Goal: Transaction & Acquisition: Purchase product/service

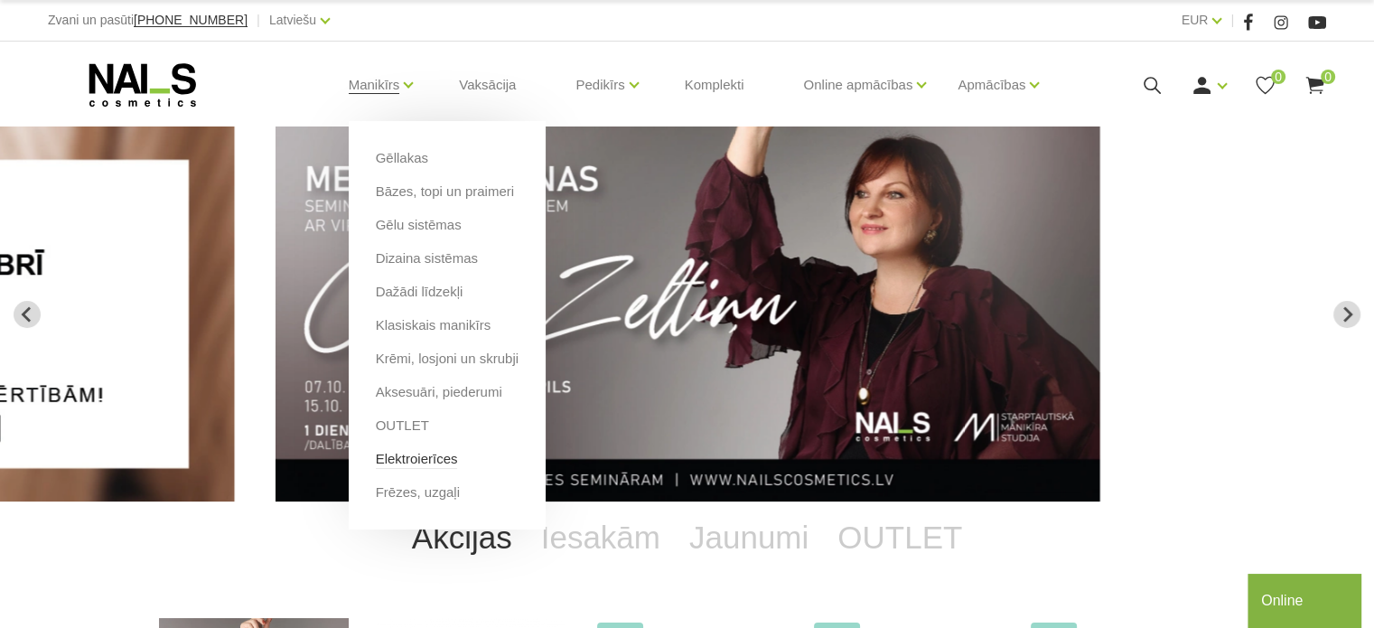
click at [422, 460] on link "Elektroierīces" at bounding box center [417, 459] width 82 height 20
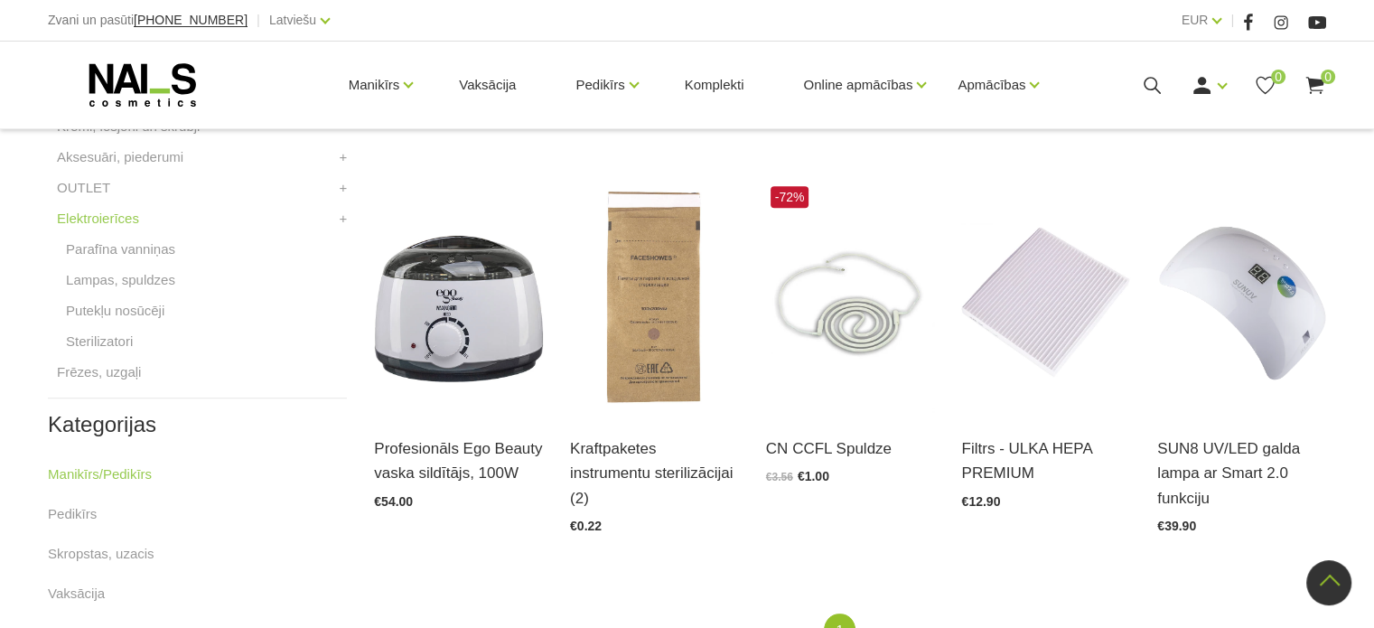
scroll to position [813, 0]
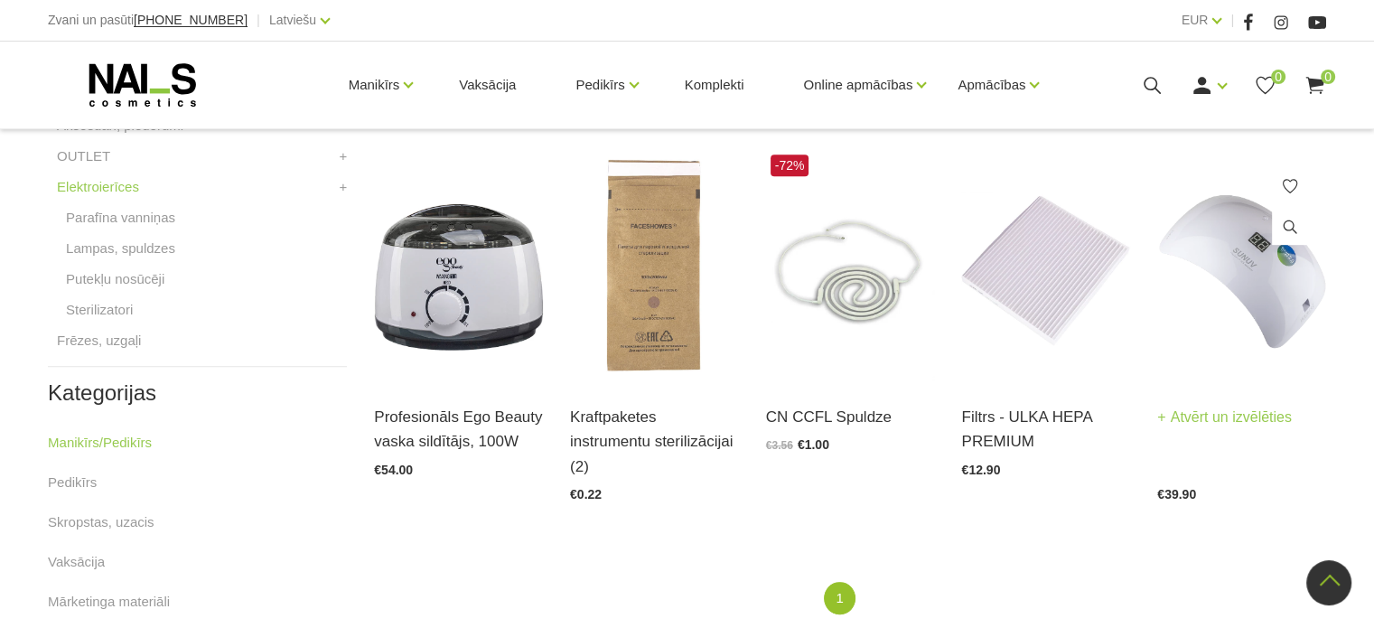
click at [1237, 292] on img at bounding box center [1241, 266] width 169 height 232
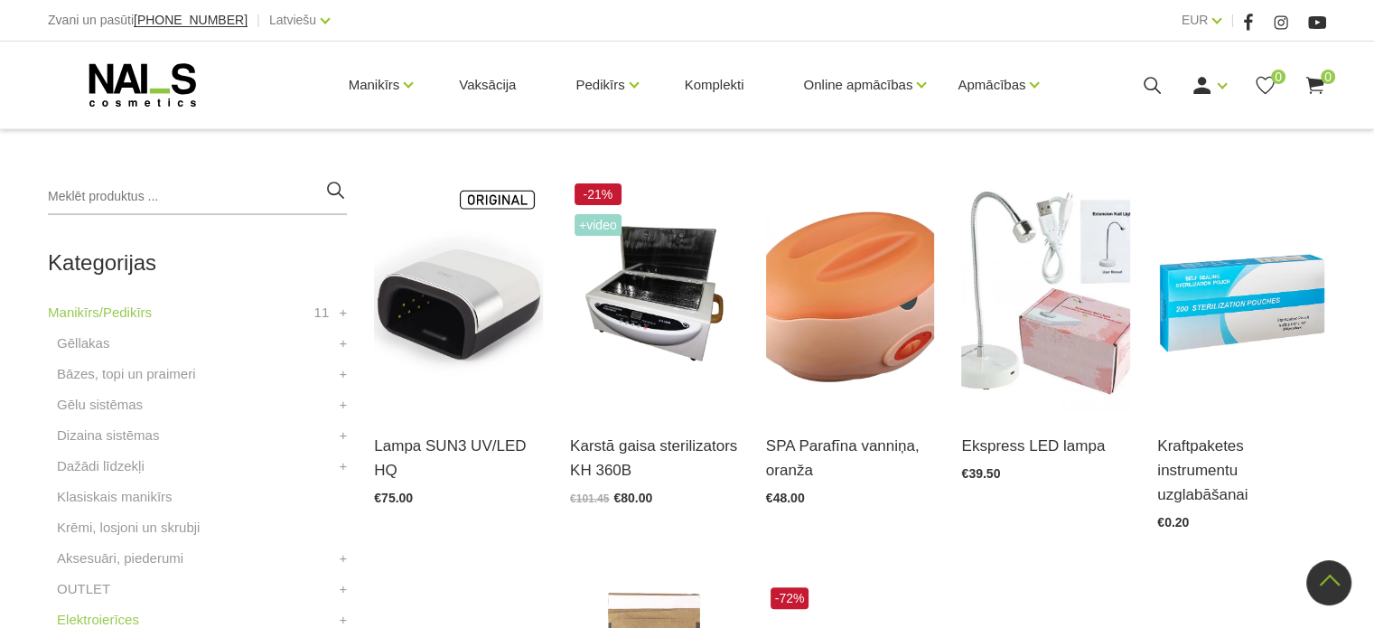
scroll to position [361, 0]
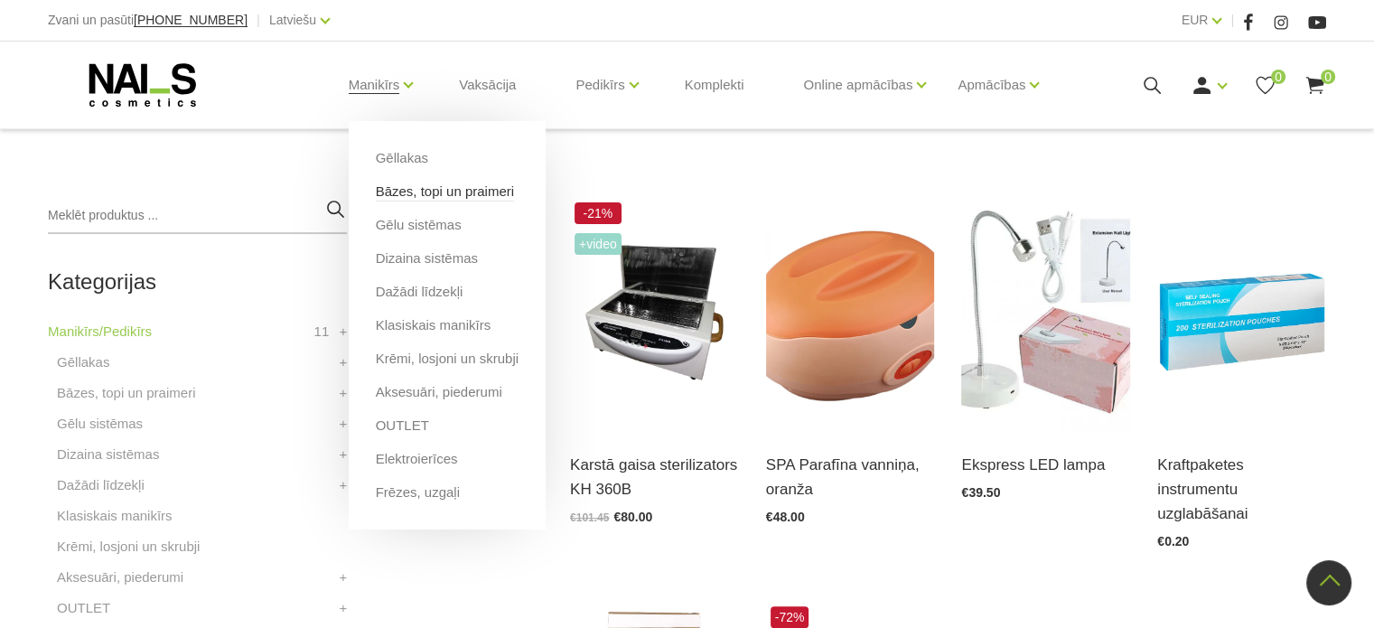
click at [455, 191] on link "Bāzes, topi un praimeri" at bounding box center [445, 192] width 138 height 20
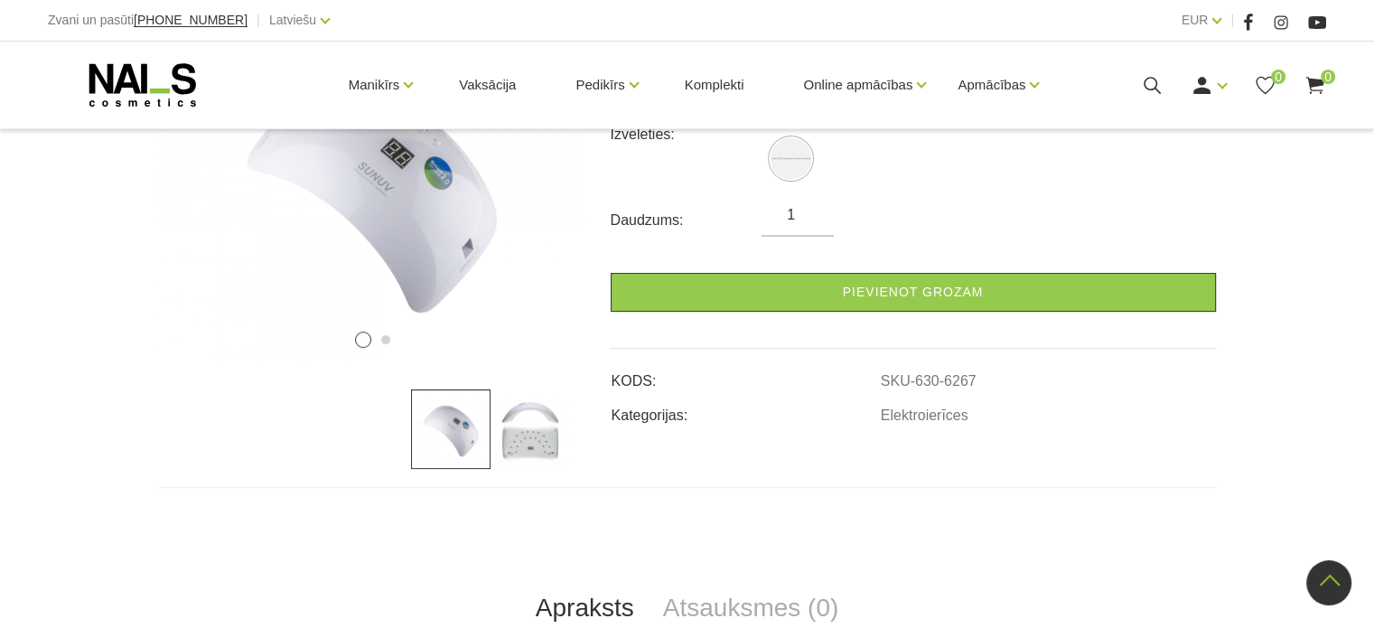
scroll to position [361, 0]
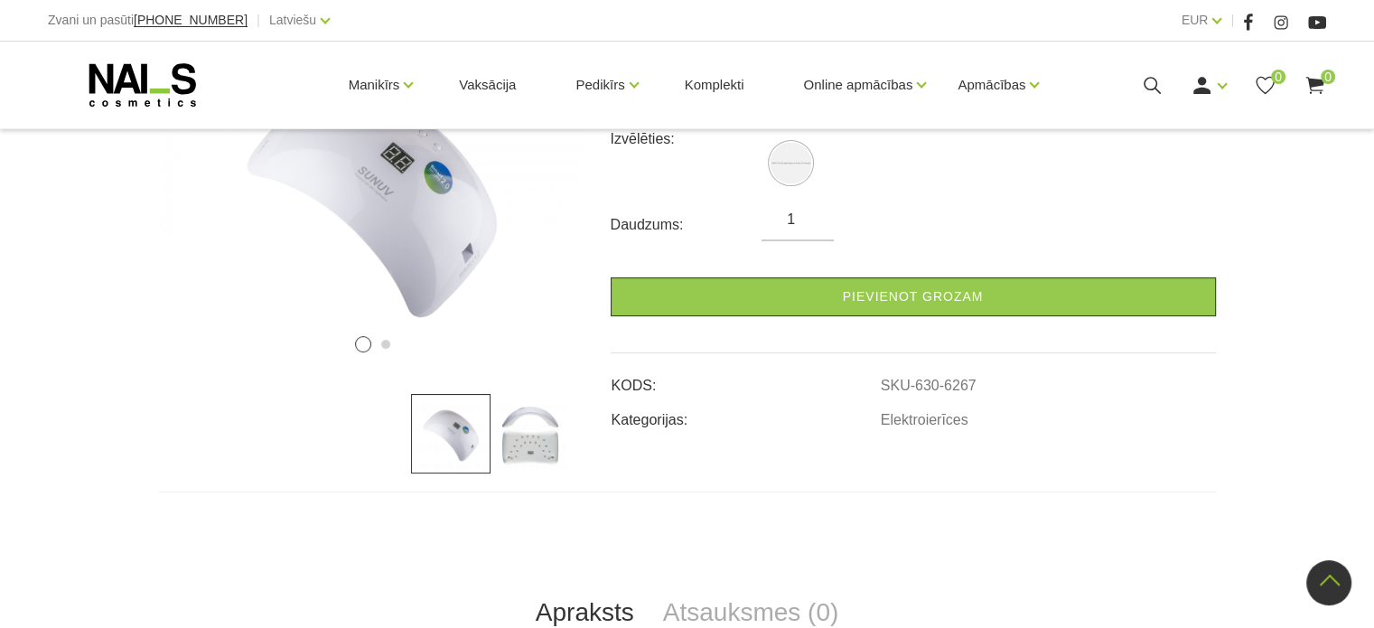
click at [546, 436] on img at bounding box center [529, 433] width 79 height 79
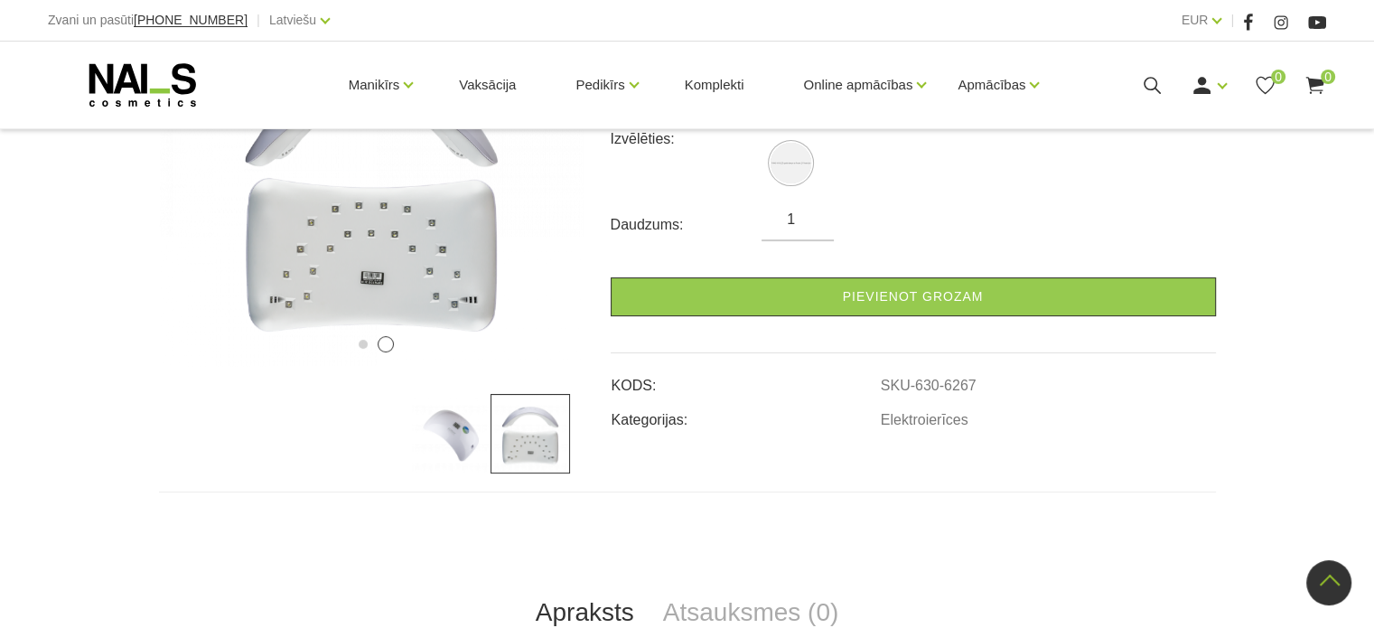
click at [462, 444] on img at bounding box center [450, 433] width 79 height 79
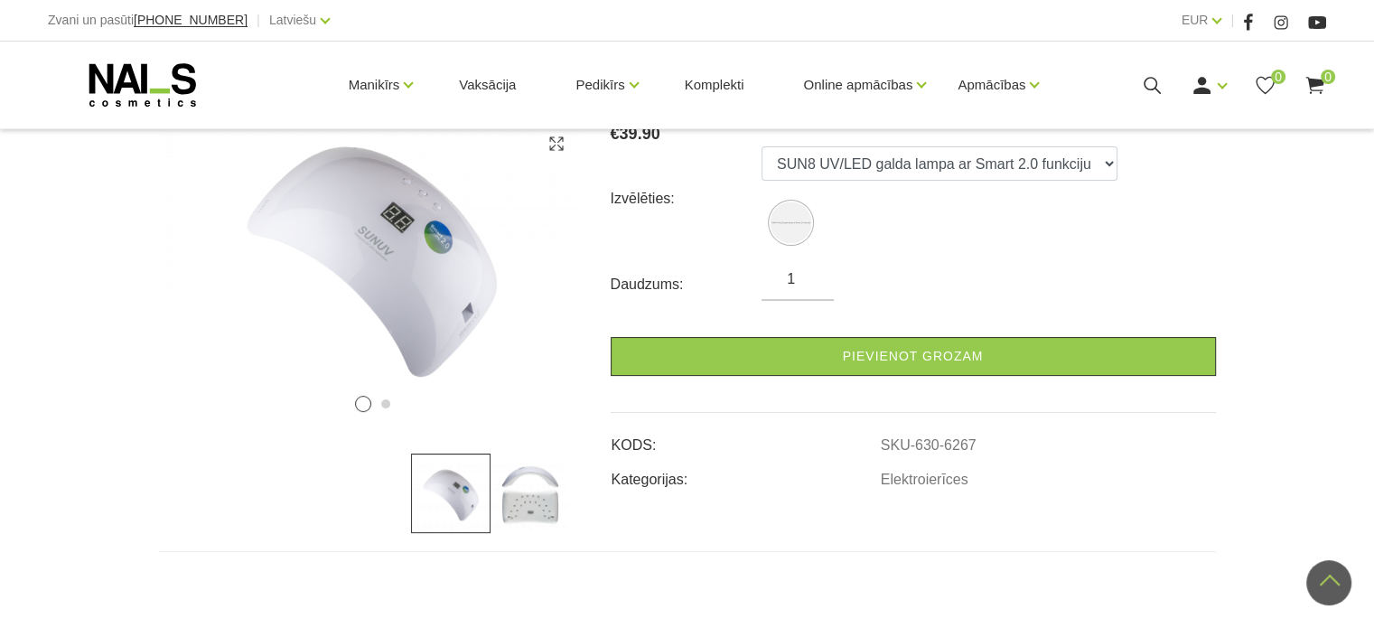
scroll to position [271, 0]
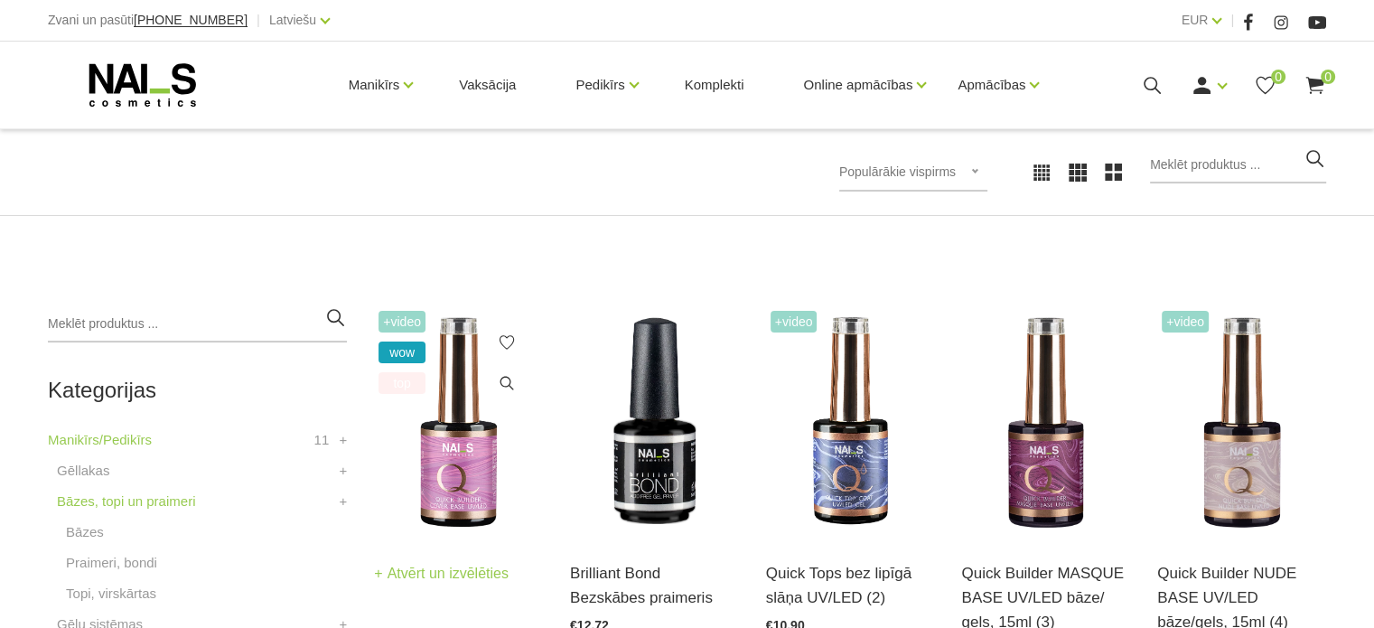
scroll to position [361, 0]
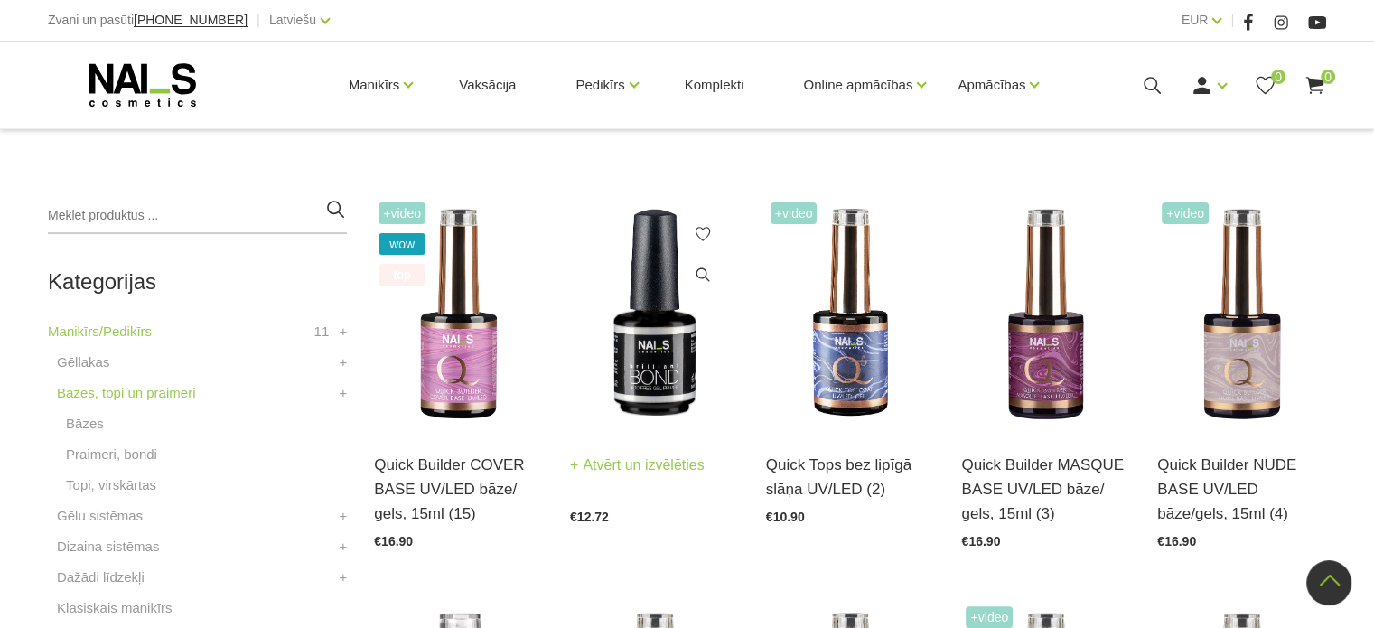
click at [655, 368] on img at bounding box center [654, 314] width 169 height 232
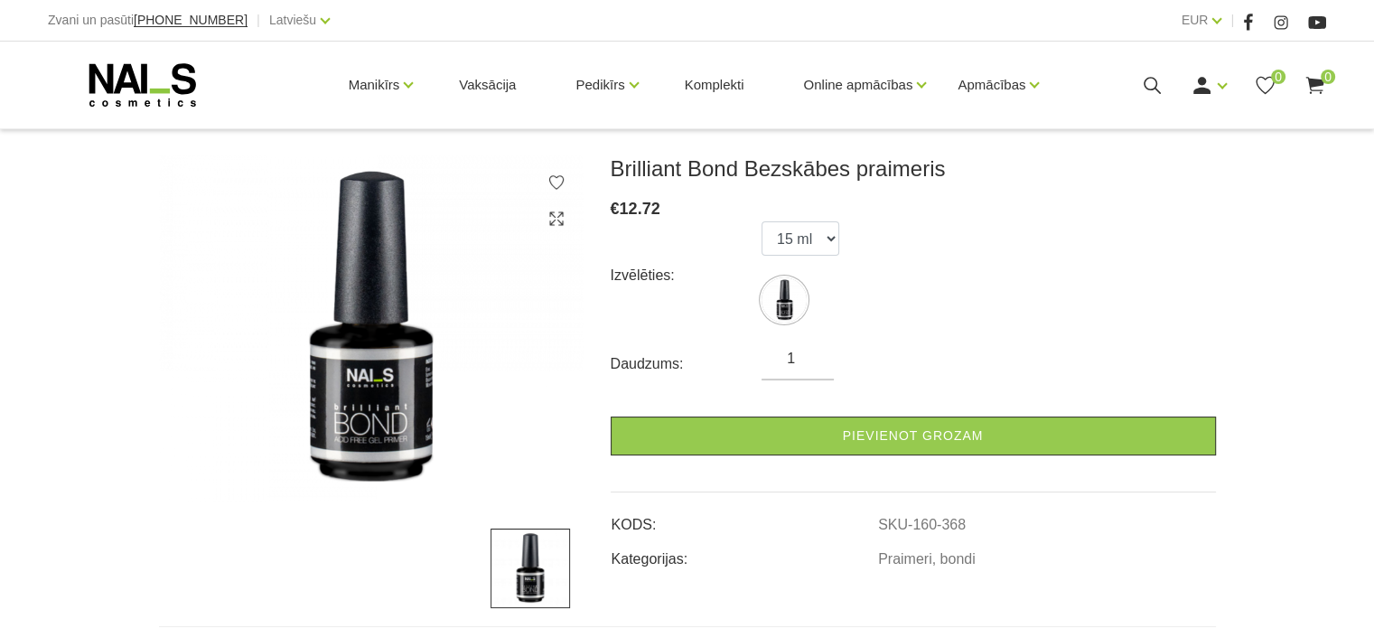
scroll to position [271, 0]
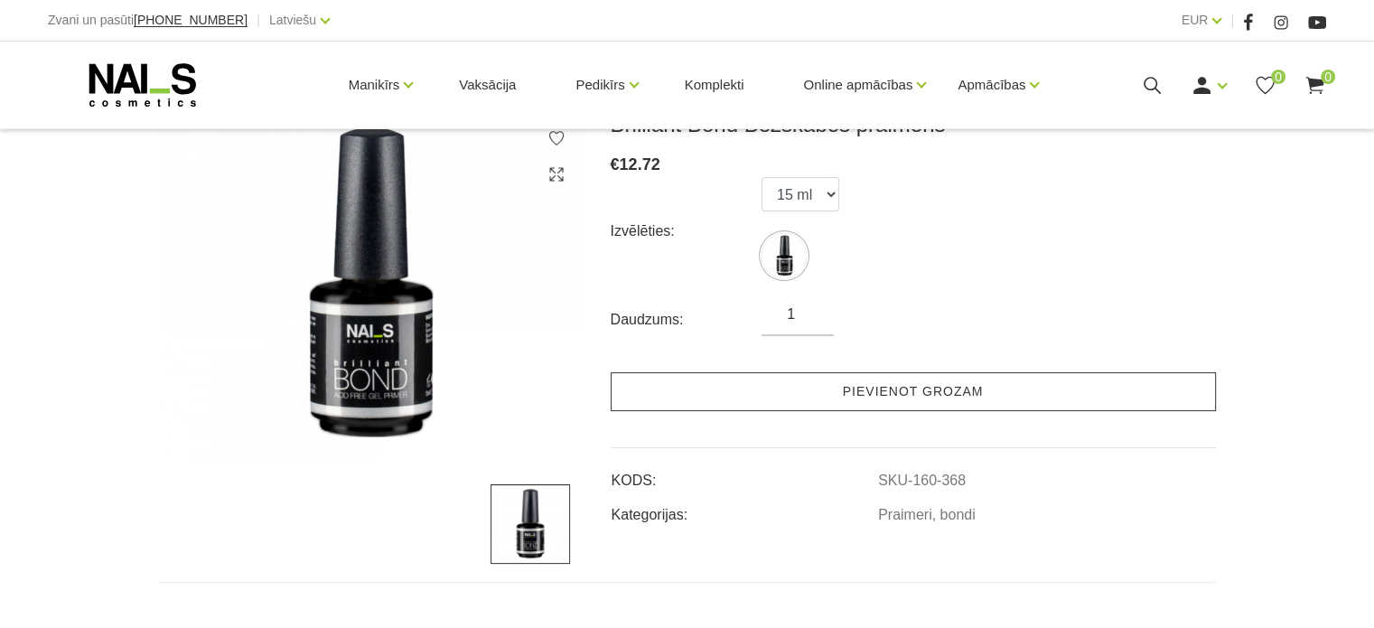
click at [723, 390] on link "Pievienot grozam" at bounding box center [913, 391] width 605 height 39
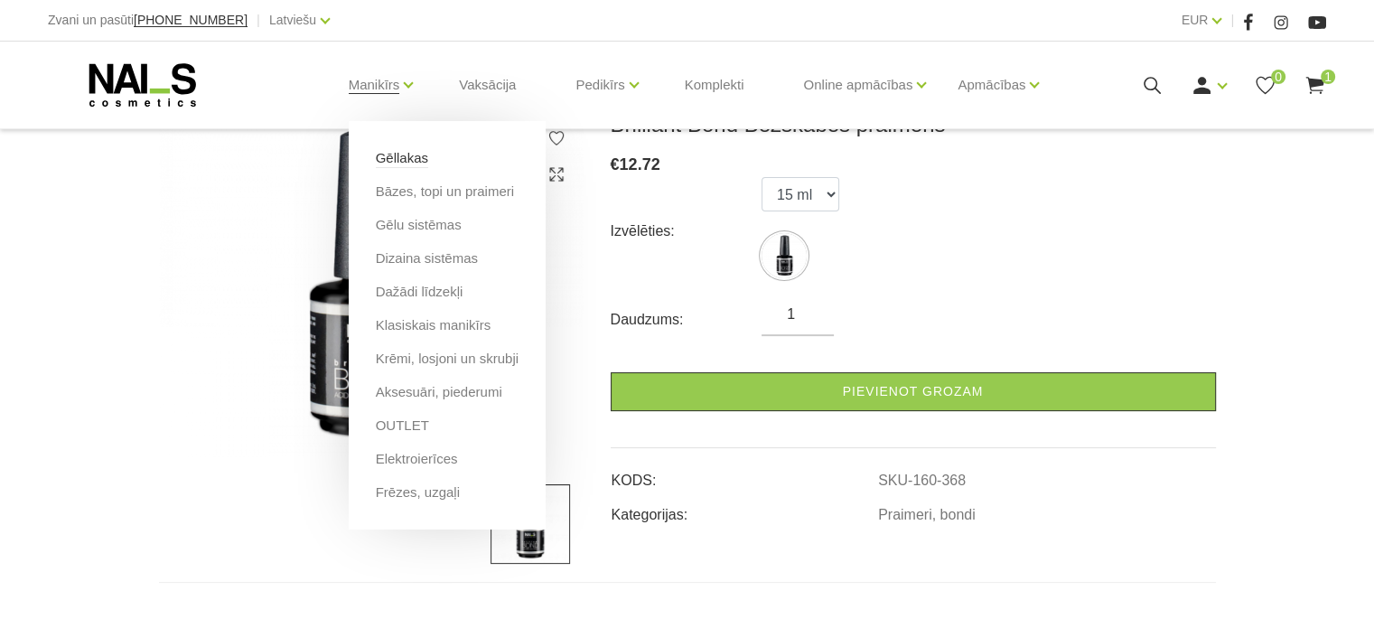
click at [422, 154] on link "Gēllakas" at bounding box center [402, 158] width 52 height 20
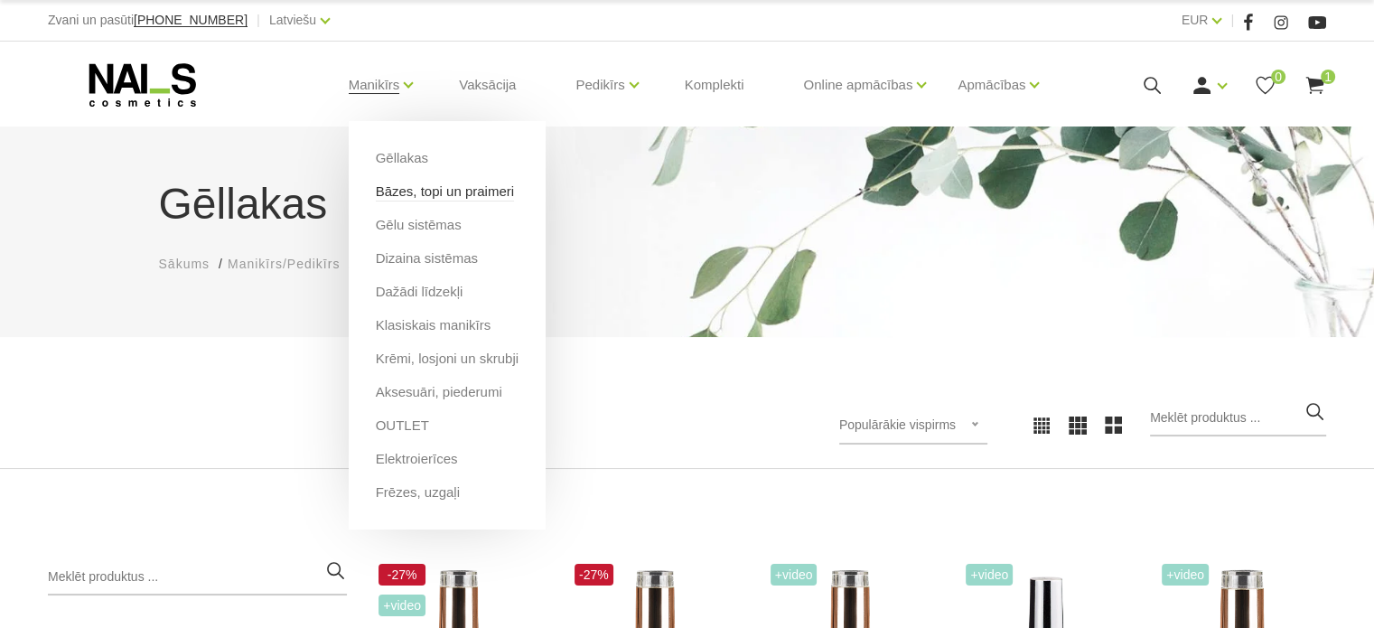
click at [441, 187] on link "Bāzes, topi un praimeri" at bounding box center [445, 192] width 138 height 20
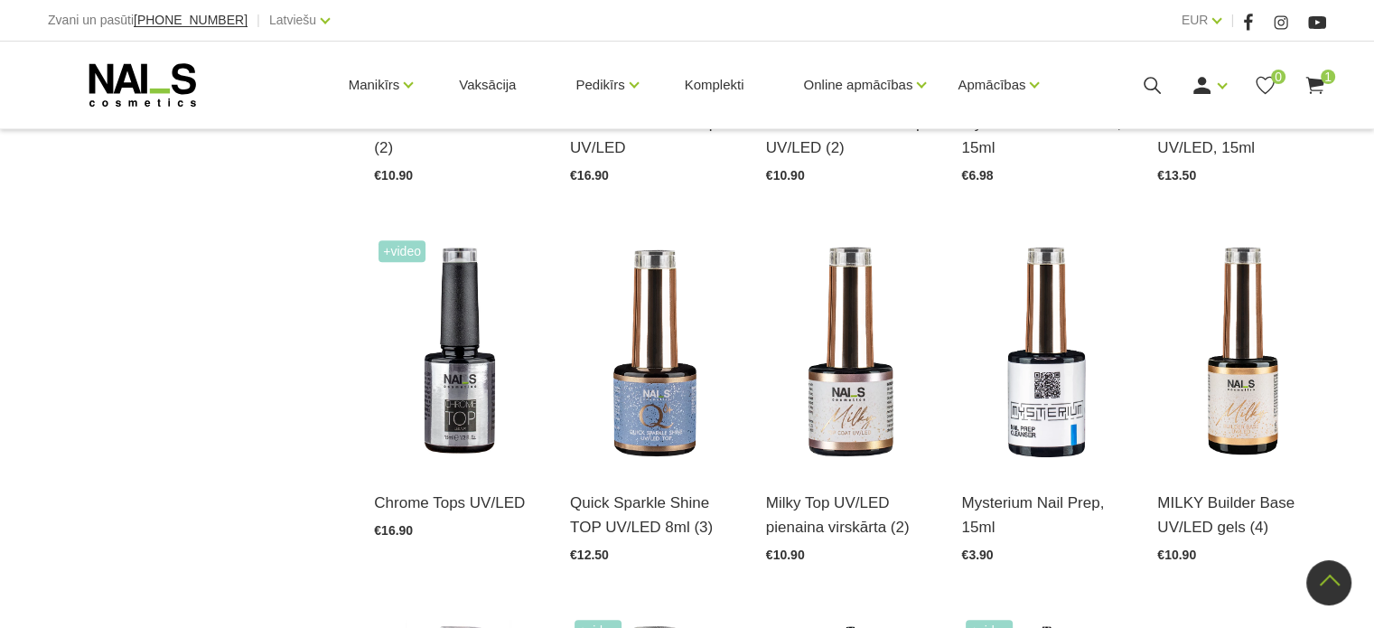
scroll to position [1626, 0]
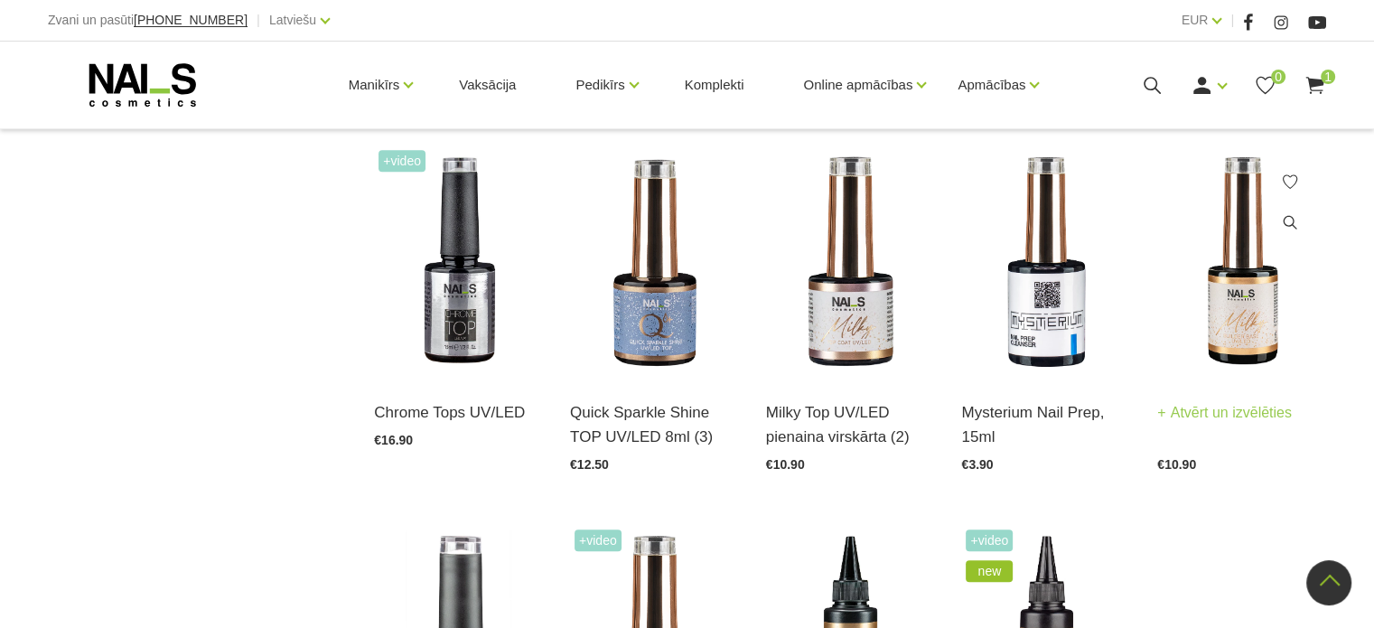
click at [1249, 304] on img at bounding box center [1241, 261] width 169 height 232
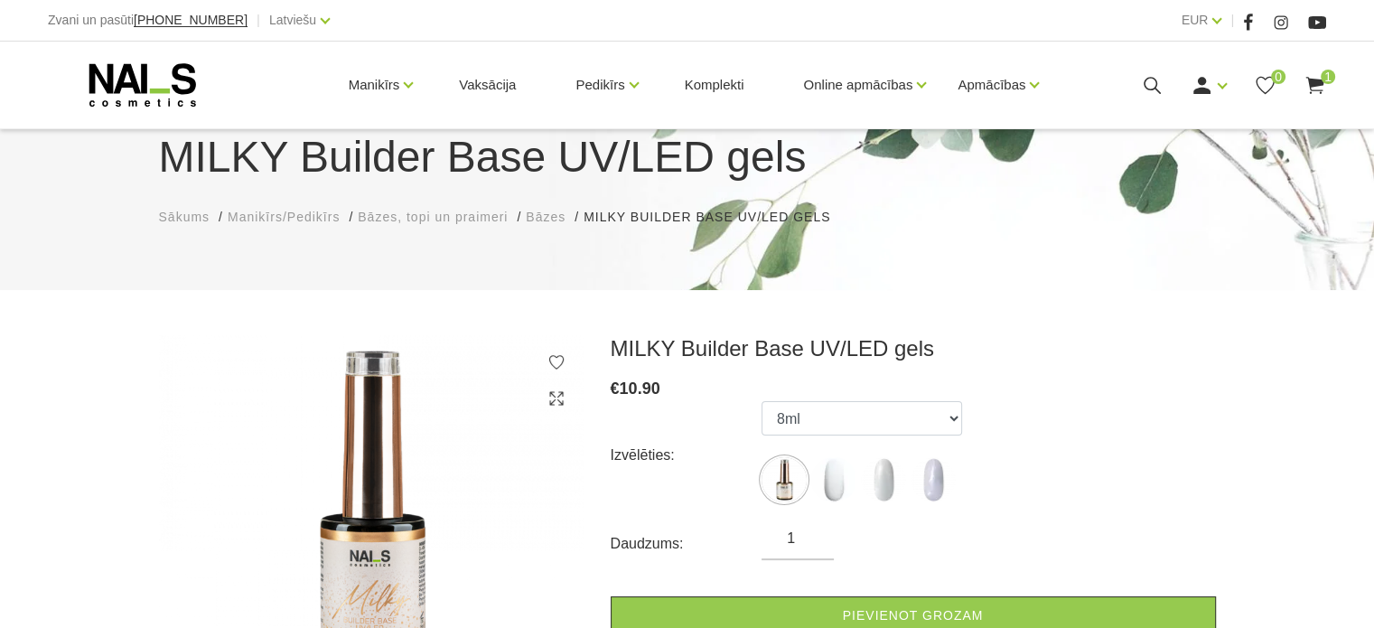
scroll to position [181, 0]
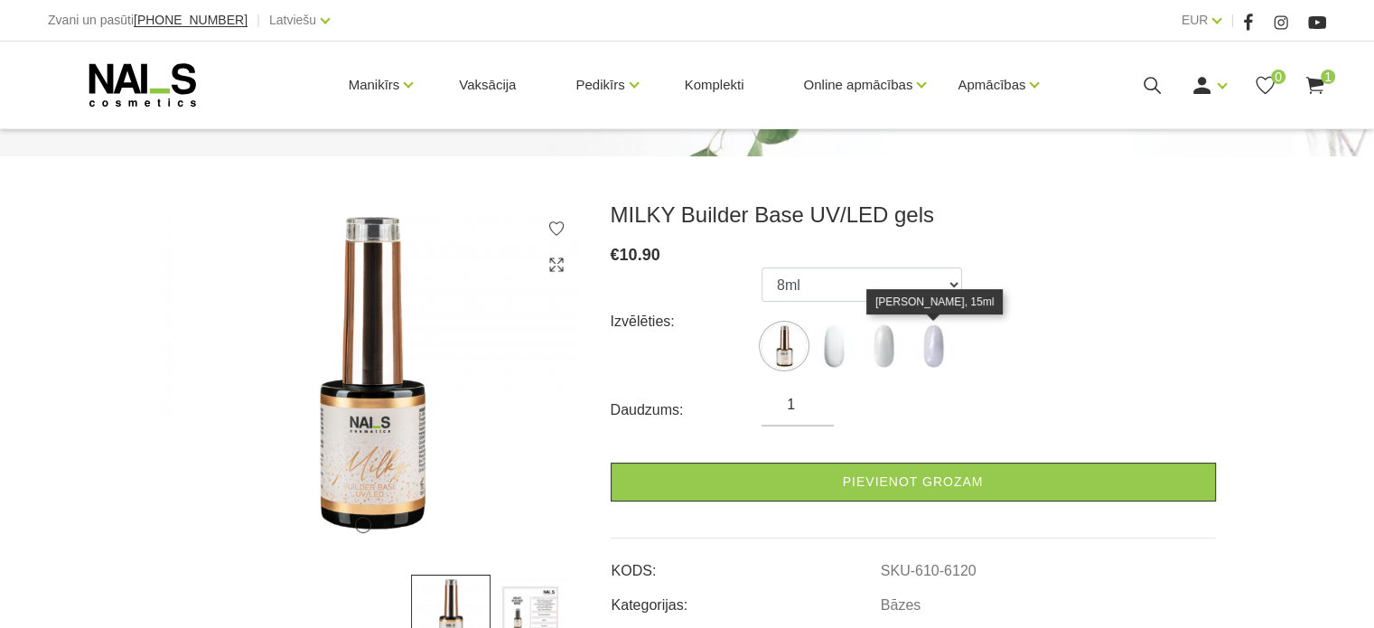
click at [932, 357] on img at bounding box center [933, 345] width 45 height 45
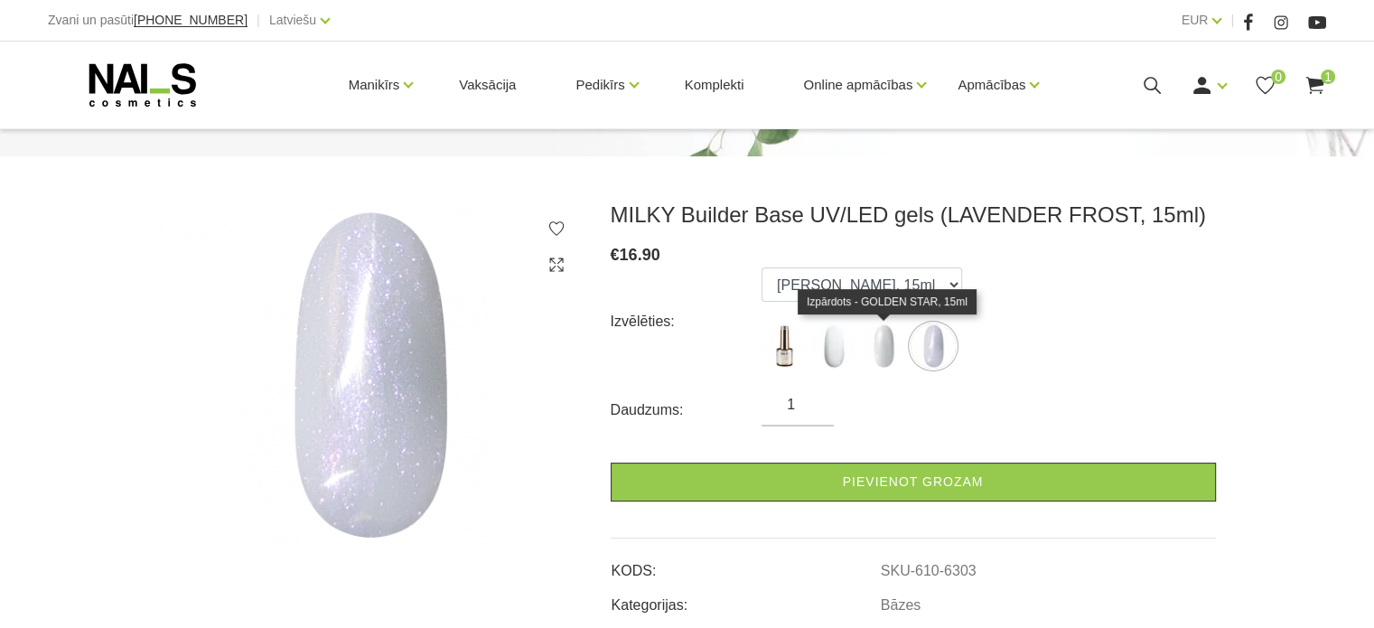
click at [885, 350] on img at bounding box center [883, 345] width 45 height 45
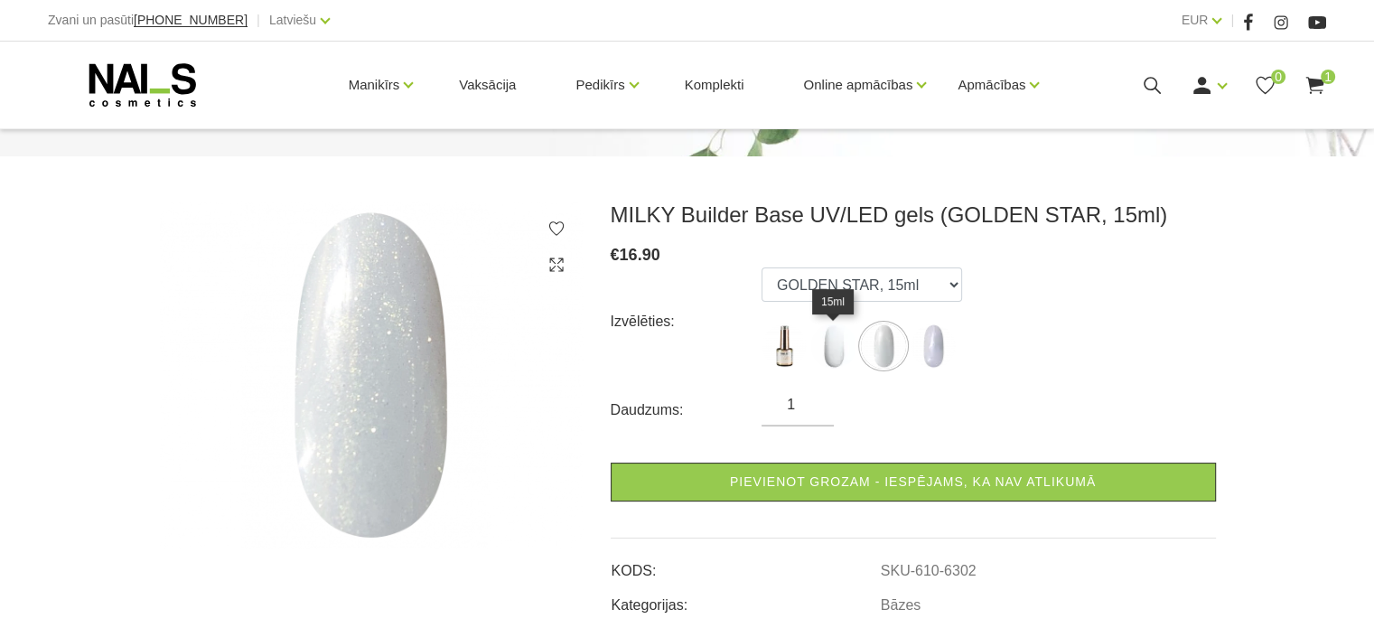
click at [835, 349] on img at bounding box center [833, 345] width 45 height 45
select select "6119"
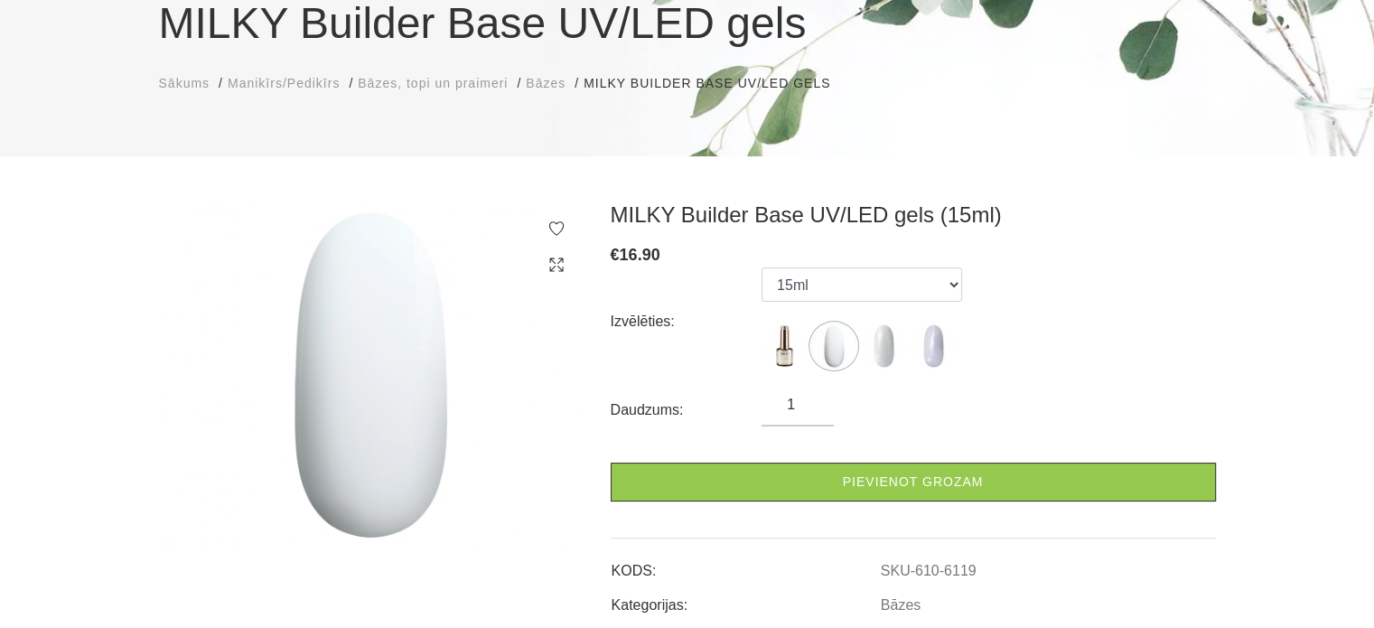
scroll to position [0, 0]
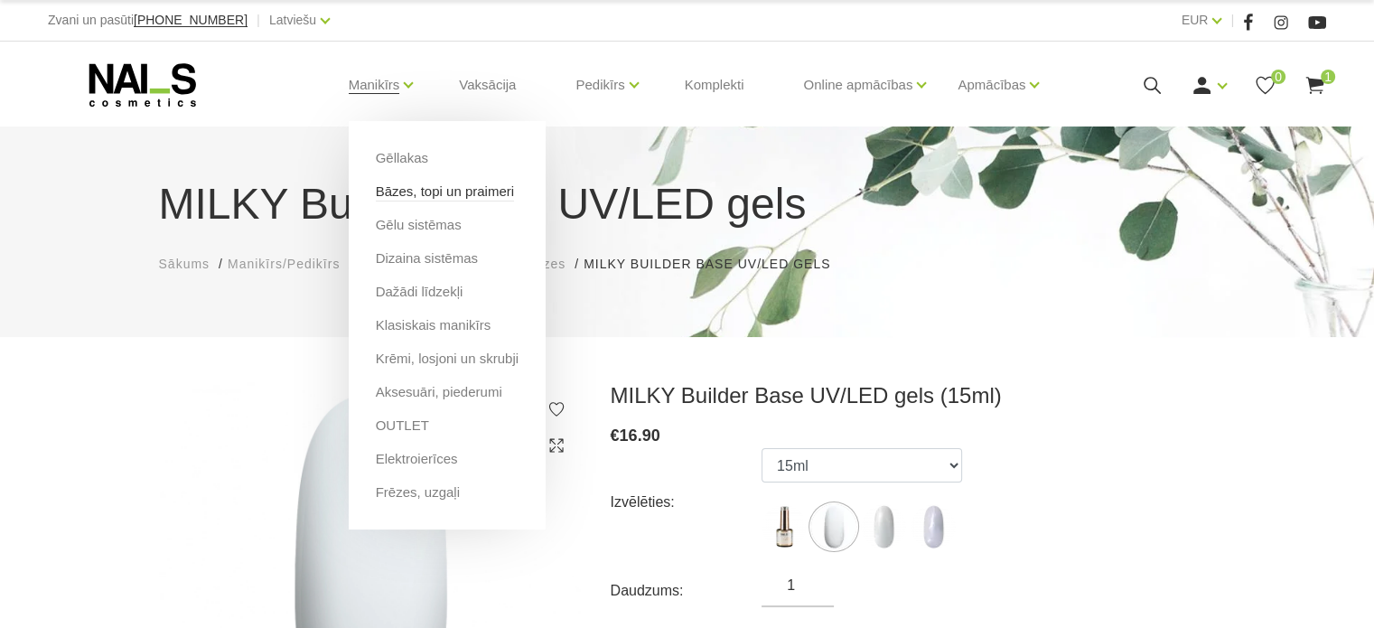
click at [413, 191] on link "Bāzes, topi un praimeri" at bounding box center [445, 192] width 138 height 20
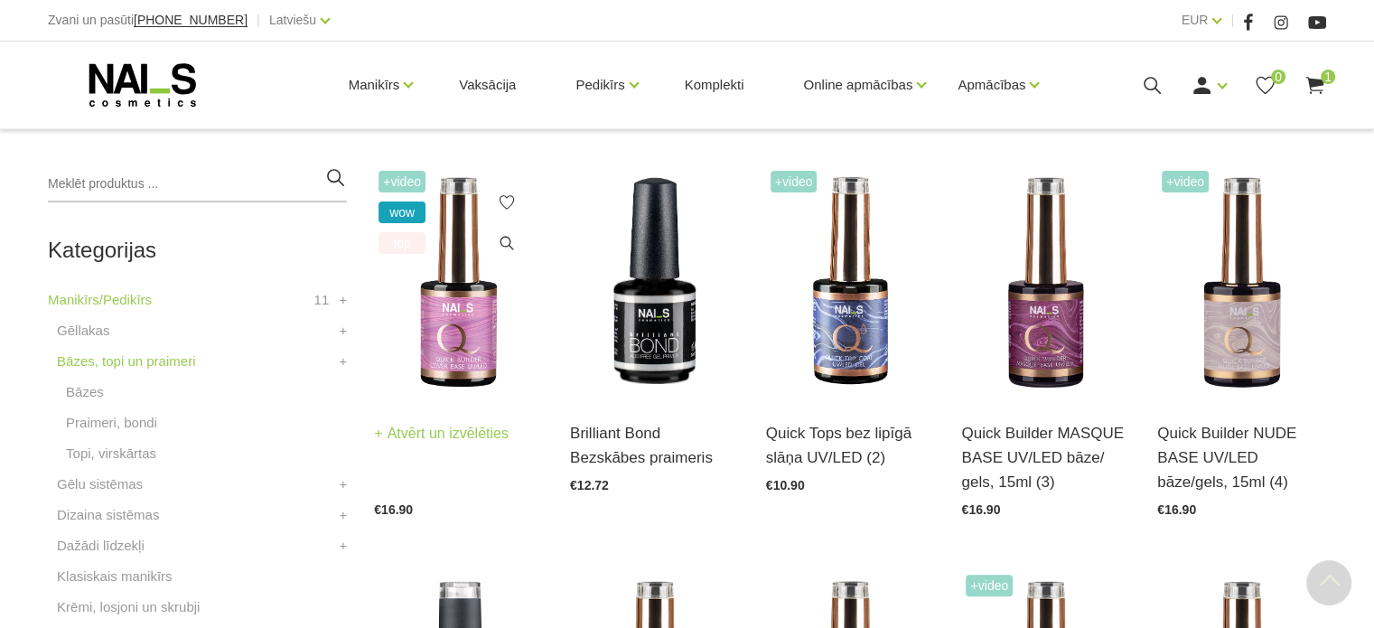
scroll to position [452, 0]
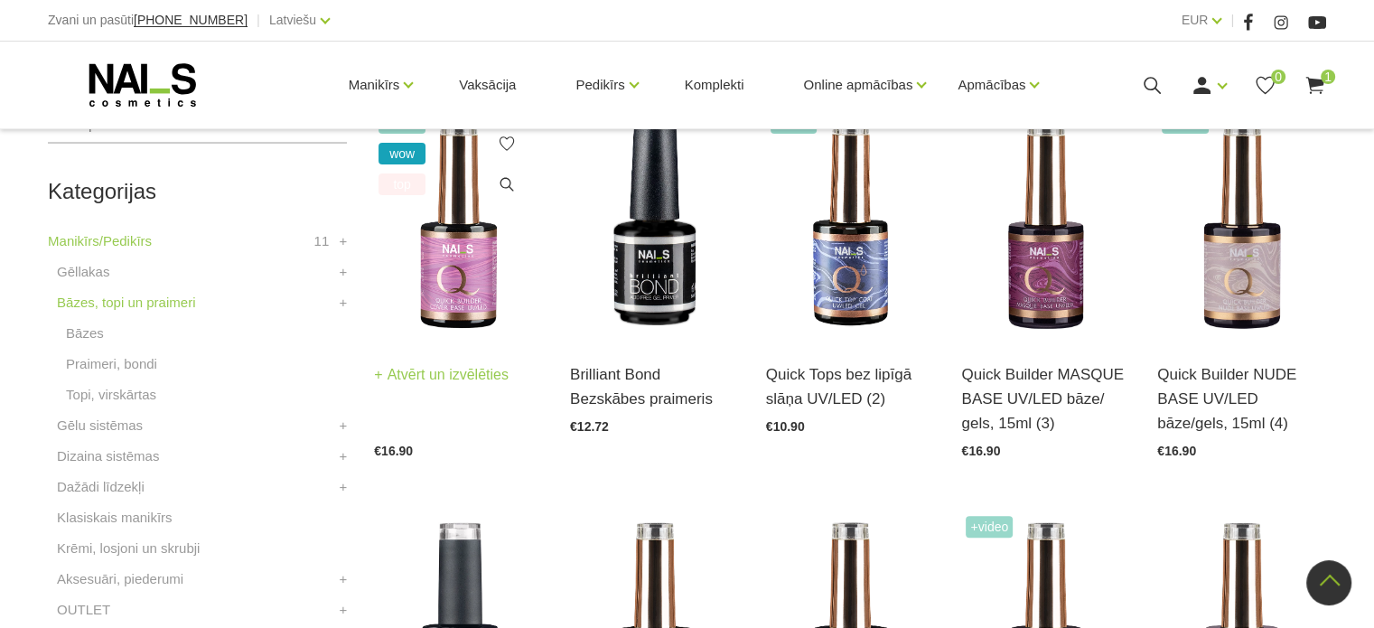
click at [456, 277] on img at bounding box center [458, 223] width 169 height 232
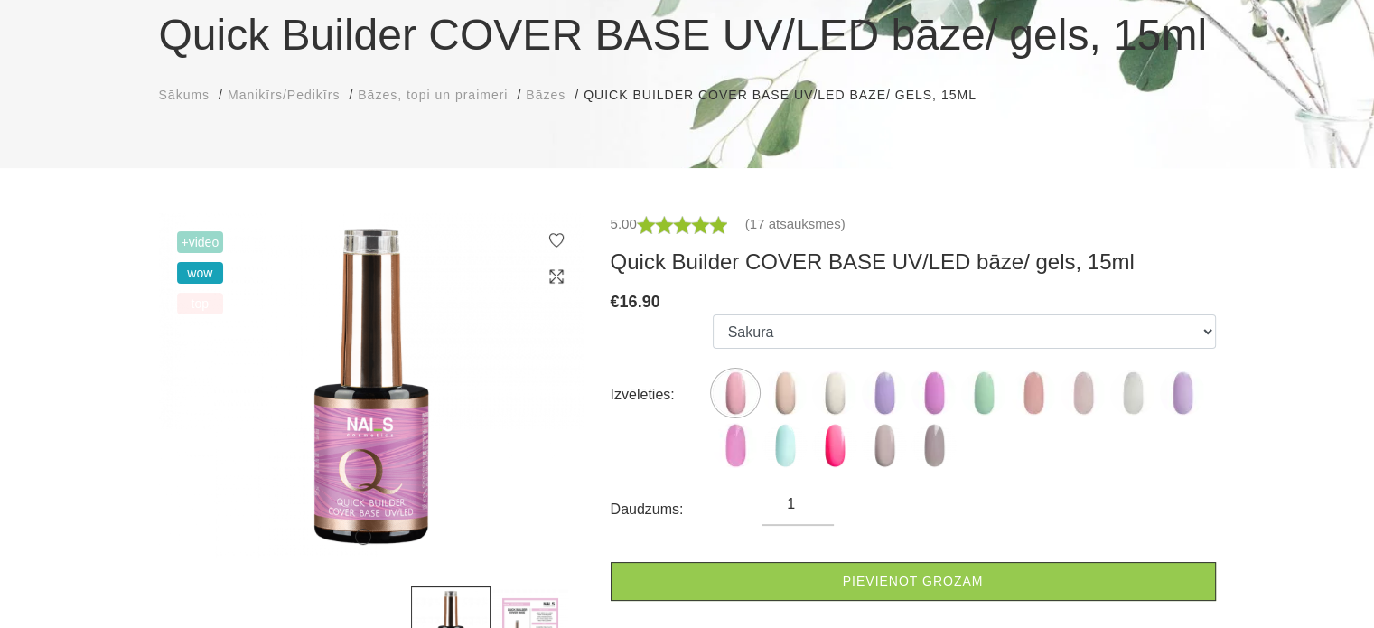
scroll to position [181, 0]
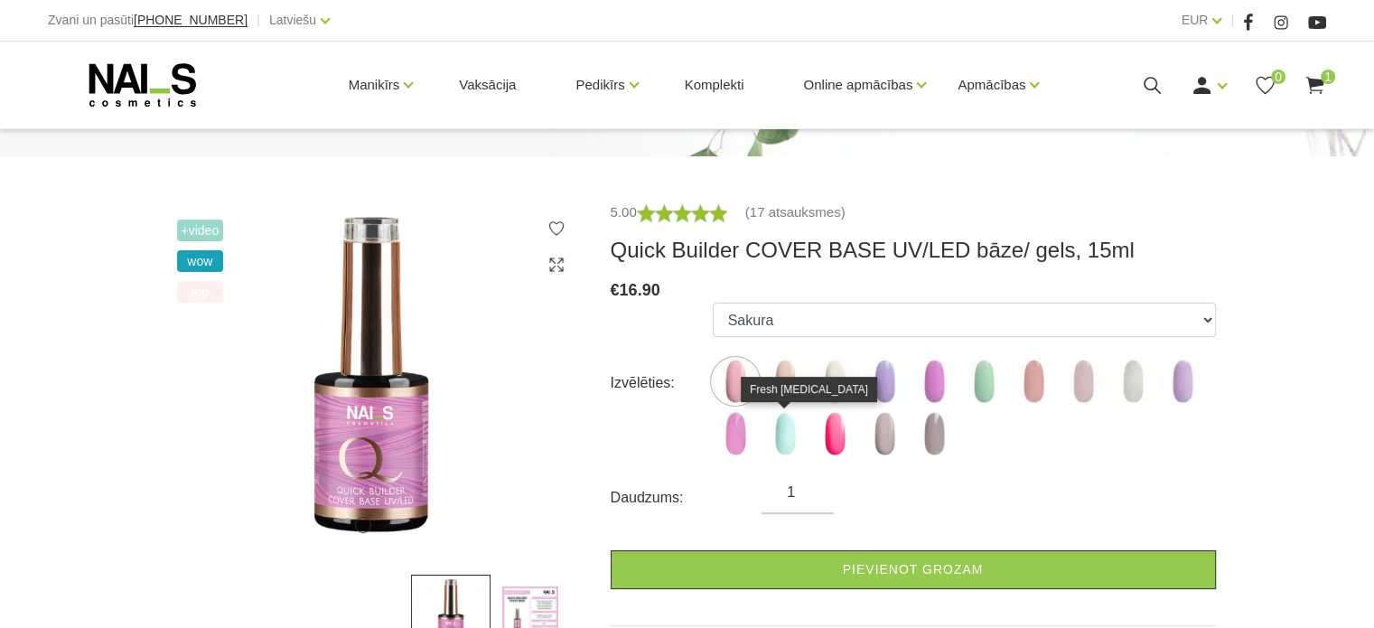
click at [787, 442] on img at bounding box center [784, 433] width 45 height 45
select select "6256"
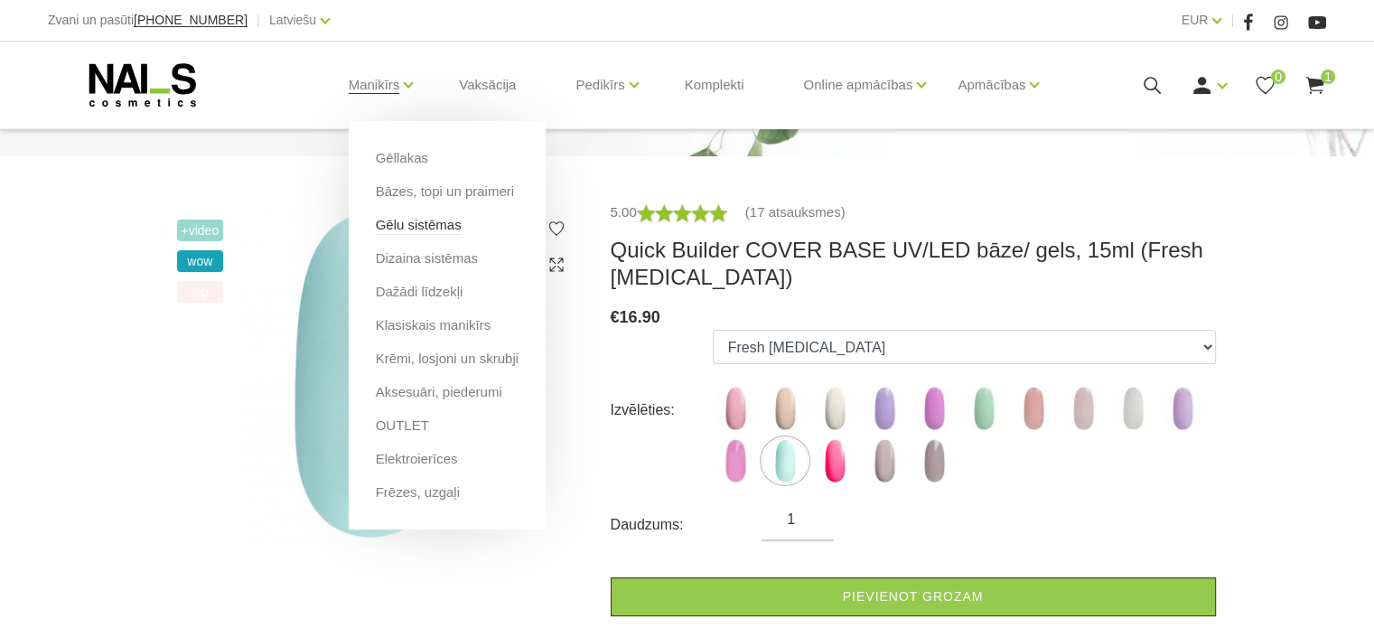
click at [434, 227] on link "Gēlu sistēmas" at bounding box center [419, 225] width 86 height 20
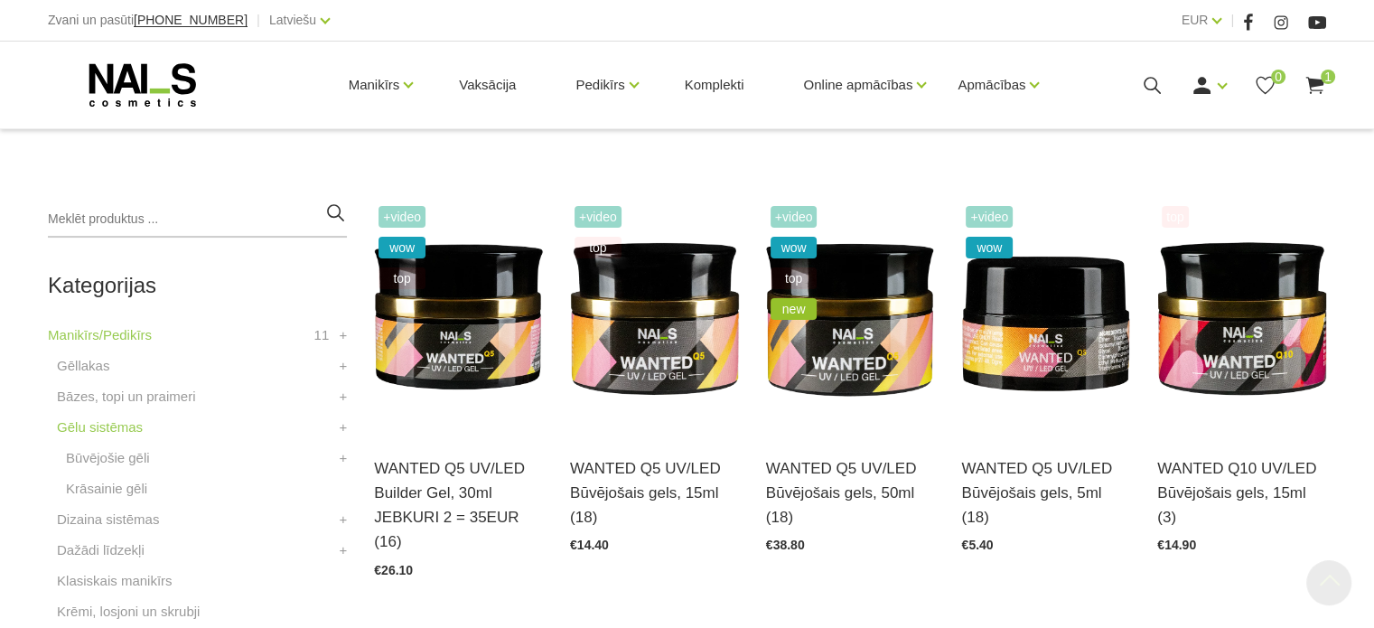
scroll to position [361, 0]
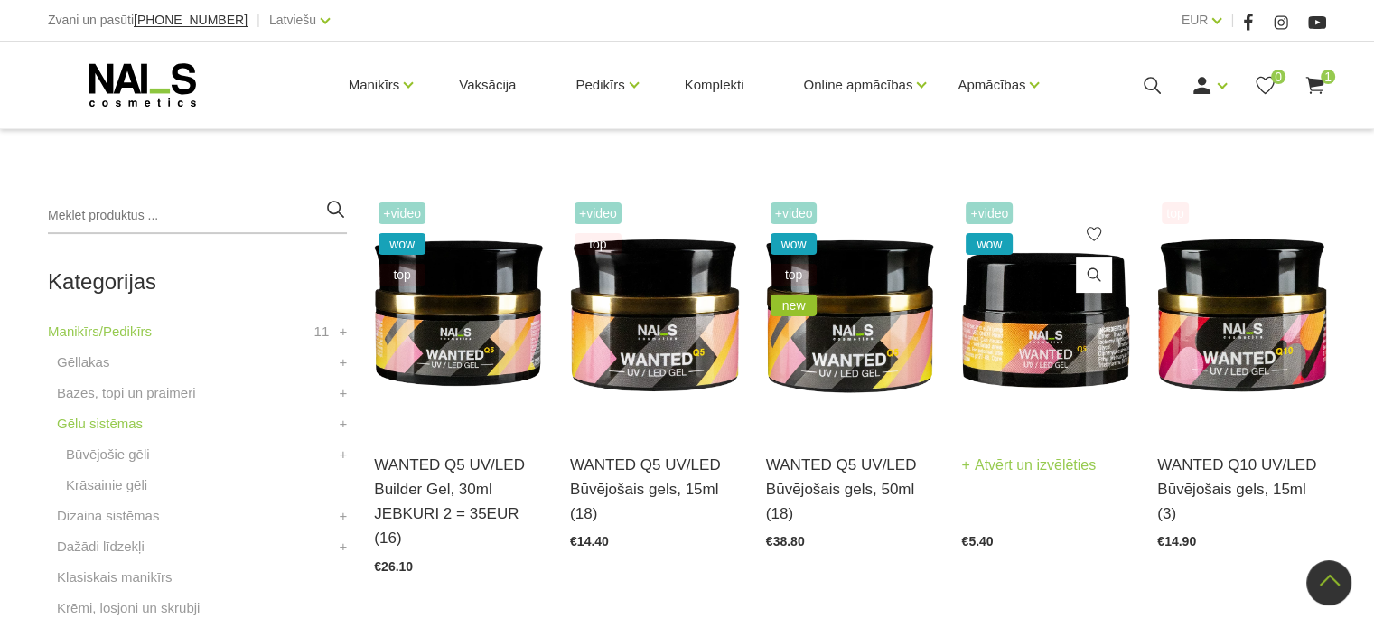
click at [1019, 343] on img at bounding box center [1045, 314] width 169 height 232
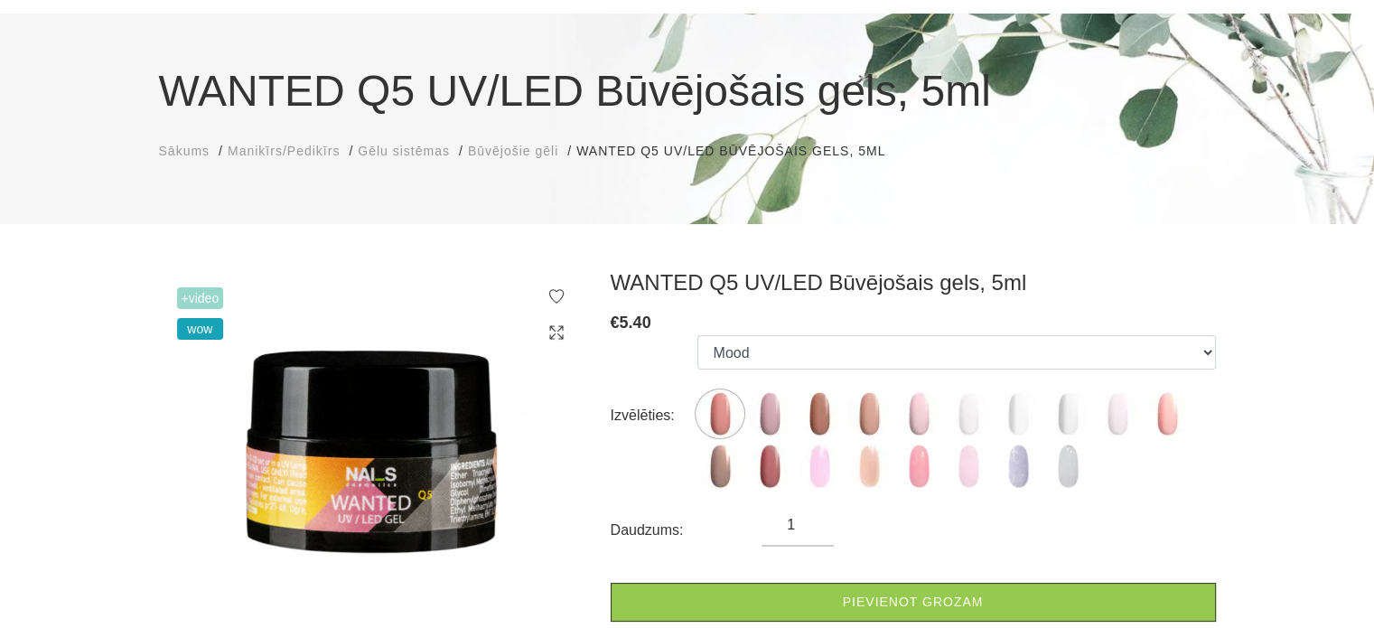
scroll to position [181, 0]
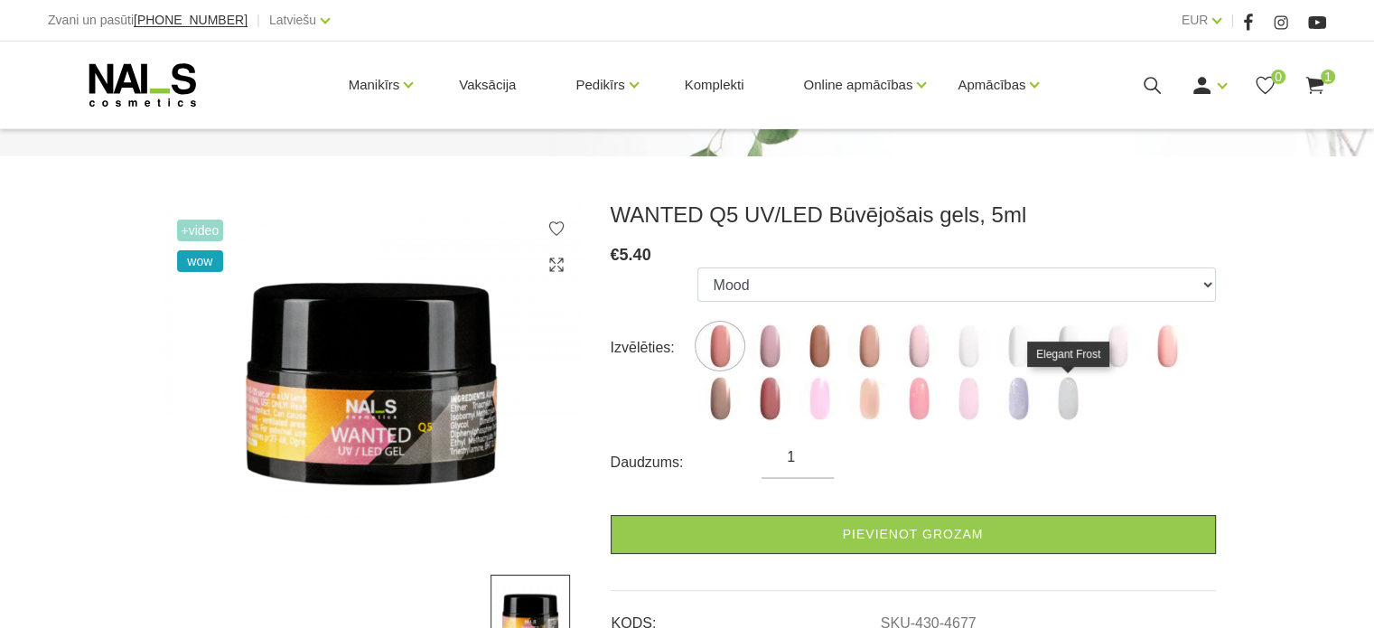
click at [1069, 413] on img at bounding box center [1067, 398] width 45 height 45
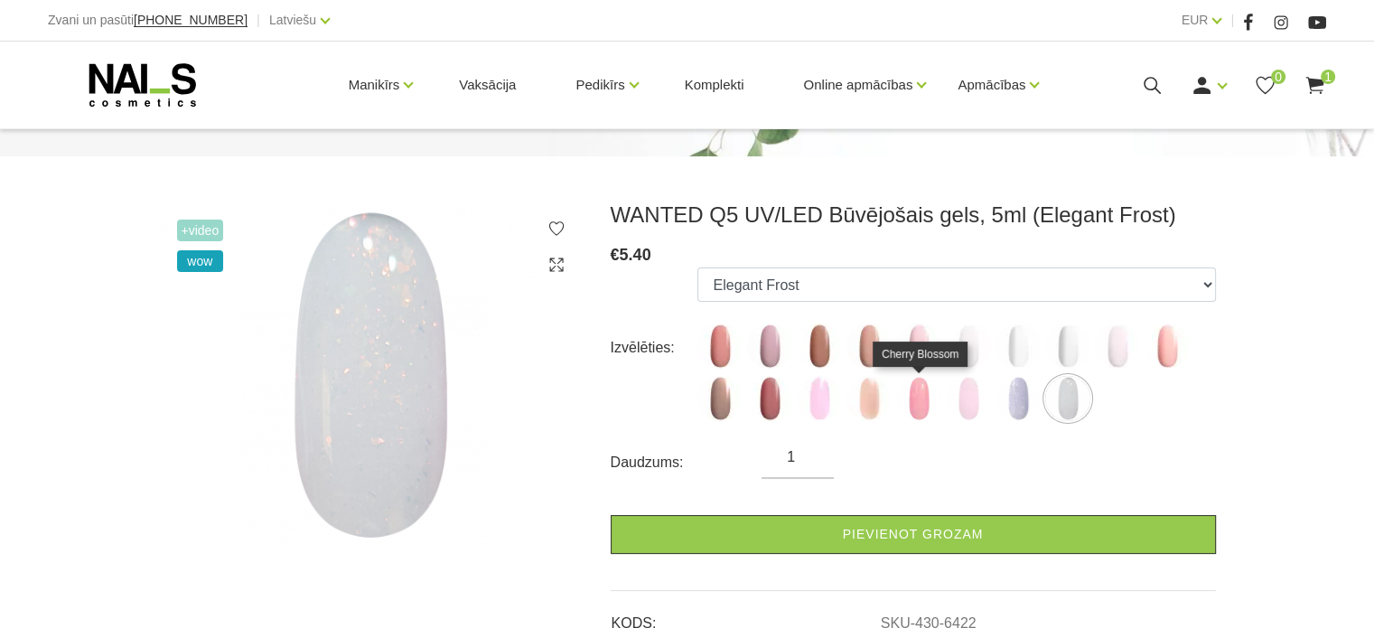
click at [922, 415] on img at bounding box center [918, 398] width 45 height 45
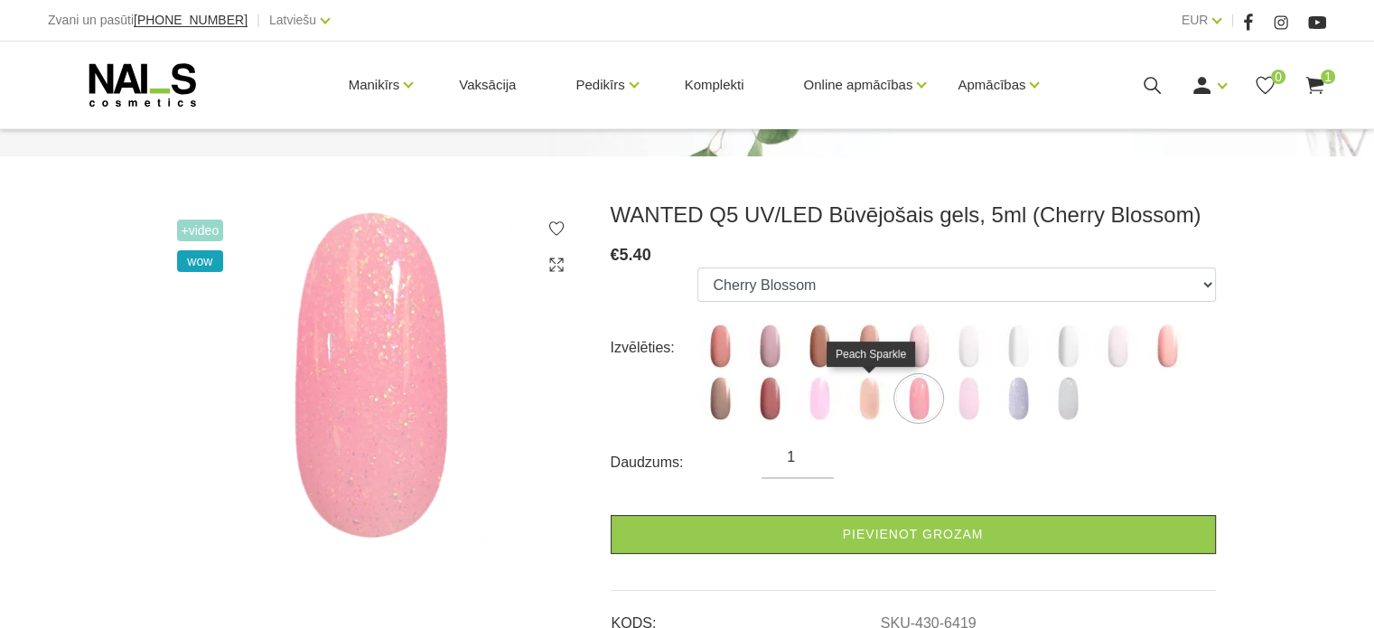
click at [871, 407] on img at bounding box center [868, 398] width 45 height 45
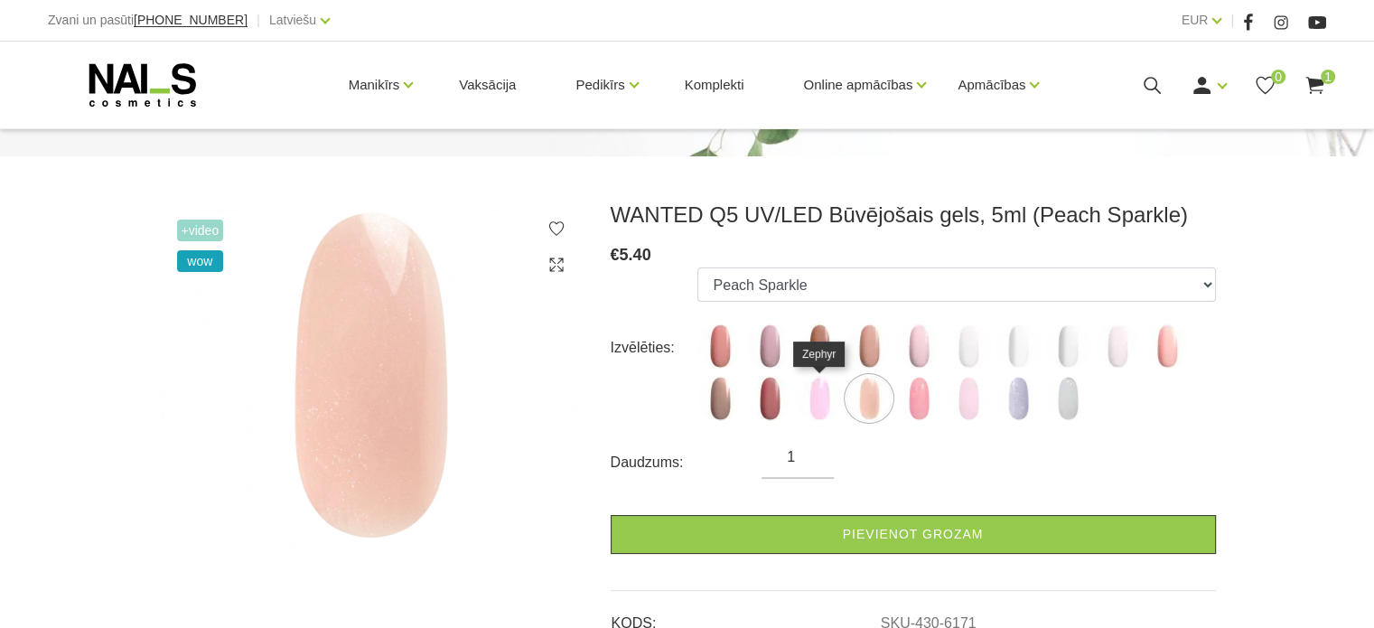
click at [828, 407] on img at bounding box center [819, 398] width 45 height 45
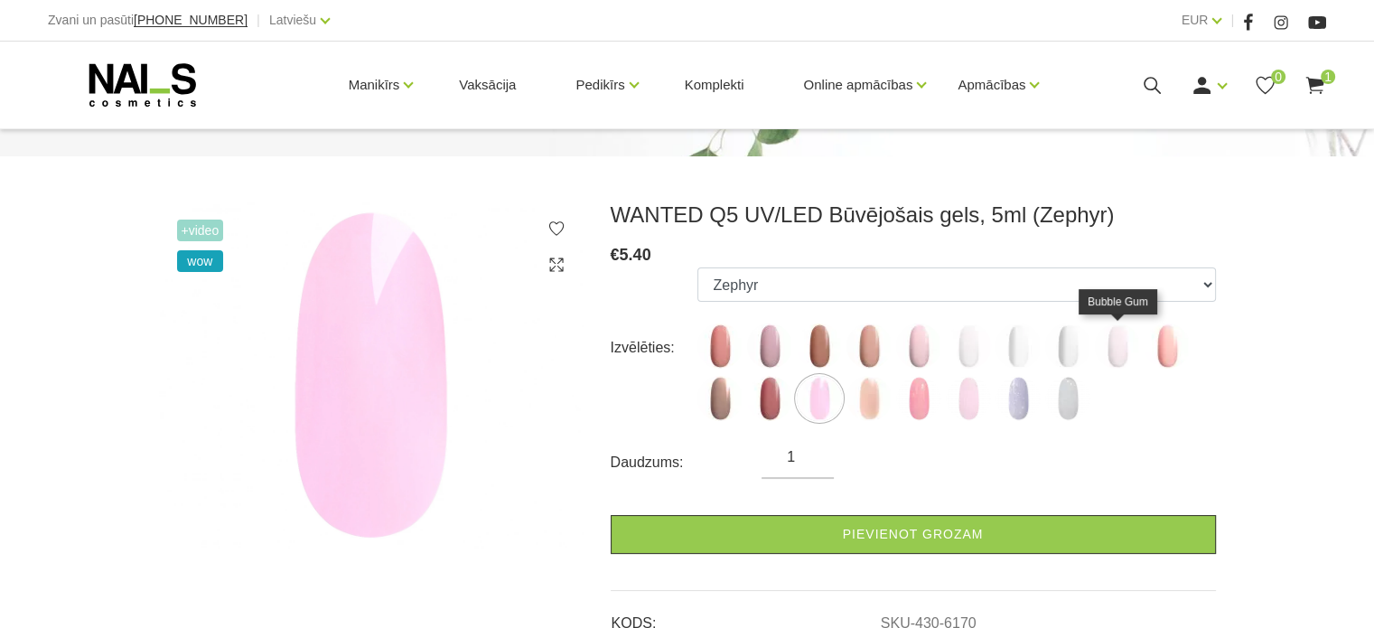
click at [1120, 362] on img at bounding box center [1117, 345] width 45 height 45
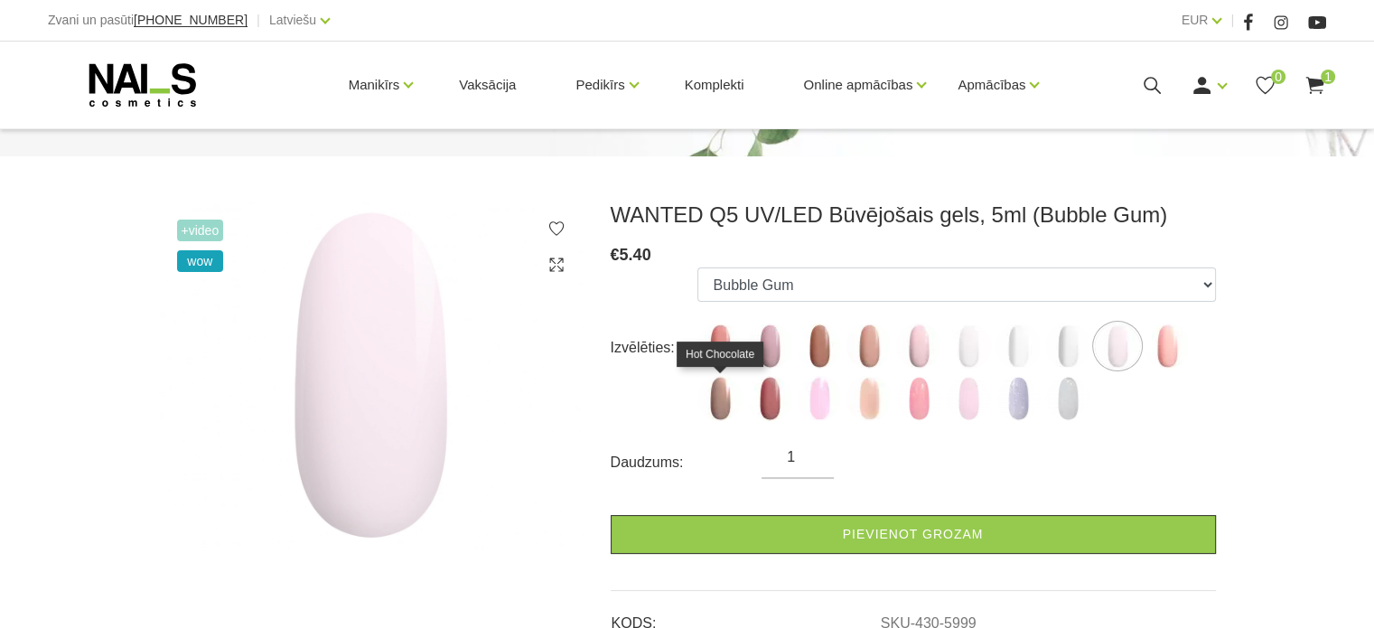
click at [717, 410] on img at bounding box center [719, 398] width 45 height 45
select select "6138"
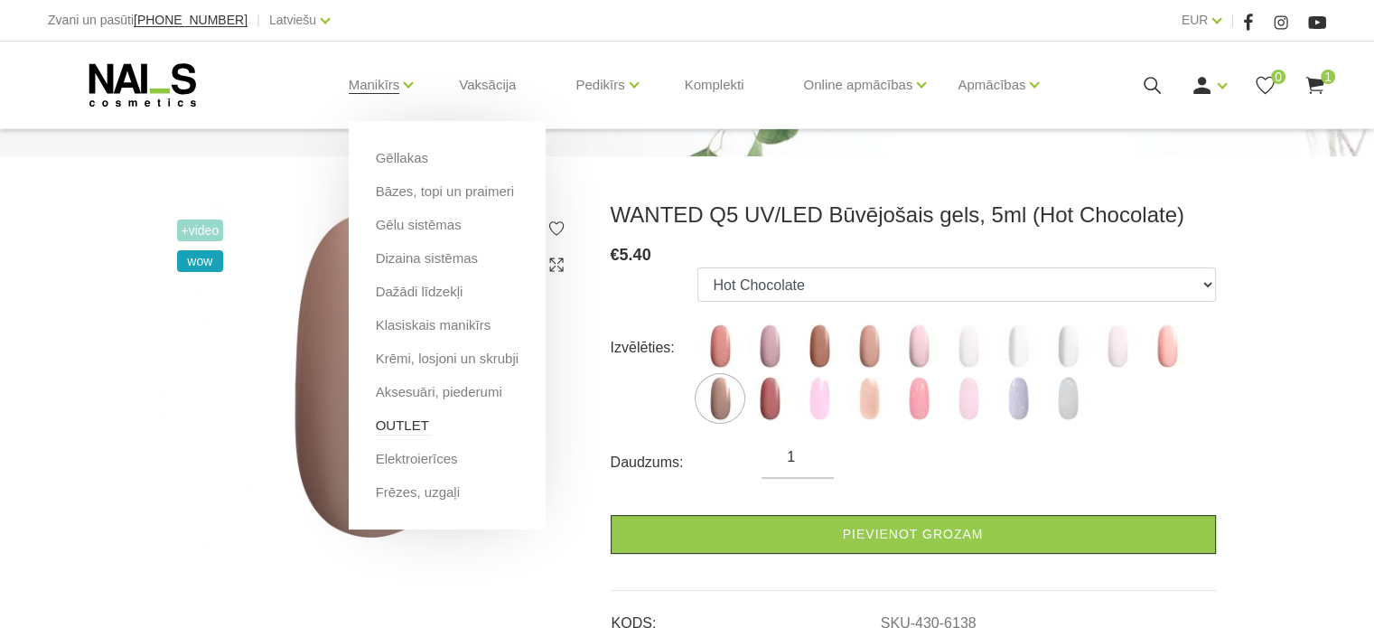
click at [398, 429] on link "OUTLET" at bounding box center [402, 426] width 53 height 20
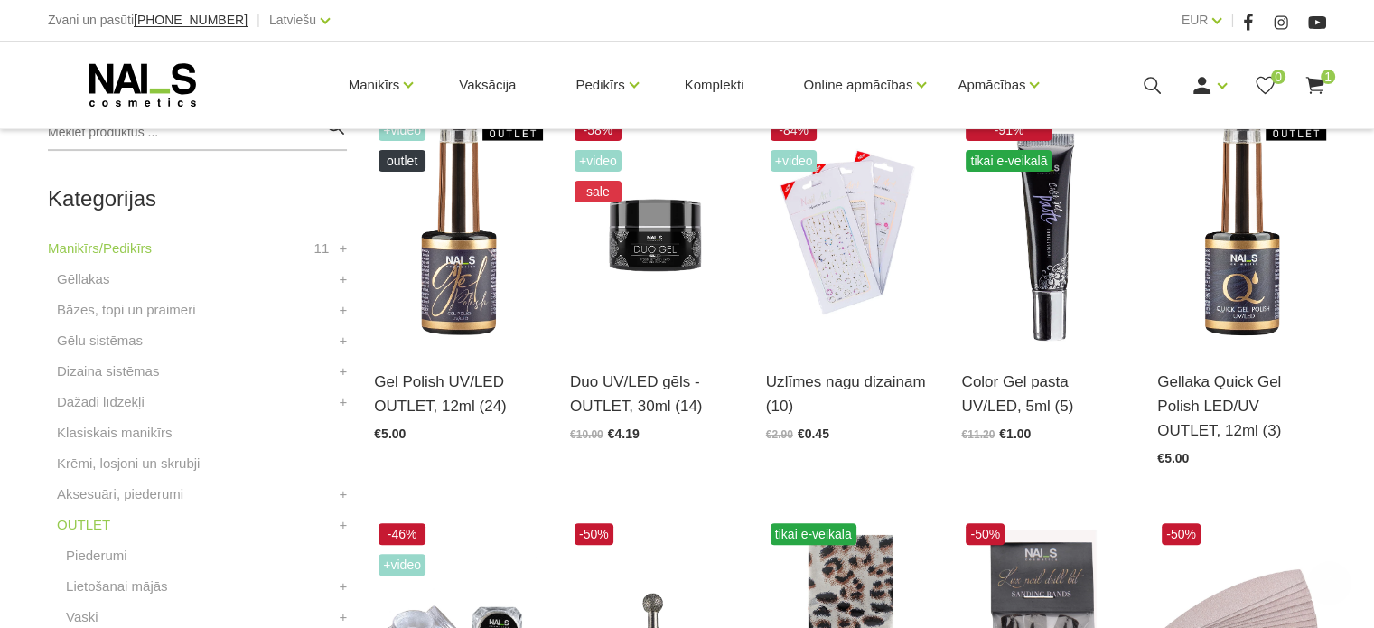
scroll to position [452, 0]
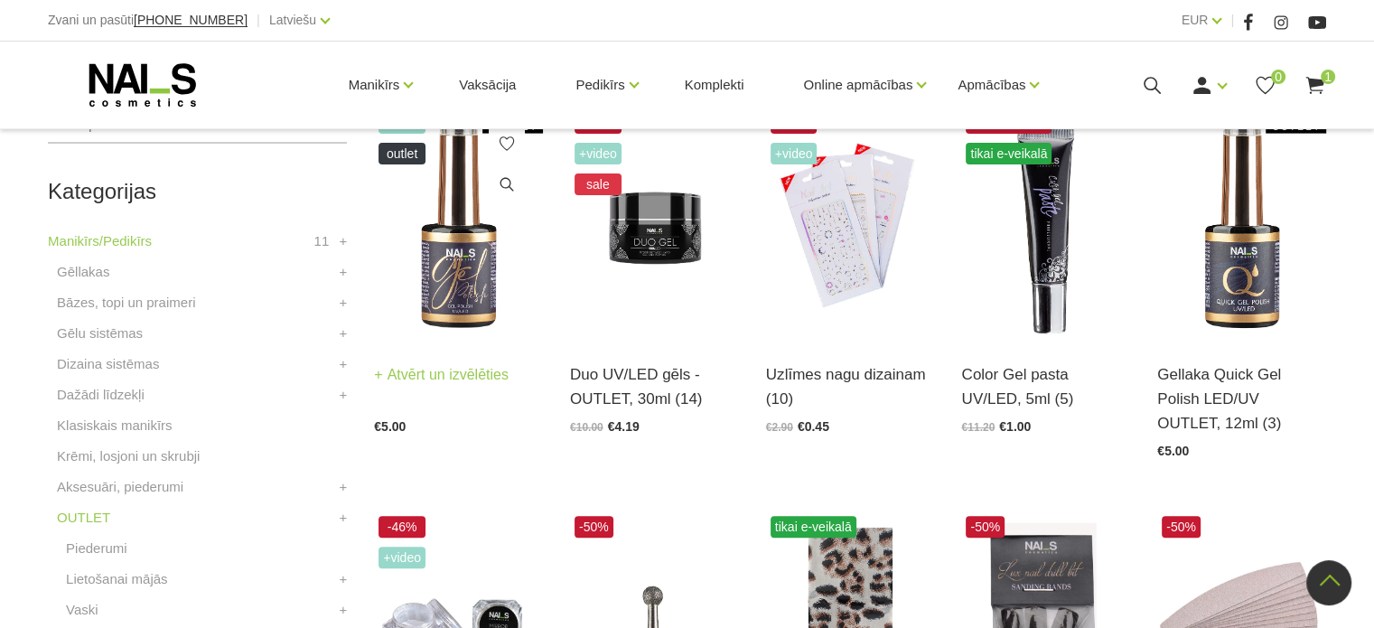
click at [453, 304] on img at bounding box center [458, 223] width 169 height 232
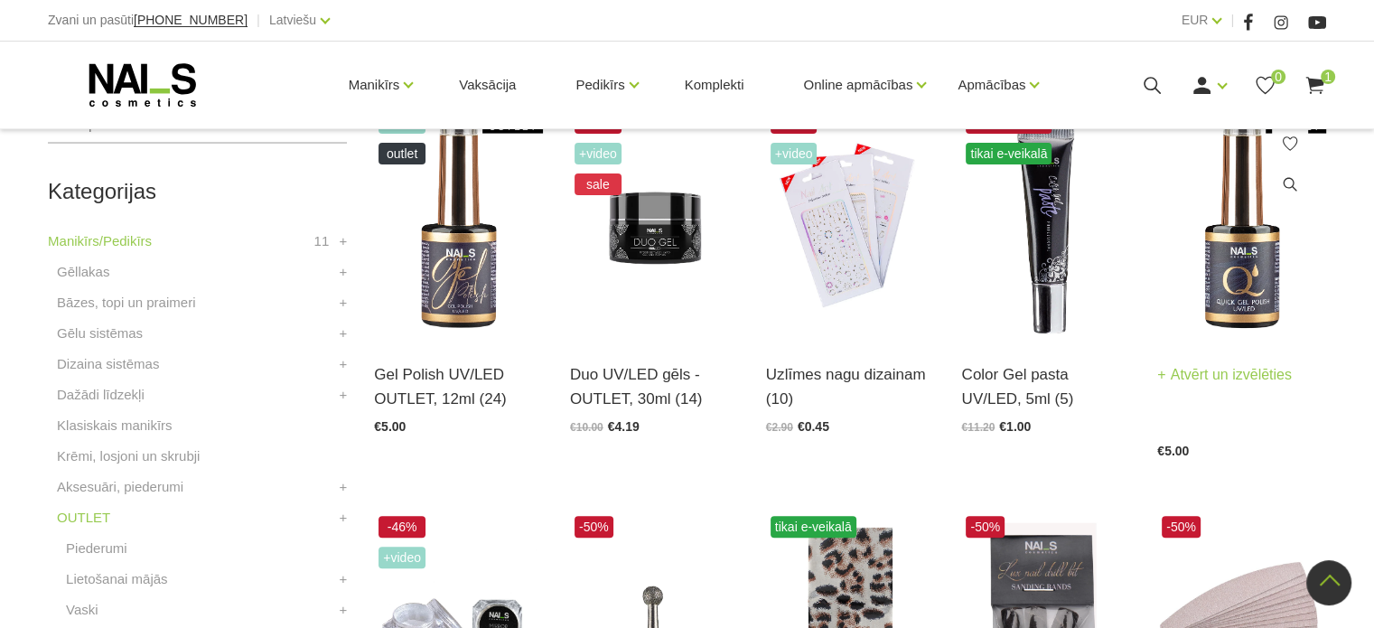
click at [1224, 277] on img at bounding box center [1241, 223] width 169 height 232
click at [1247, 292] on img at bounding box center [1241, 223] width 169 height 232
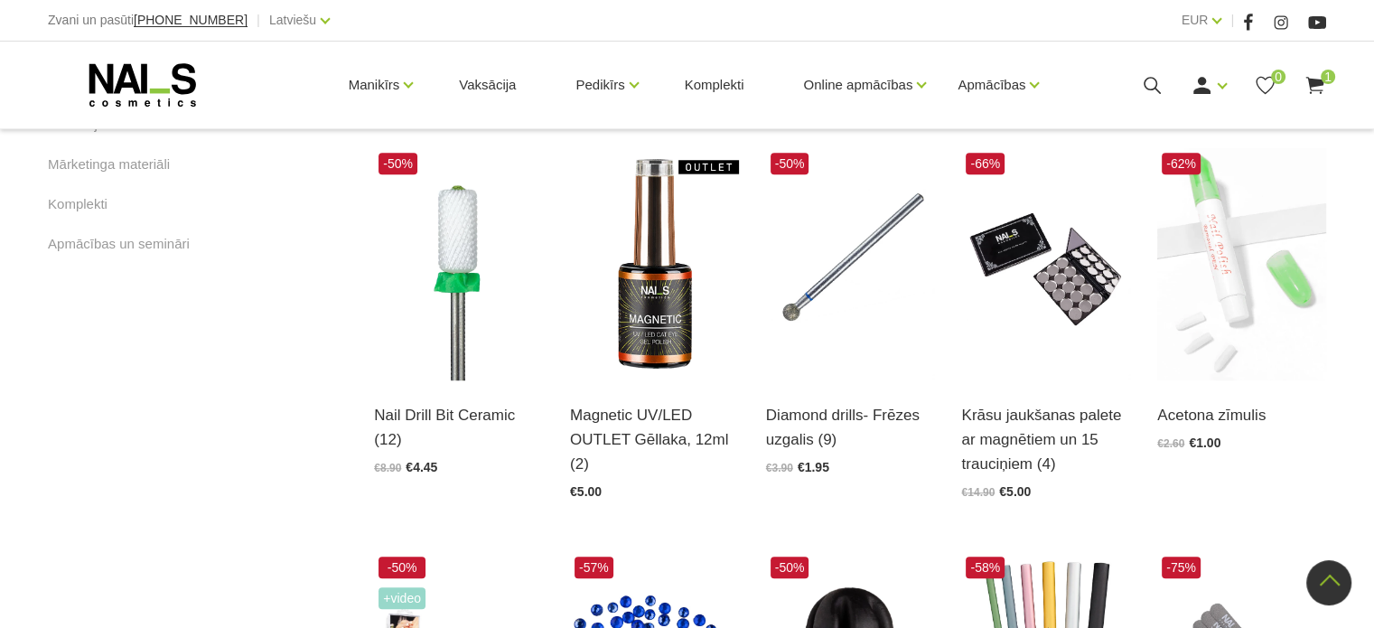
scroll to position [1265, 0]
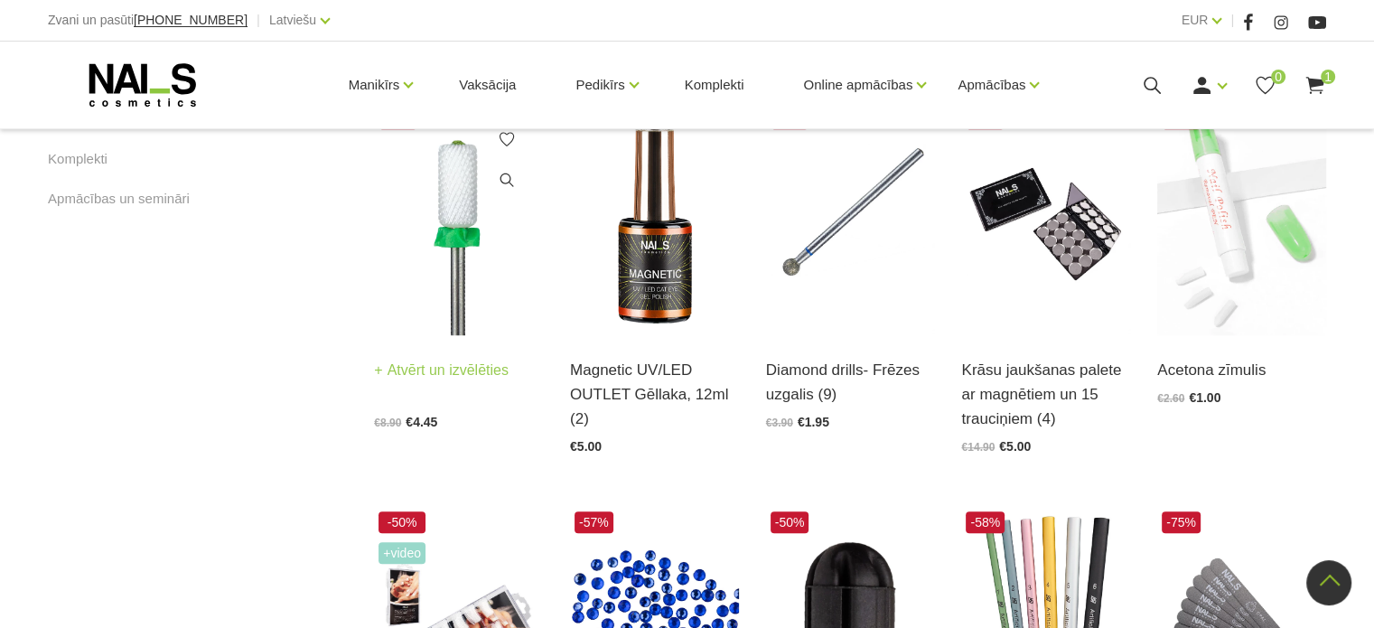
click at [461, 216] on img at bounding box center [458, 219] width 169 height 232
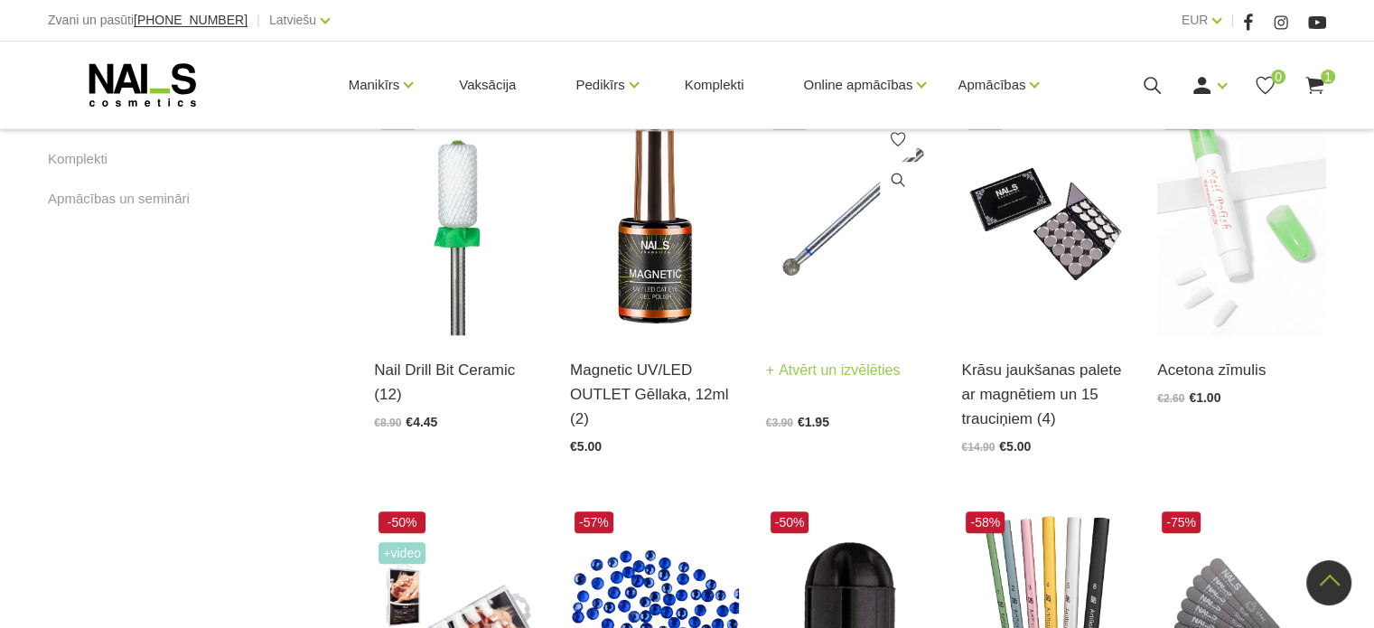
click at [781, 285] on img at bounding box center [850, 219] width 169 height 232
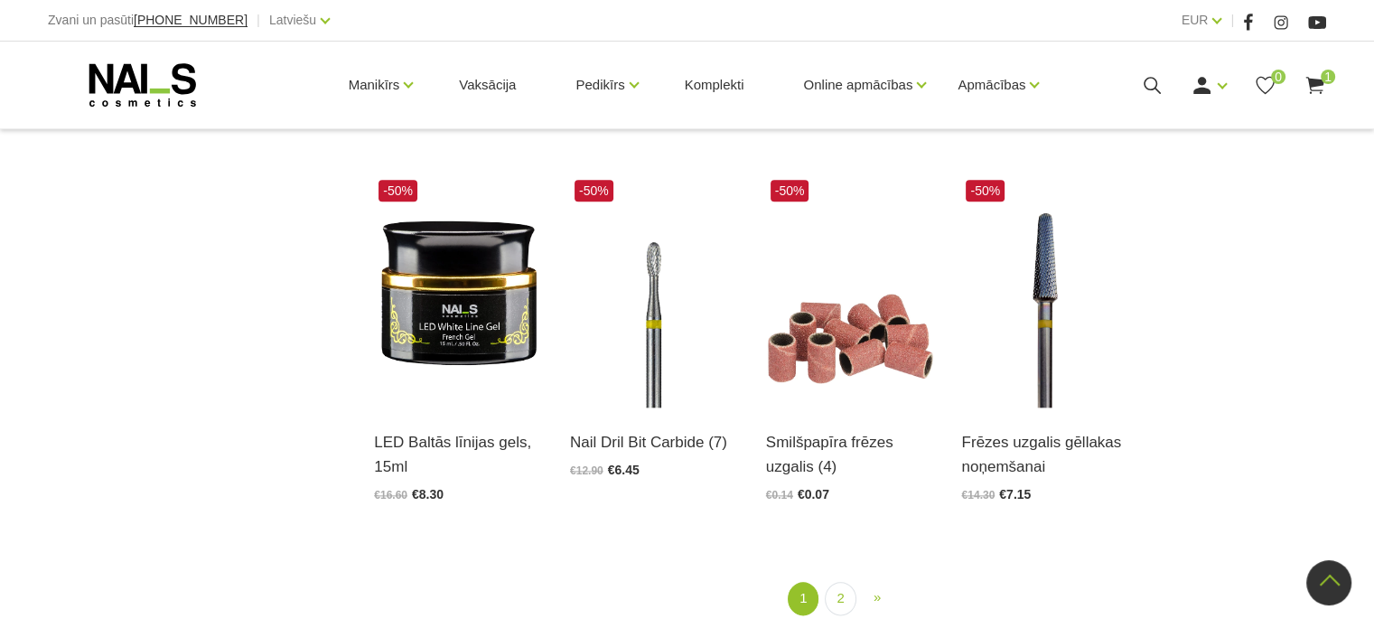
scroll to position [1987, 0]
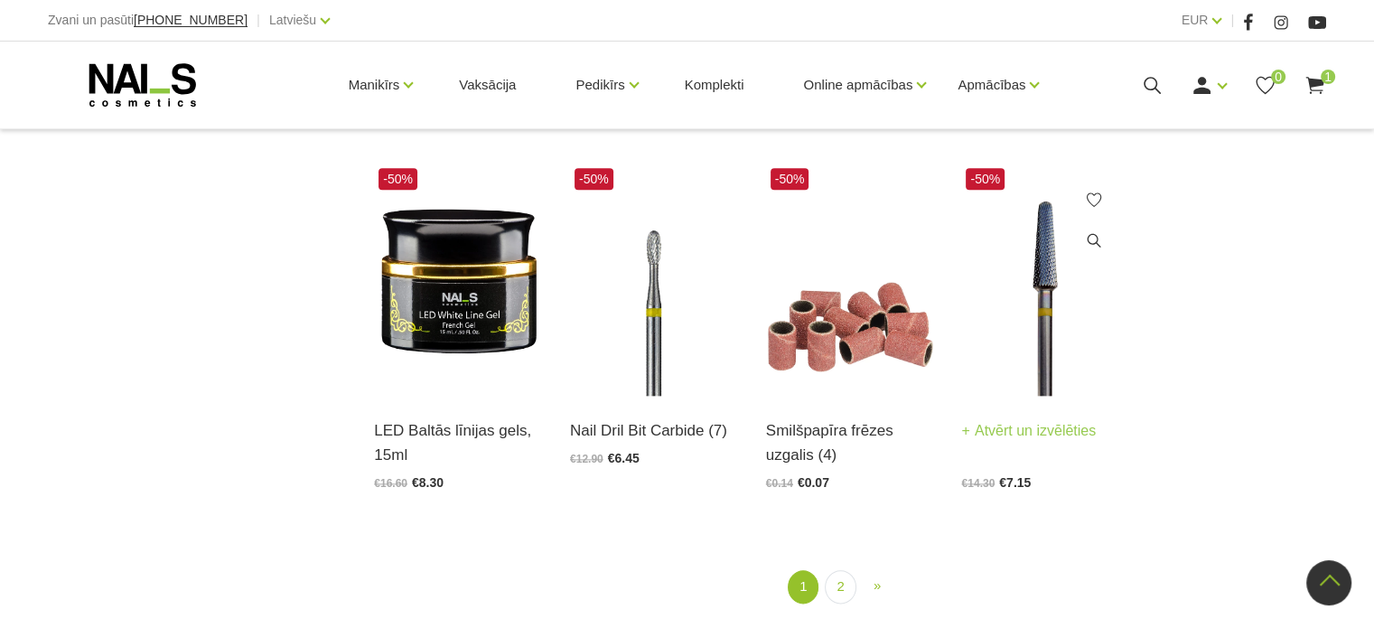
click at [1037, 350] on img at bounding box center [1045, 279] width 169 height 232
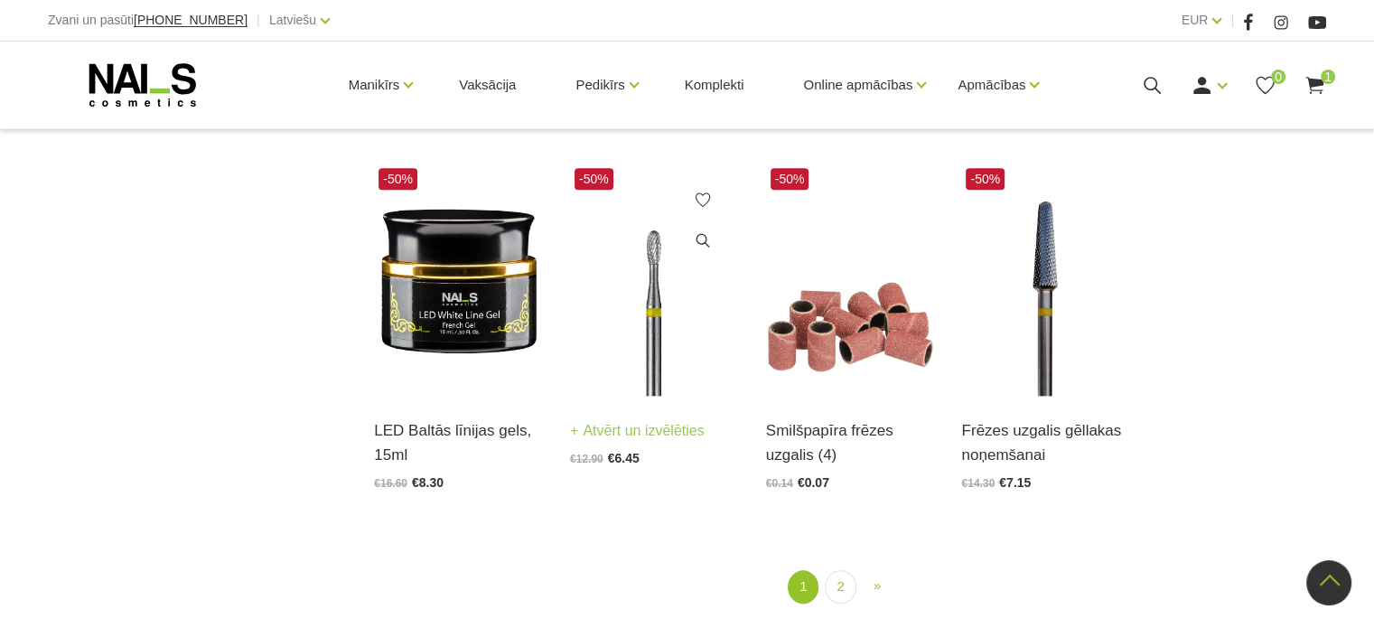
click at [635, 324] on img at bounding box center [654, 279] width 169 height 232
click at [839, 588] on link "2" at bounding box center [840, 586] width 31 height 33
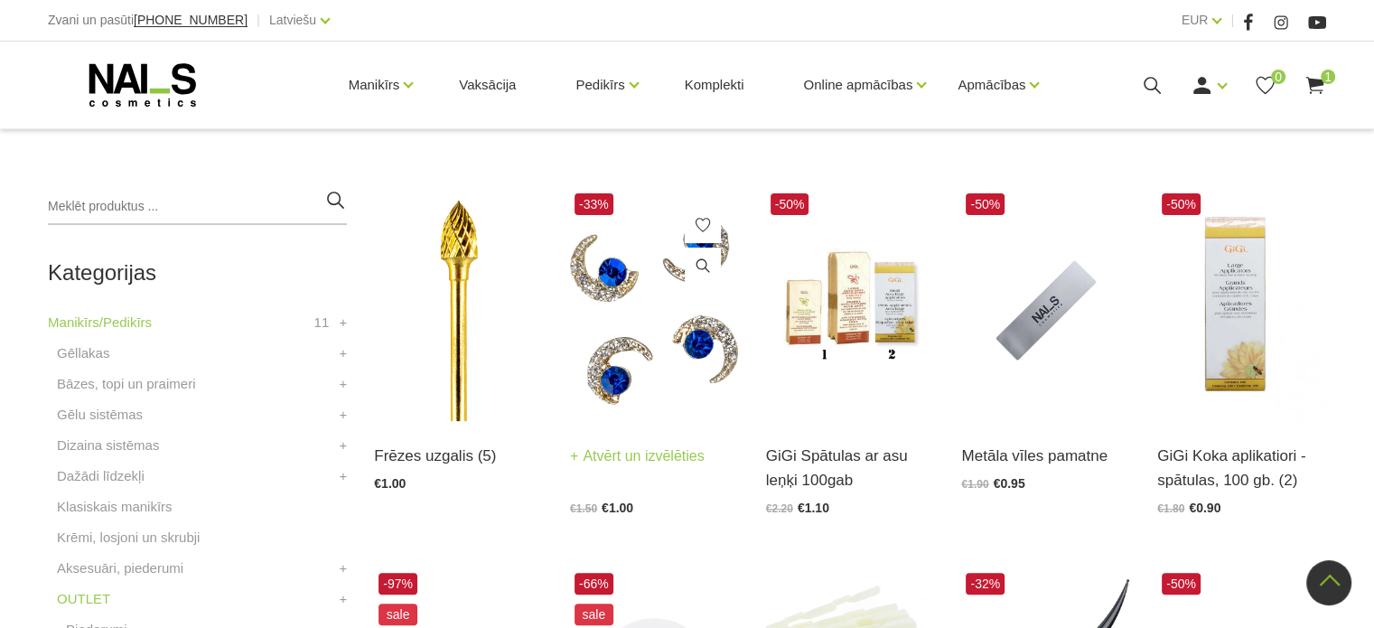
scroll to position [369, 0]
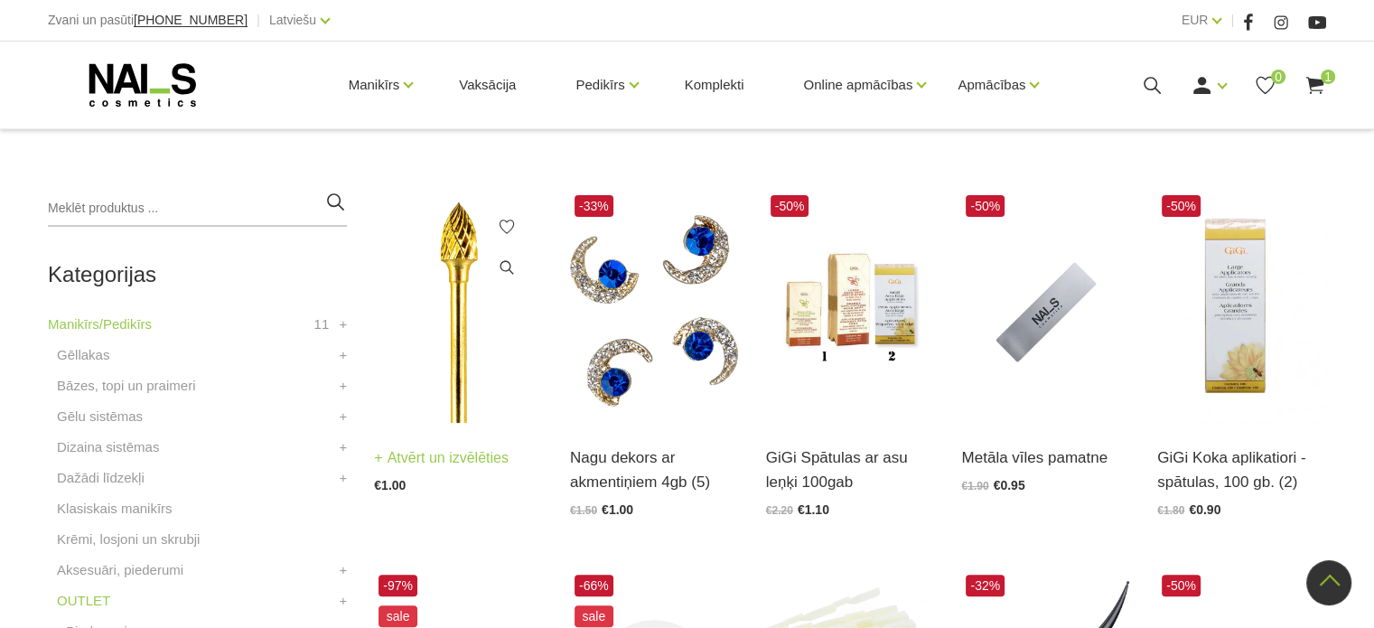
click at [463, 346] on img at bounding box center [458, 307] width 169 height 232
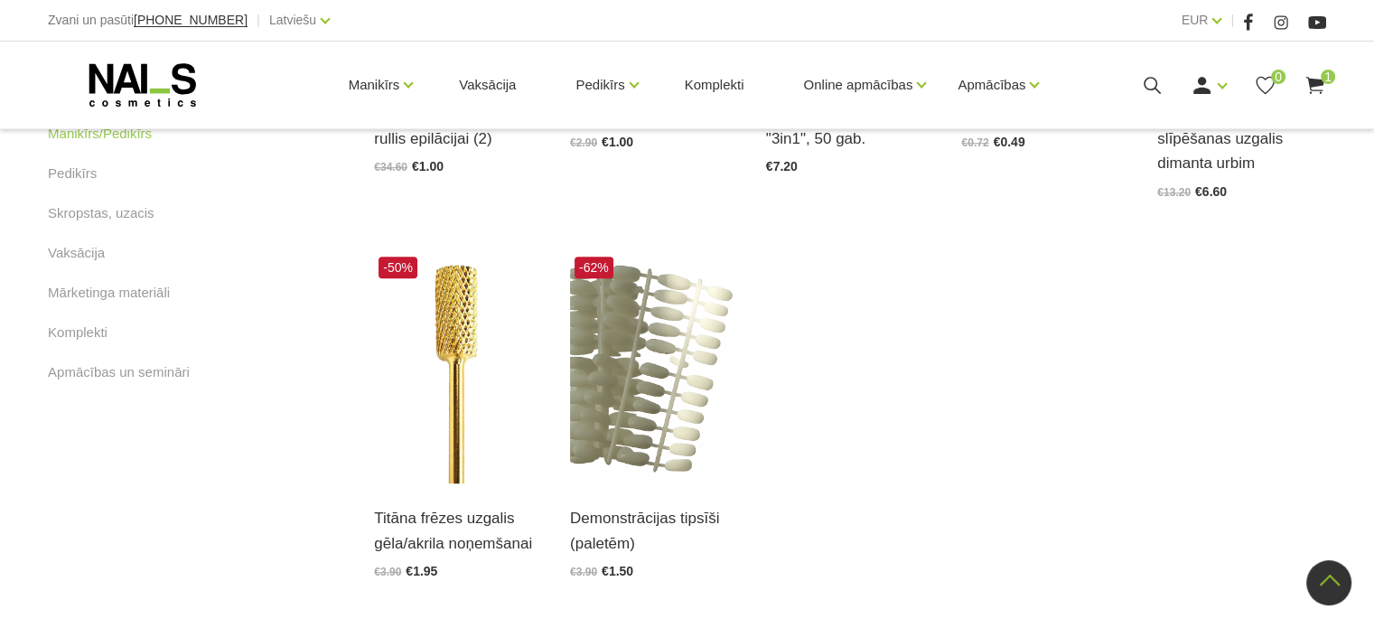
scroll to position [1181, 0]
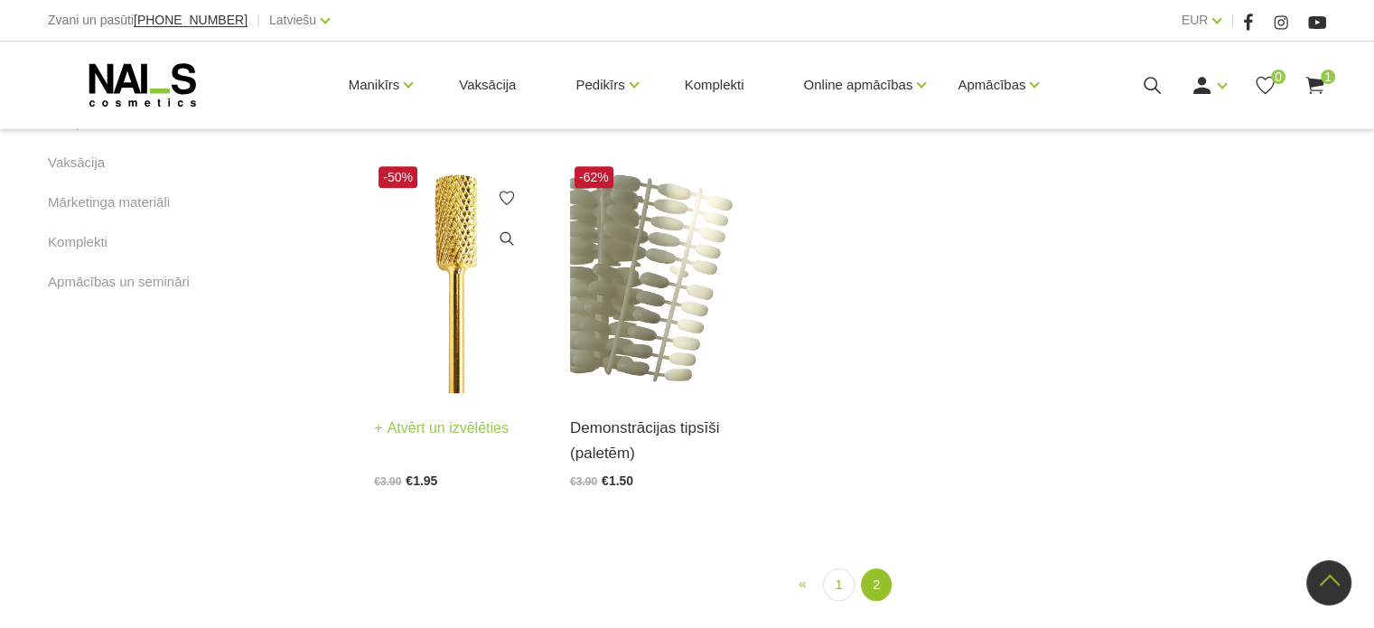
click at [459, 266] on img at bounding box center [458, 278] width 169 height 232
click at [836, 588] on link "1" at bounding box center [838, 584] width 31 height 33
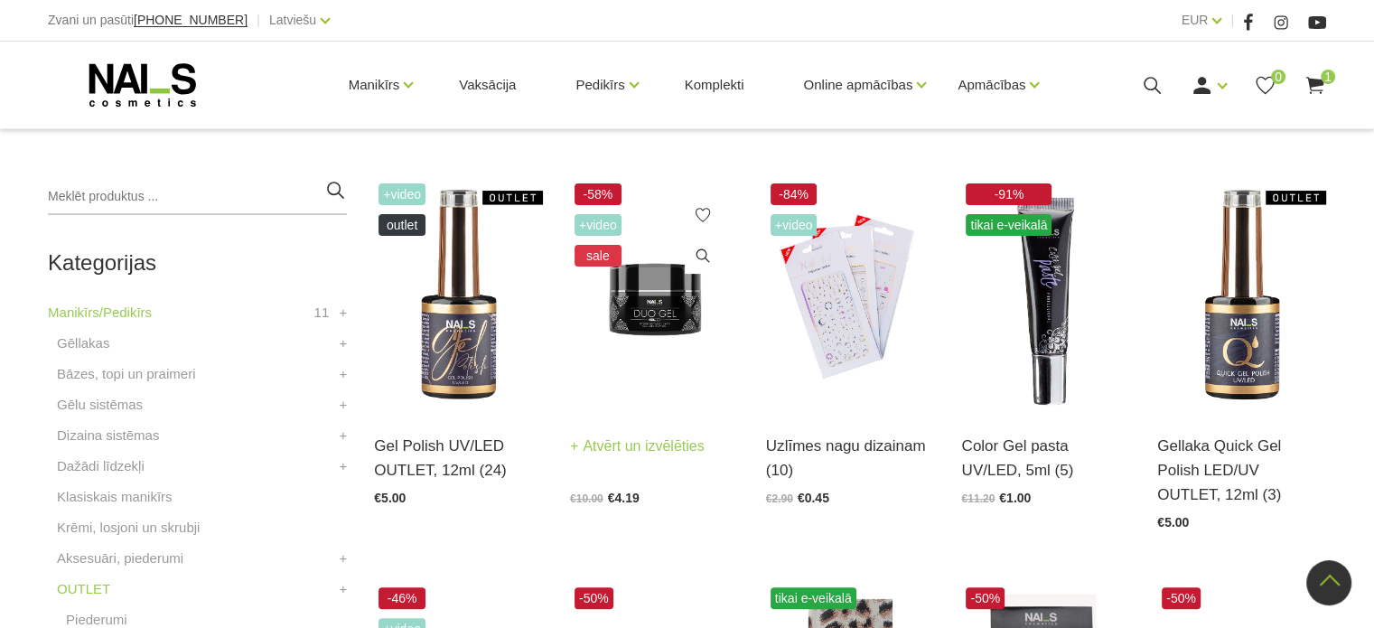
scroll to position [369, 0]
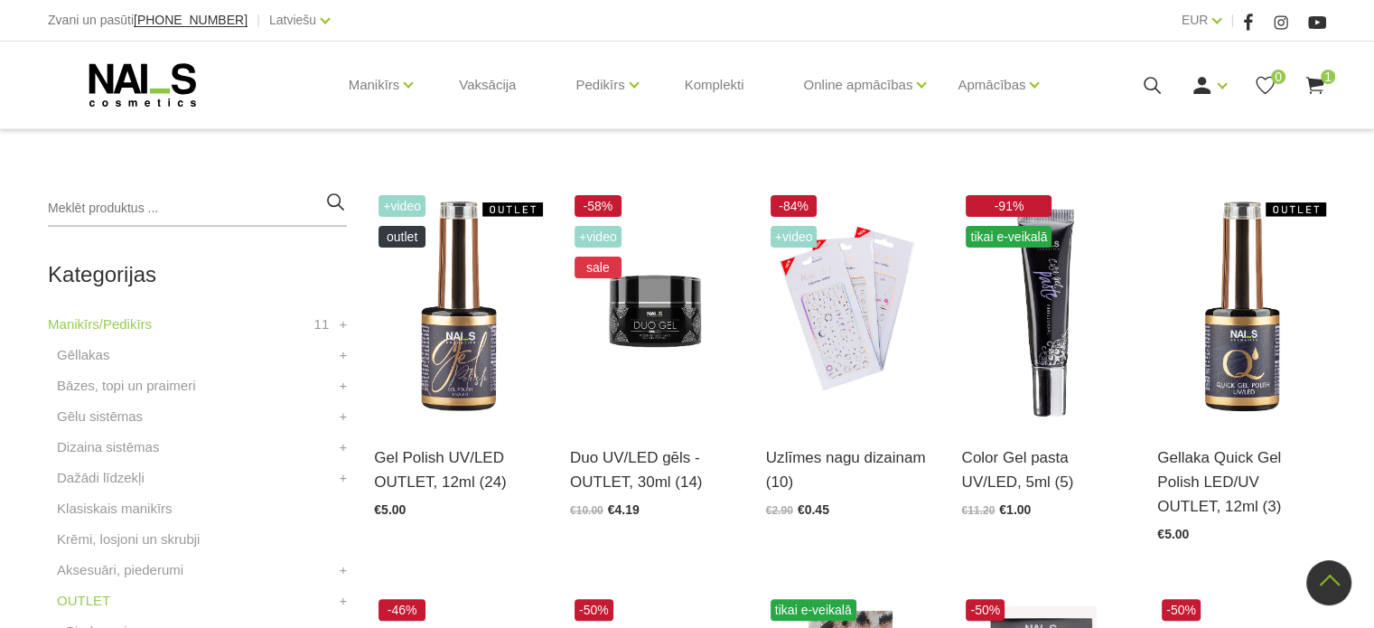
click at [1317, 86] on icon at bounding box center [1314, 85] width 23 height 23
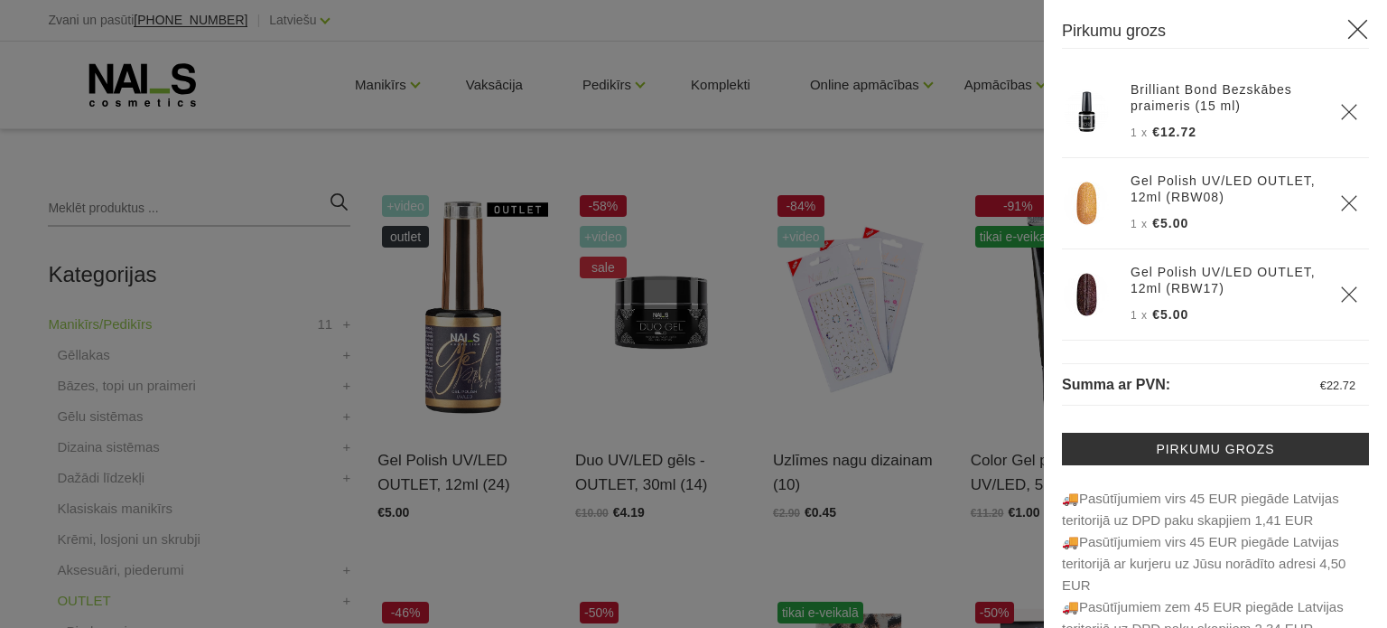
click at [1349, 27] on use at bounding box center [1359, 30] width 20 height 20
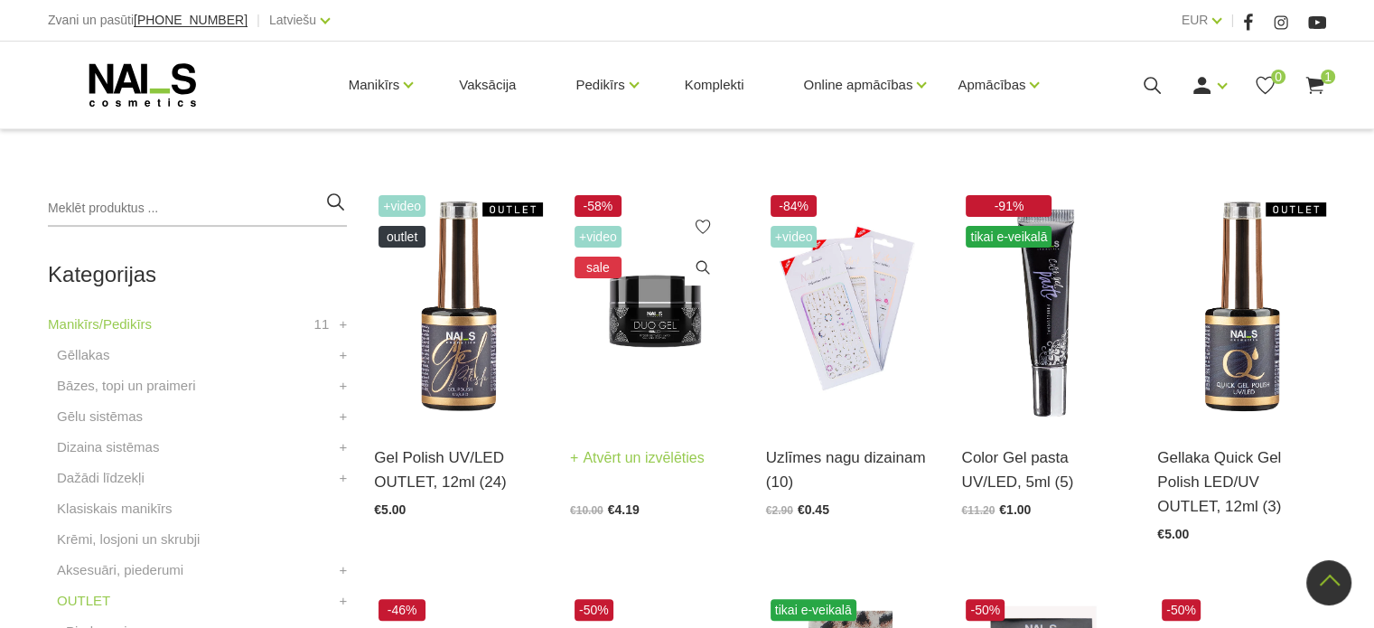
click at [658, 331] on img at bounding box center [654, 307] width 169 height 232
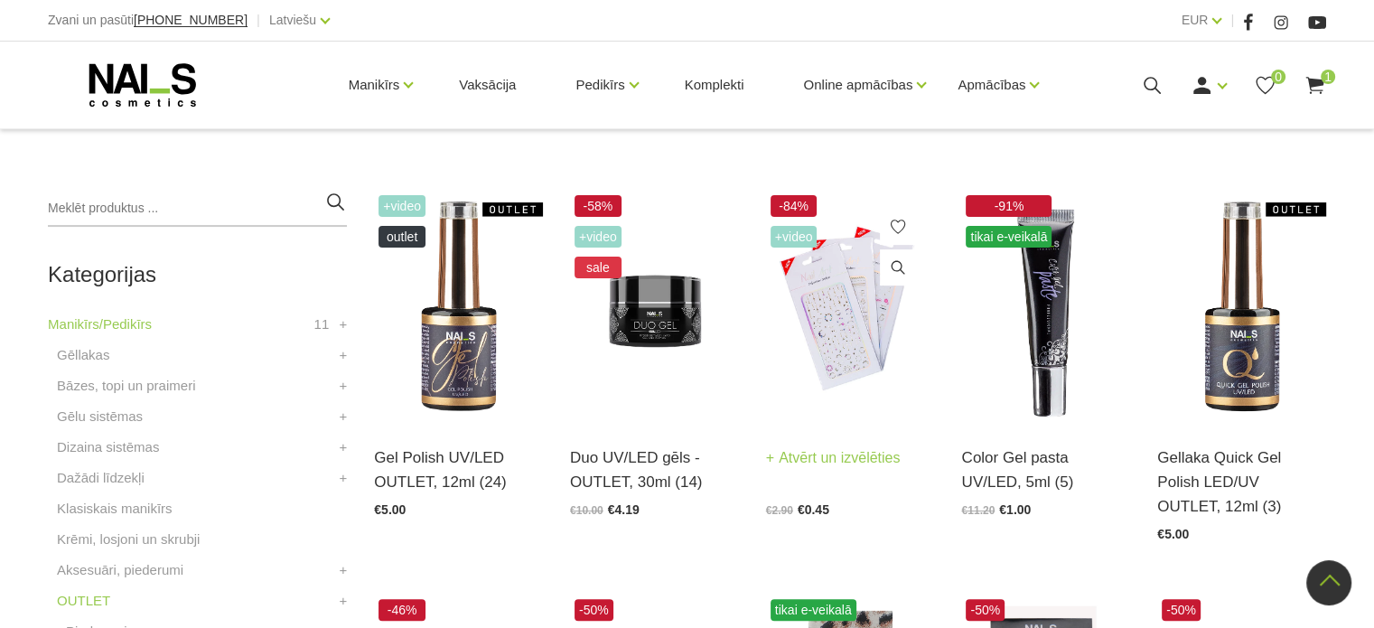
click at [849, 313] on img at bounding box center [850, 307] width 169 height 232
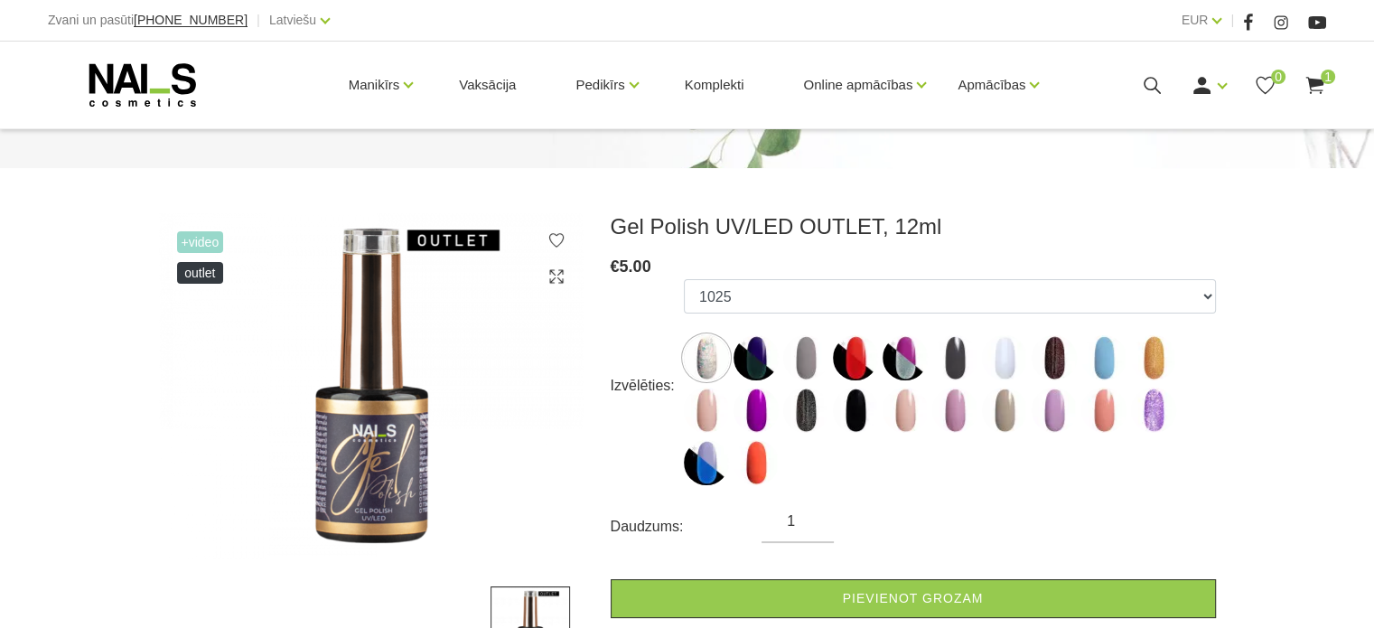
scroll to position [181, 0]
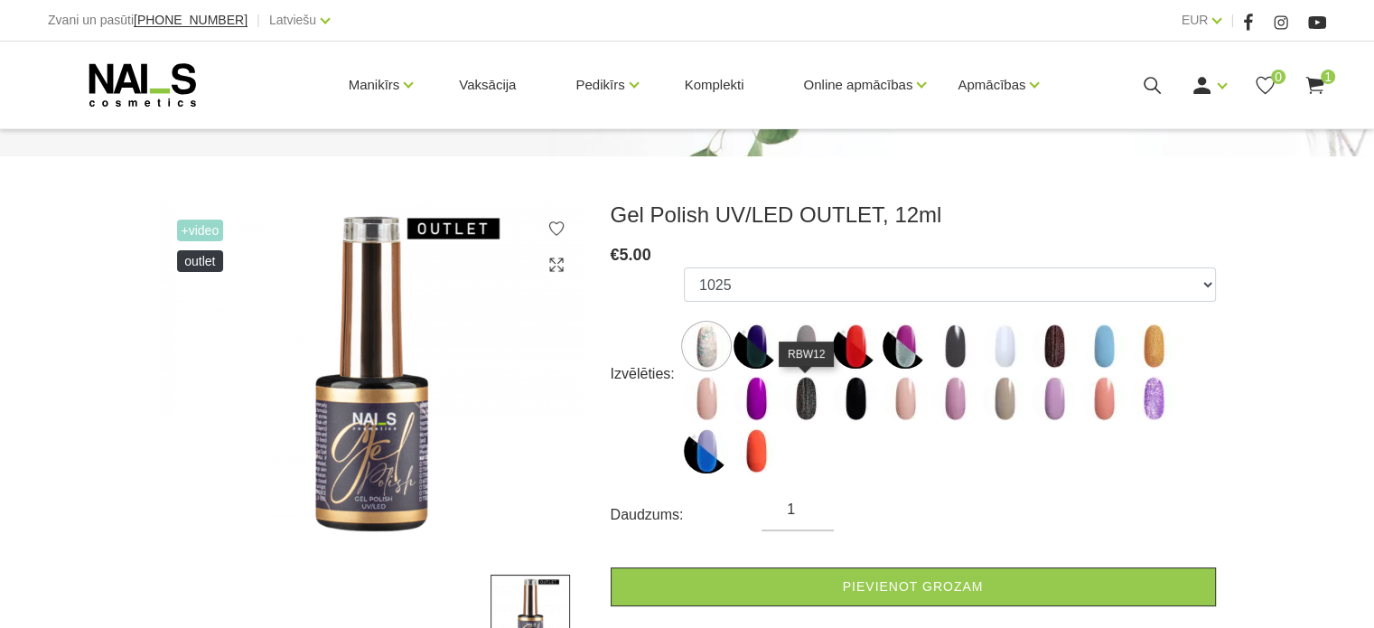
click at [811, 407] on img at bounding box center [805, 398] width 45 height 45
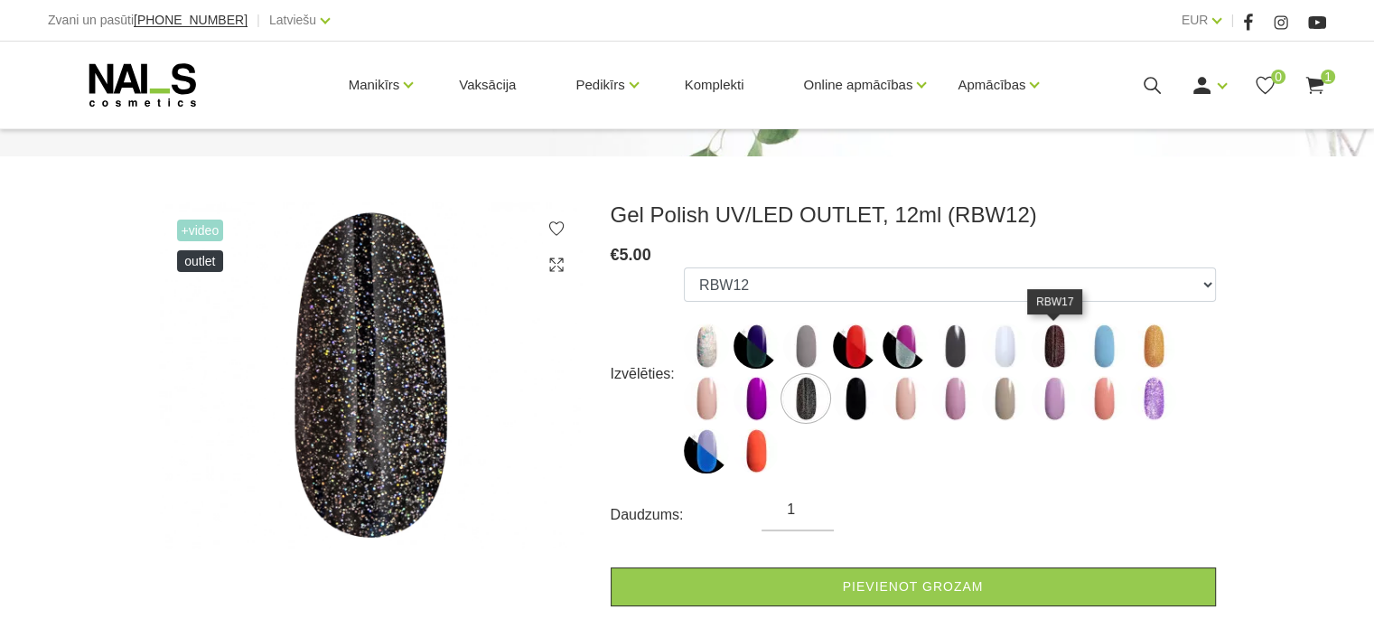
click at [1059, 355] on img at bounding box center [1054, 345] width 45 height 45
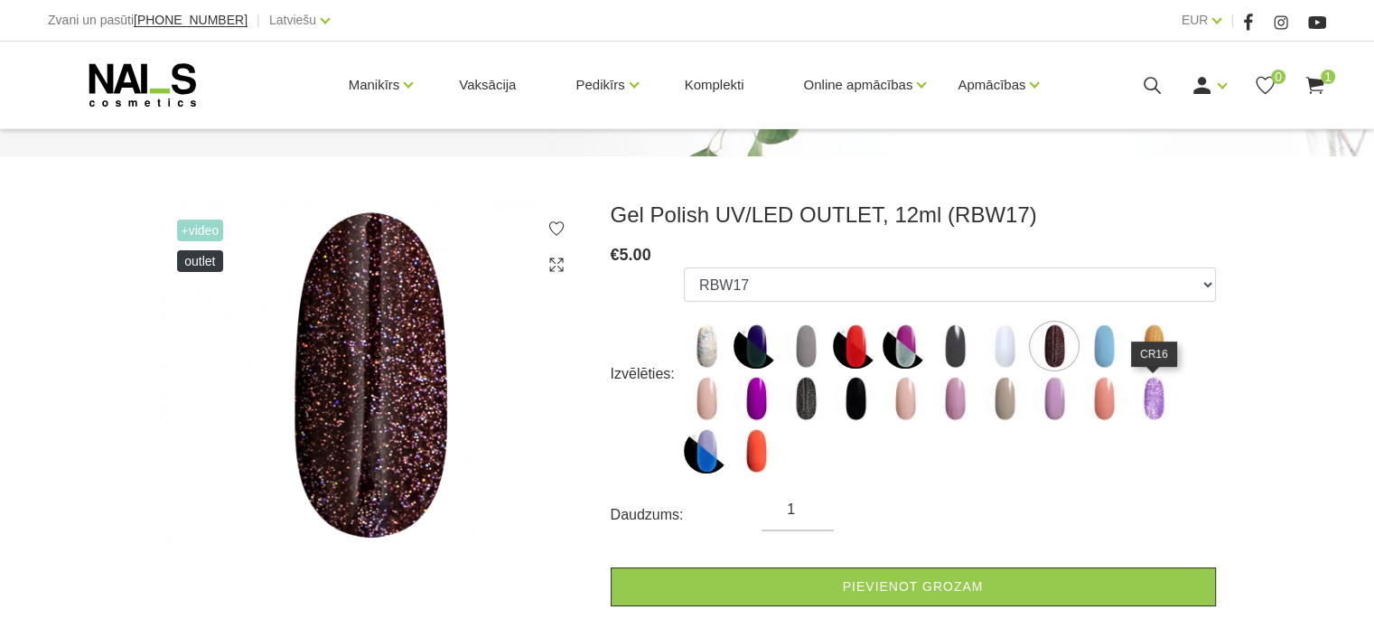
click at [1162, 408] on img at bounding box center [1153, 398] width 45 height 45
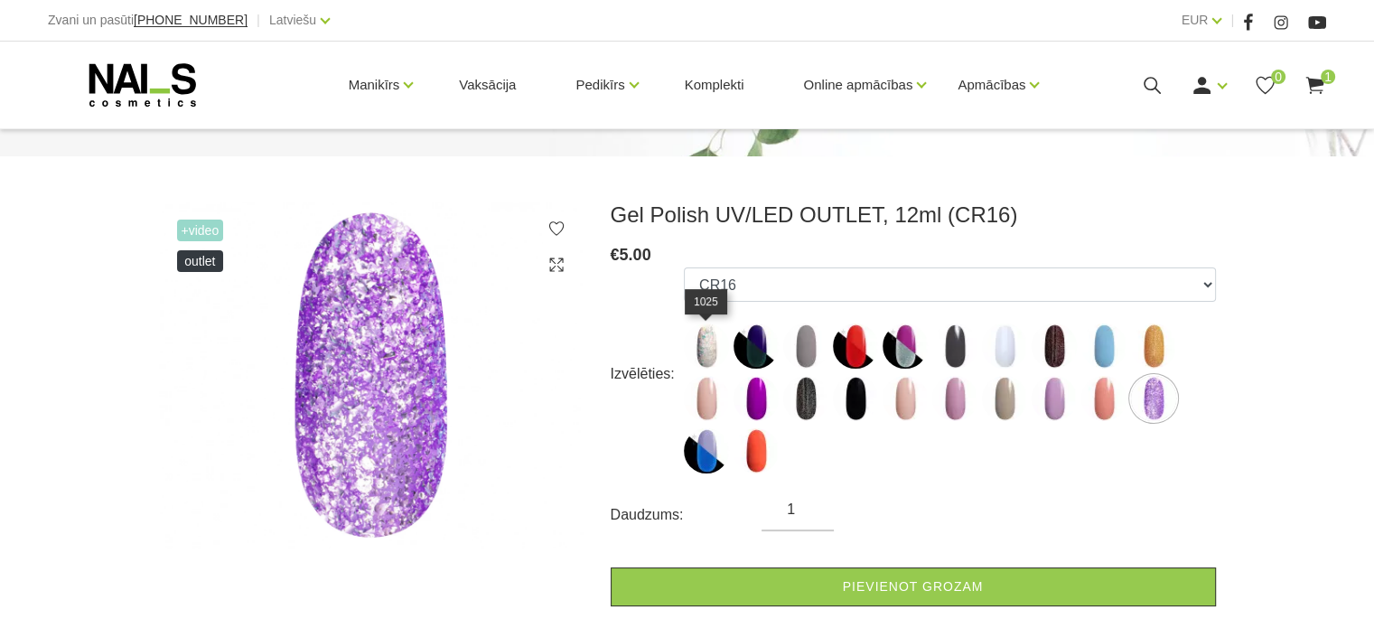
click at [702, 361] on img at bounding box center [706, 345] width 45 height 45
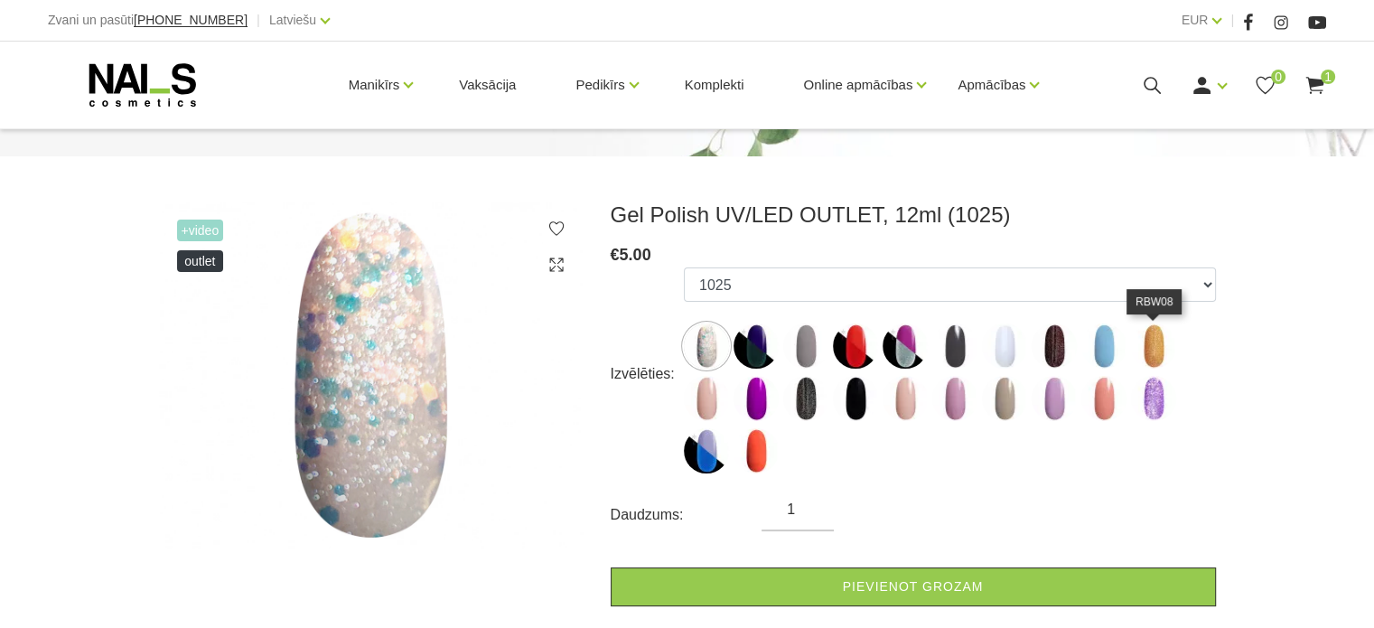
click at [1155, 353] on img at bounding box center [1153, 345] width 45 height 45
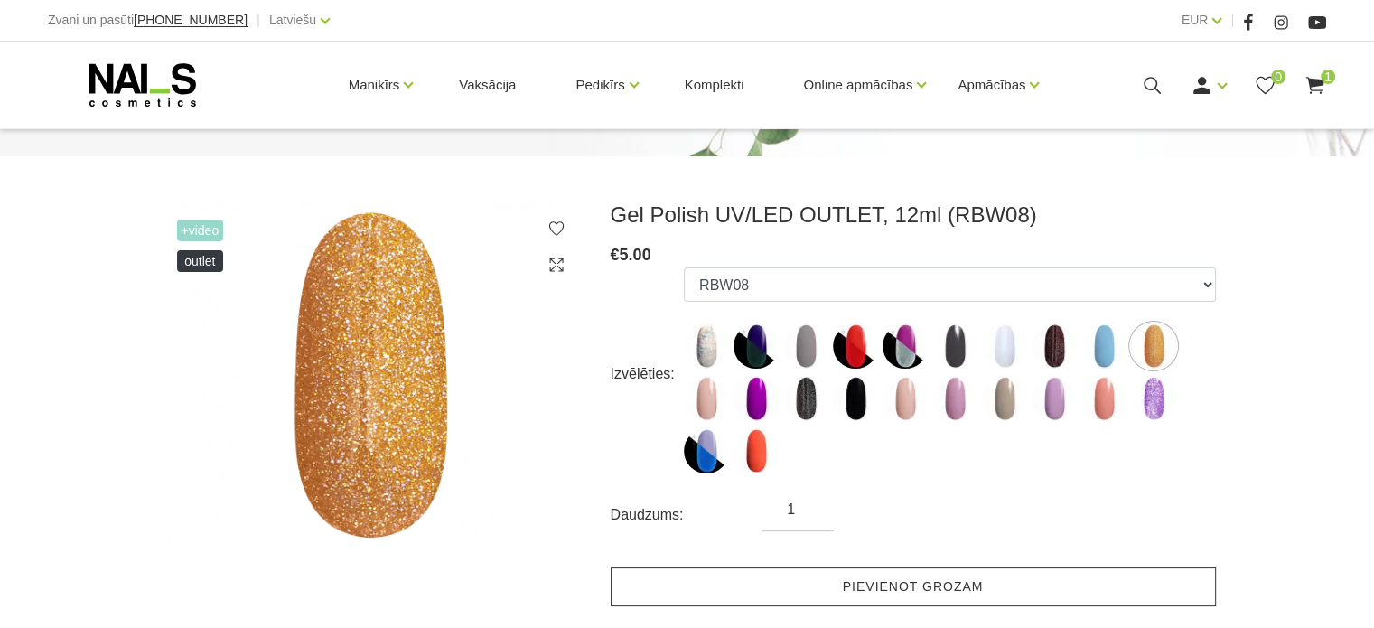
click at [703, 581] on link "Pievienot grozam" at bounding box center [913, 586] width 605 height 39
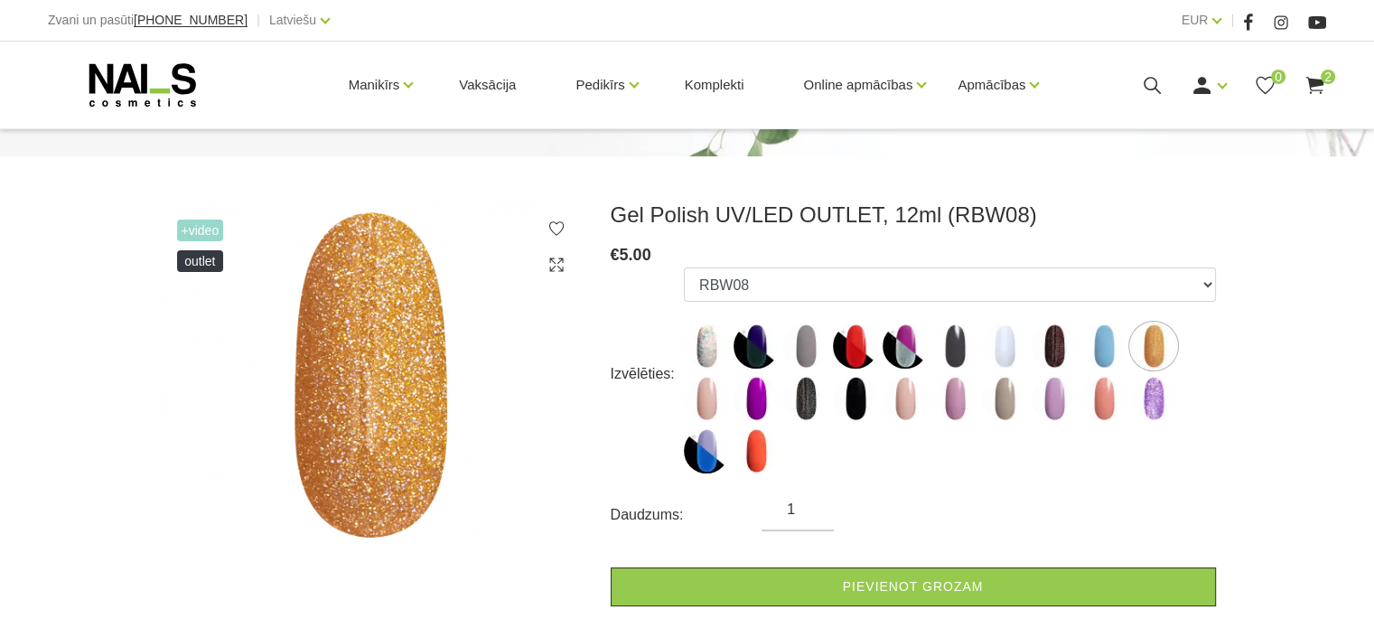
click at [1321, 79] on link "2" at bounding box center [1314, 85] width 23 height 23
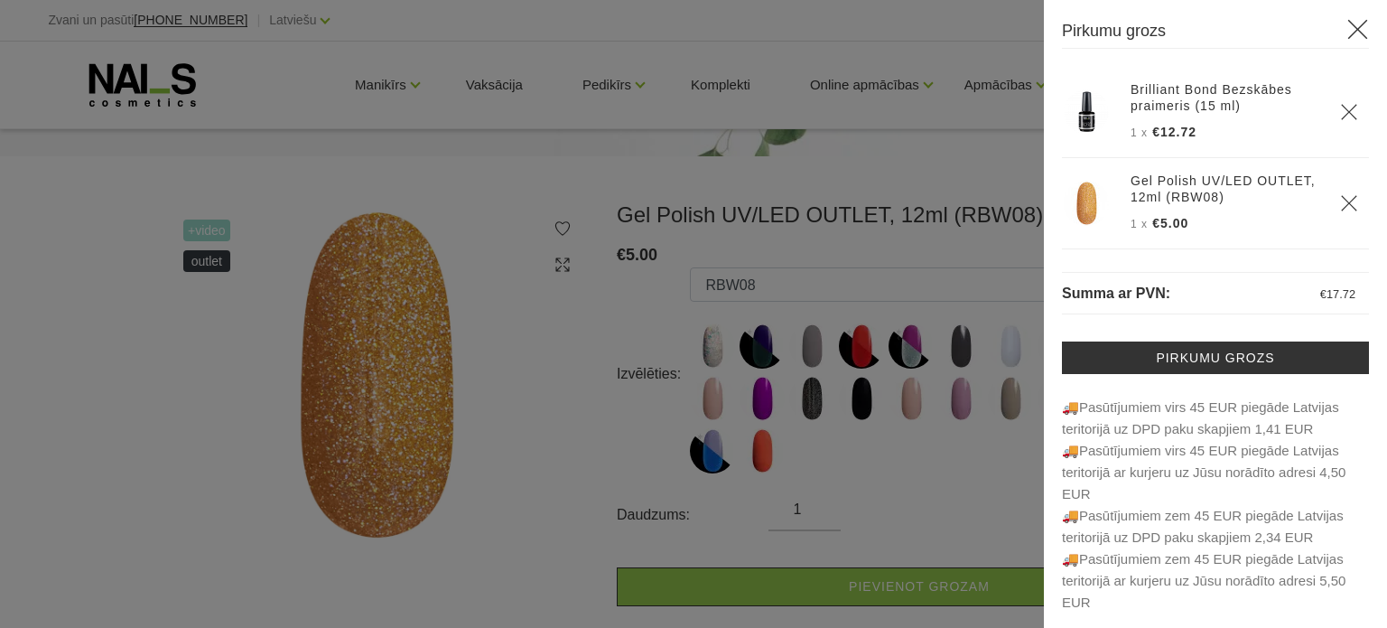
click at [1347, 32] on icon at bounding box center [1358, 29] width 23 height 23
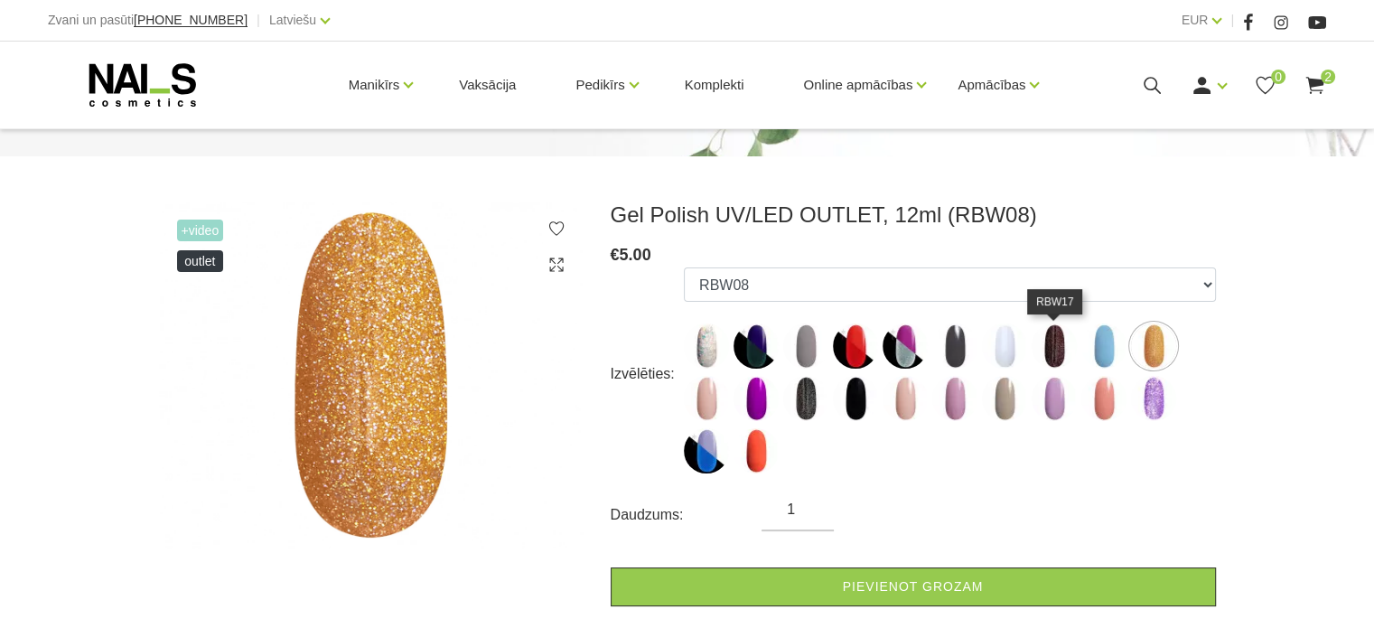
click at [1056, 357] on img at bounding box center [1054, 345] width 45 height 45
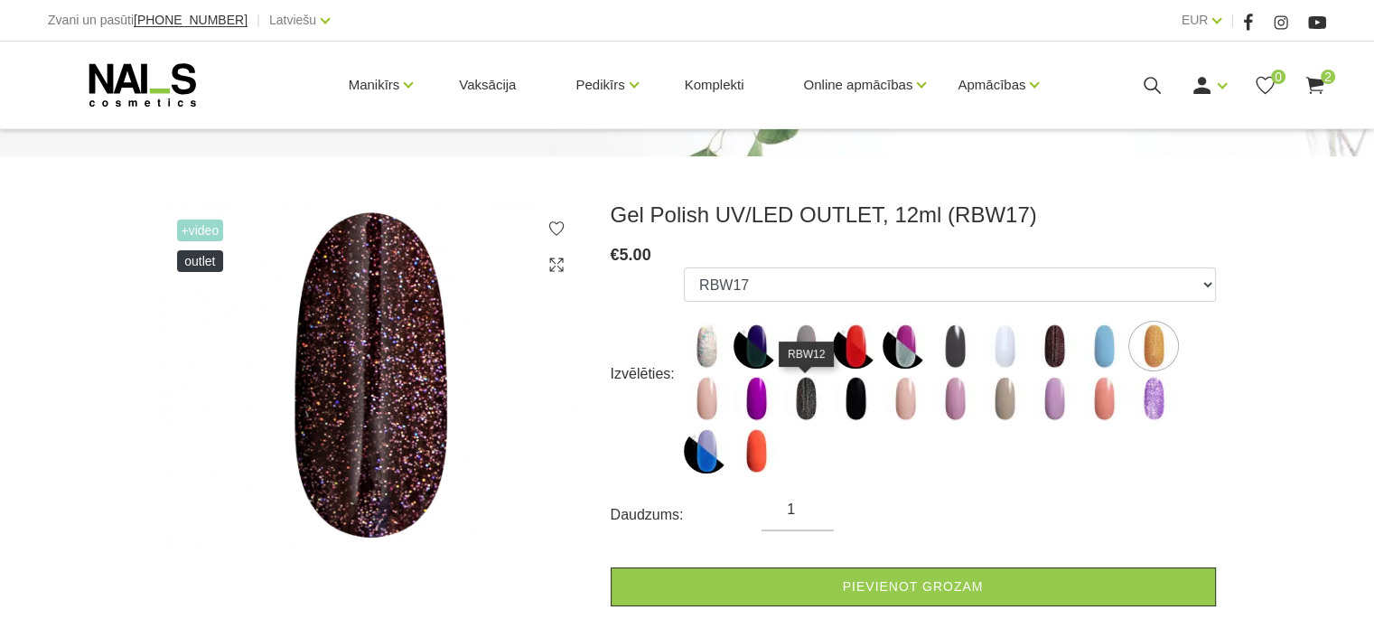
click at [802, 402] on img at bounding box center [805, 398] width 45 height 45
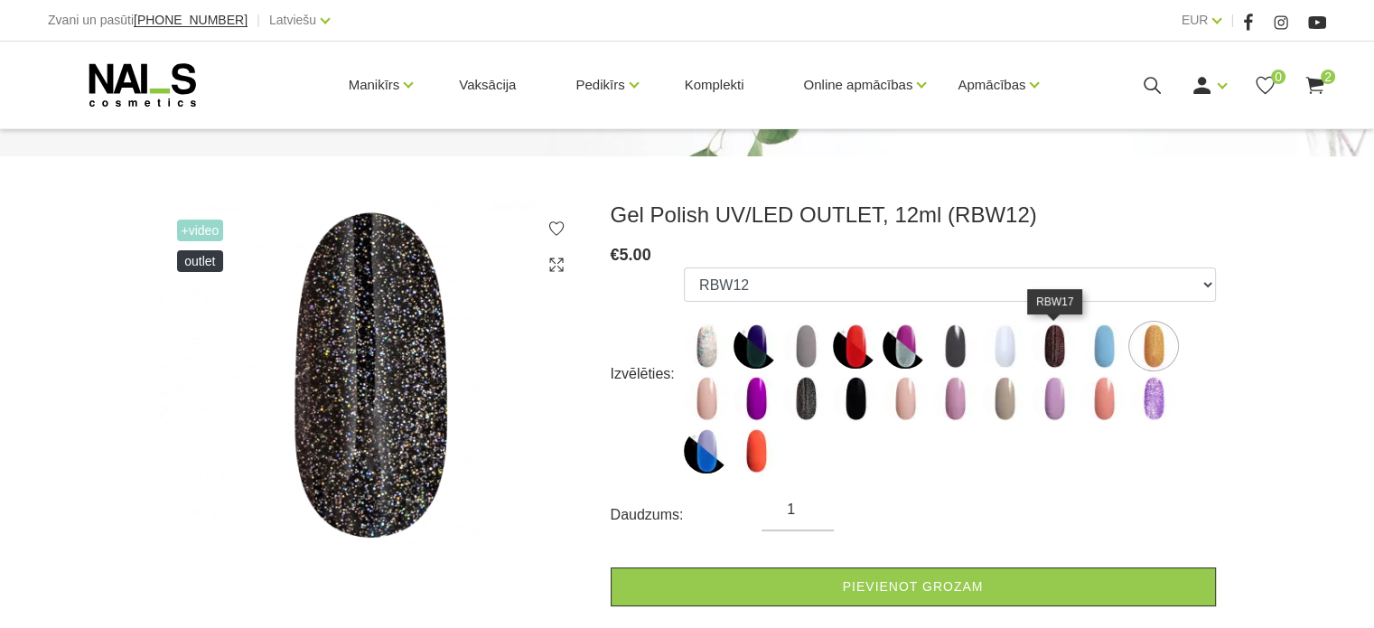
click at [1054, 351] on img at bounding box center [1054, 345] width 45 height 45
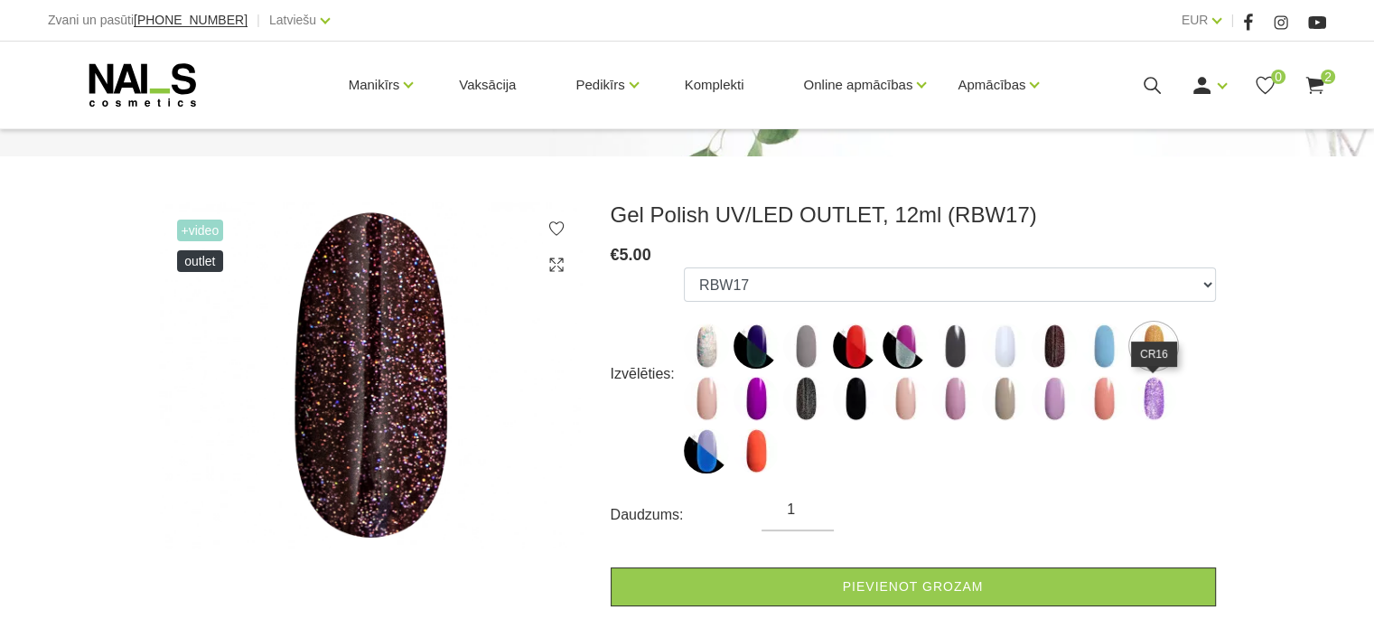
click at [1160, 401] on img at bounding box center [1153, 398] width 45 height 45
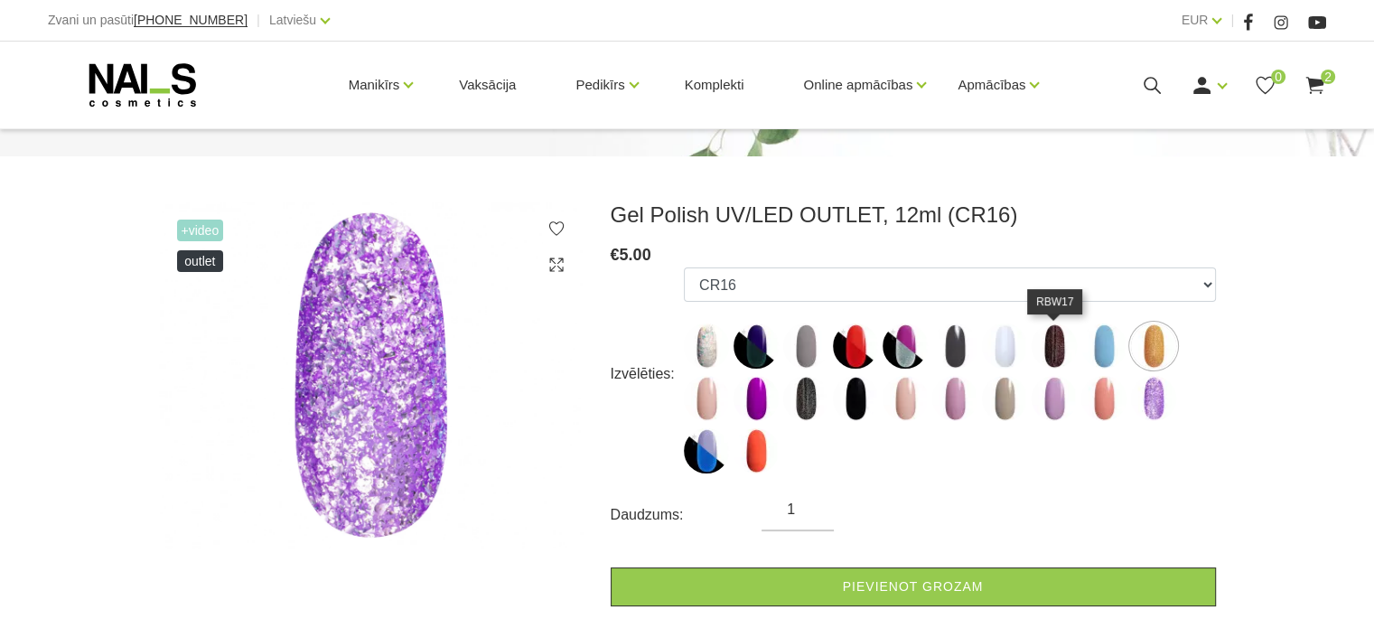
click at [1051, 357] on img at bounding box center [1054, 345] width 45 height 45
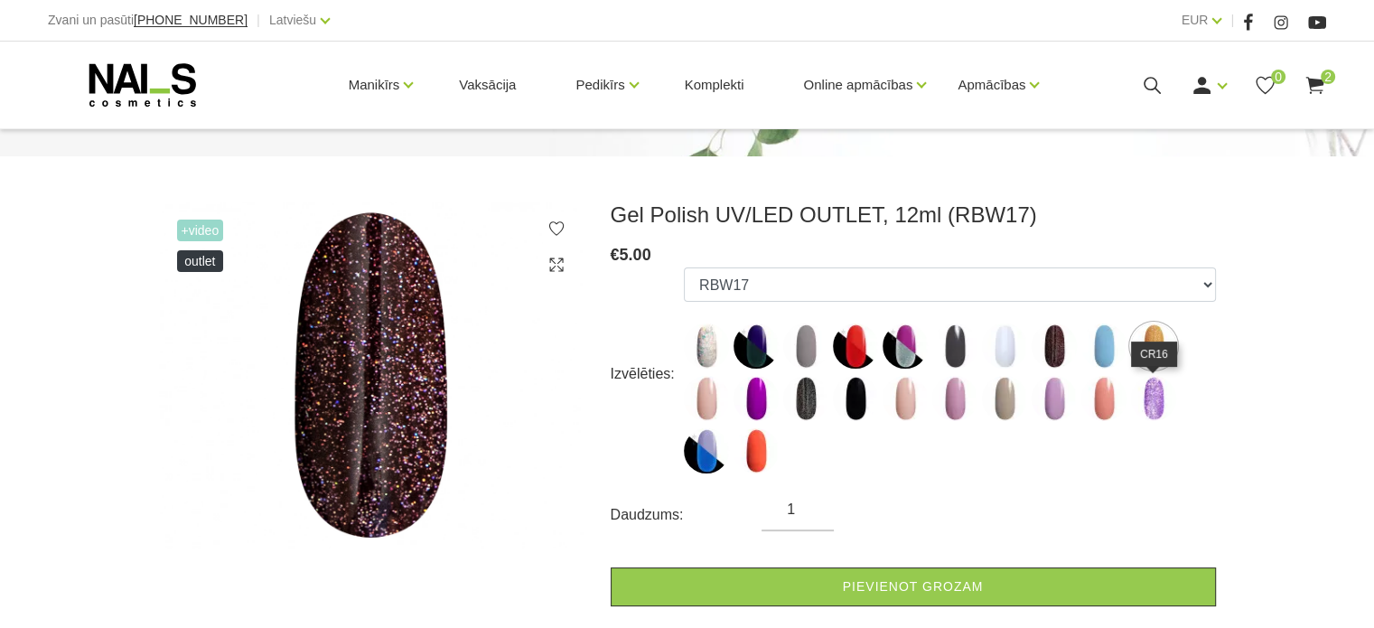
click at [1152, 414] on img at bounding box center [1153, 398] width 45 height 45
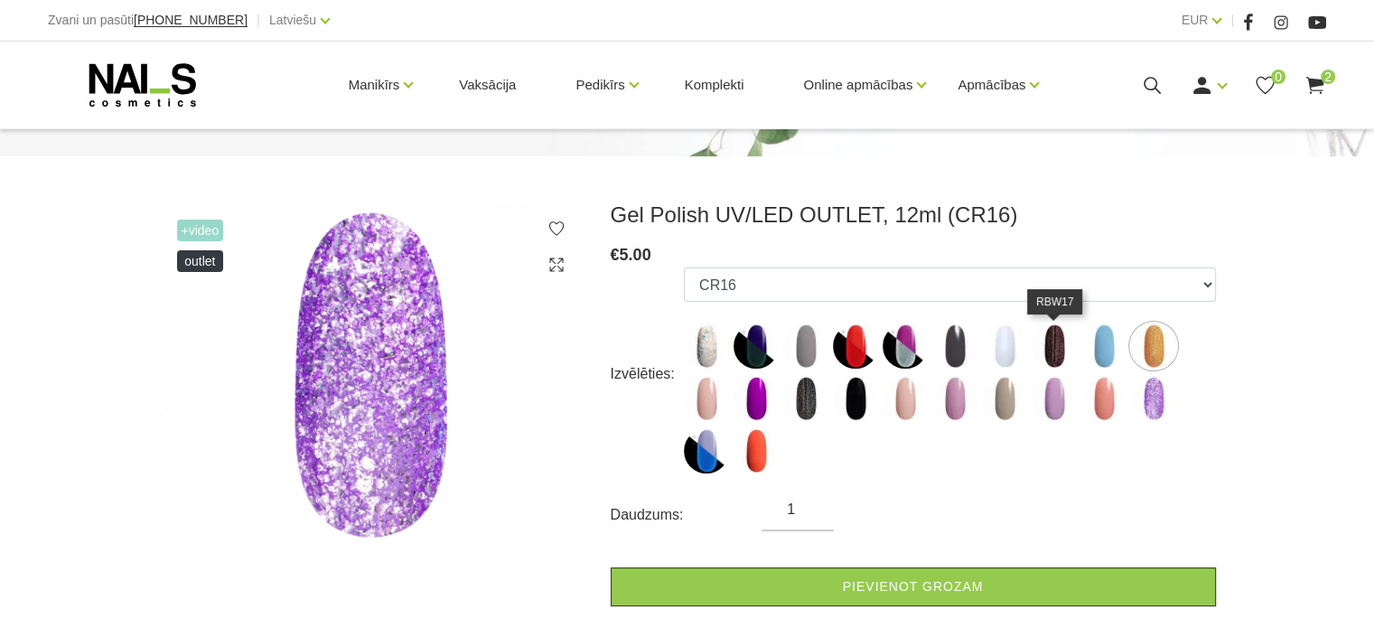
click at [1052, 353] on img at bounding box center [1054, 345] width 45 height 45
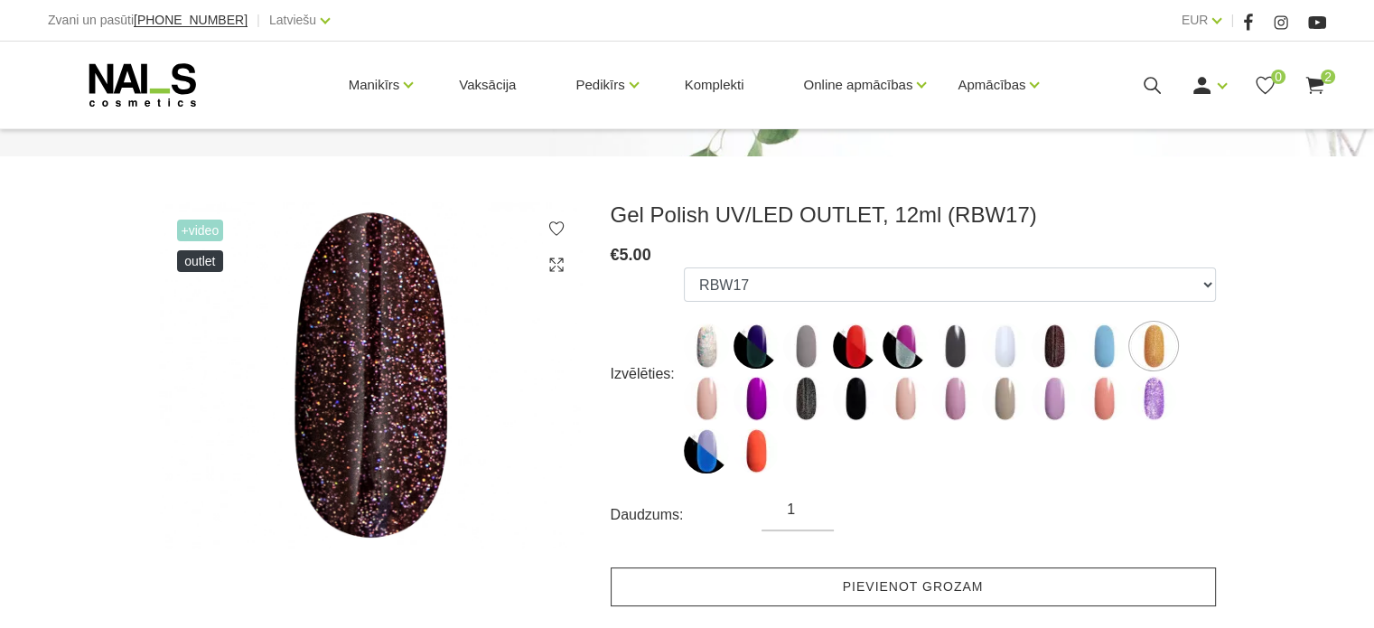
click at [948, 590] on link "Pievienot grozam" at bounding box center [913, 586] width 605 height 39
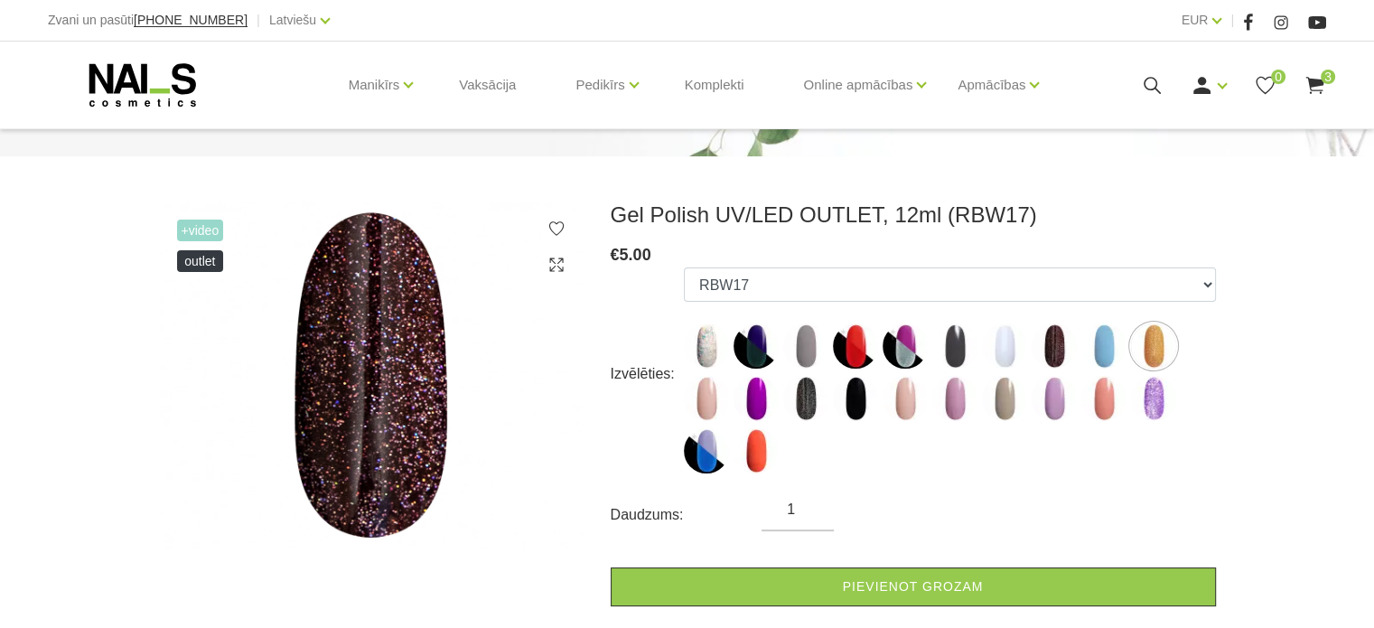
click at [1314, 88] on icon at bounding box center [1314, 85] width 23 height 23
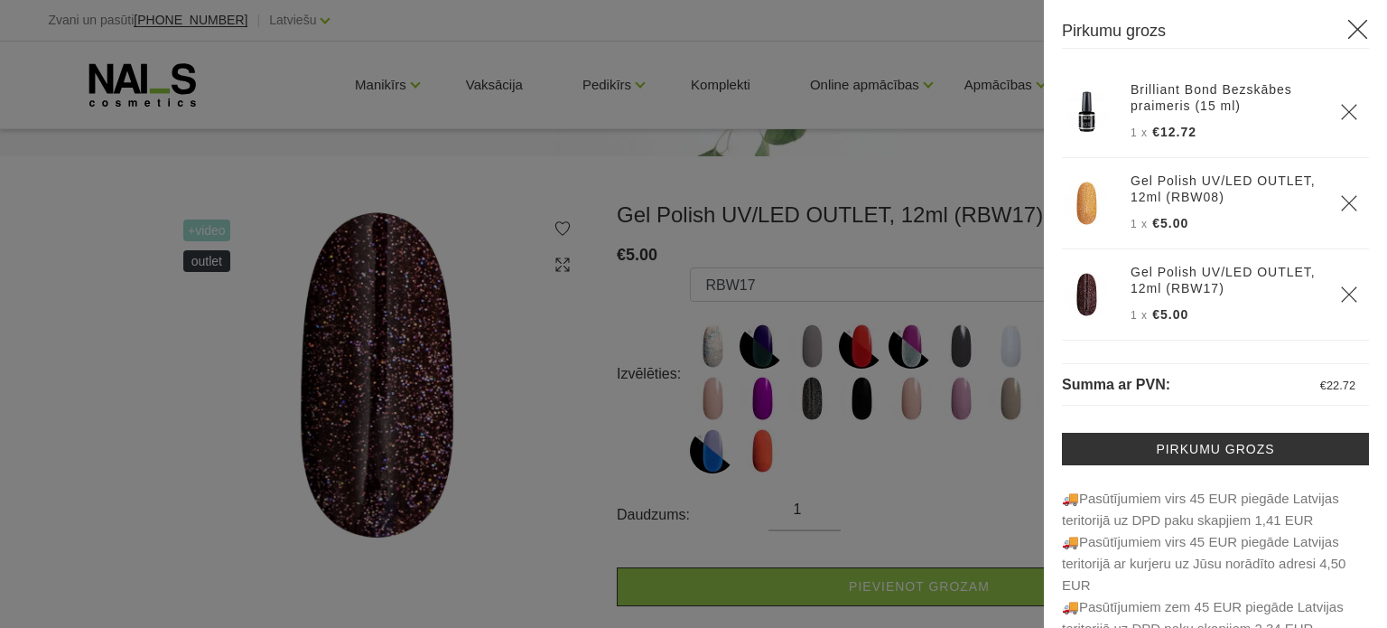
click at [1347, 29] on icon at bounding box center [1358, 29] width 23 height 23
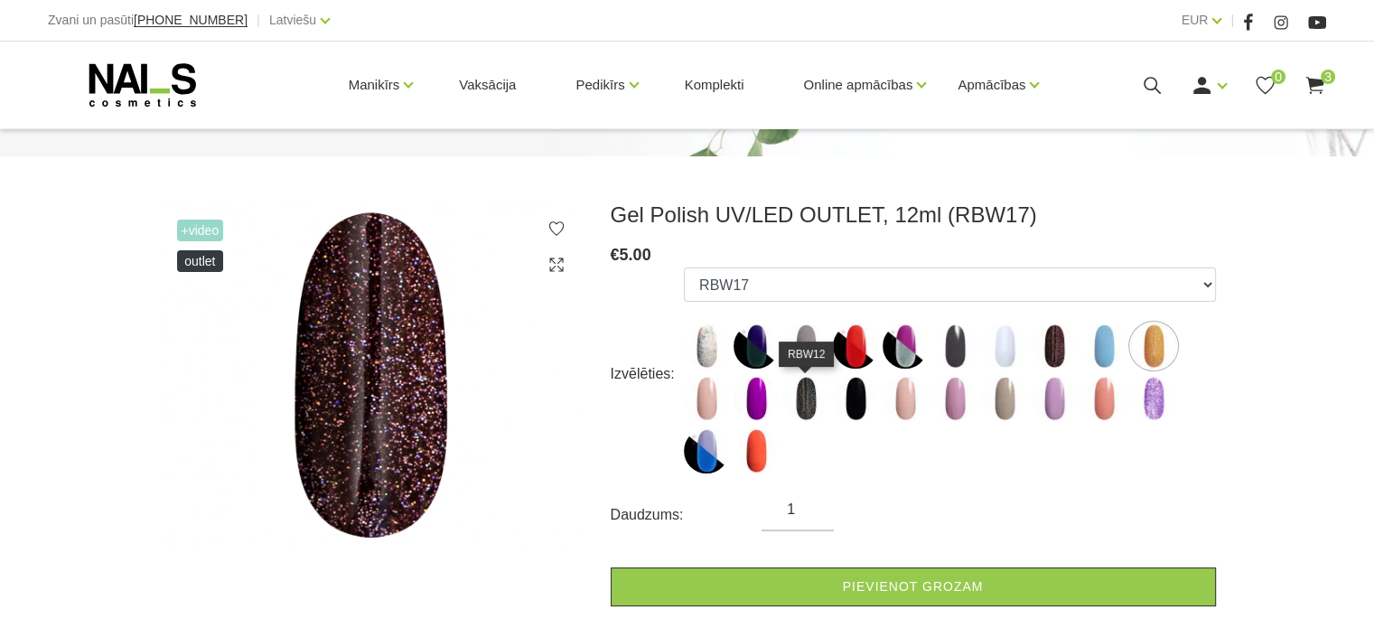
click at [809, 407] on img at bounding box center [805, 398] width 45 height 45
select select "6474"
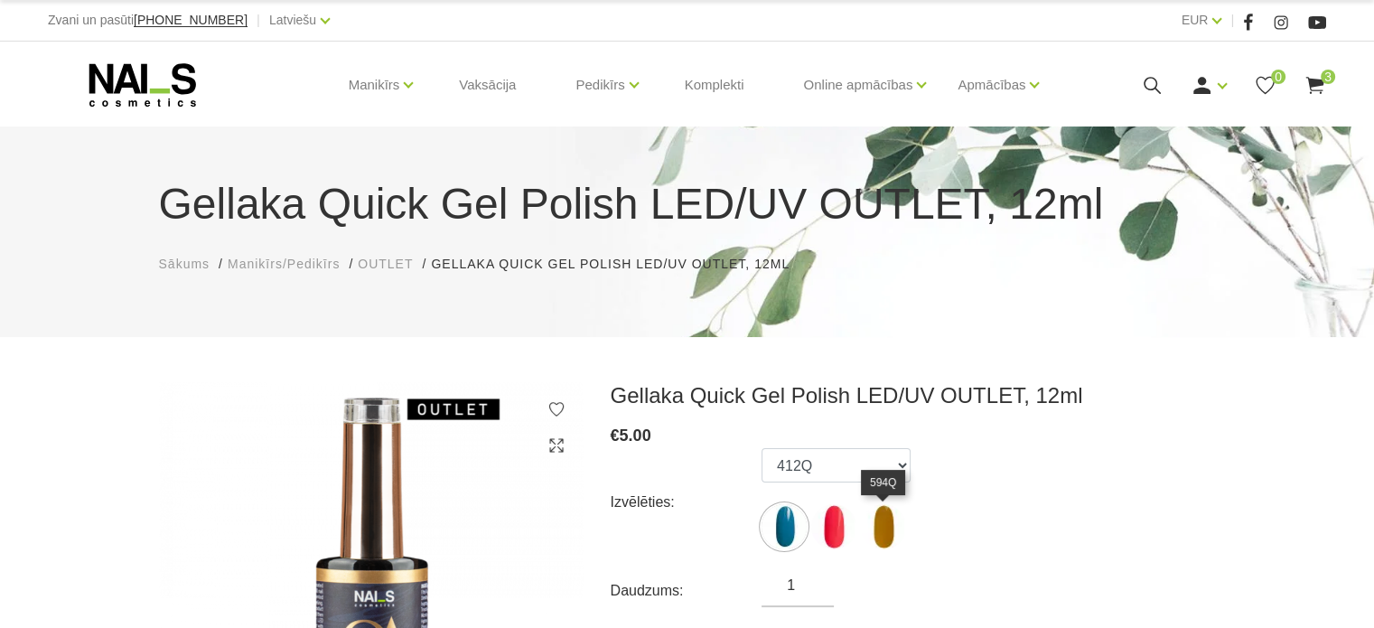
click at [883, 535] on img at bounding box center [883, 526] width 45 height 45
select select "6496"
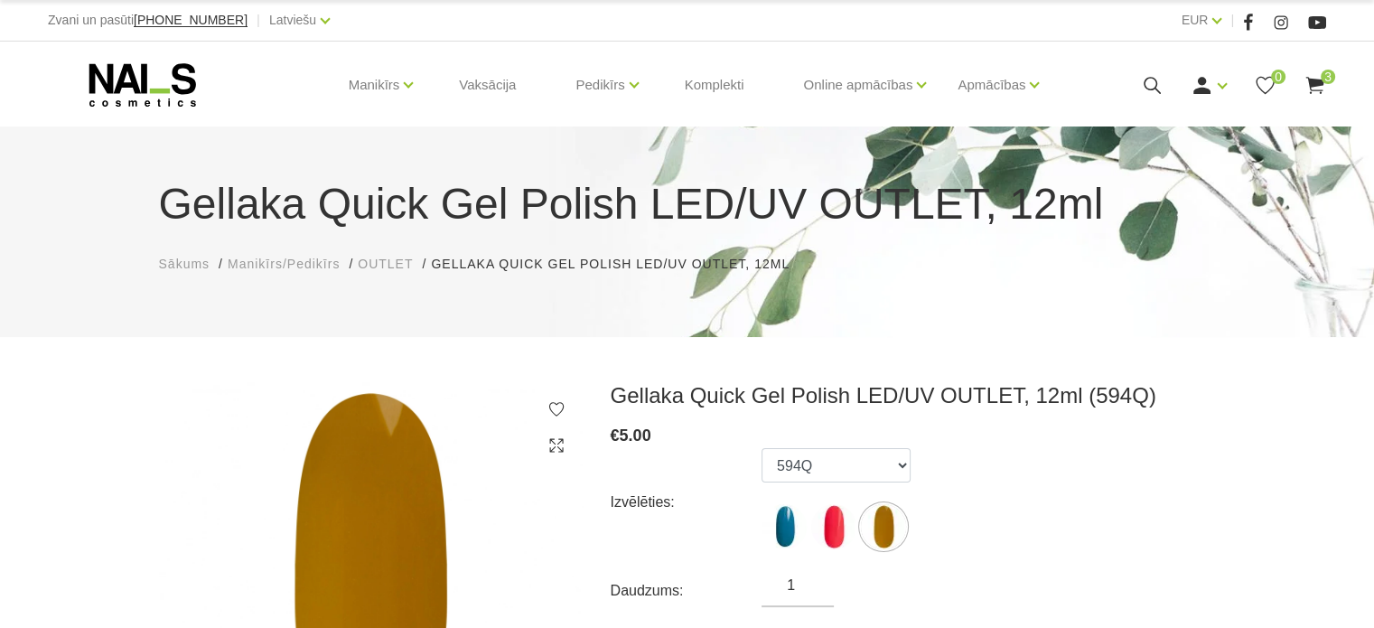
scroll to position [90, 0]
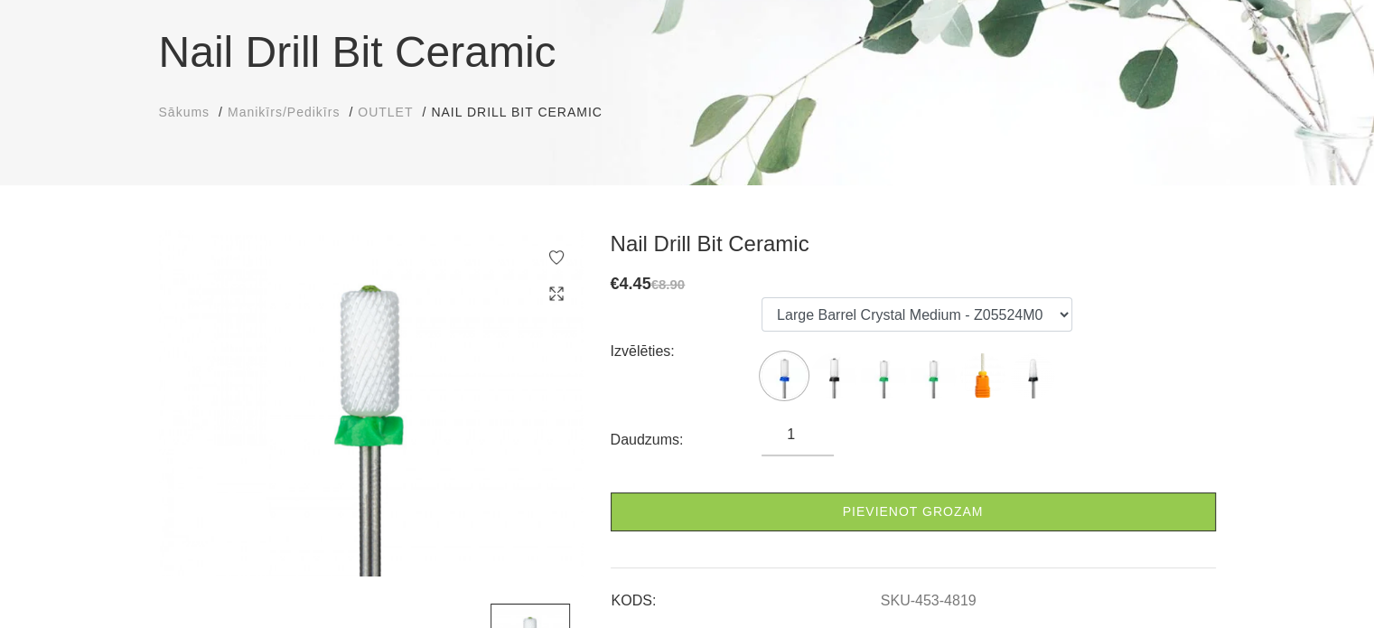
scroll to position [181, 0]
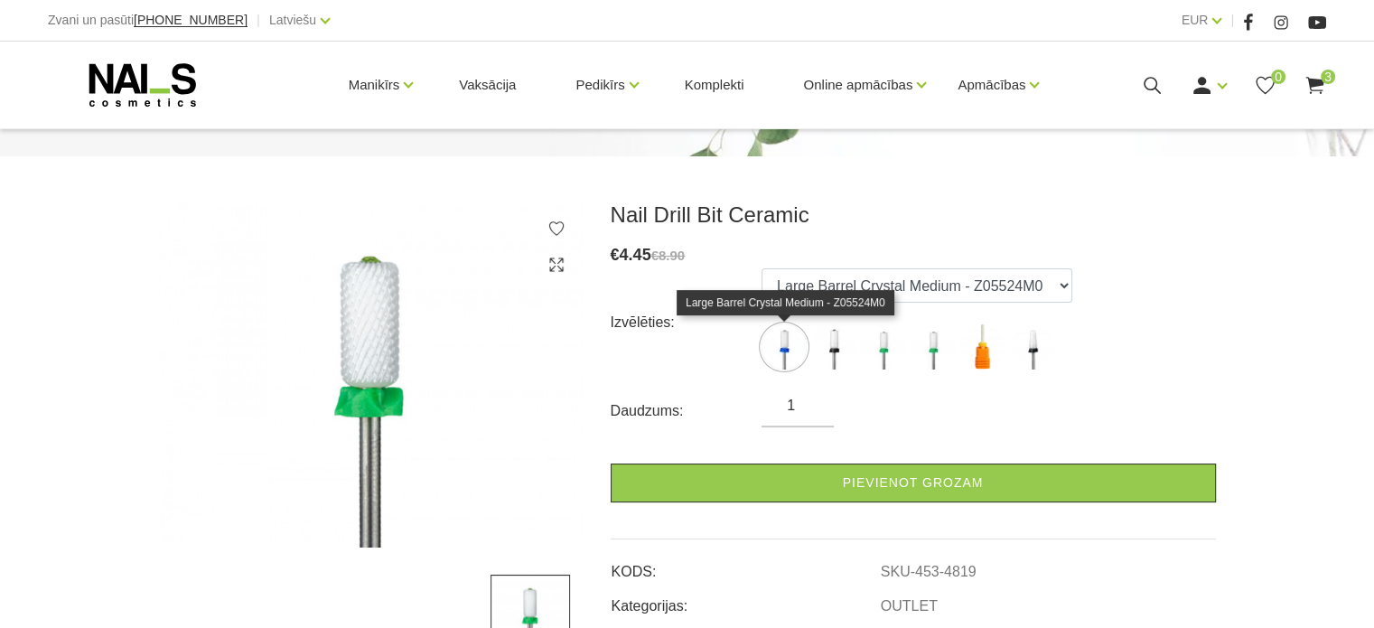
click at [787, 347] on img at bounding box center [783, 346] width 45 height 45
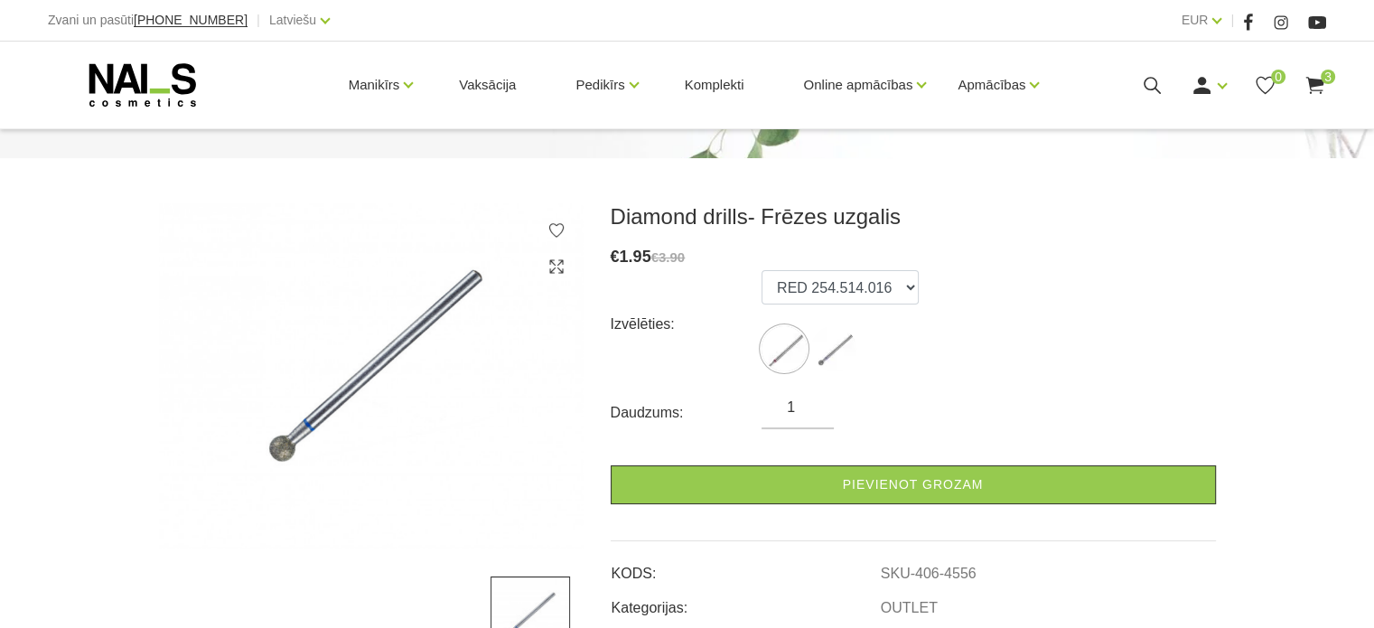
scroll to position [181, 0]
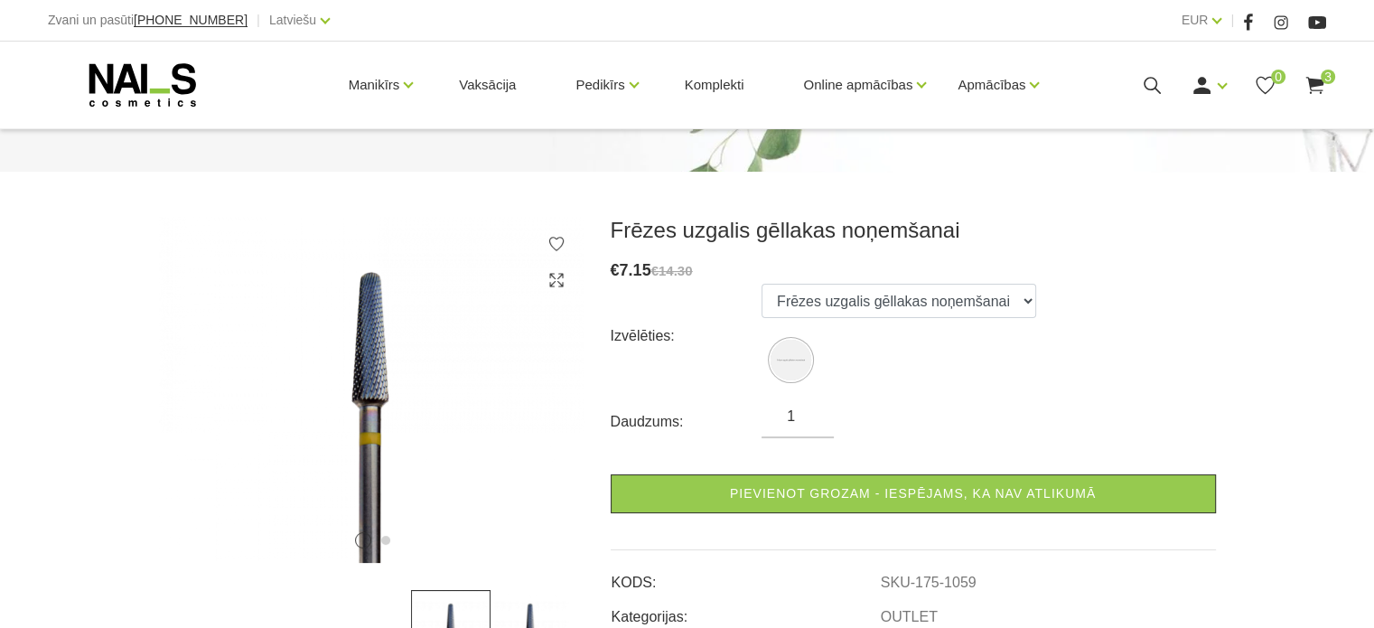
scroll to position [181, 0]
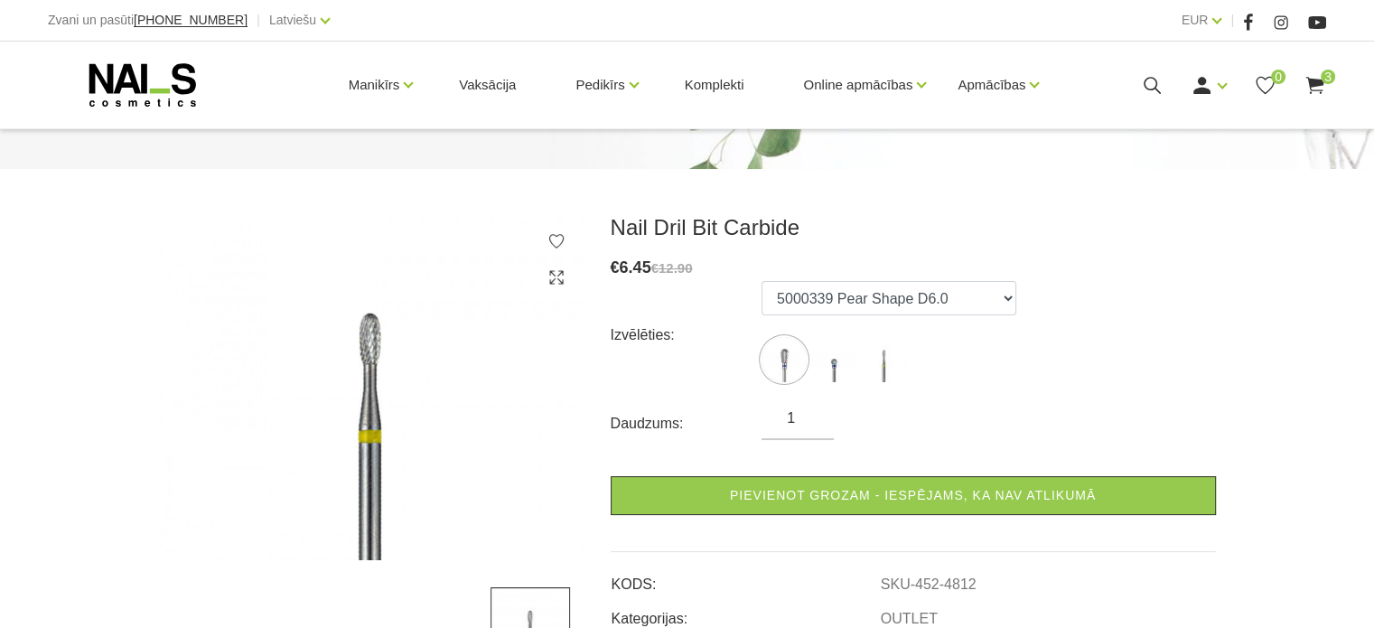
scroll to position [181, 0]
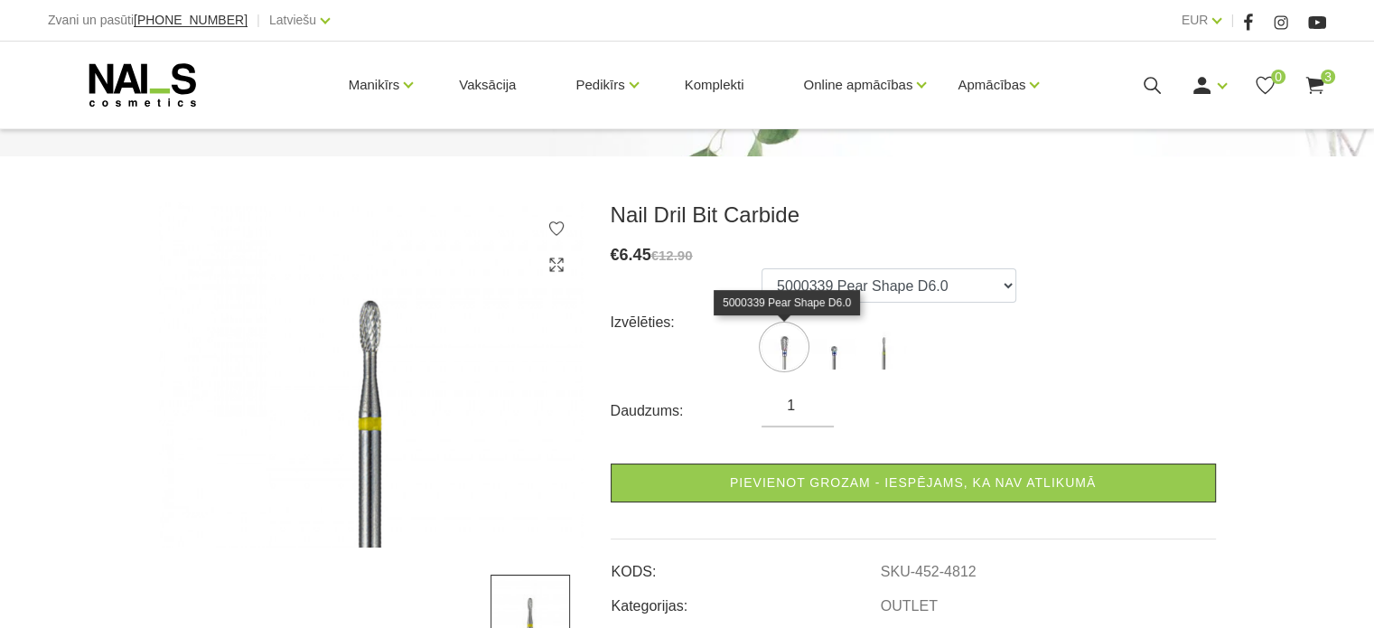
click at [766, 342] on img at bounding box center [783, 346] width 45 height 45
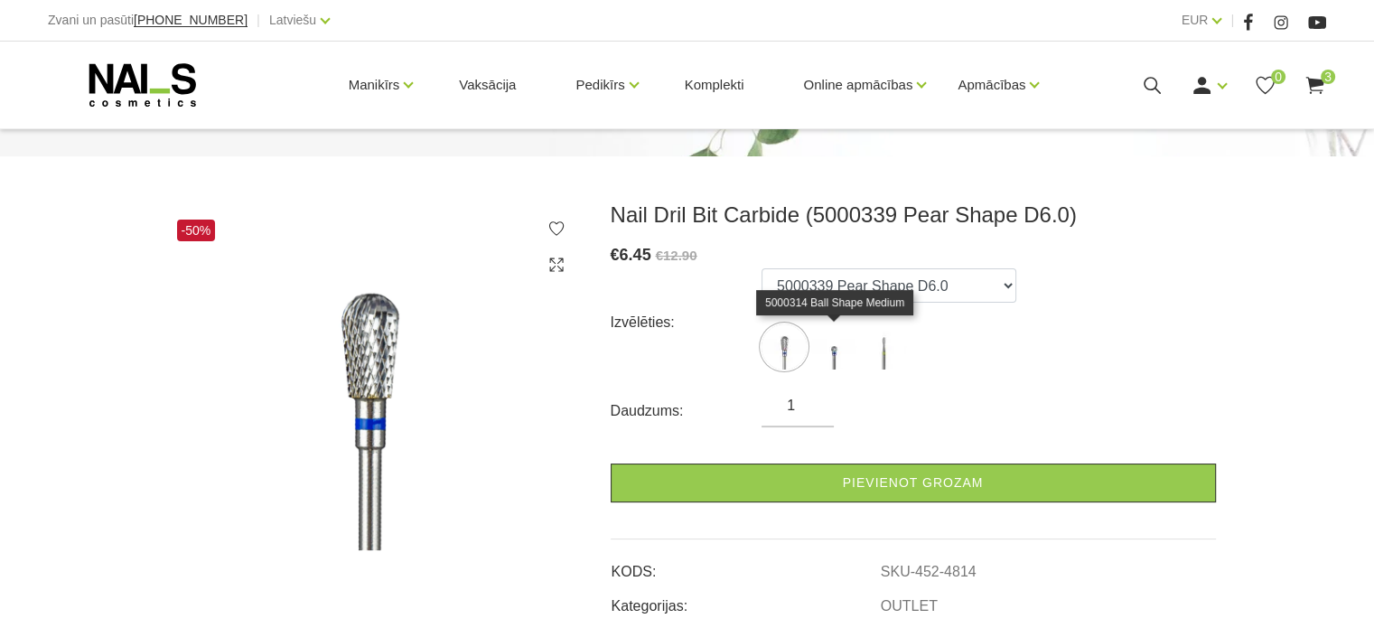
click at [837, 368] on img at bounding box center [833, 346] width 45 height 45
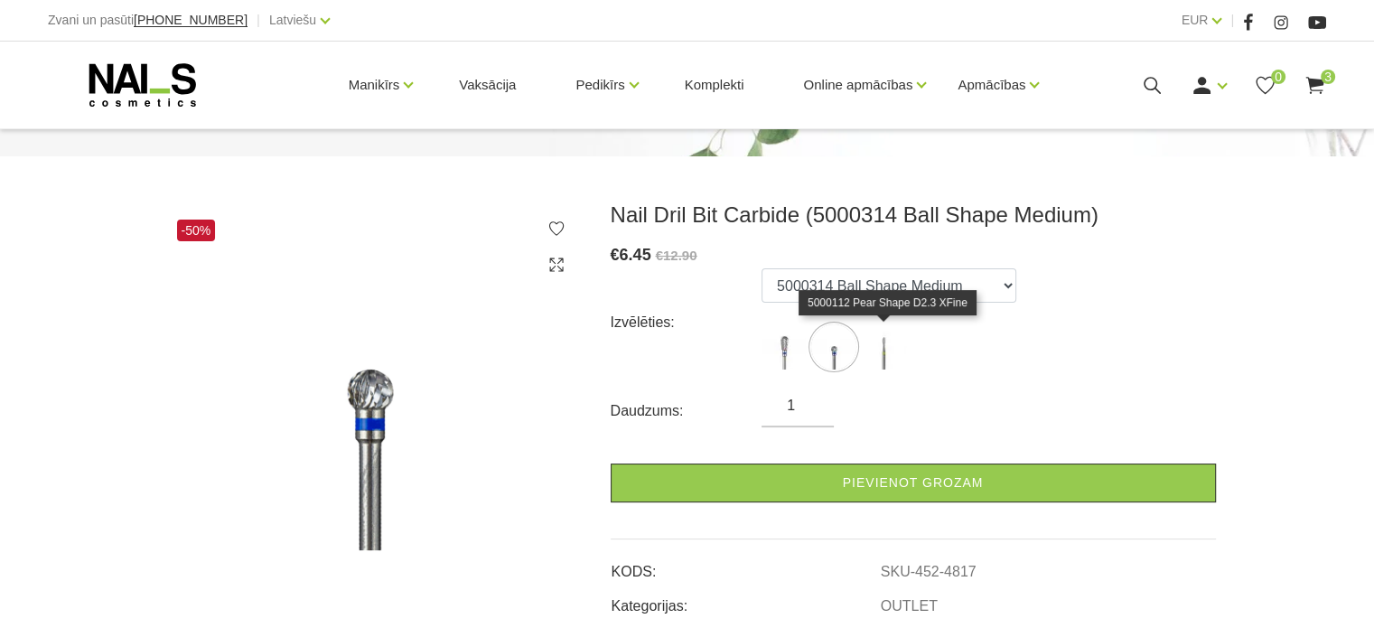
click at [883, 360] on img at bounding box center [883, 346] width 45 height 45
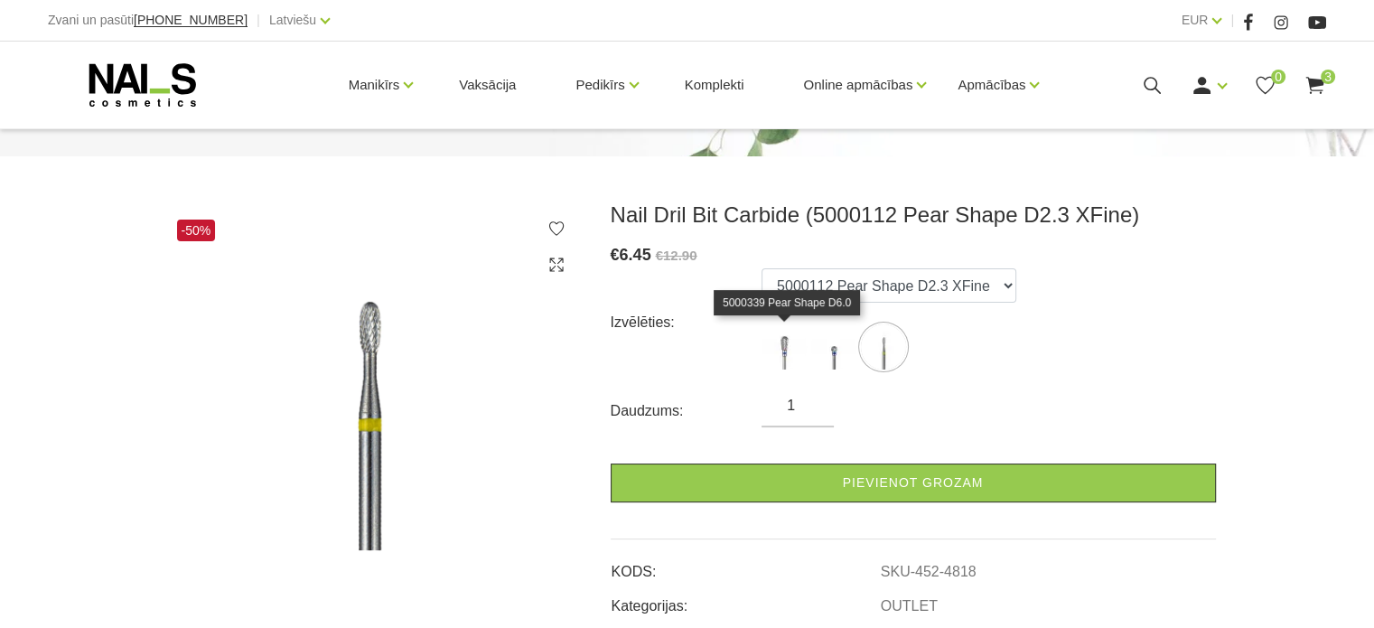
click at [787, 357] on img at bounding box center [783, 346] width 45 height 45
select select "4814"
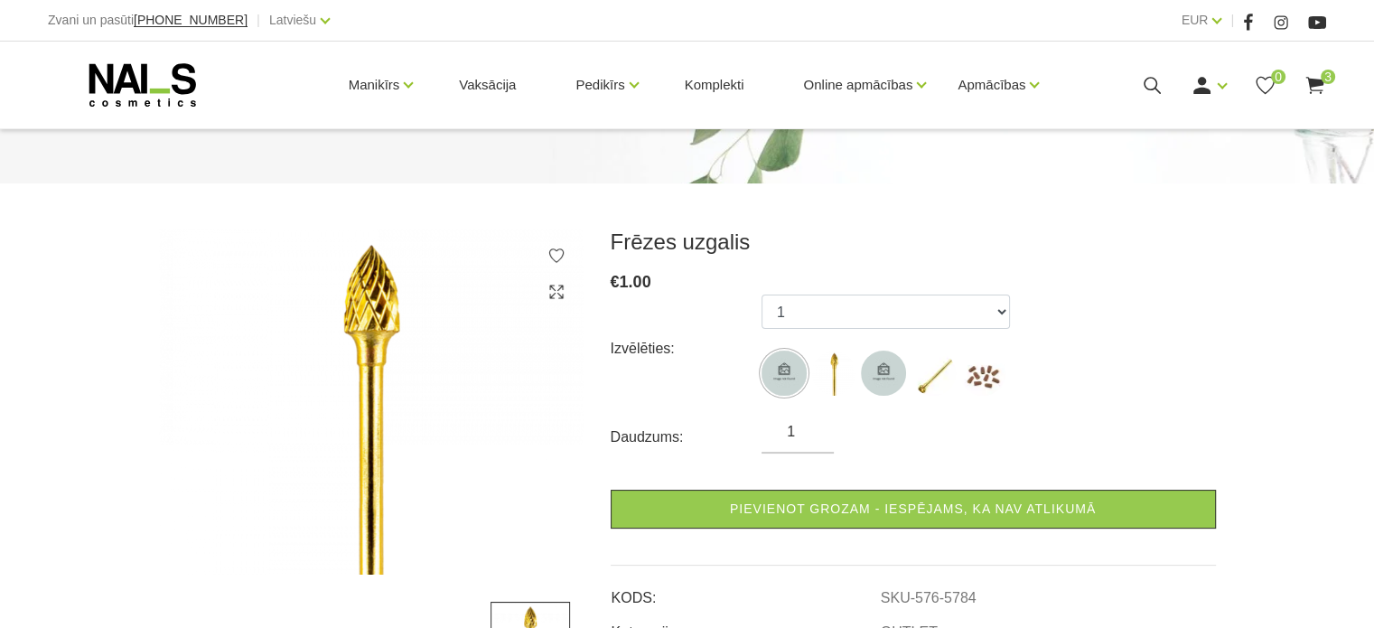
scroll to position [181, 0]
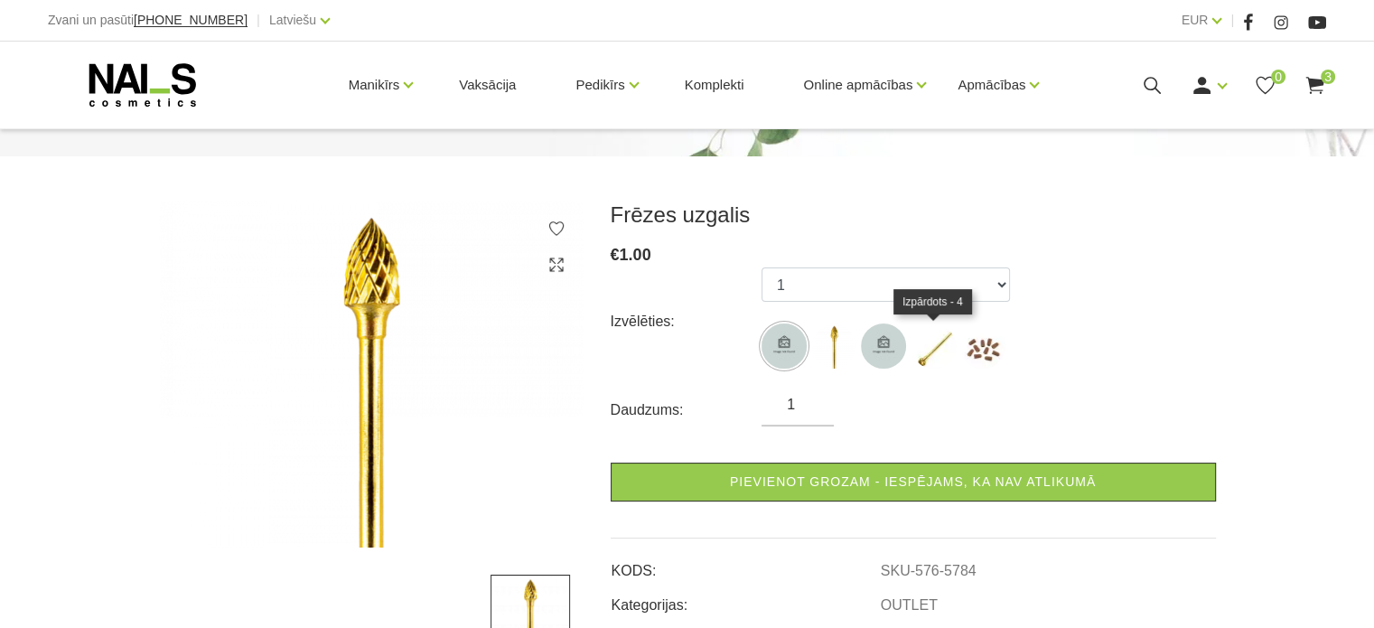
click at [920, 353] on img at bounding box center [933, 345] width 45 height 45
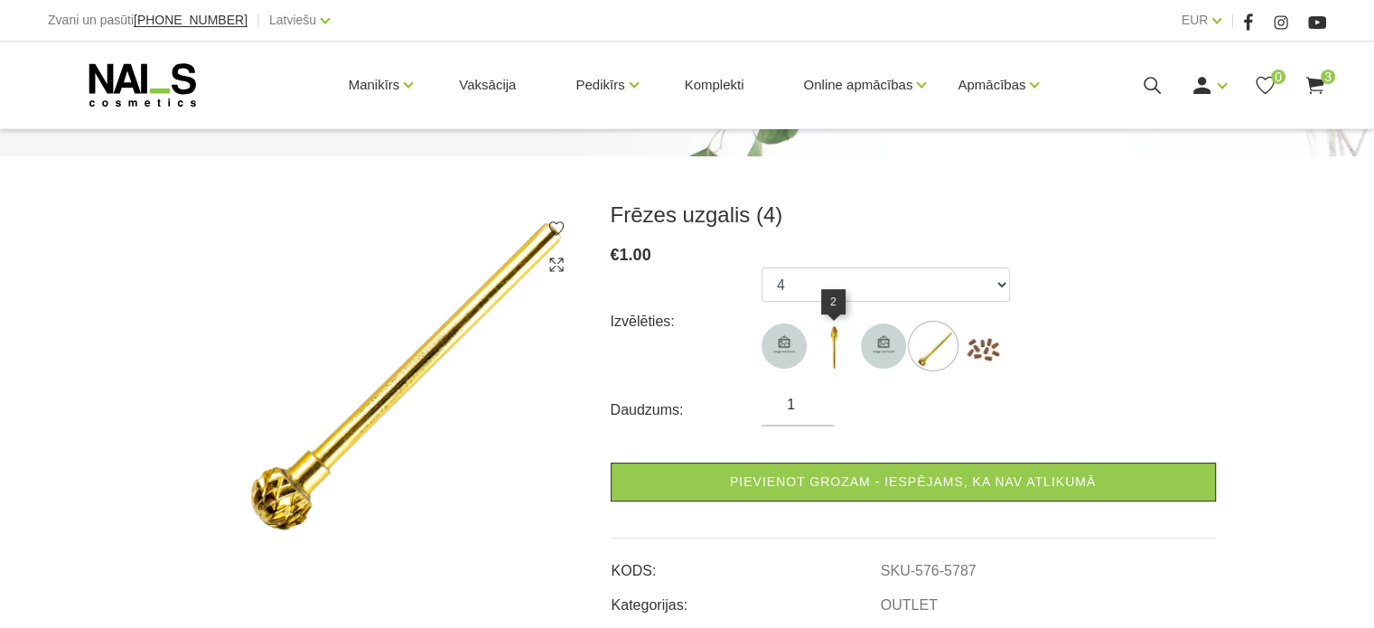
click at [834, 347] on img at bounding box center [833, 345] width 45 height 45
select select "5785"
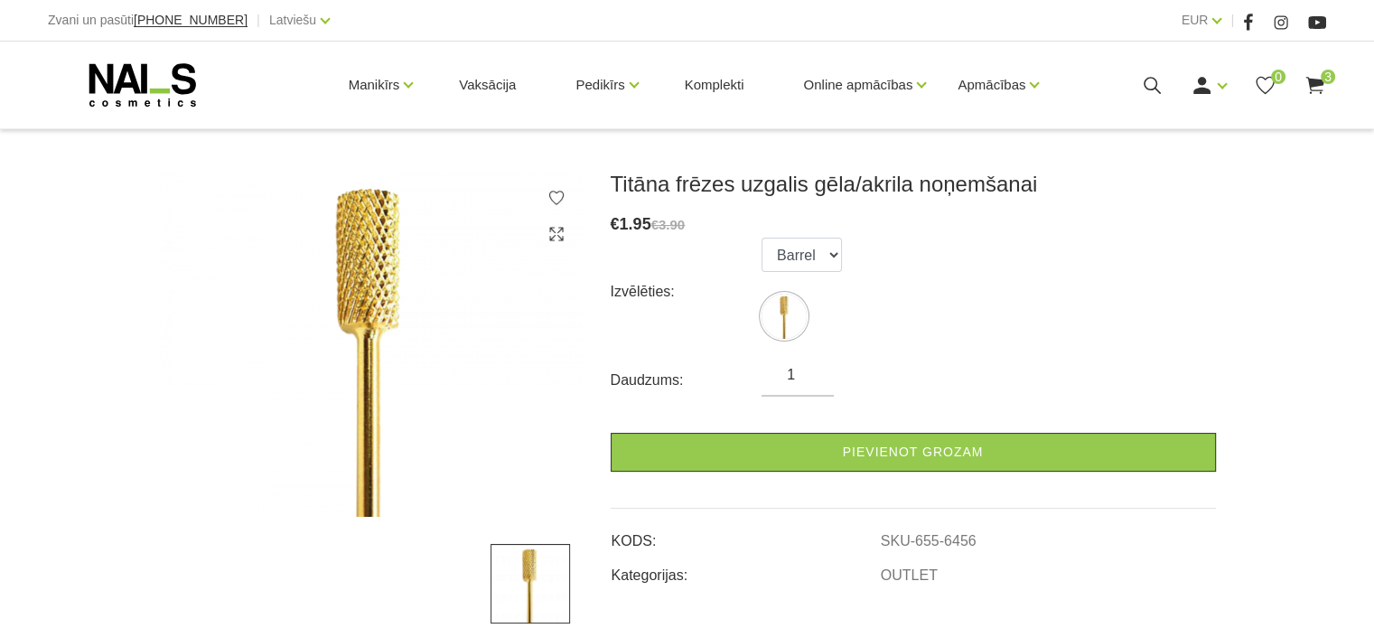
scroll to position [181, 0]
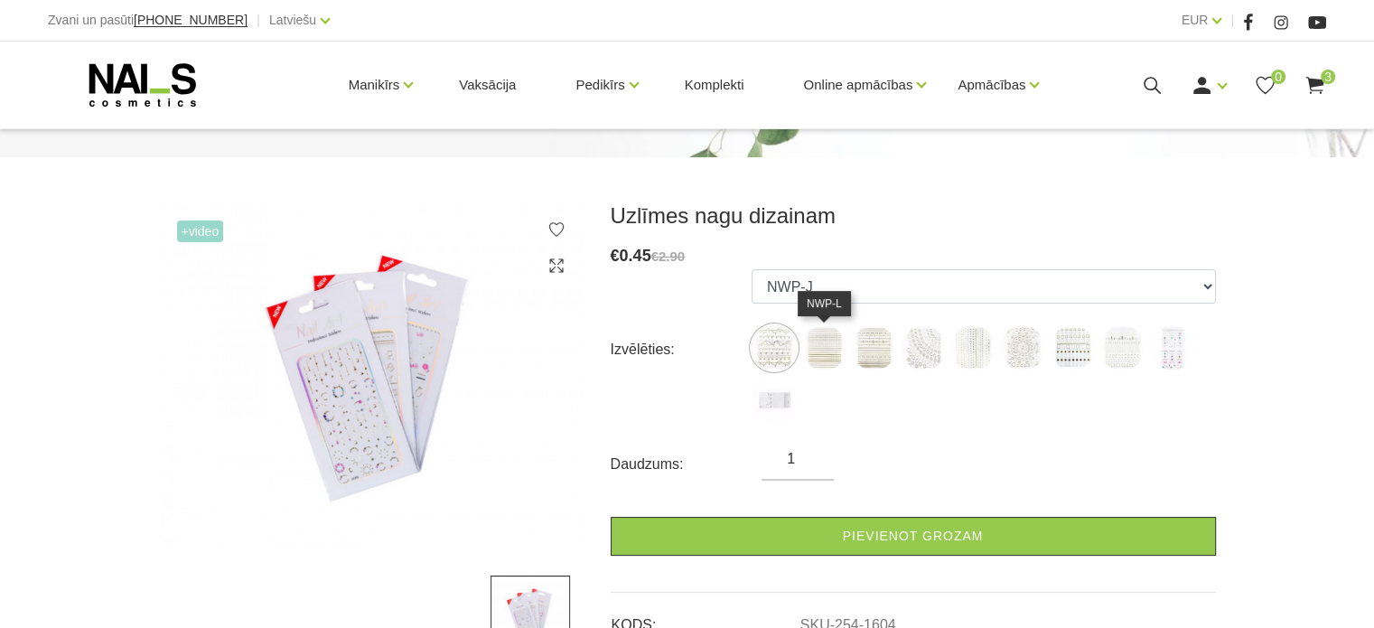
scroll to position [181, 0]
click at [773, 405] on img at bounding box center [774, 399] width 45 height 45
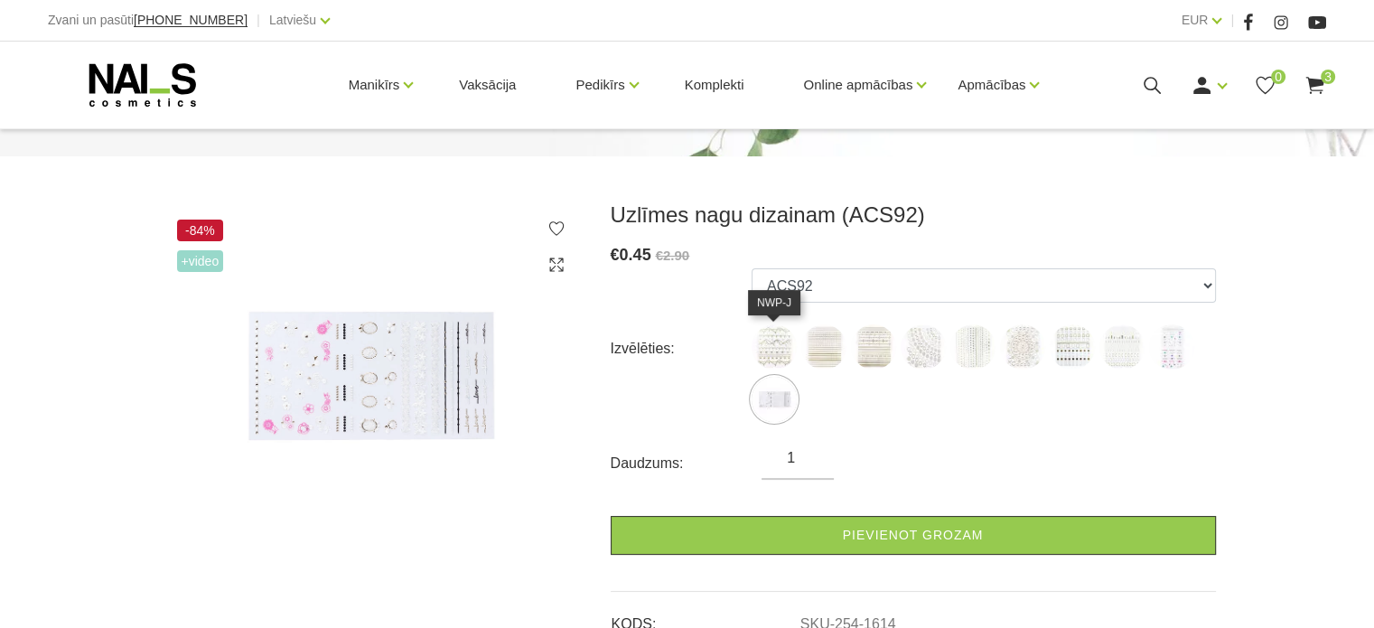
click at [777, 353] on img at bounding box center [774, 346] width 45 height 45
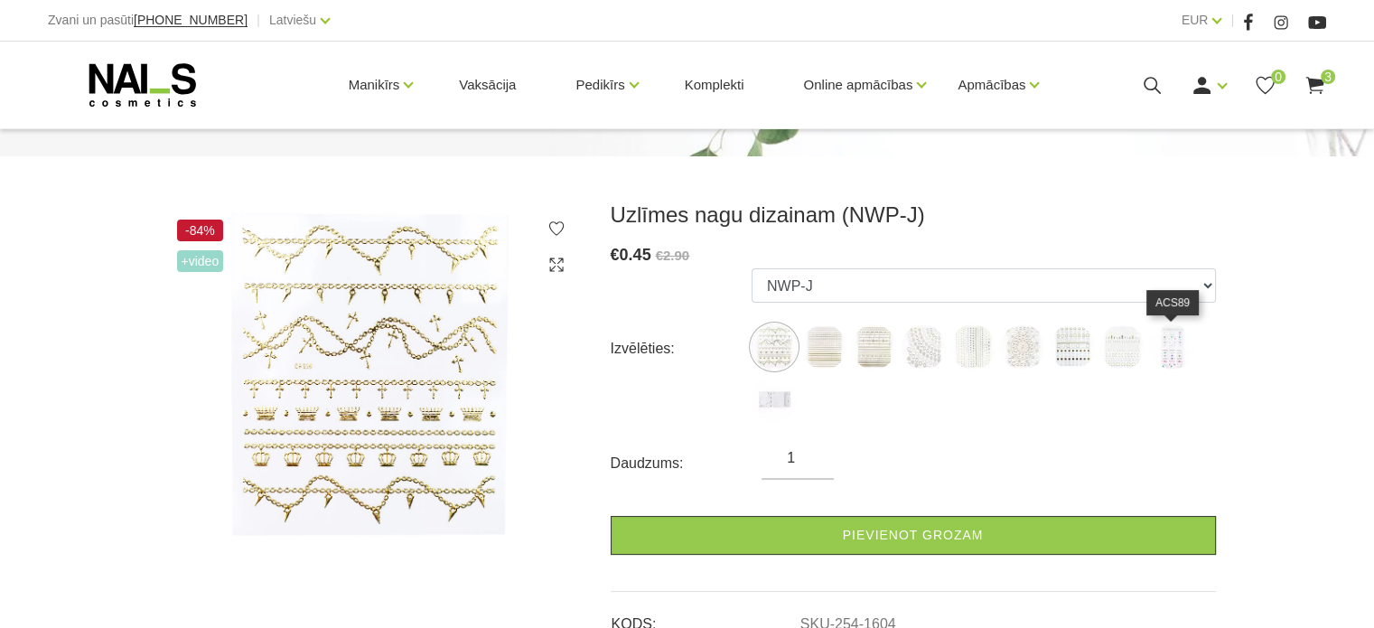
click at [1165, 360] on img at bounding box center [1171, 346] width 45 height 45
select select "1613"
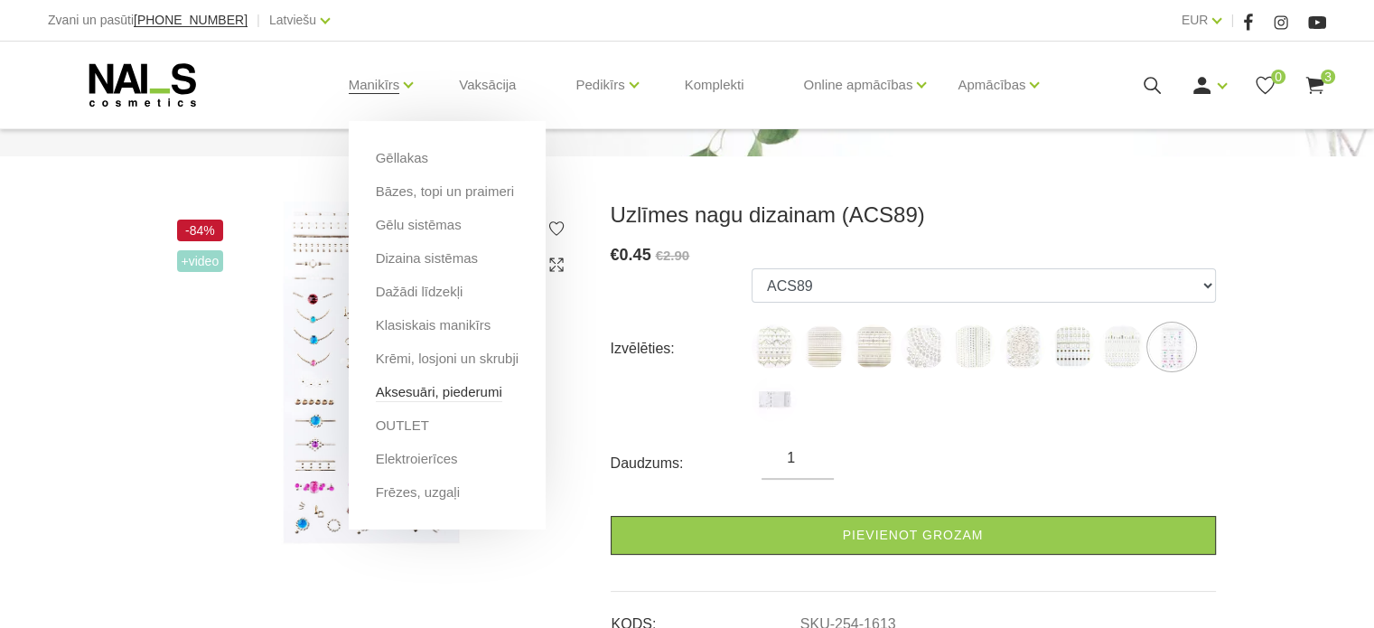
click at [459, 389] on link "Aksesuāri, piederumi" at bounding box center [439, 392] width 126 height 20
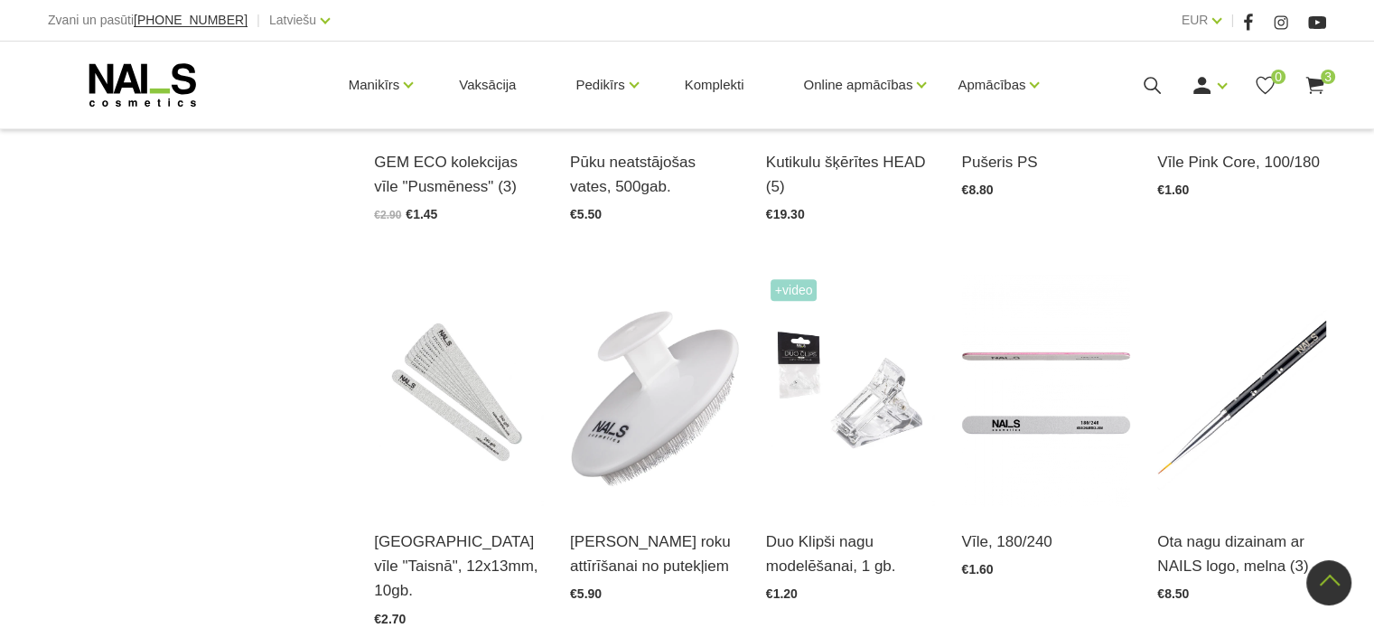
scroll to position [1536, 0]
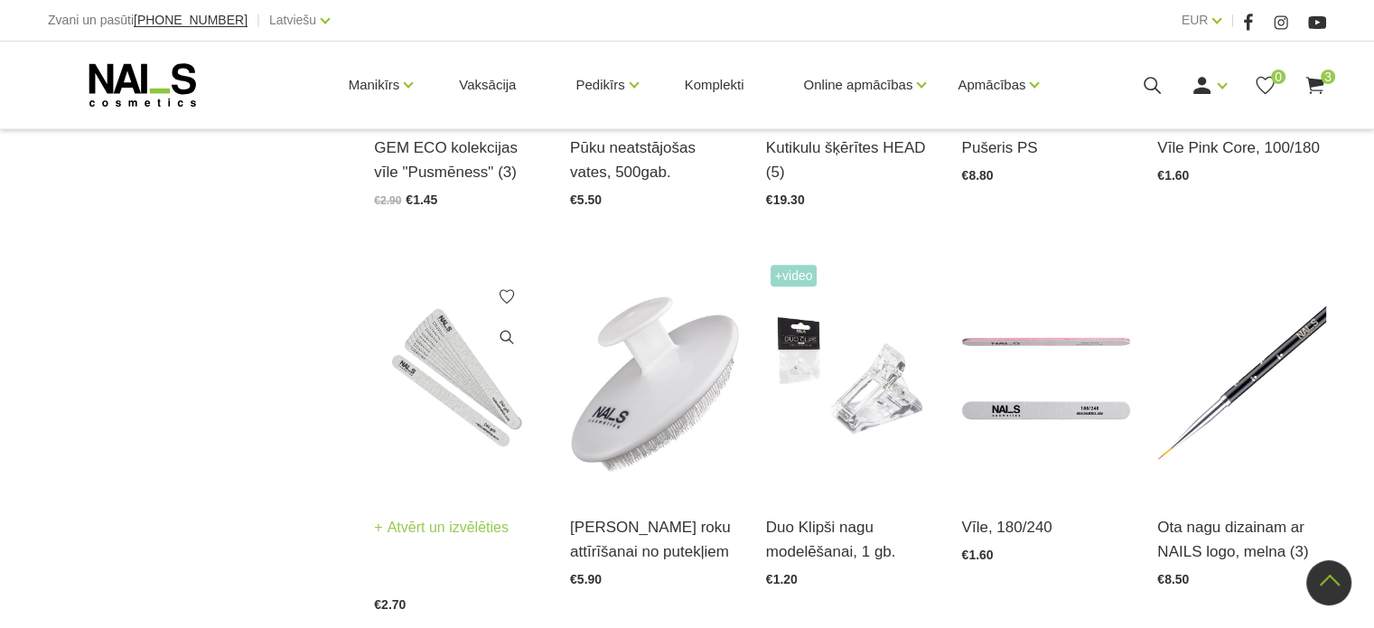
click at [448, 360] on img at bounding box center [458, 376] width 169 height 232
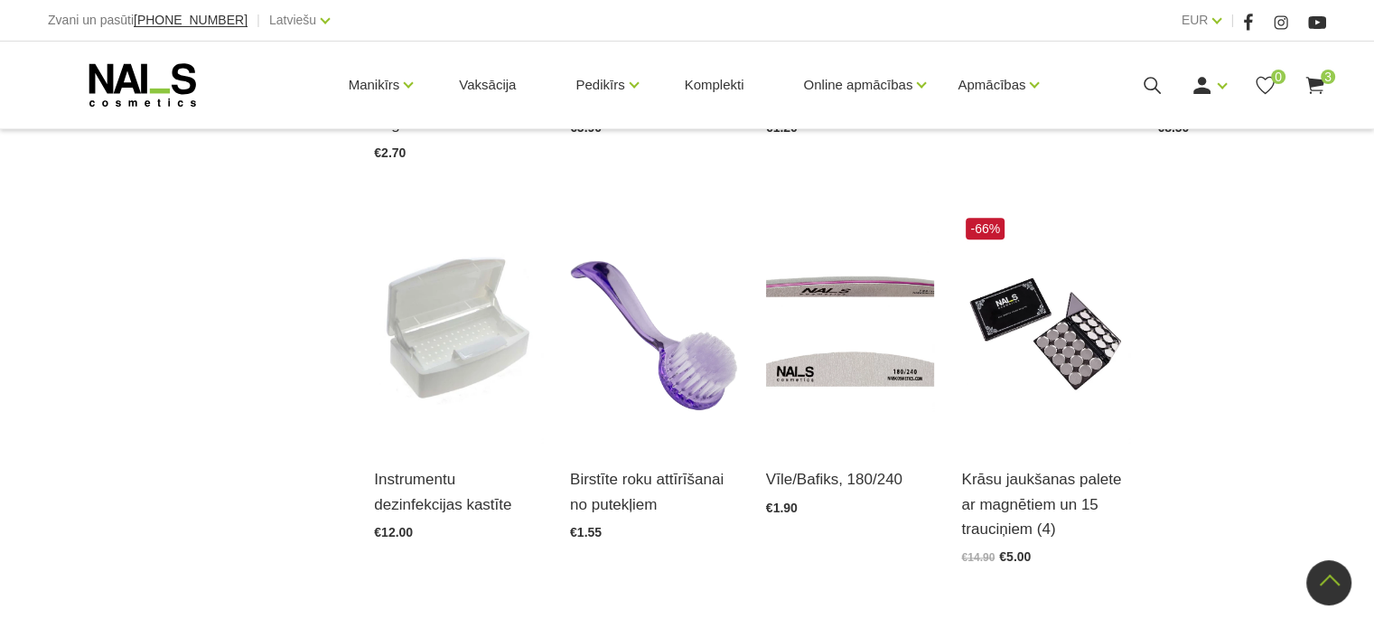
scroll to position [2078, 0]
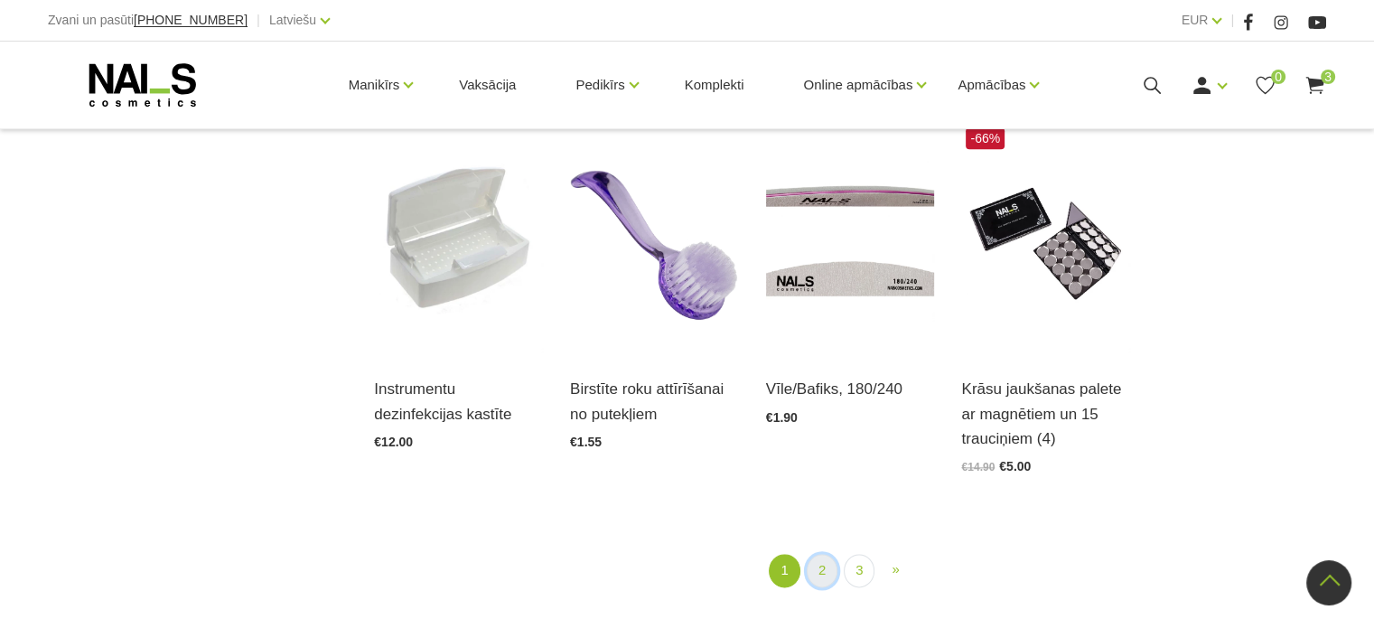
click at [816, 554] on link "2" at bounding box center [822, 570] width 31 height 33
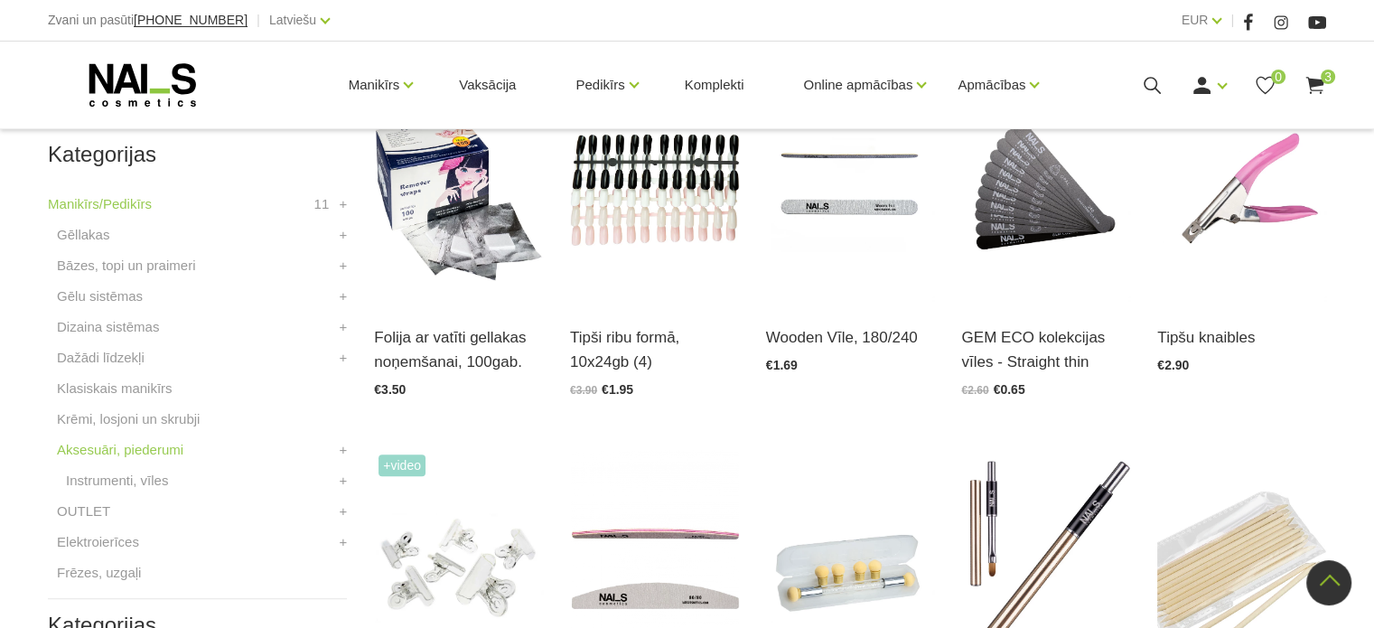
scroll to position [459, 0]
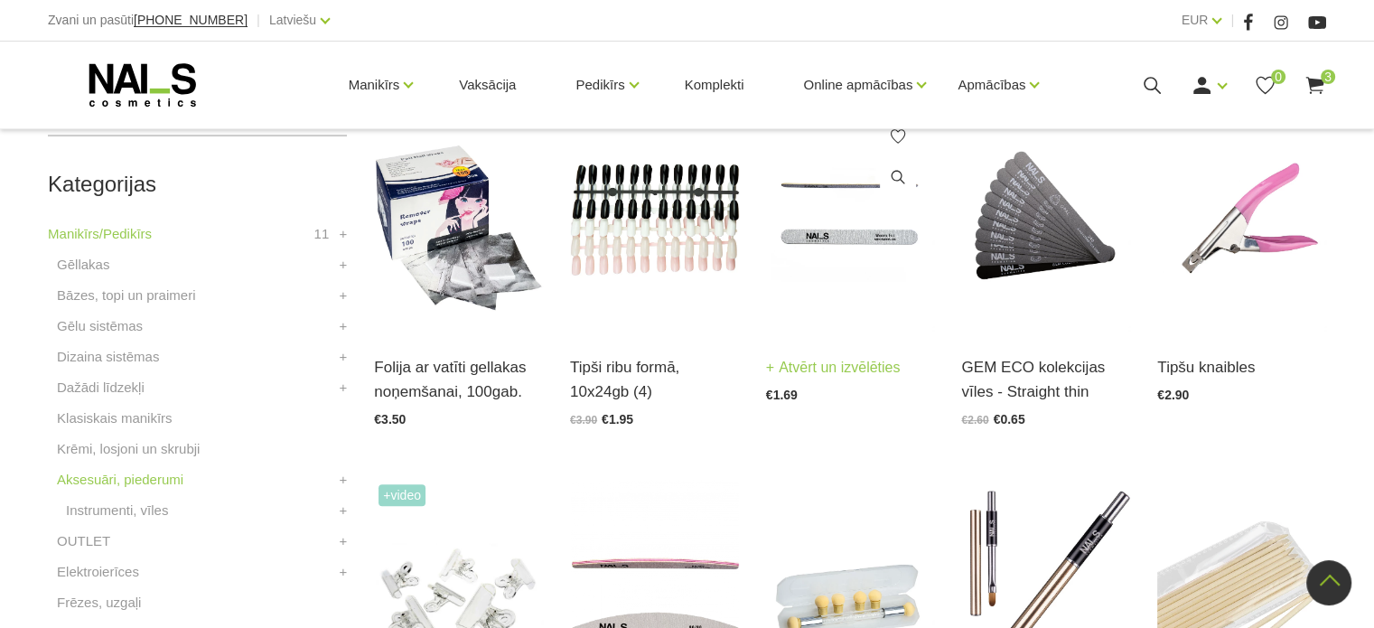
click at [813, 316] on img at bounding box center [850, 216] width 169 height 232
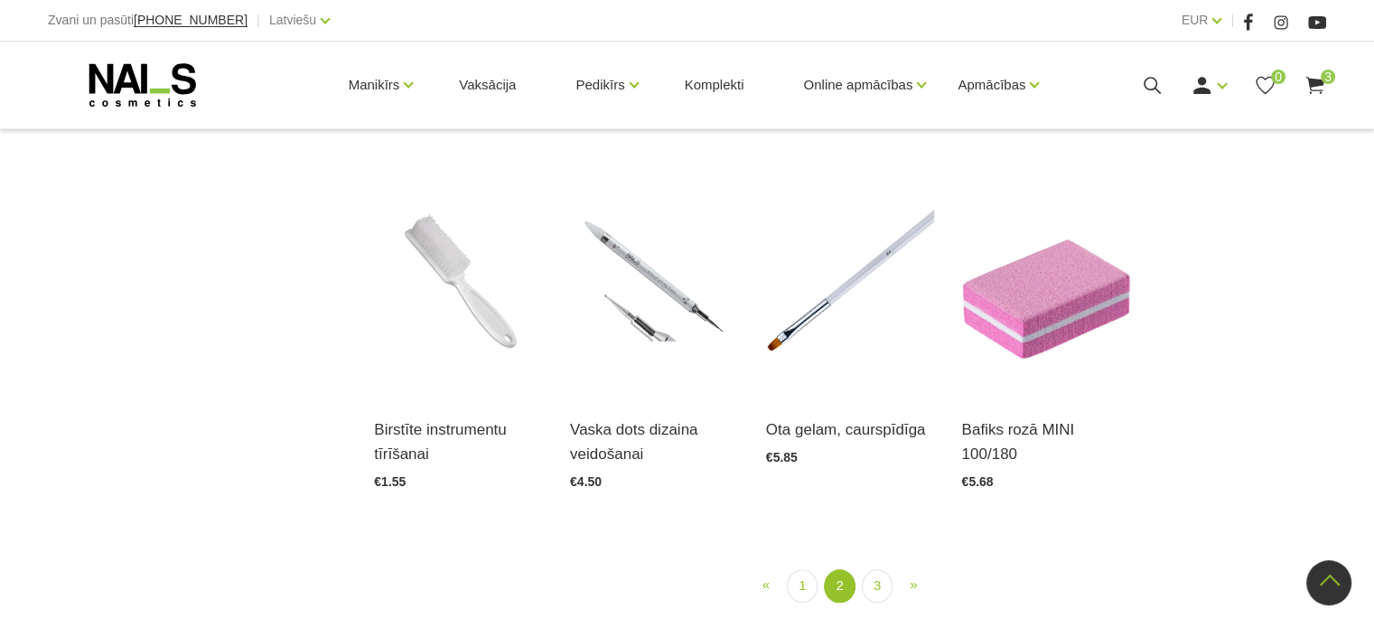
scroll to position [1994, 0]
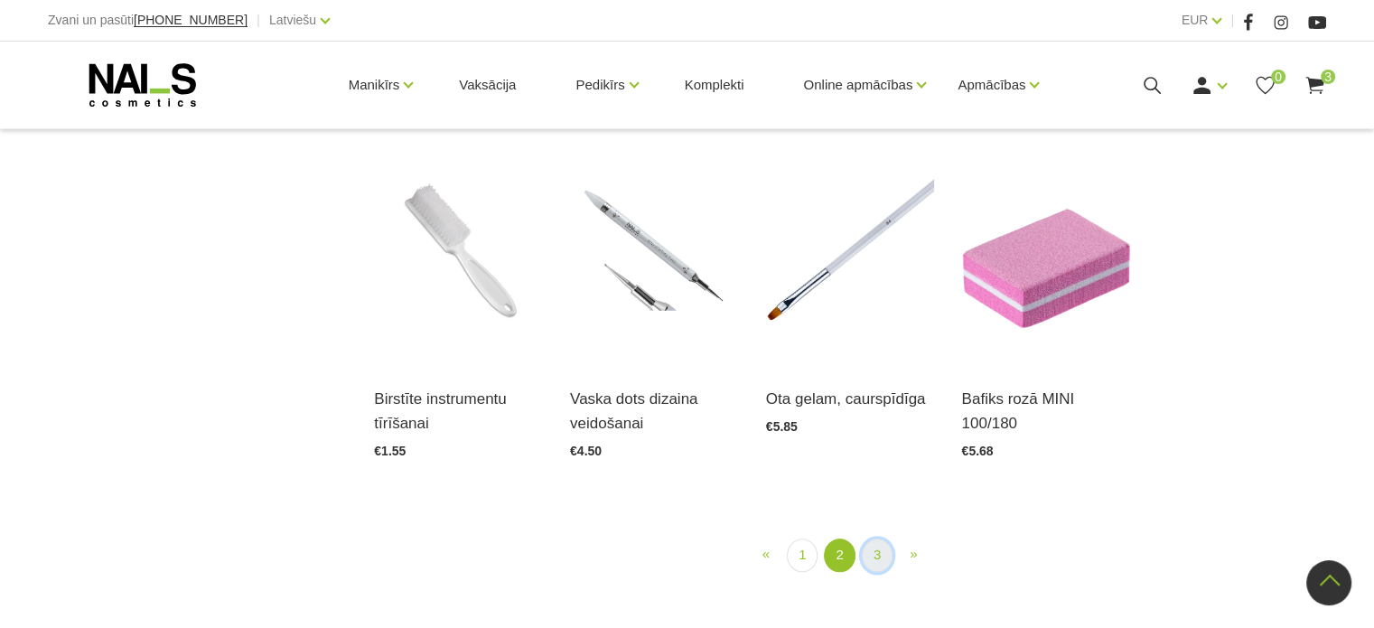
click at [874, 538] on link "3" at bounding box center [877, 554] width 31 height 33
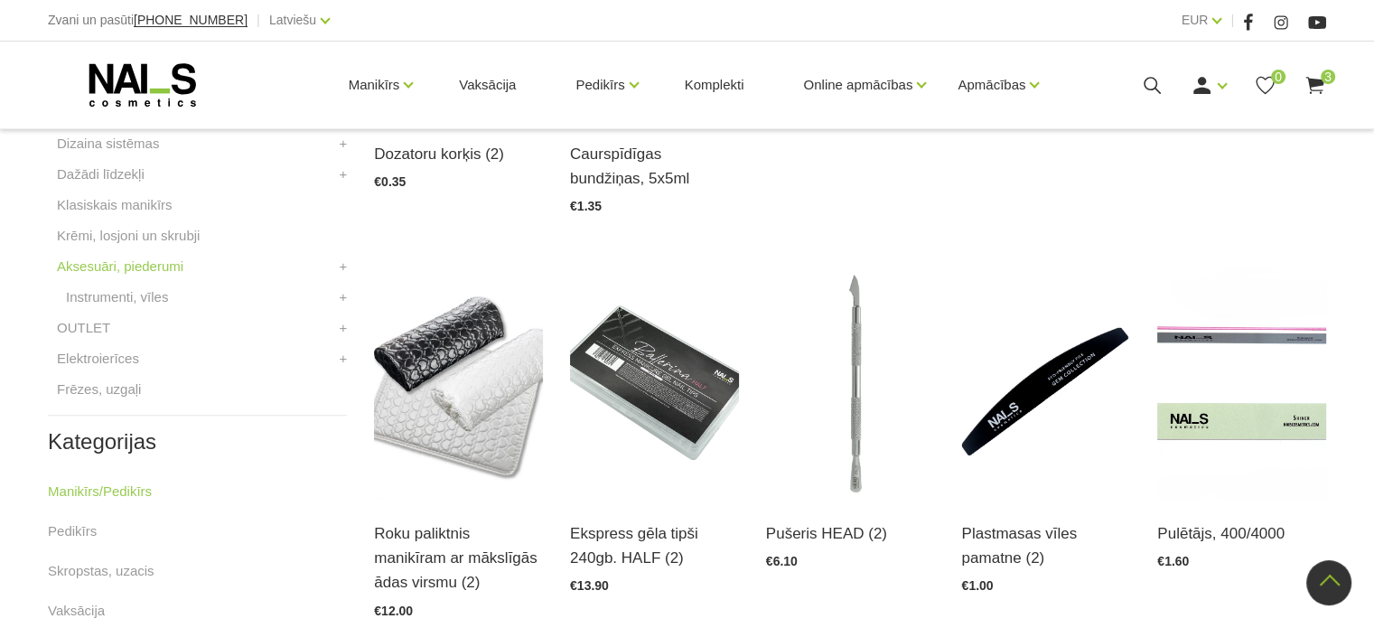
scroll to position [640, 0]
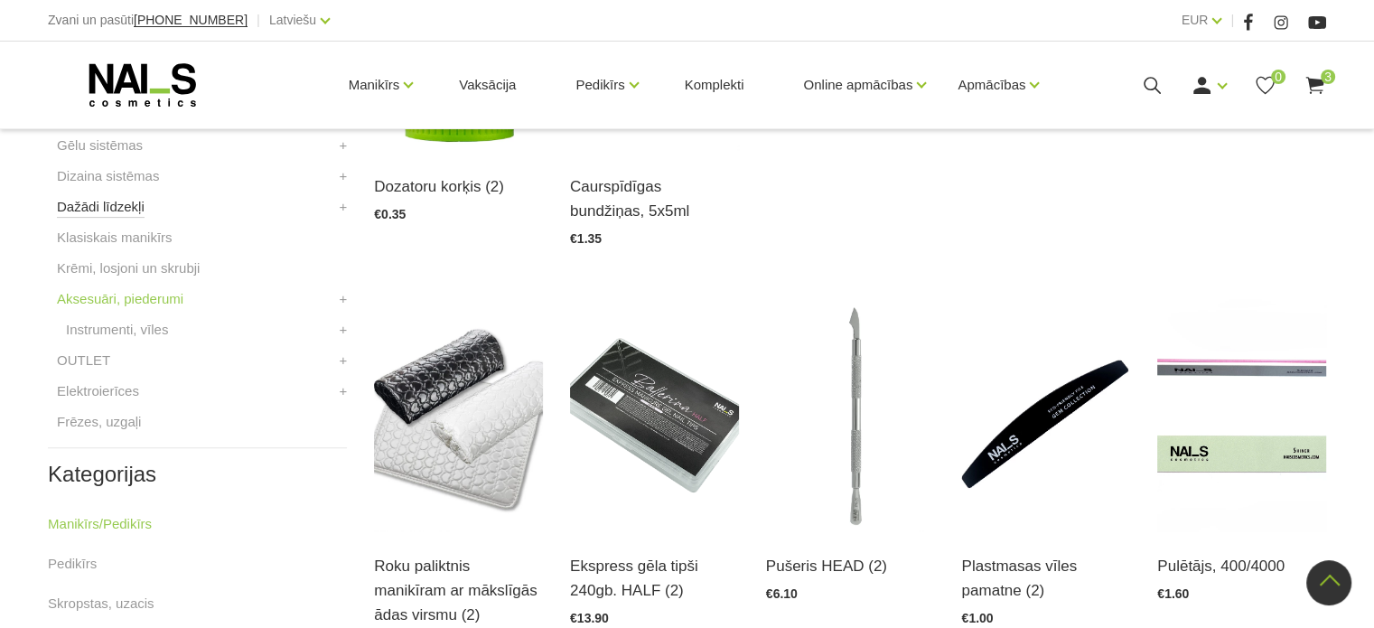
click at [118, 207] on link "Dažādi līdzekļi" at bounding box center [101, 207] width 88 height 22
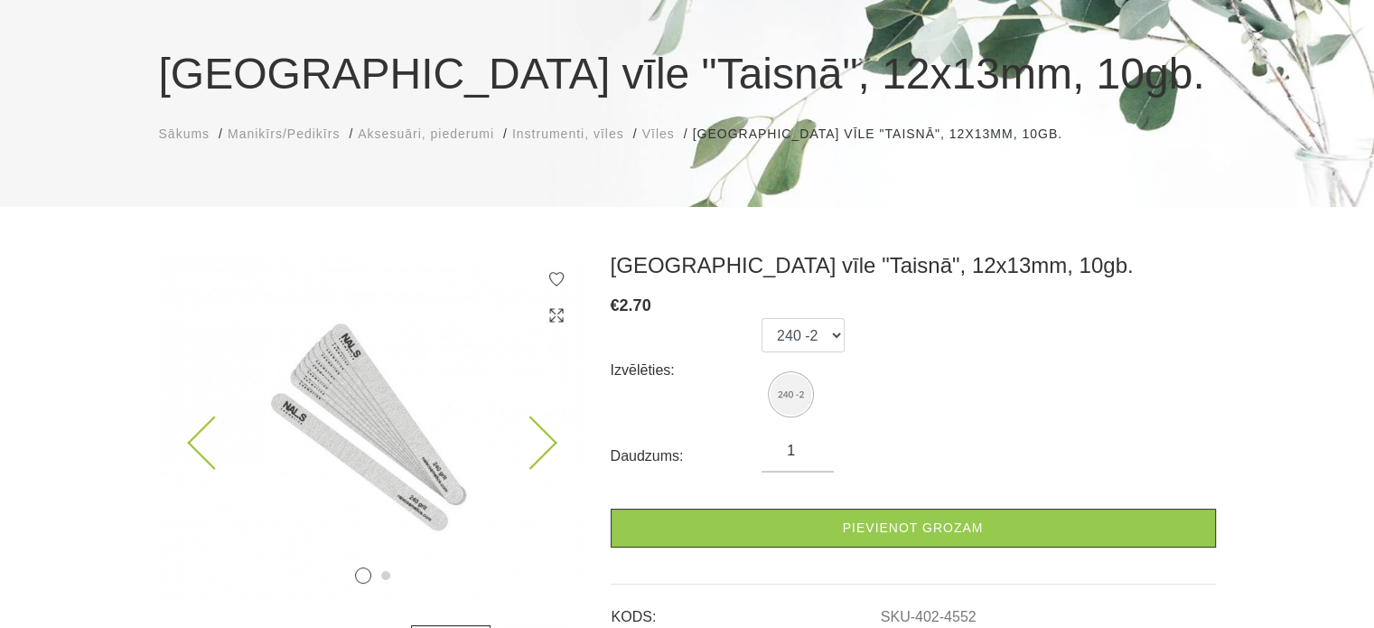
scroll to position [181, 0]
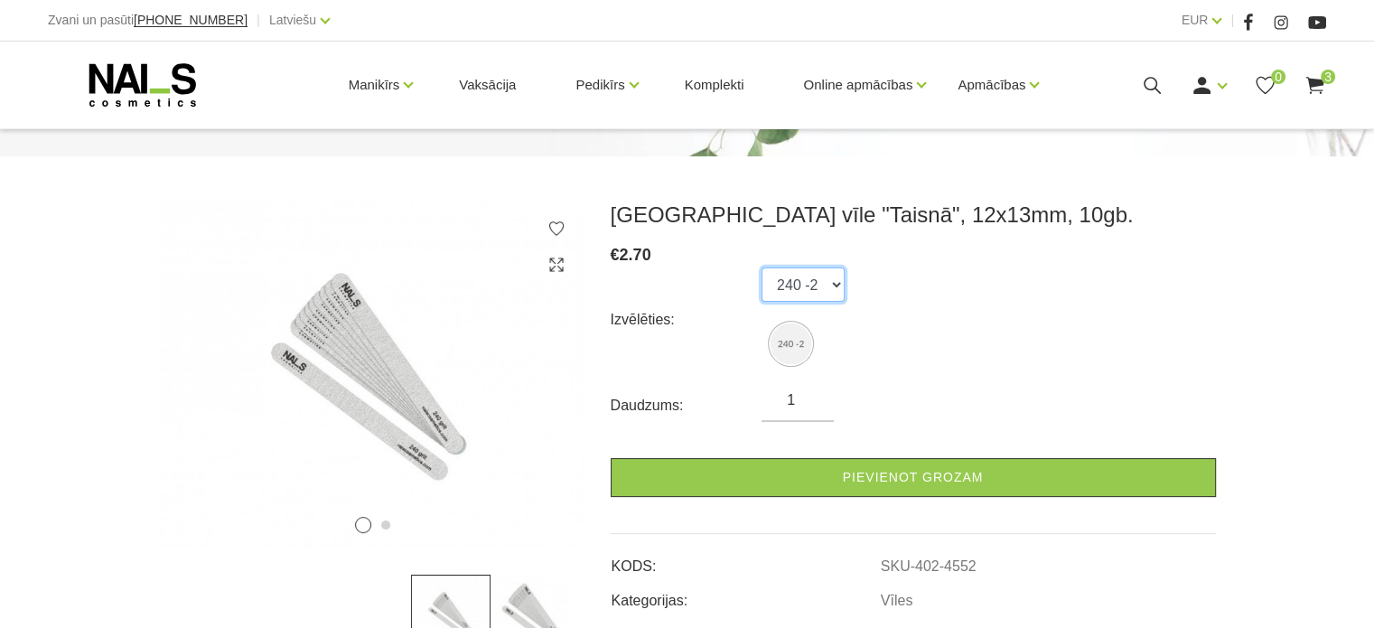
click at [836, 288] on select "240 -2" at bounding box center [802, 284] width 83 height 34
click at [836, 295] on select "240 -2" at bounding box center [802, 284] width 83 height 34
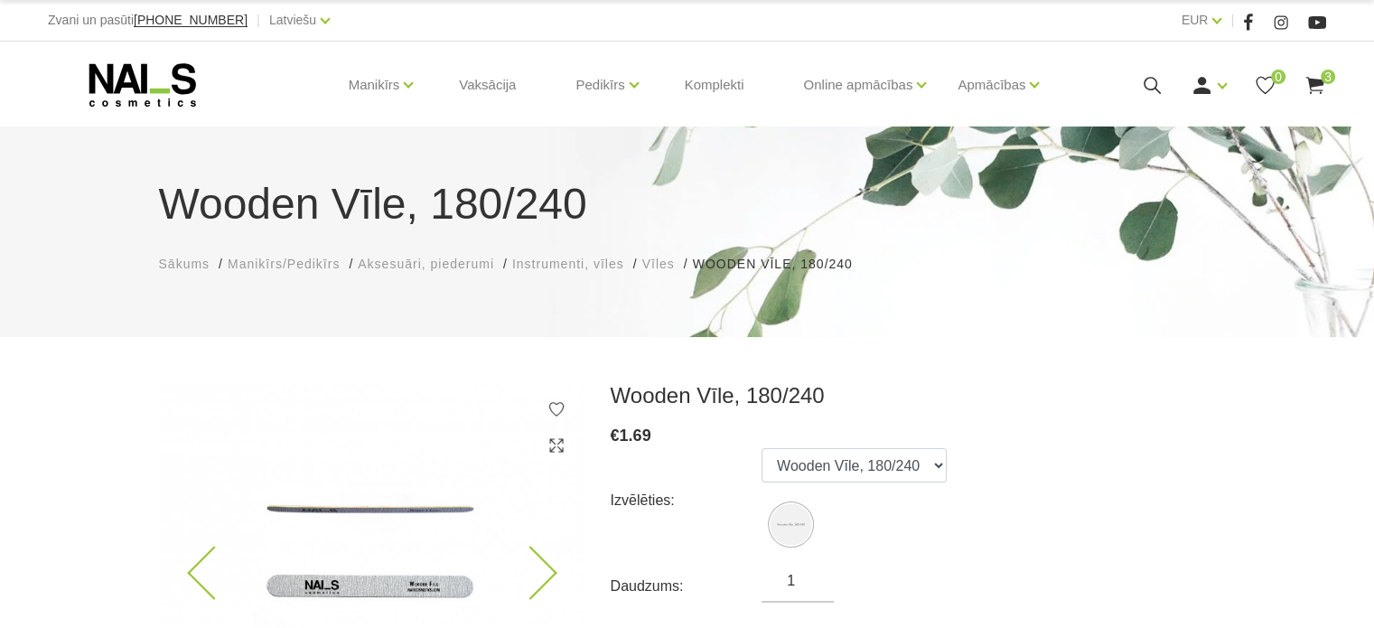
click at [378, 509] on img at bounding box center [371, 555] width 425 height 346
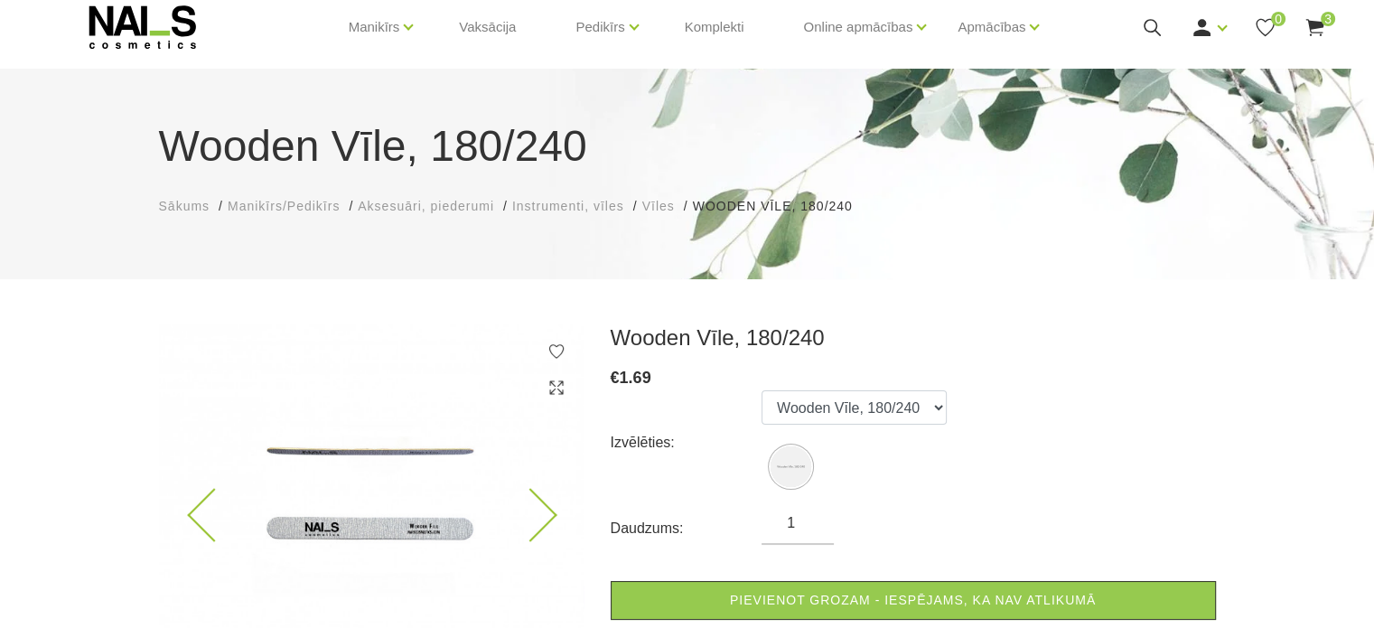
scroll to position [90, 0]
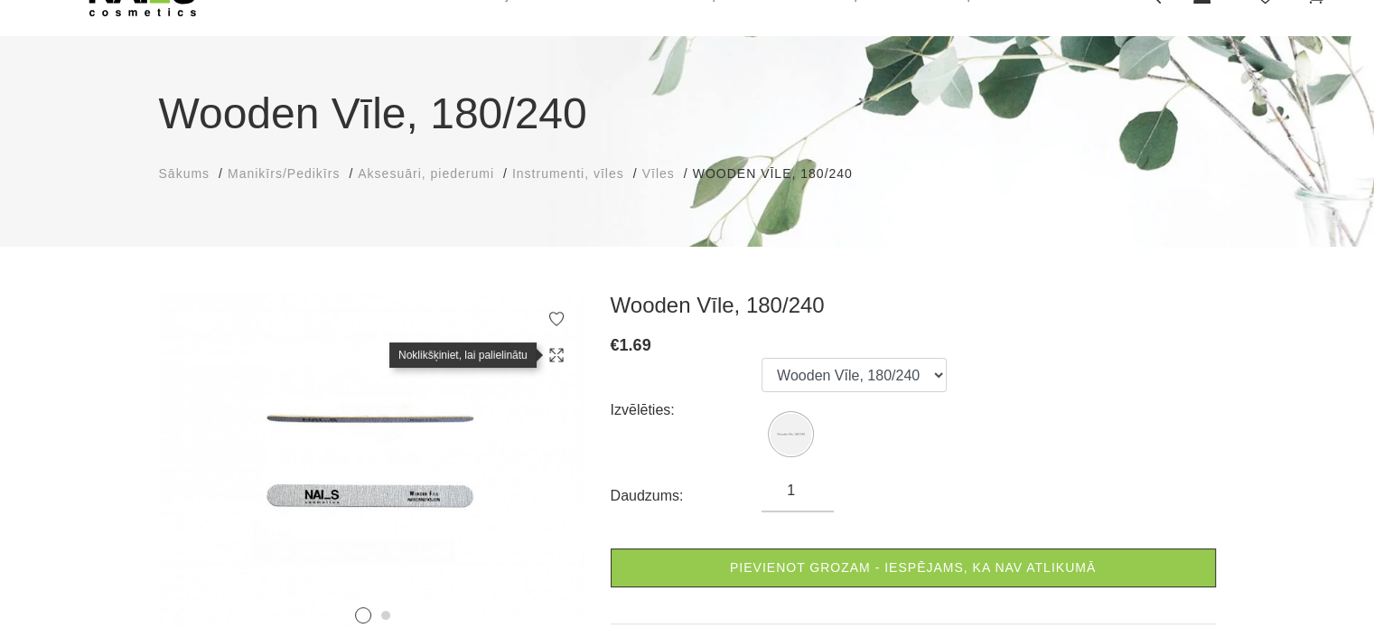
click at [554, 352] on icon at bounding box center [556, 355] width 18 height 18
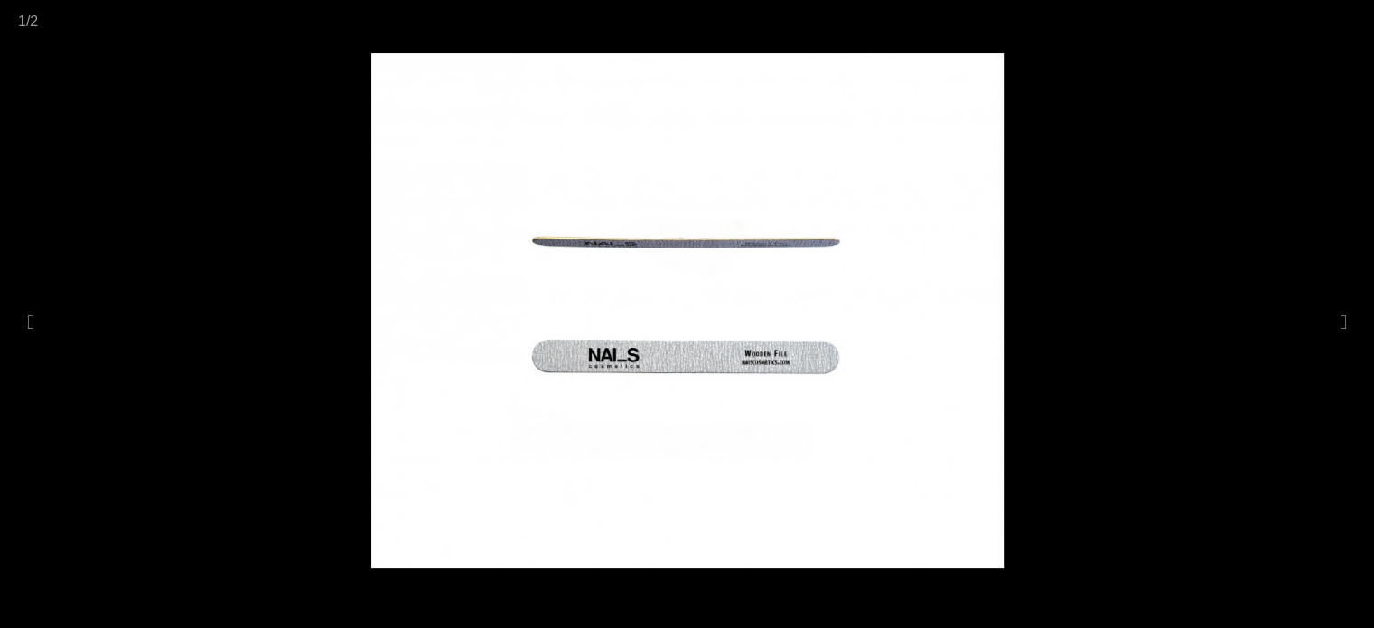
click at [625, 353] on img at bounding box center [687, 310] width 632 height 515
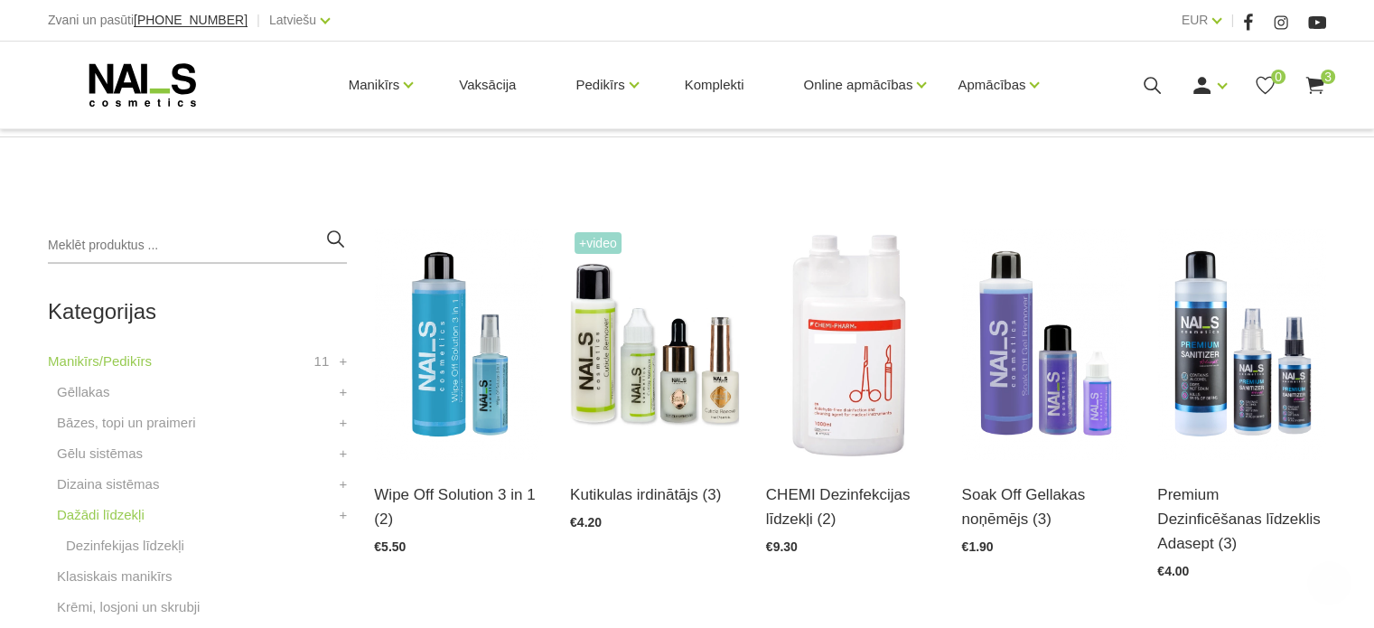
scroll to position [452, 0]
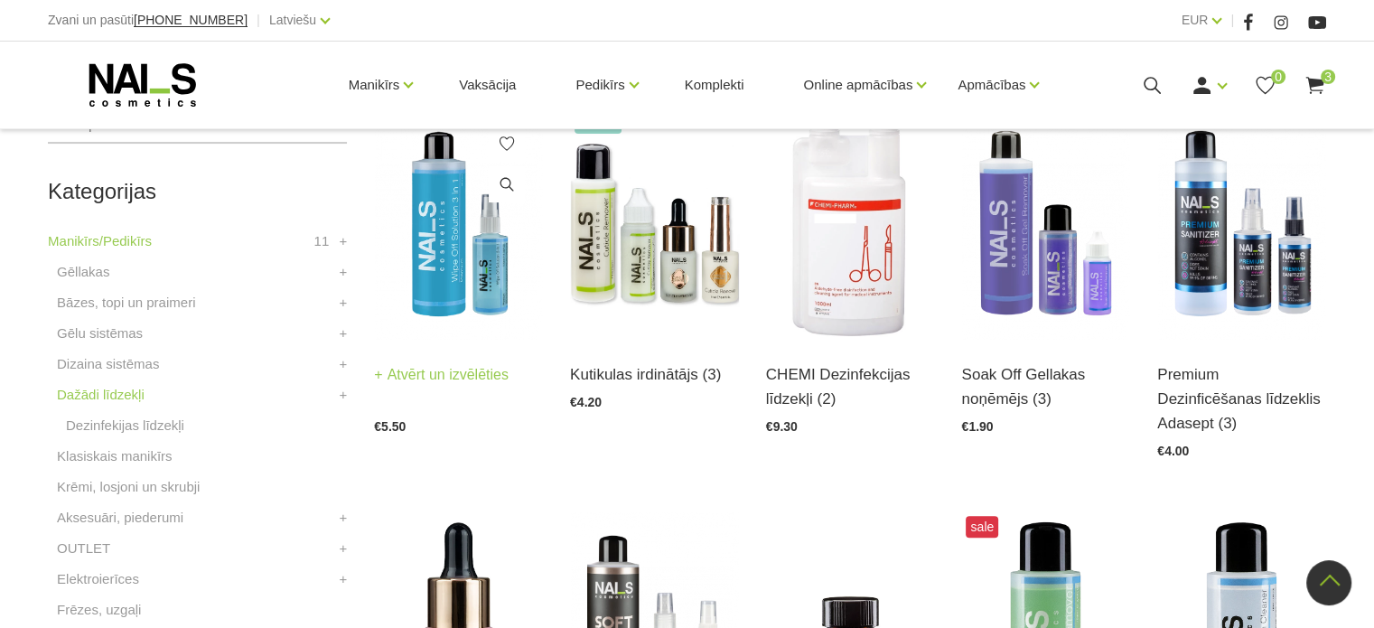
click at [428, 275] on img at bounding box center [458, 223] width 169 height 232
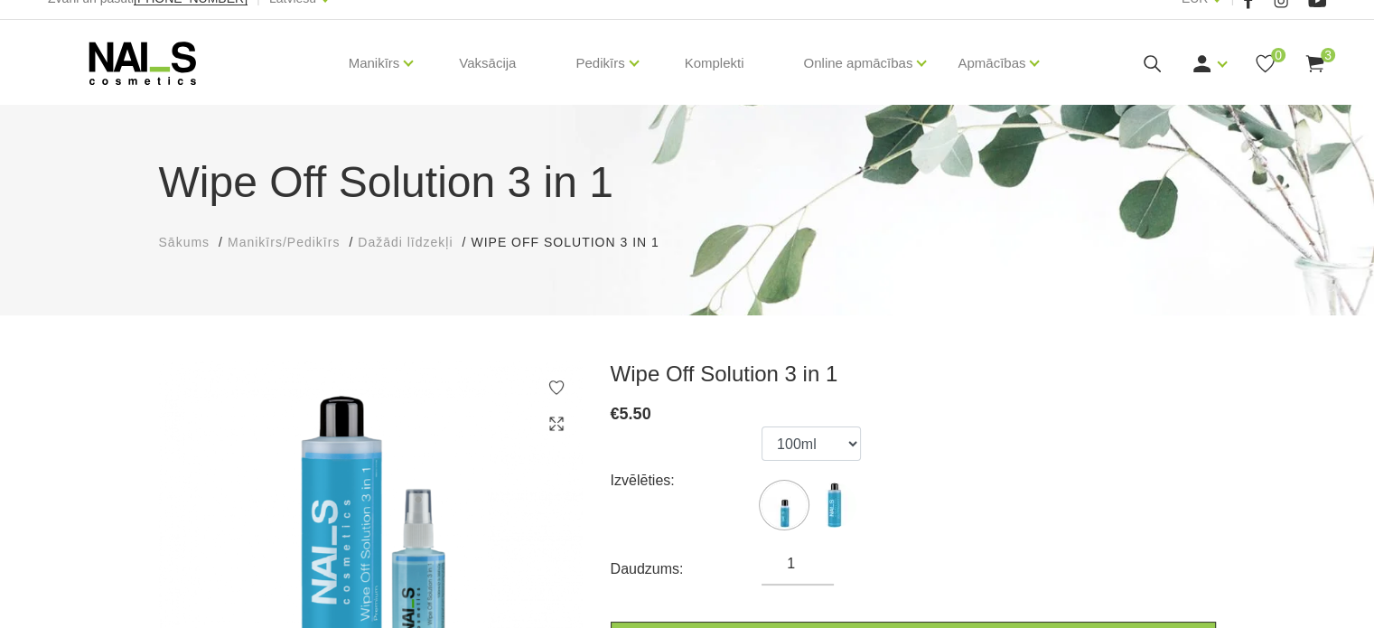
scroll to position [181, 0]
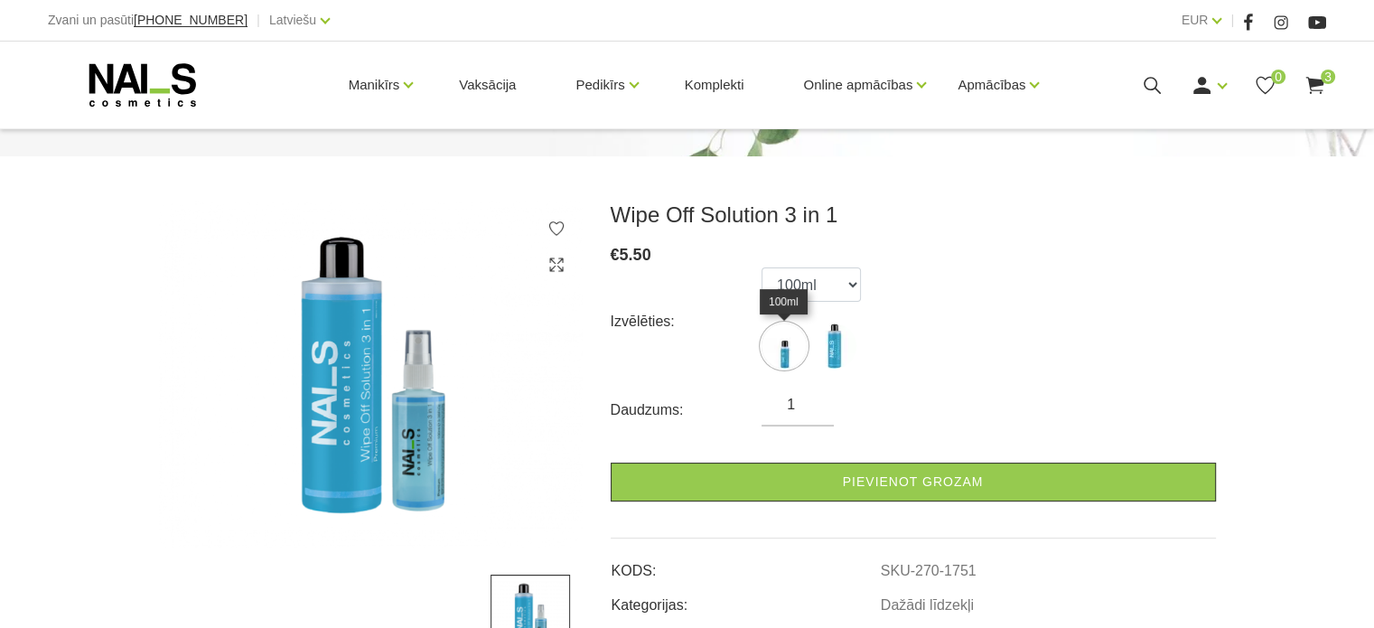
click at [792, 350] on img at bounding box center [783, 345] width 45 height 45
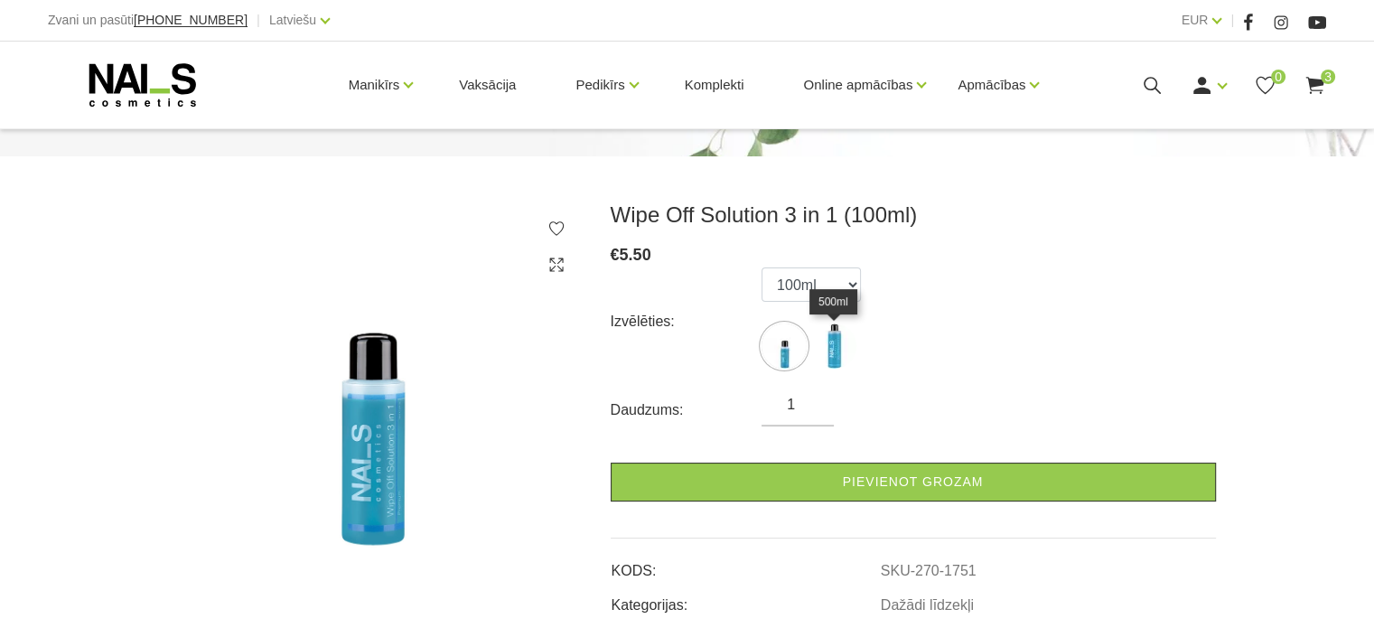
click at [827, 347] on img at bounding box center [833, 345] width 45 height 45
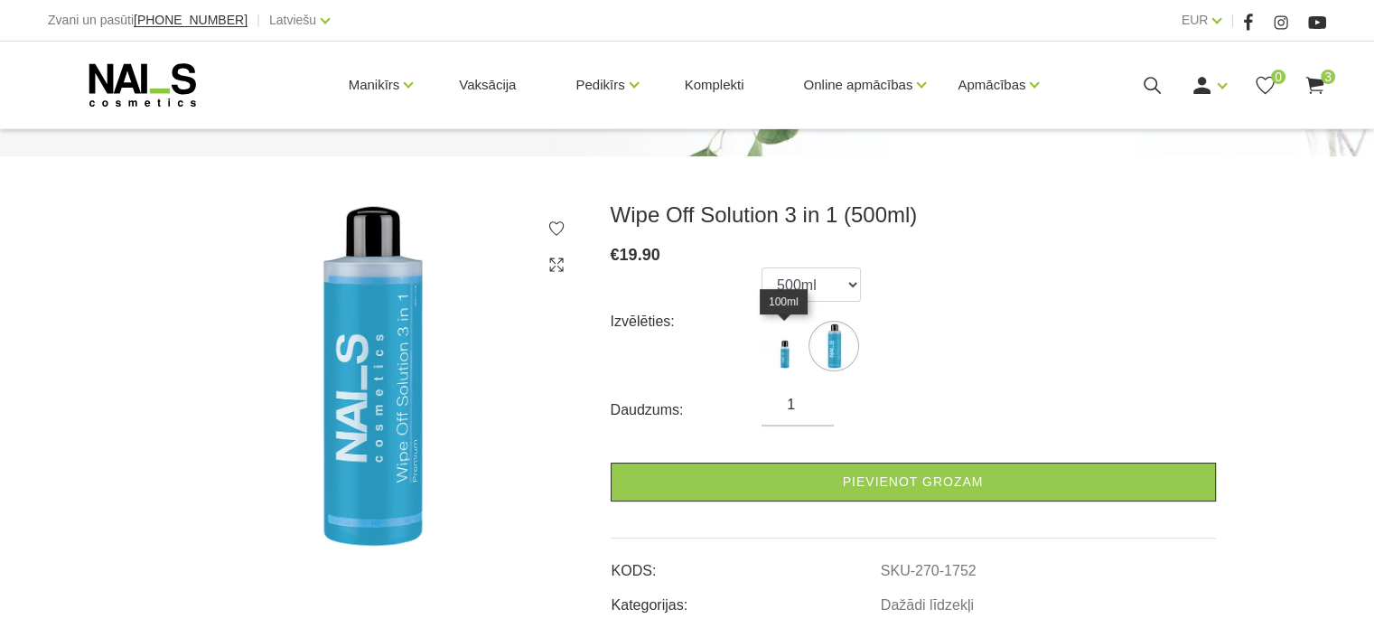
click at [781, 350] on img at bounding box center [783, 345] width 45 height 45
select select "1751"
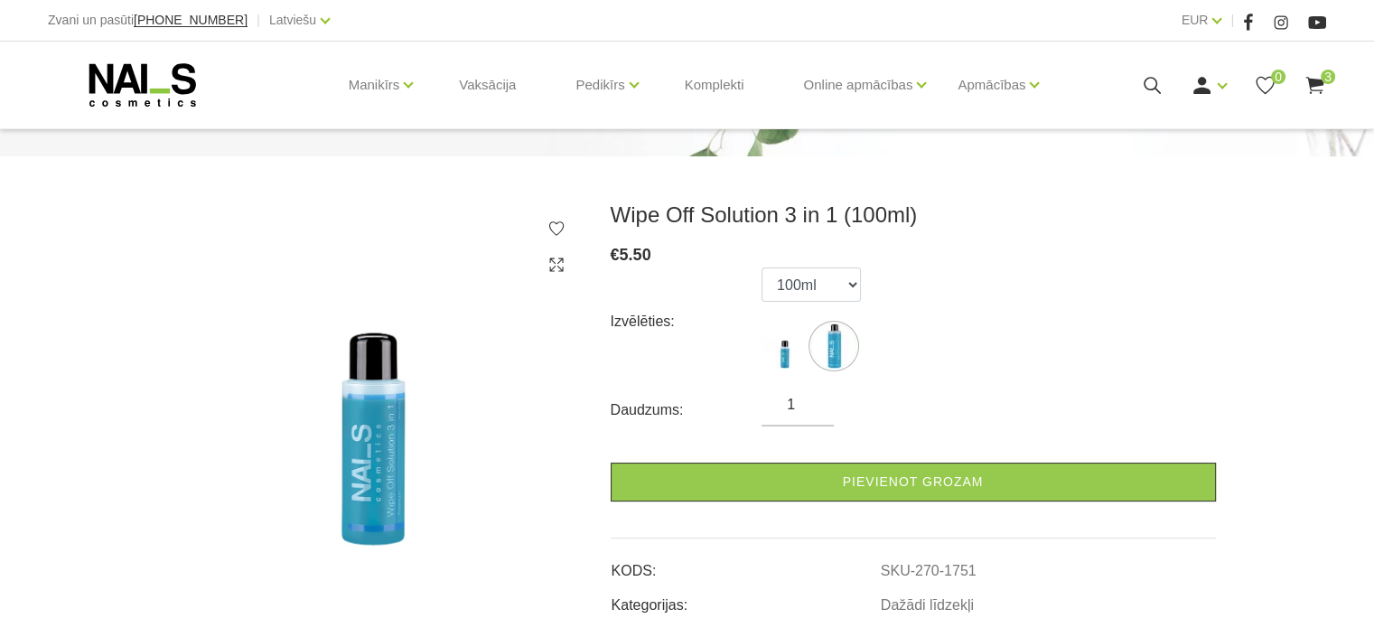
click at [1322, 81] on span "3" at bounding box center [1328, 77] width 14 height 14
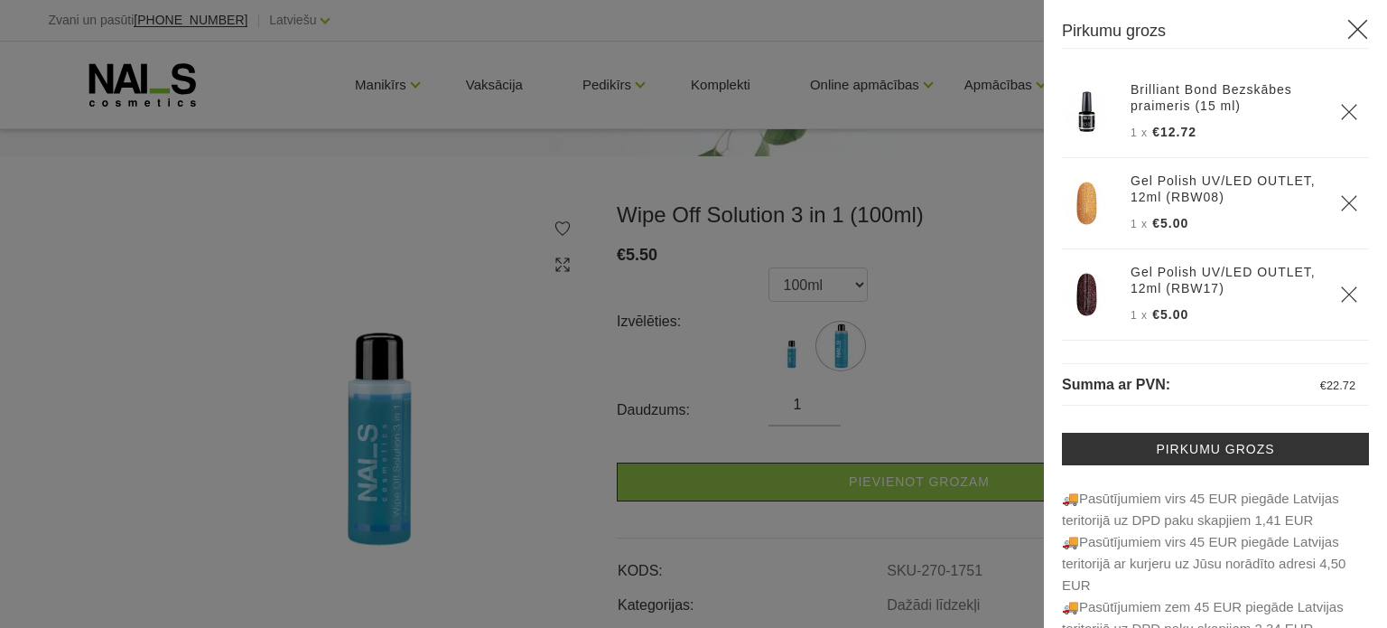
click at [1349, 28] on use at bounding box center [1359, 30] width 20 height 20
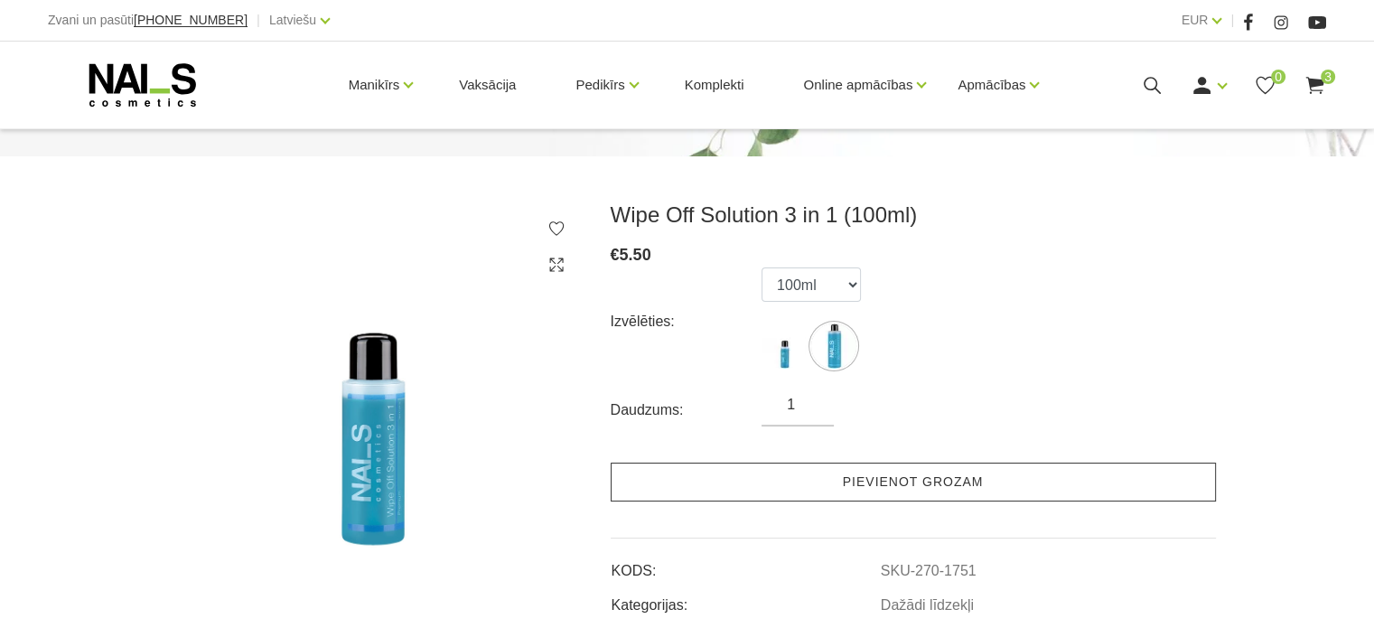
click at [873, 478] on link "Pievienot grozam" at bounding box center [913, 481] width 605 height 39
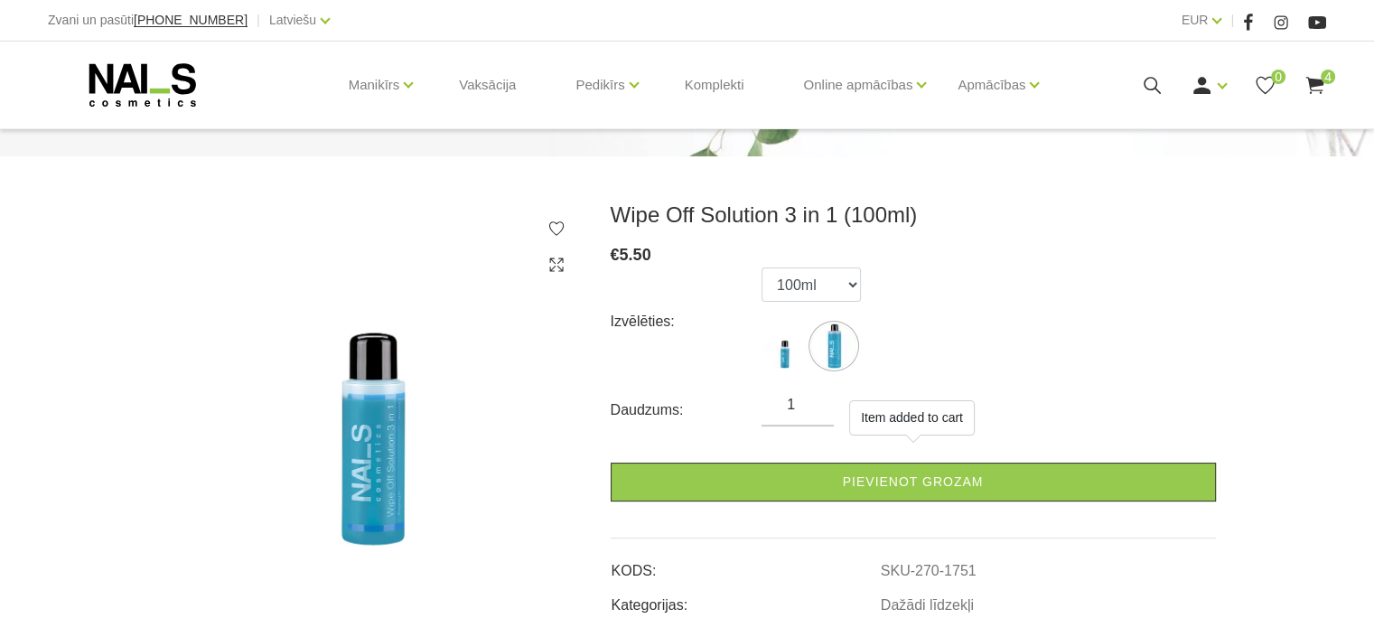
click at [1322, 86] on icon at bounding box center [1314, 85] width 23 height 23
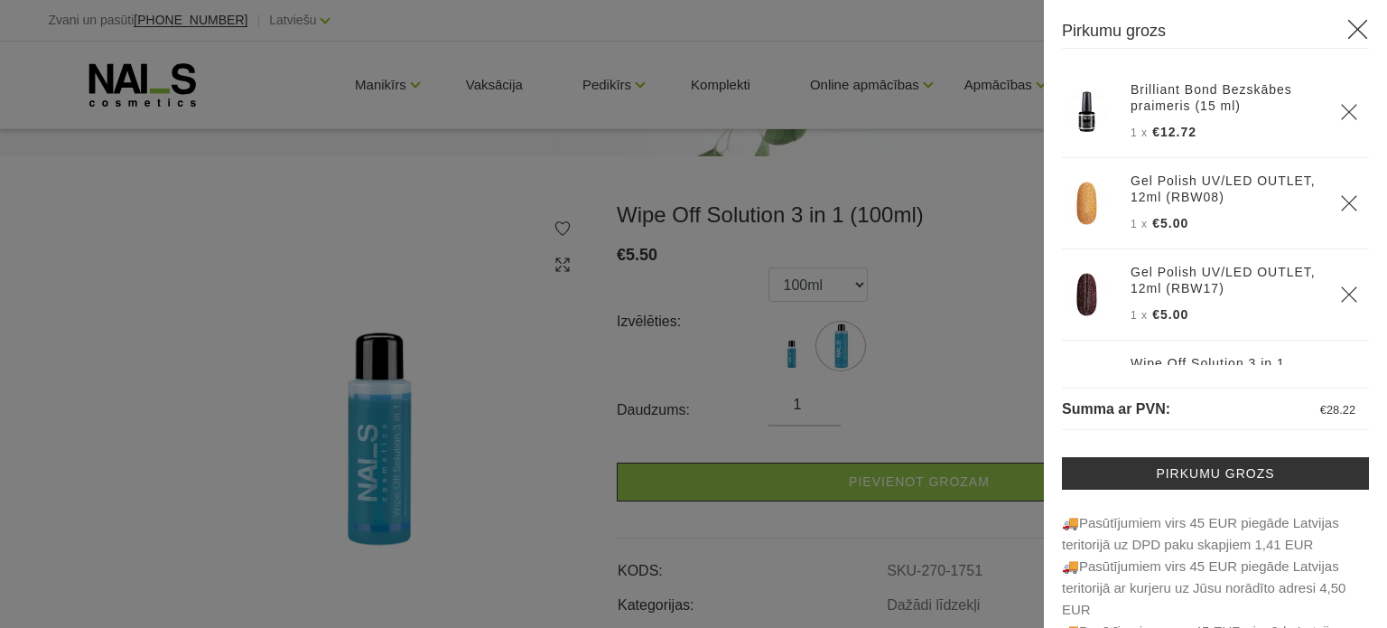
click at [1340, 293] on icon "Delete" at bounding box center [1349, 294] width 18 height 18
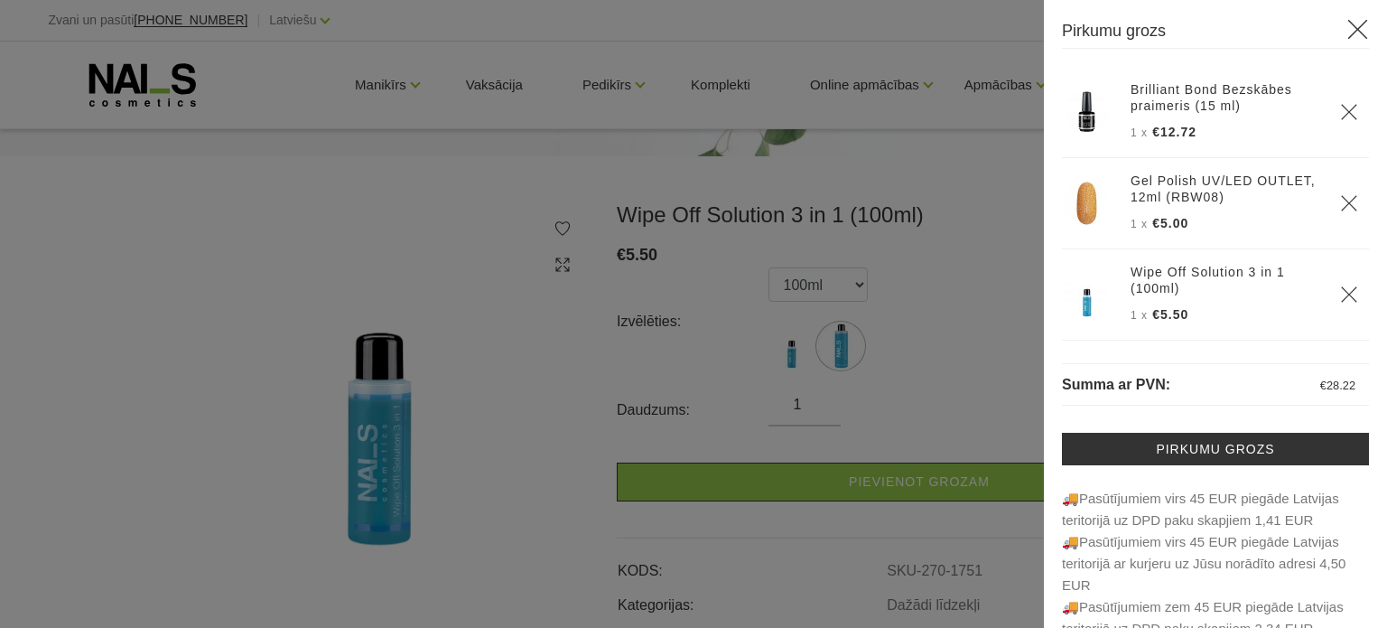
click at [1347, 32] on icon at bounding box center [1358, 29] width 23 height 23
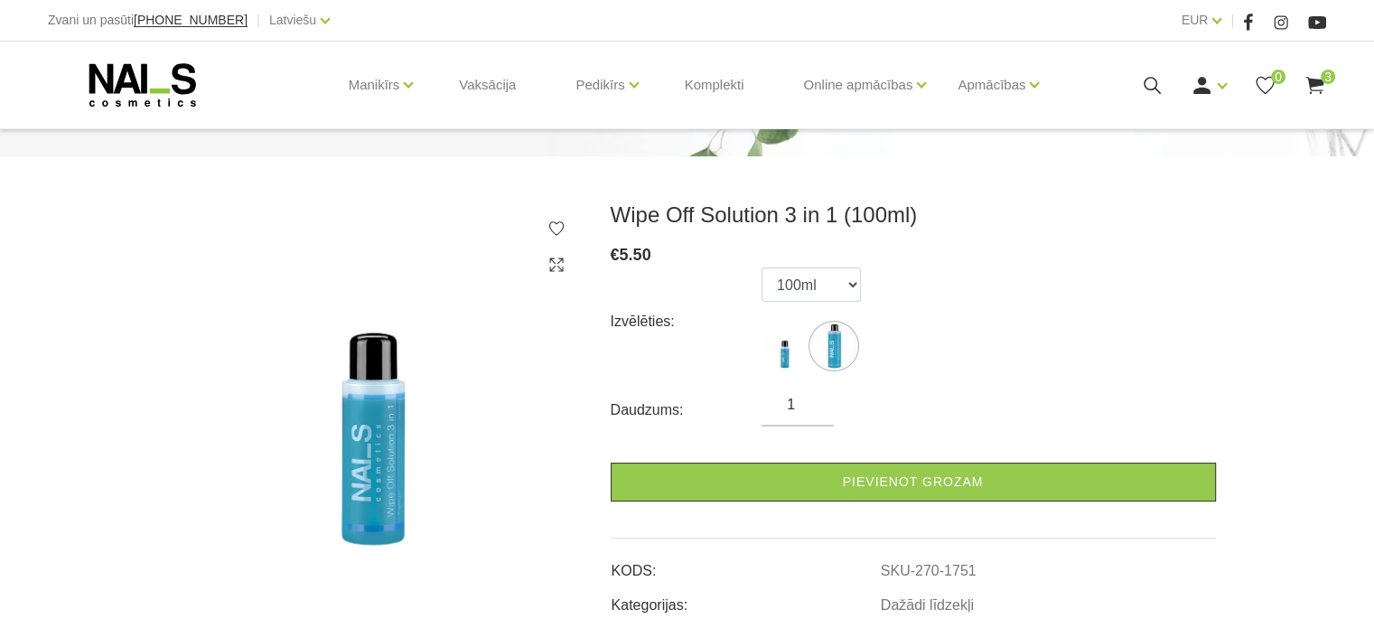
click at [184, 89] on use at bounding box center [142, 84] width 107 height 43
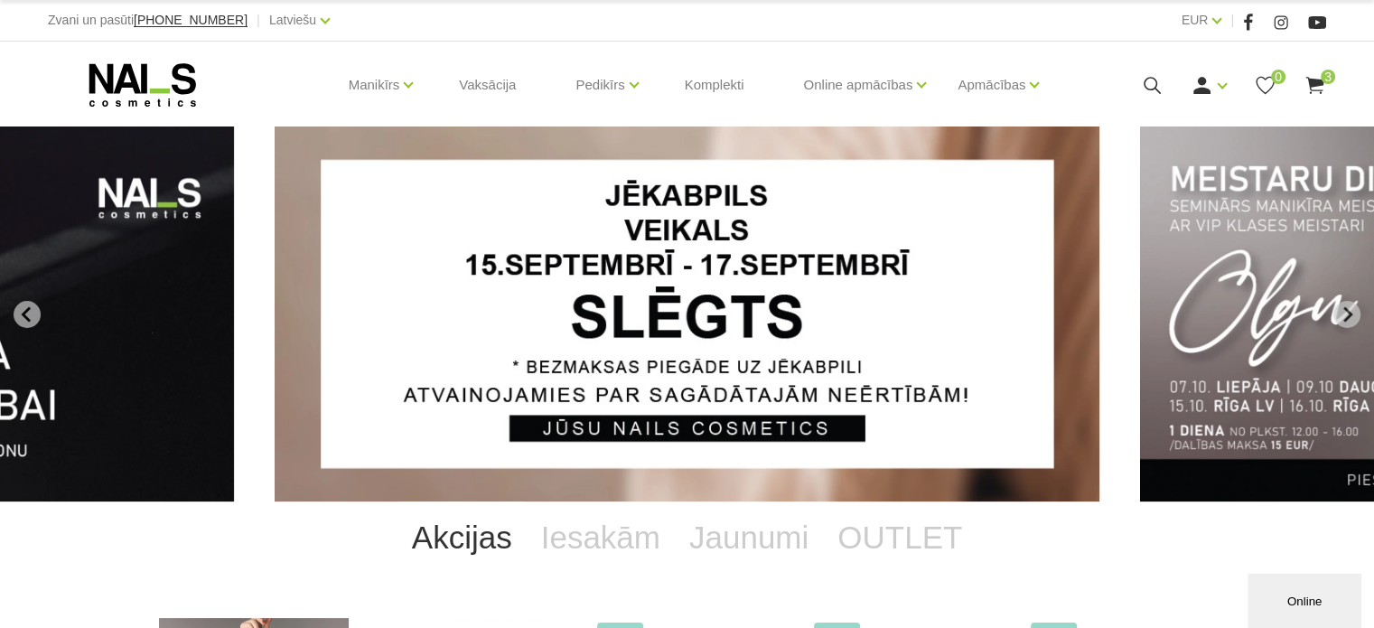
click at [1309, 86] on use at bounding box center [1314, 85] width 18 height 17
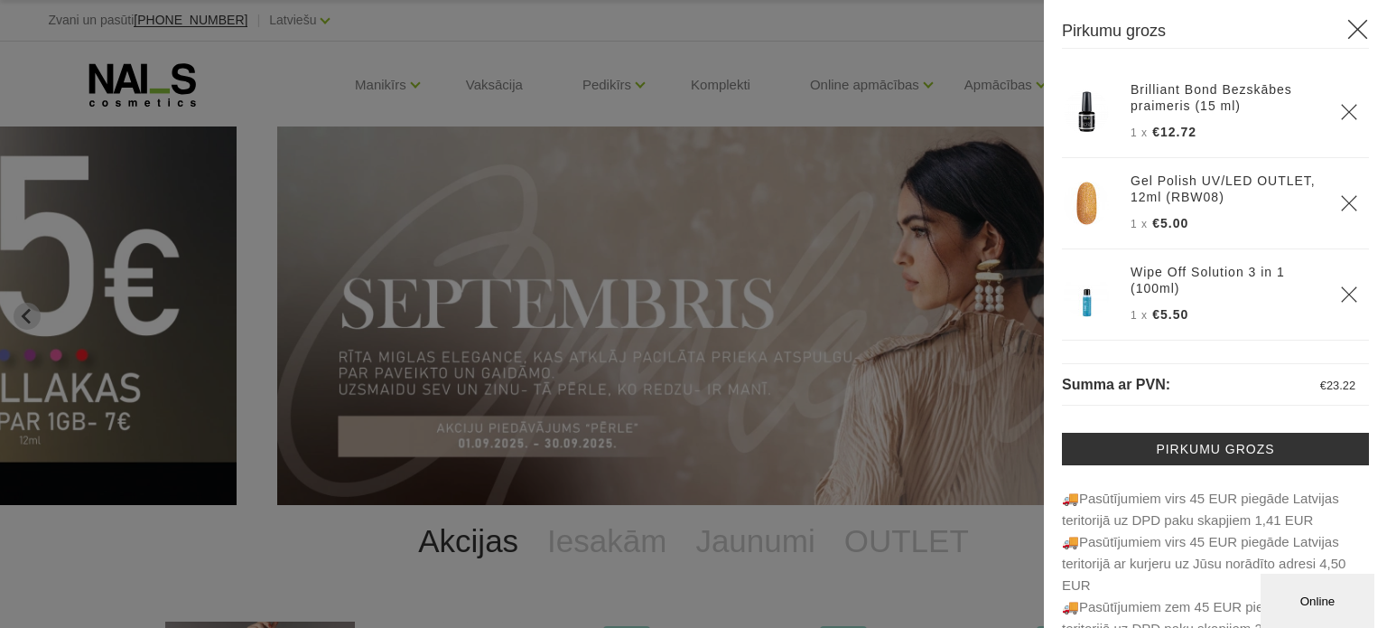
click at [1349, 33] on use at bounding box center [1359, 30] width 20 height 20
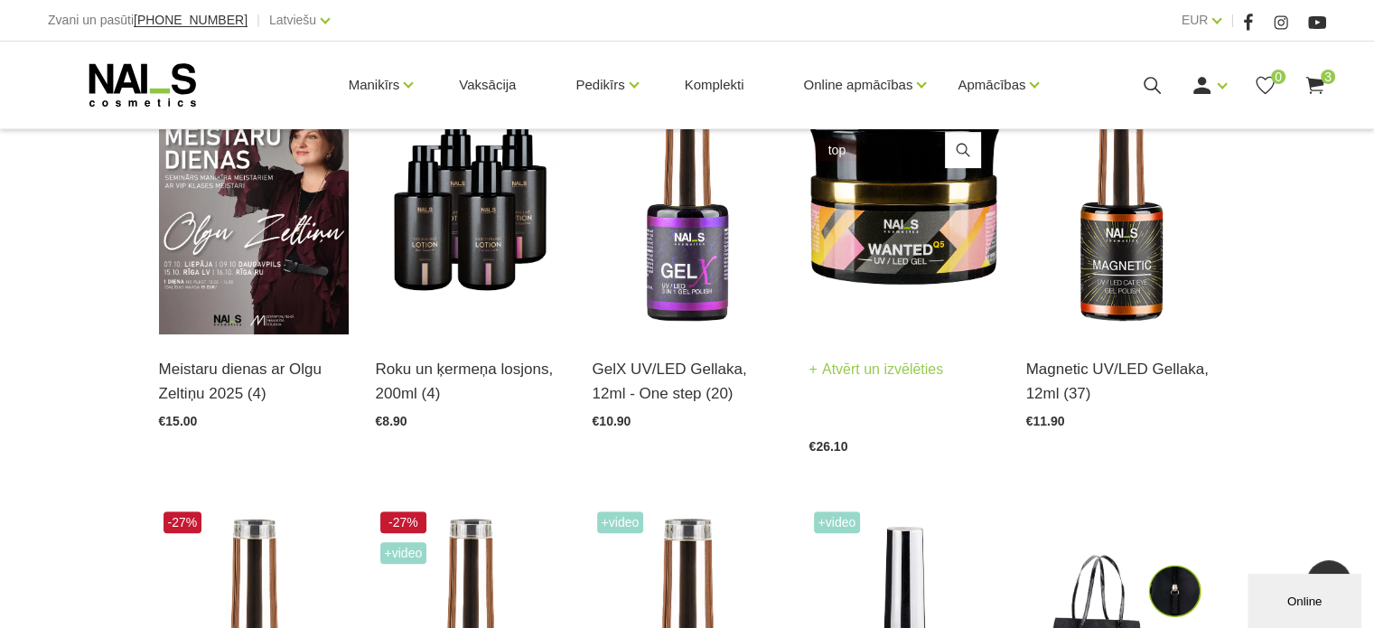
scroll to position [542, 0]
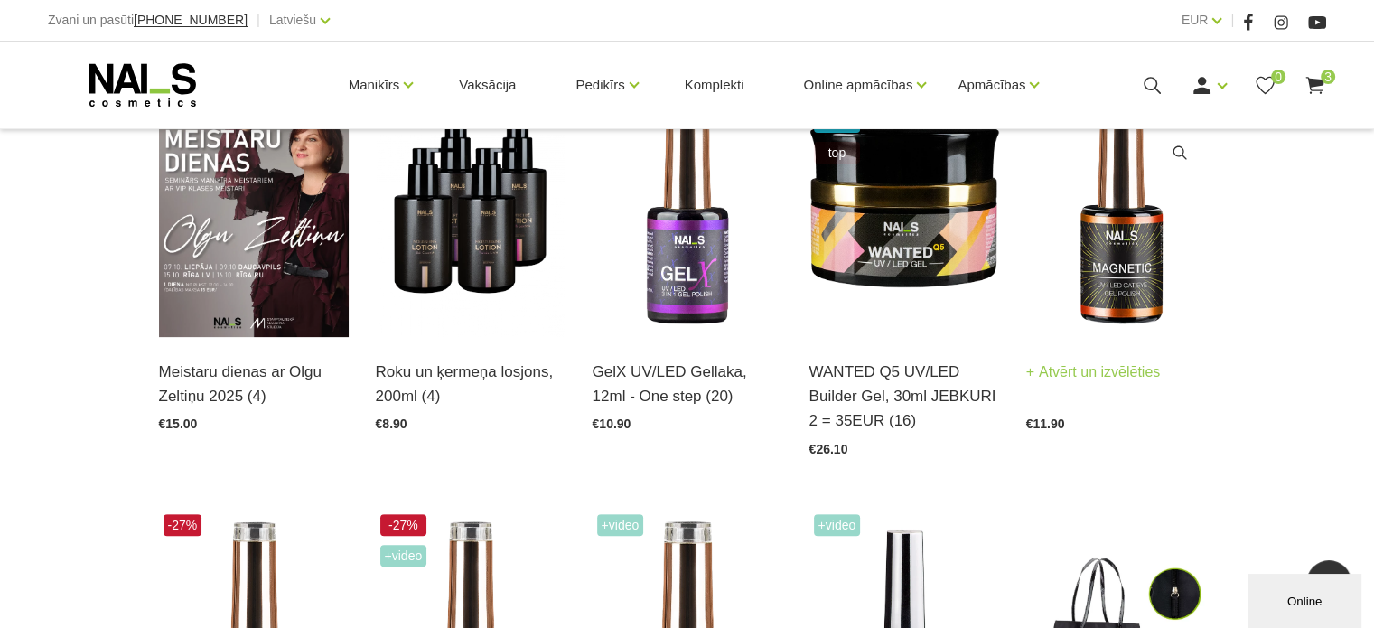
click at [1105, 280] on img at bounding box center [1121, 206] width 190 height 261
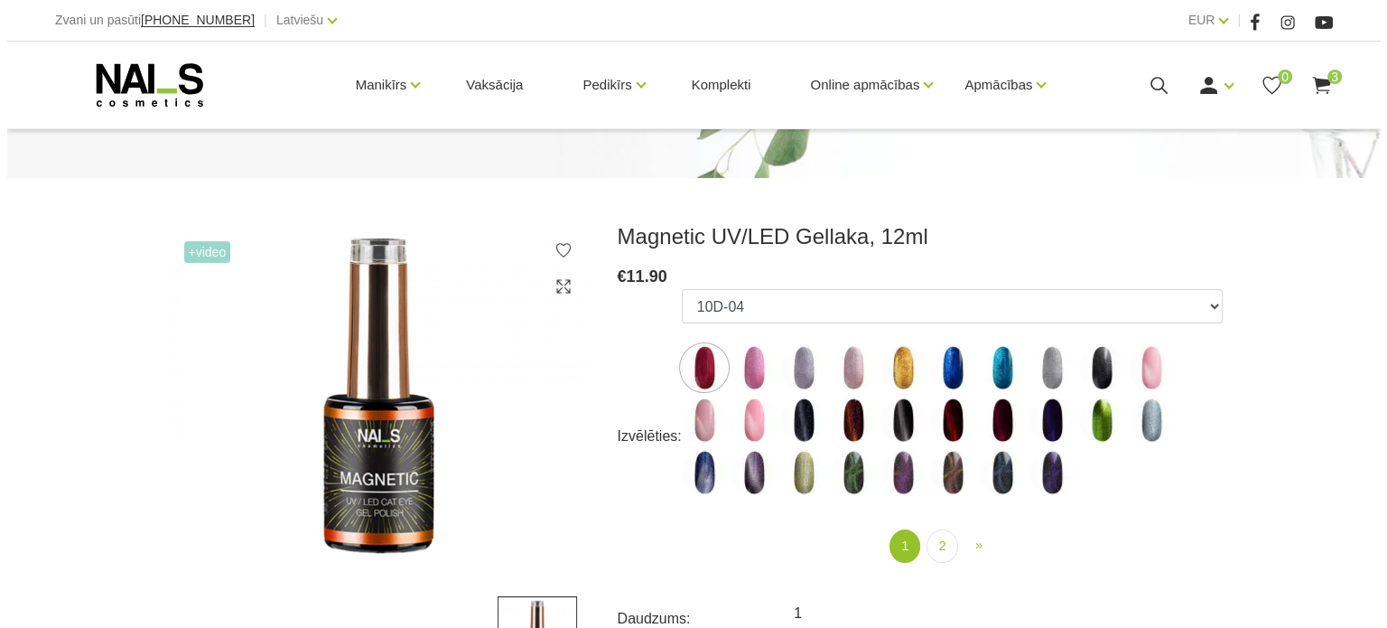
scroll to position [181, 0]
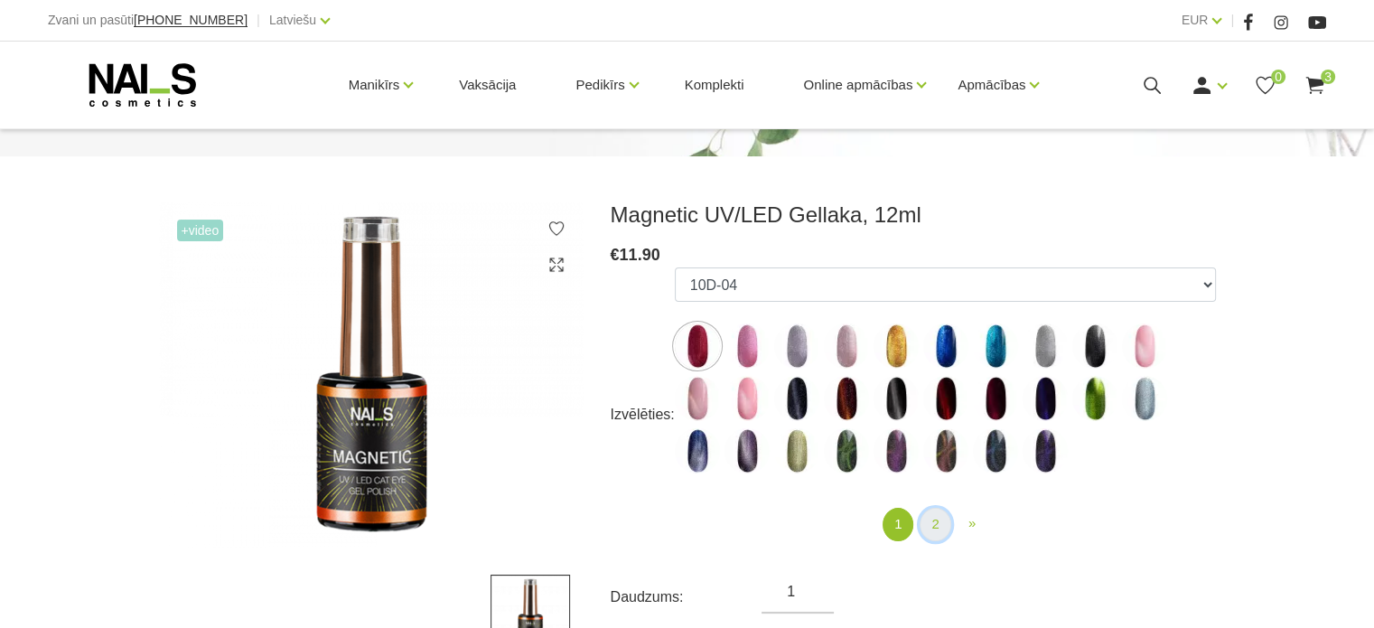
click at [935, 528] on link "2" at bounding box center [935, 524] width 31 height 33
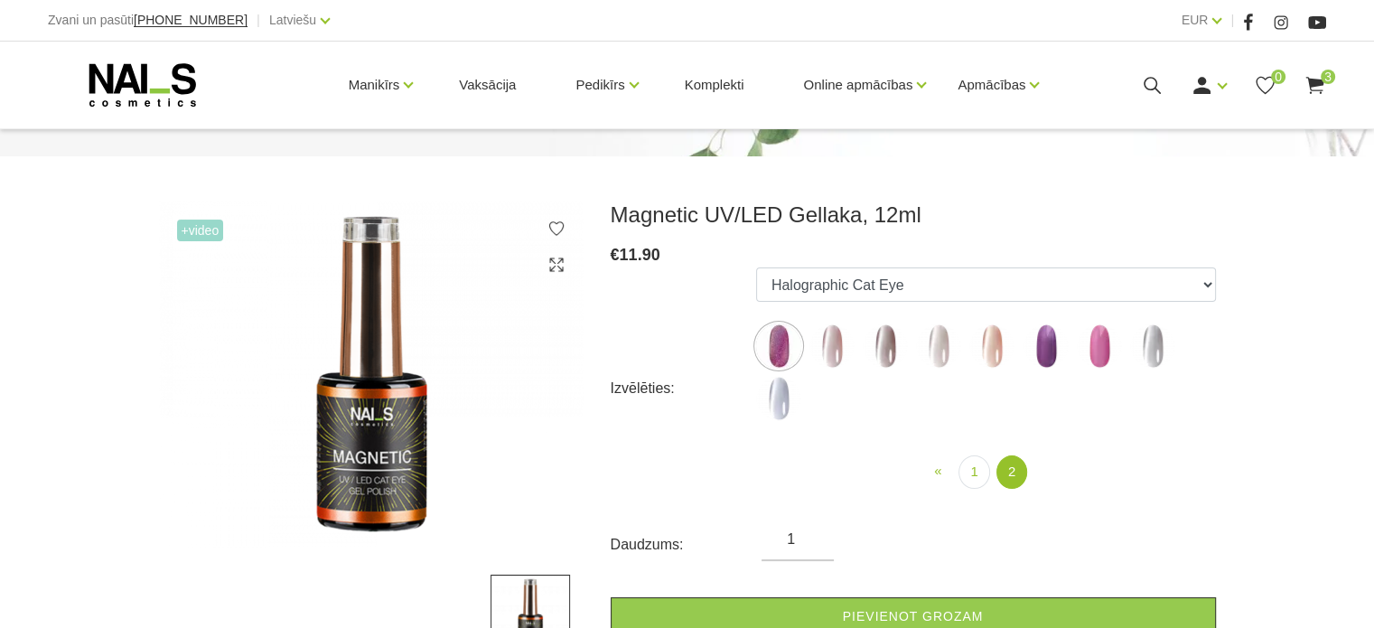
click at [1001, 357] on img at bounding box center [991, 345] width 45 height 45
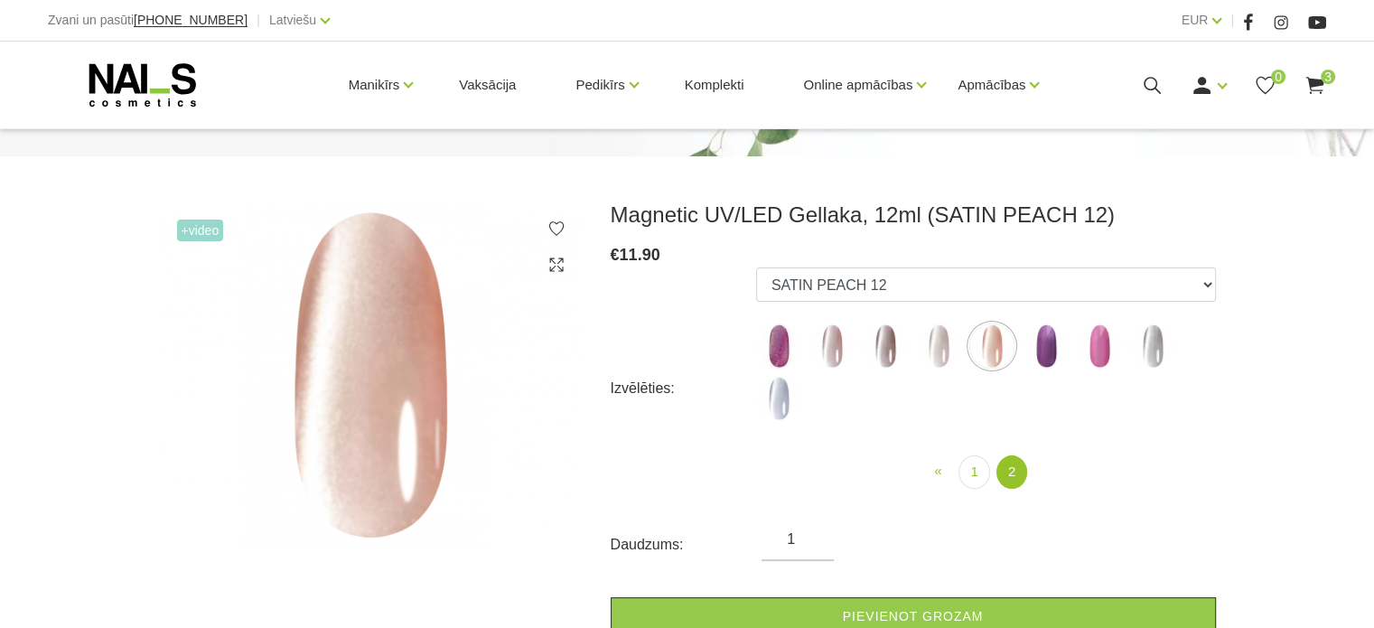
click at [832, 351] on img at bounding box center [831, 345] width 45 height 45
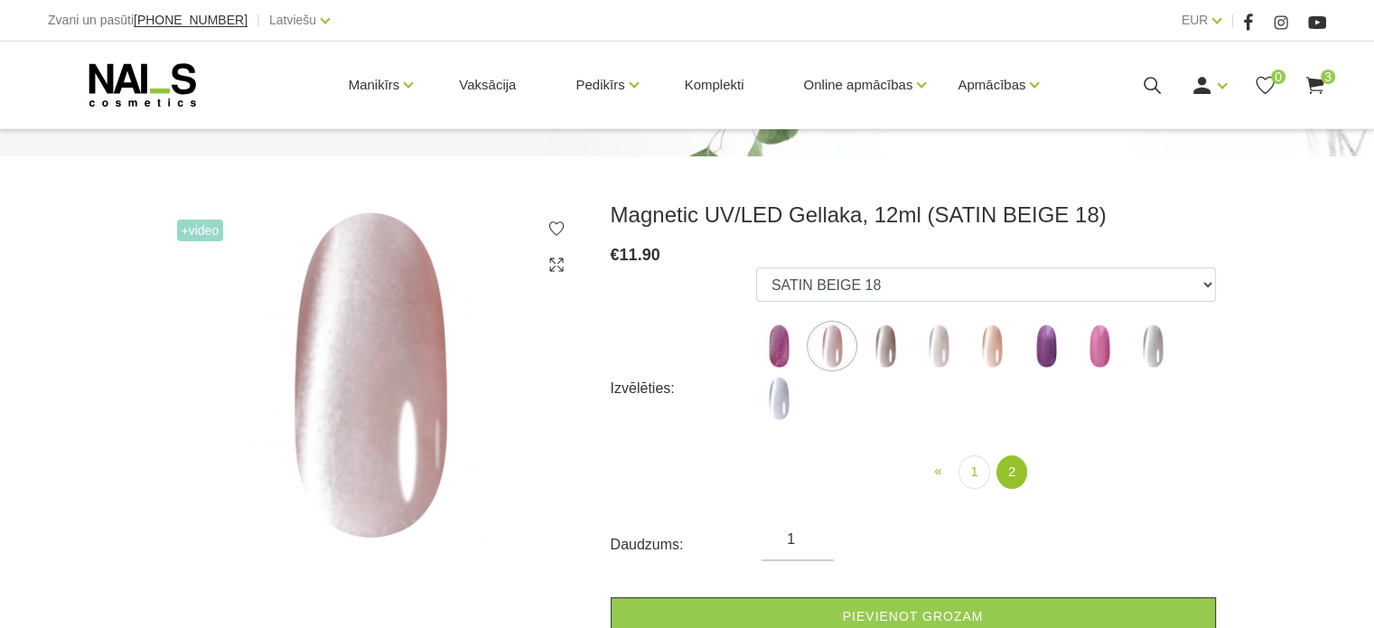
click at [887, 350] on img at bounding box center [885, 345] width 45 height 45
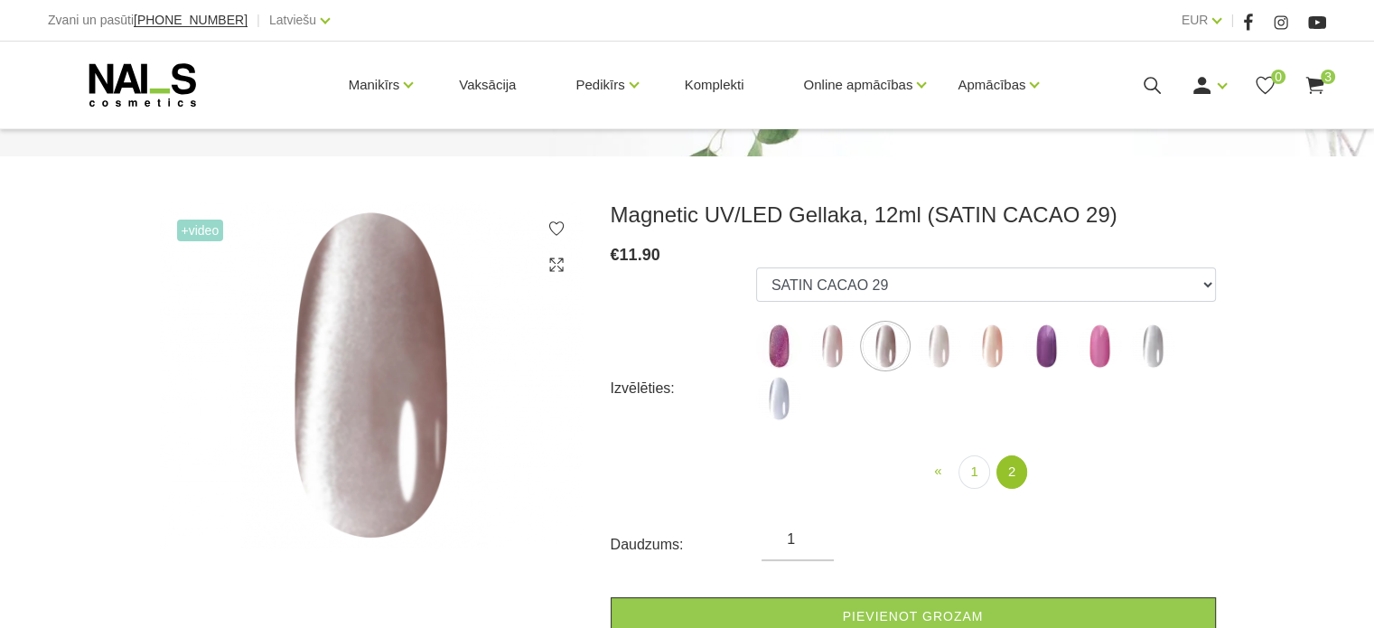
click at [995, 353] on img at bounding box center [991, 345] width 45 height 45
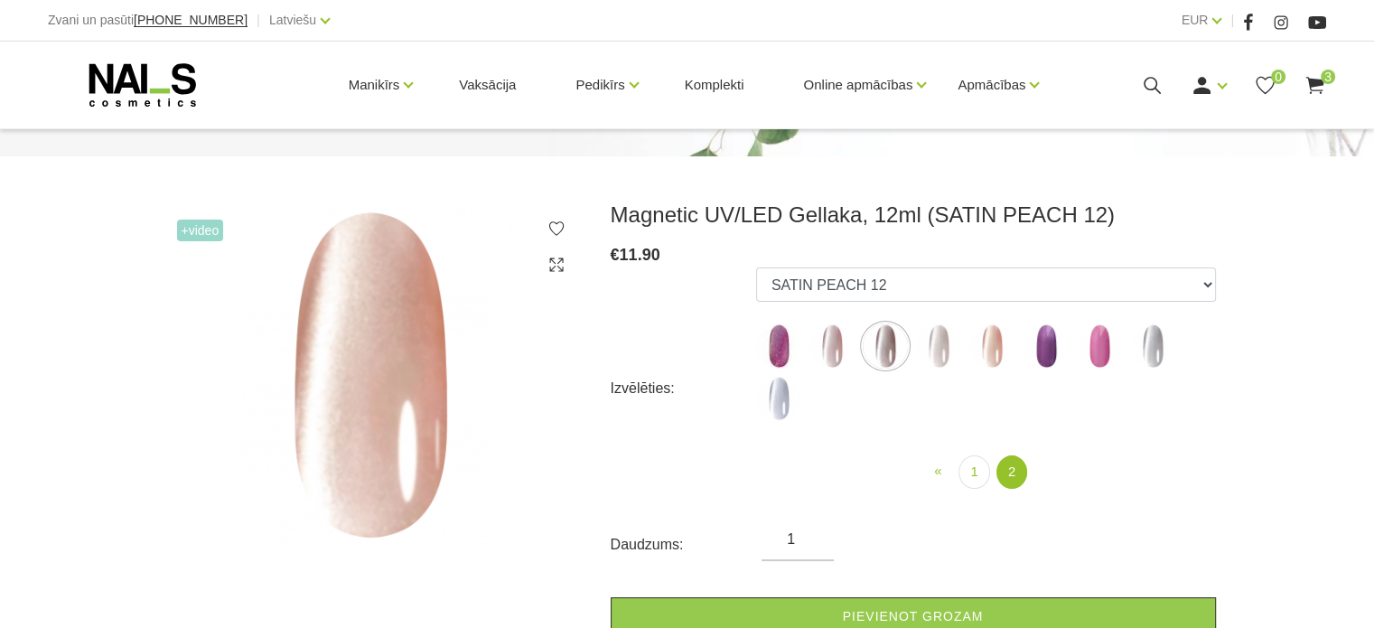
click at [1037, 360] on img at bounding box center [1045, 345] width 45 height 45
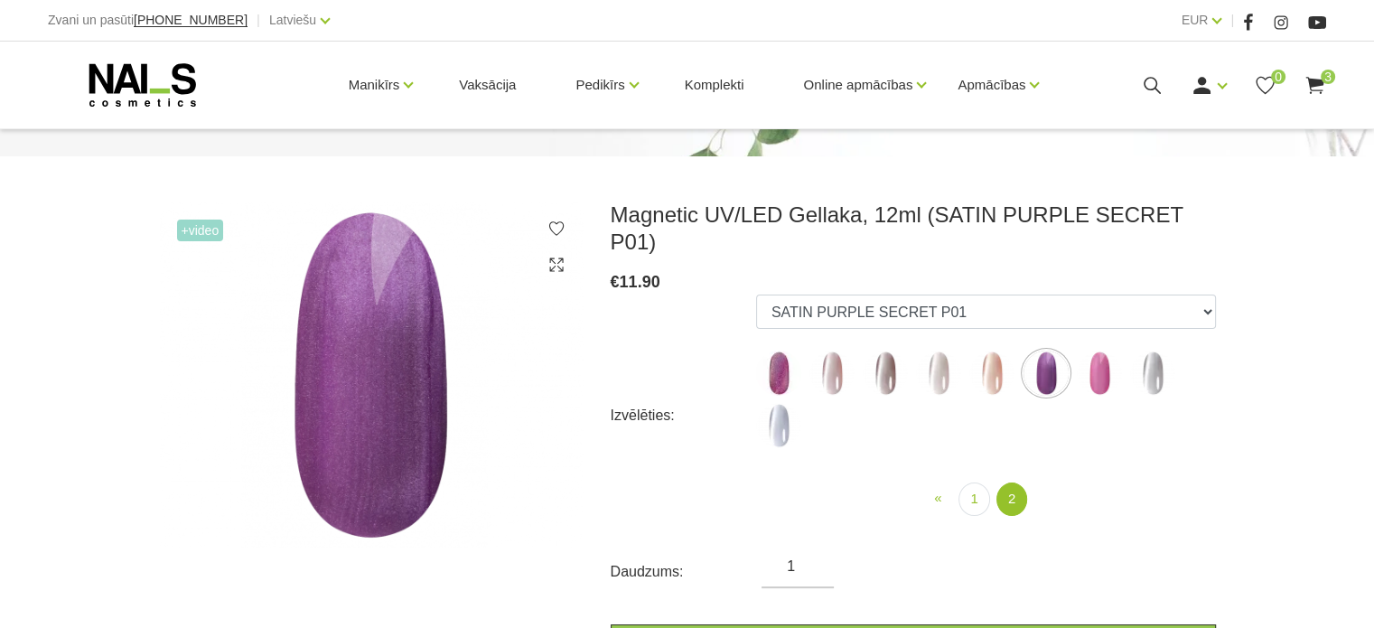
click at [1108, 352] on img at bounding box center [1099, 372] width 45 height 45
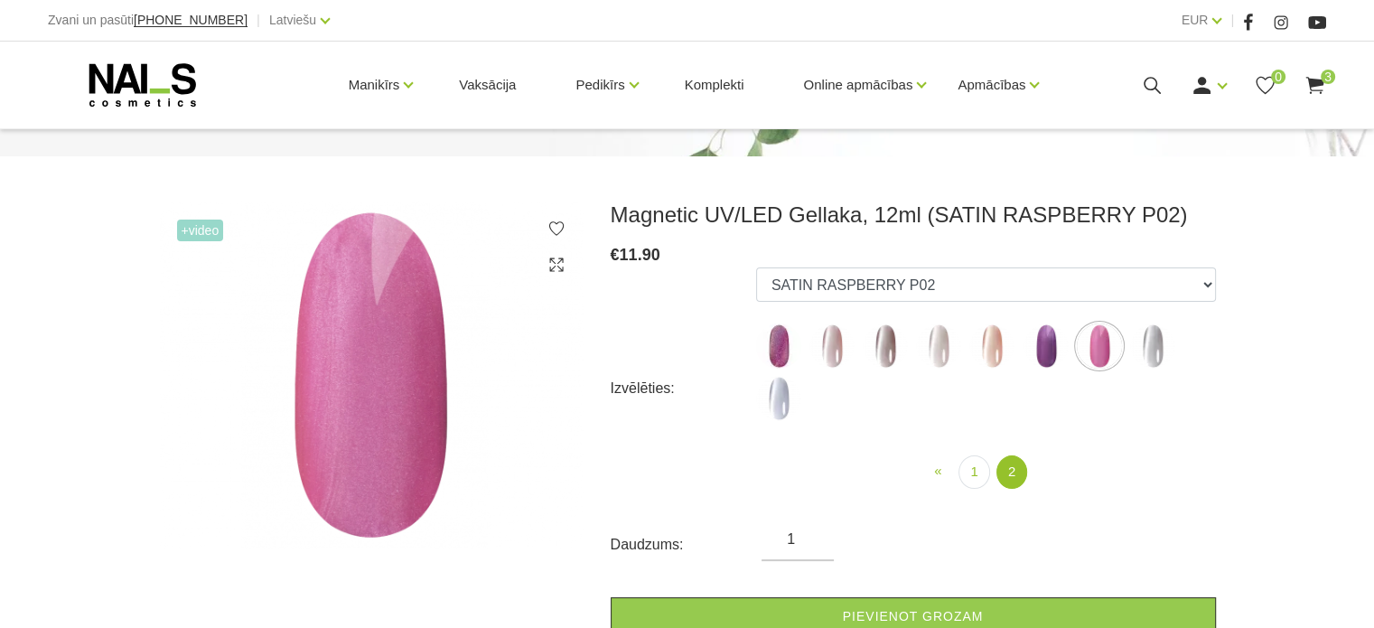
click at [773, 355] on img at bounding box center [778, 345] width 45 height 45
select select "5191"
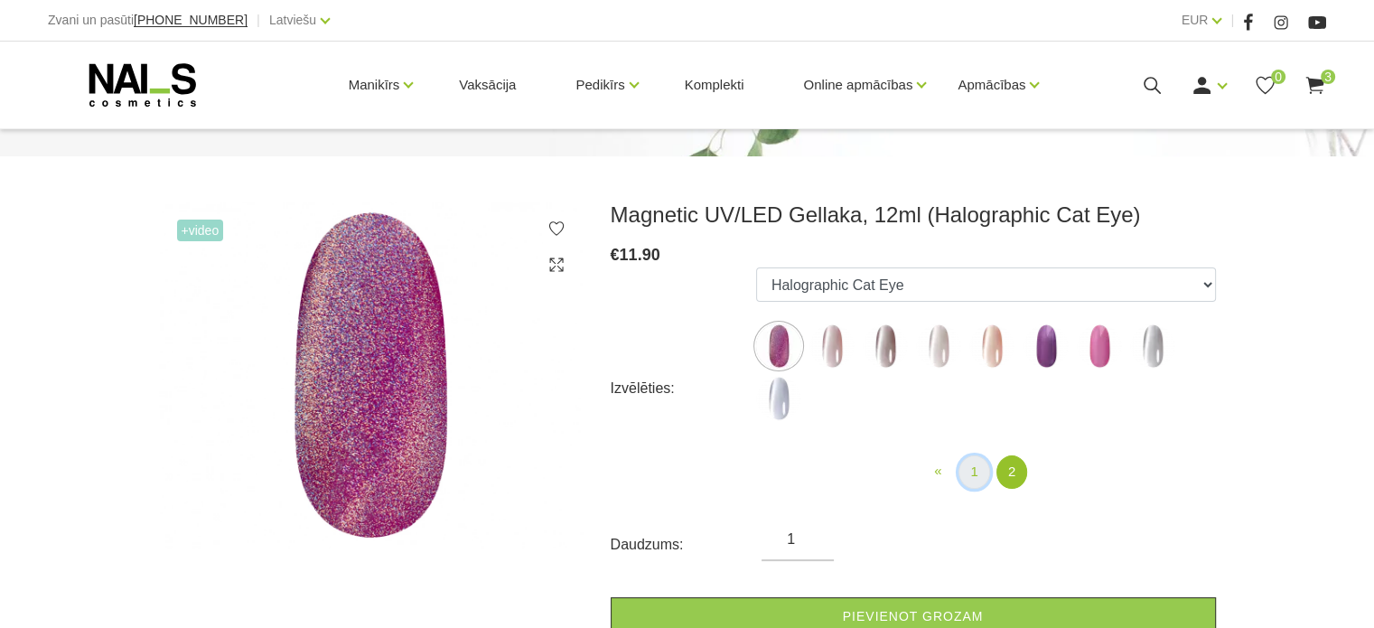
click at [977, 472] on link "1" at bounding box center [973, 471] width 31 height 33
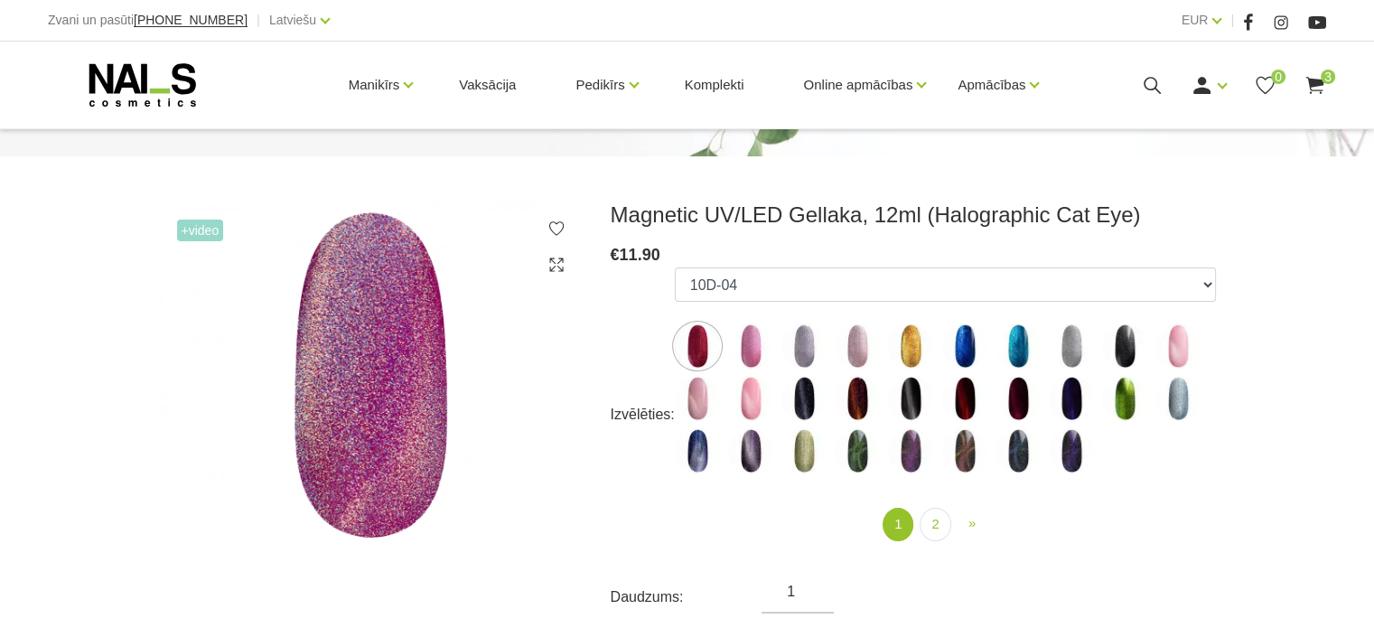
click at [795, 350] on img at bounding box center [803, 345] width 45 height 45
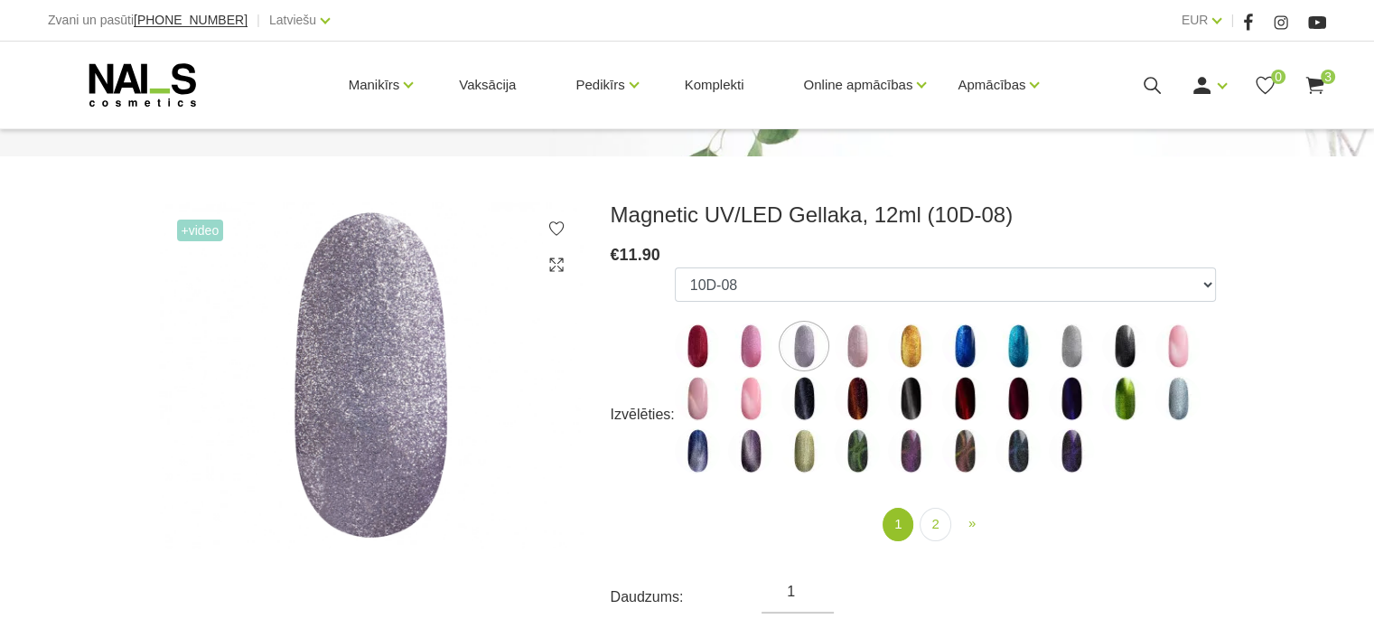
click at [752, 353] on img at bounding box center [750, 345] width 45 height 45
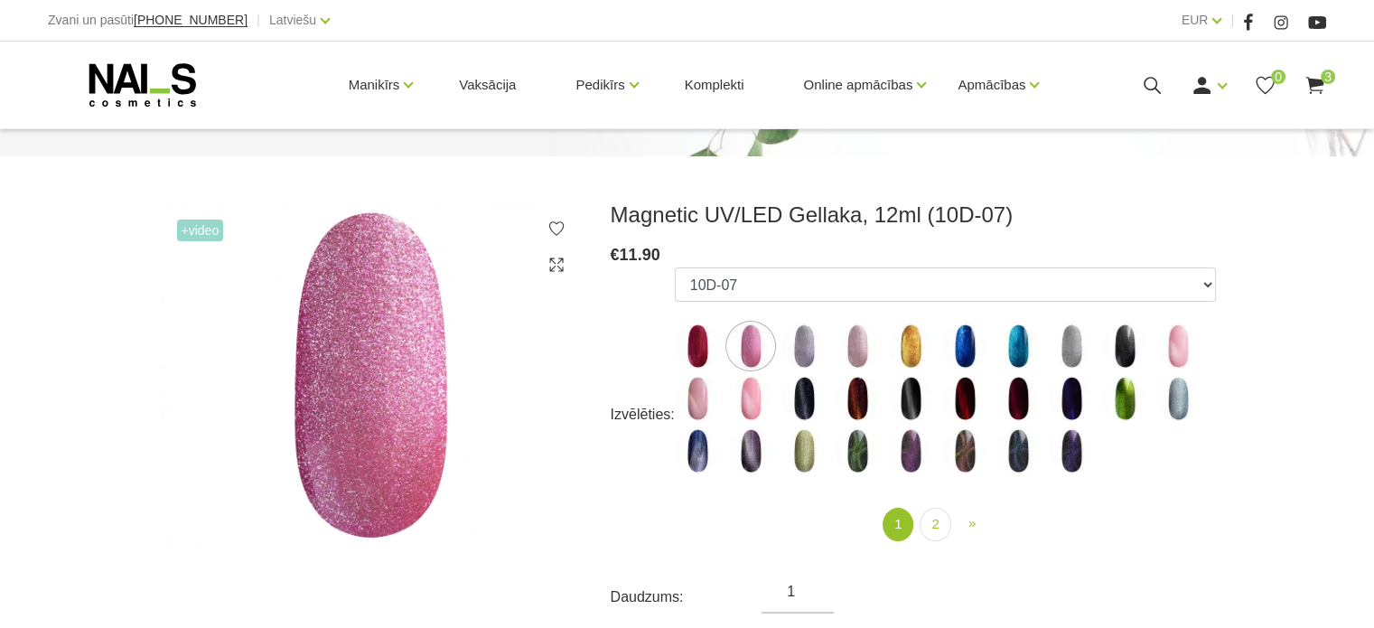
click at [693, 360] on img at bounding box center [697, 345] width 45 height 45
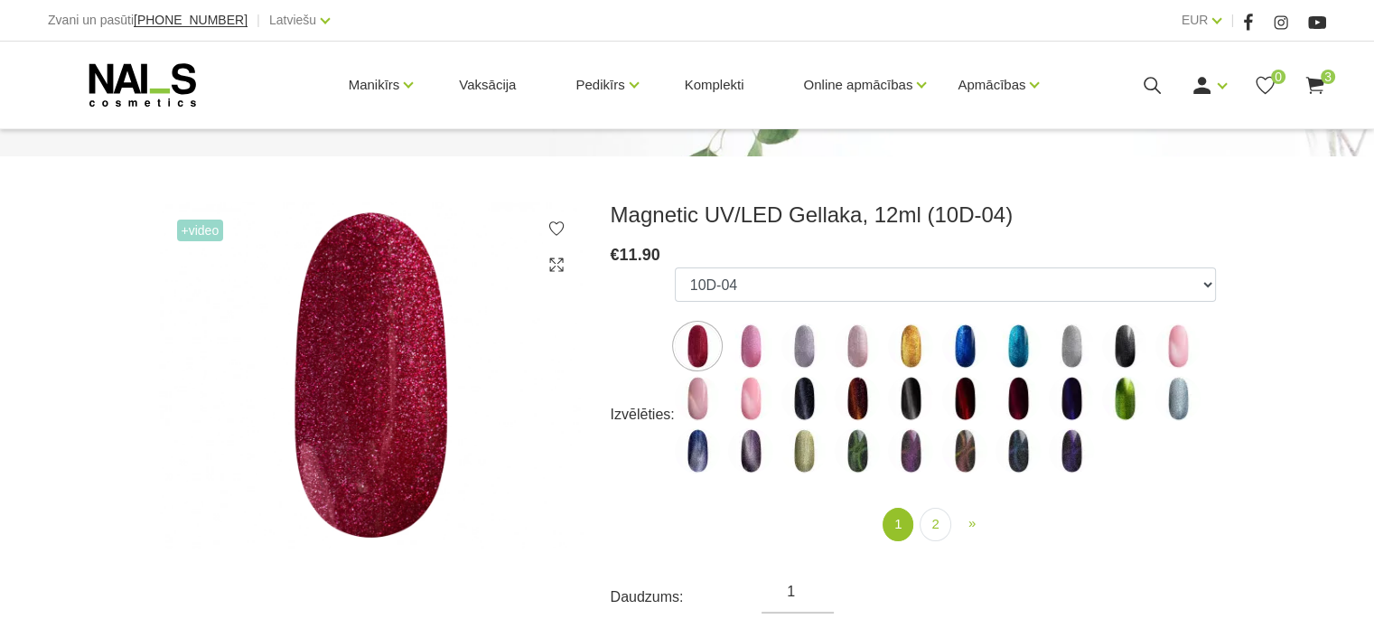
click at [798, 347] on img at bounding box center [803, 345] width 45 height 45
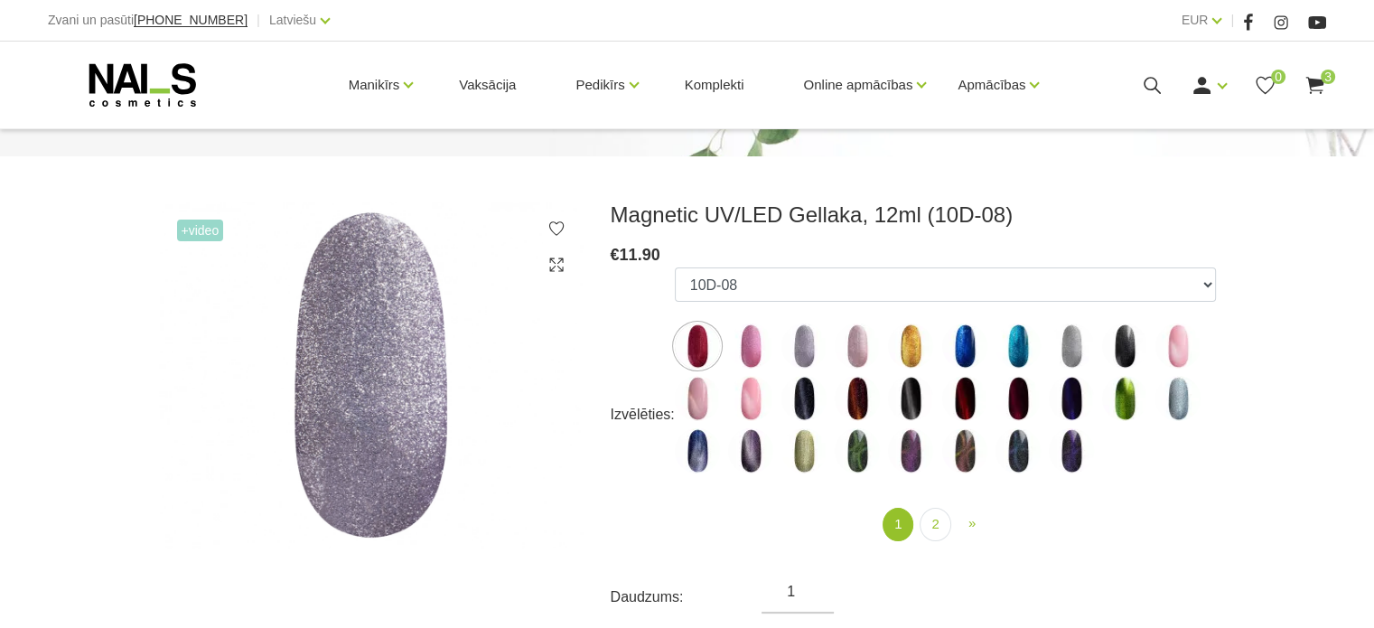
click at [911, 341] on img at bounding box center [910, 345] width 45 height 45
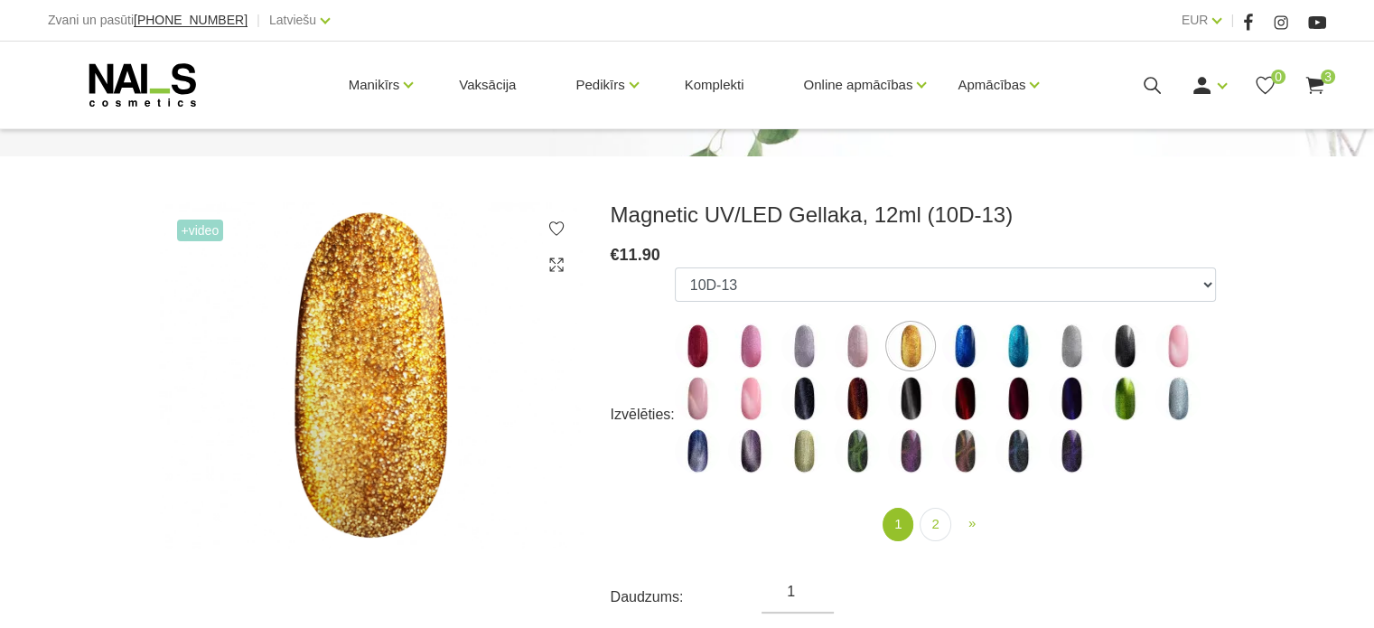
click at [960, 346] on img at bounding box center [964, 345] width 45 height 45
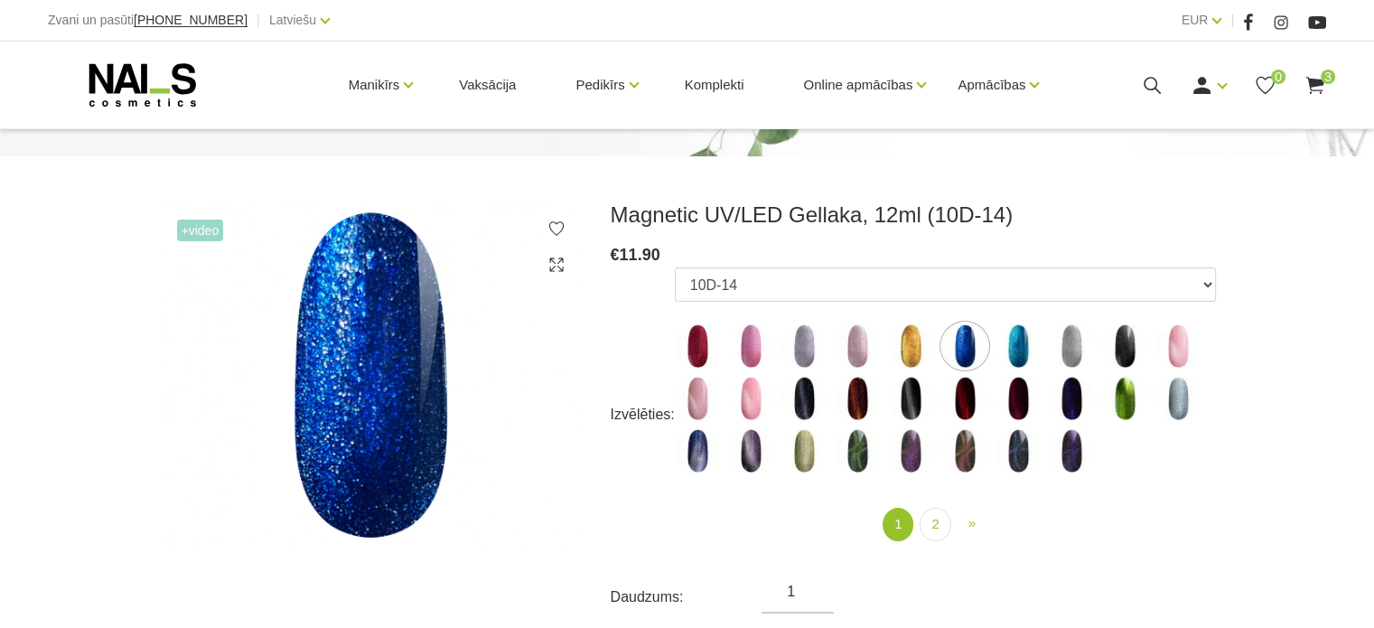
click at [1019, 342] on img at bounding box center [1017, 345] width 45 height 45
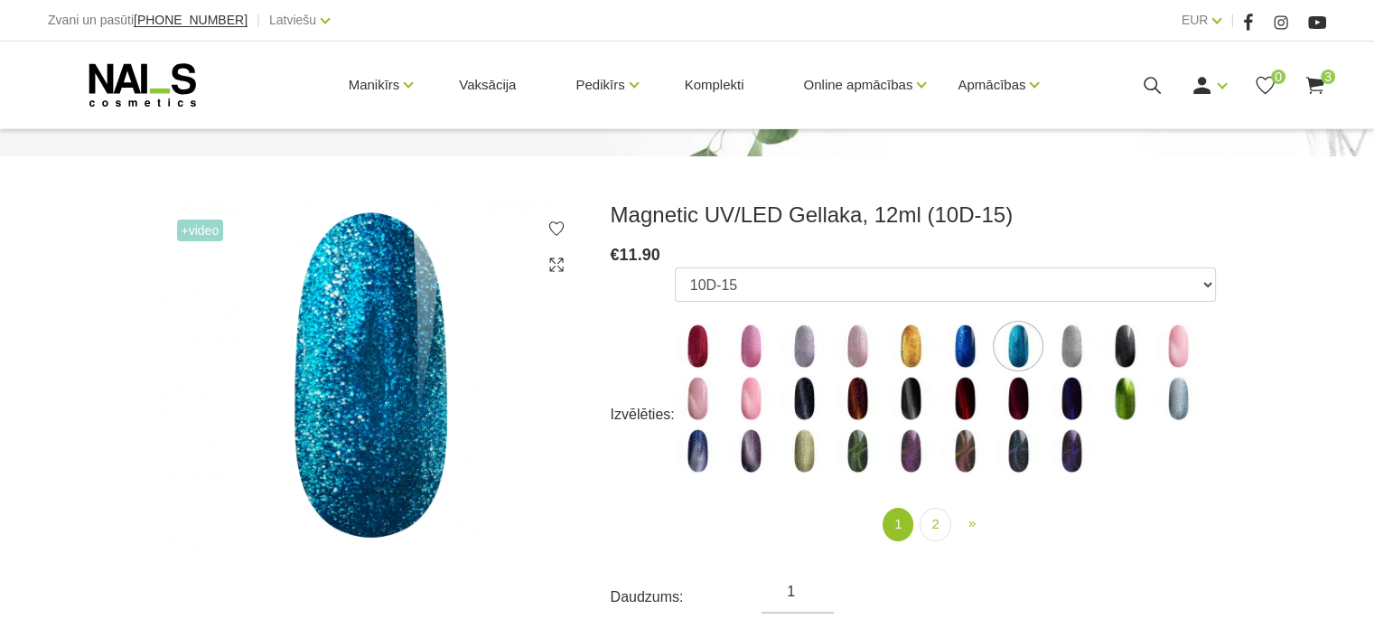
click at [1073, 351] on img at bounding box center [1071, 345] width 45 height 45
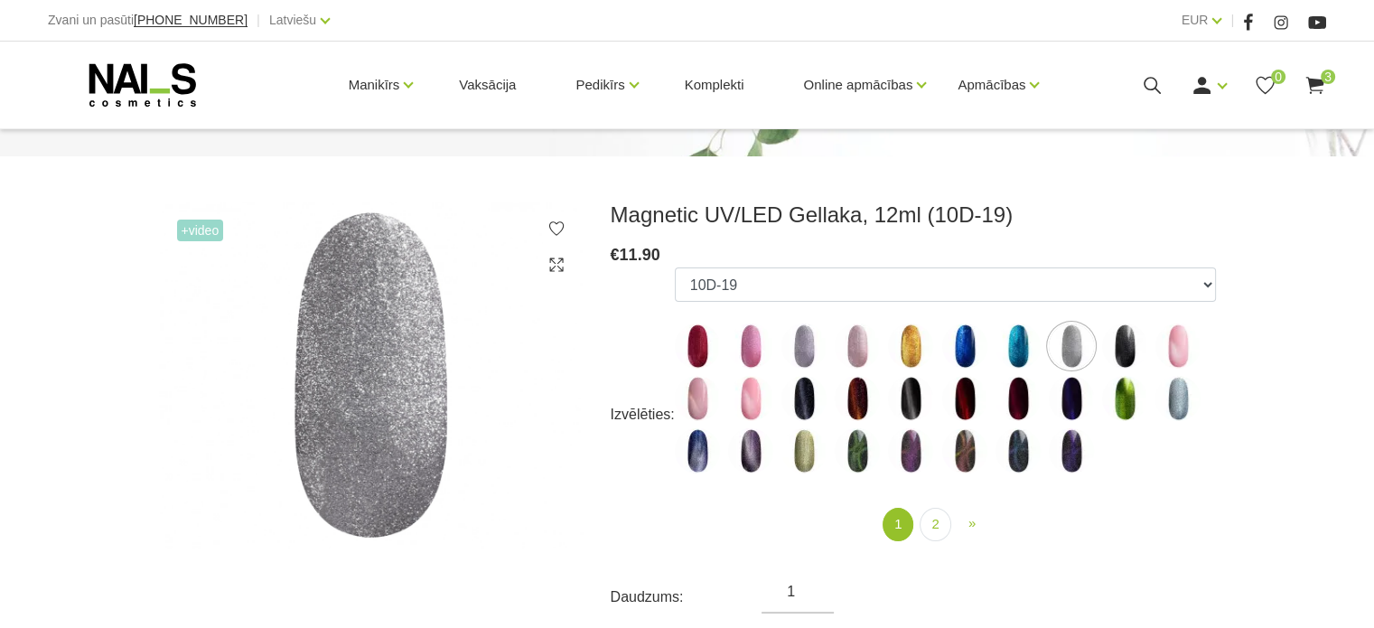
click at [705, 457] on img at bounding box center [697, 450] width 45 height 45
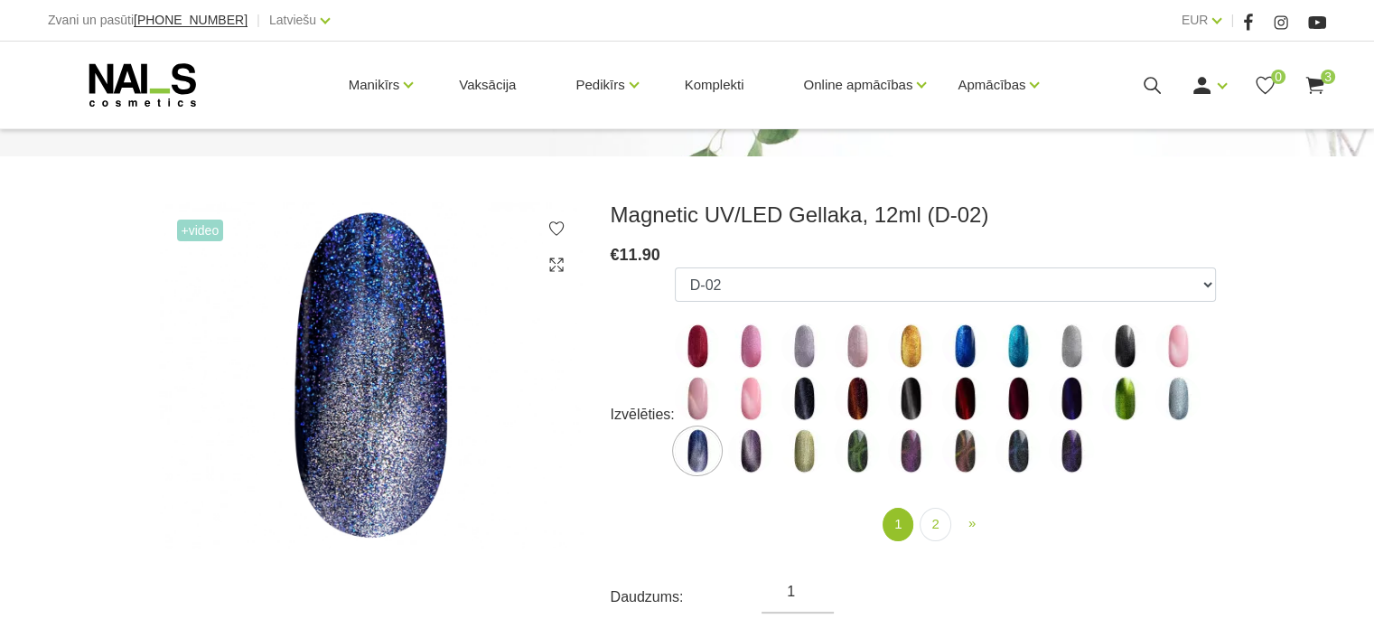
click at [755, 454] on img at bounding box center [750, 450] width 45 height 45
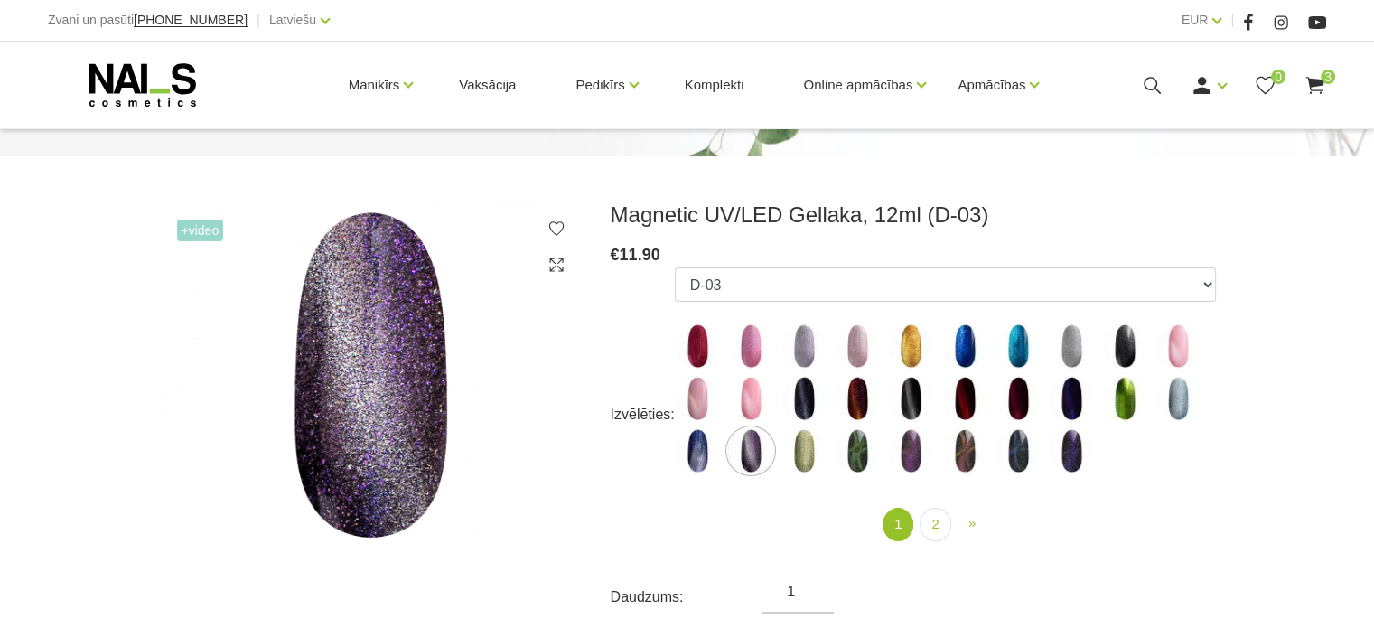
click at [1121, 409] on img at bounding box center [1124, 398] width 45 height 45
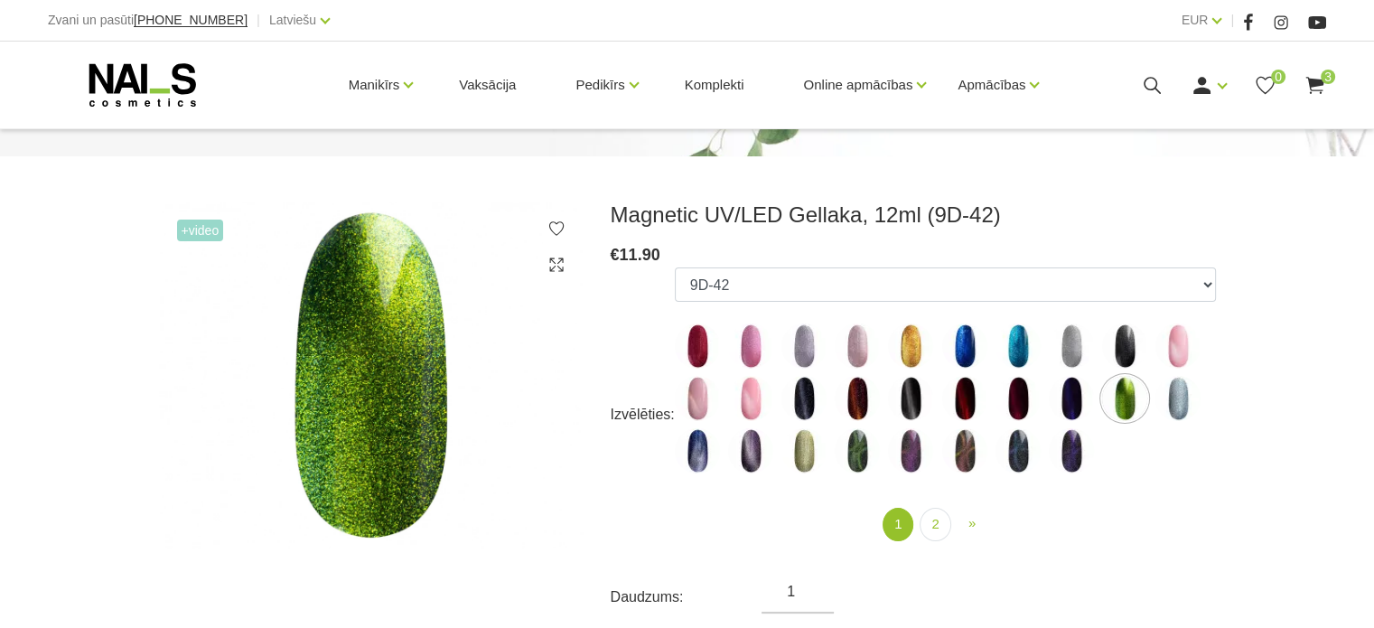
click at [1075, 408] on img at bounding box center [1071, 398] width 45 height 45
select select "4658"
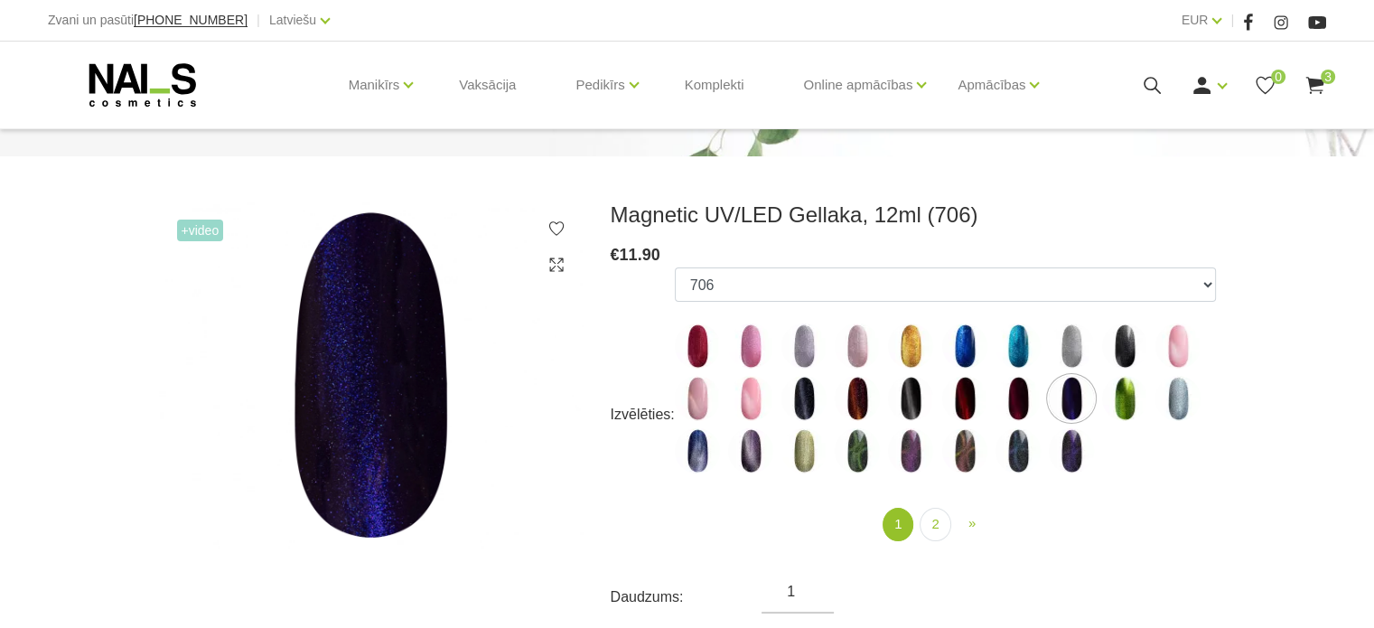
click at [1319, 86] on icon at bounding box center [1314, 85] width 23 height 23
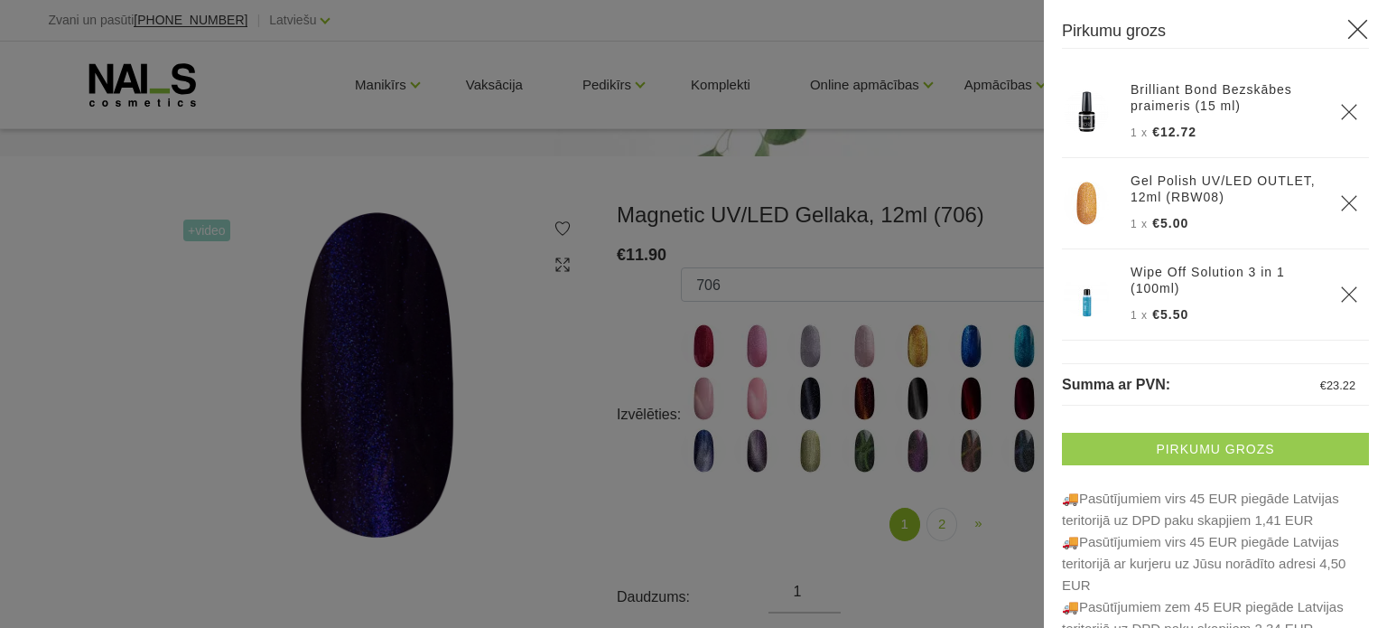
click at [1224, 444] on link "Pirkumu grozs" at bounding box center [1215, 449] width 307 height 33
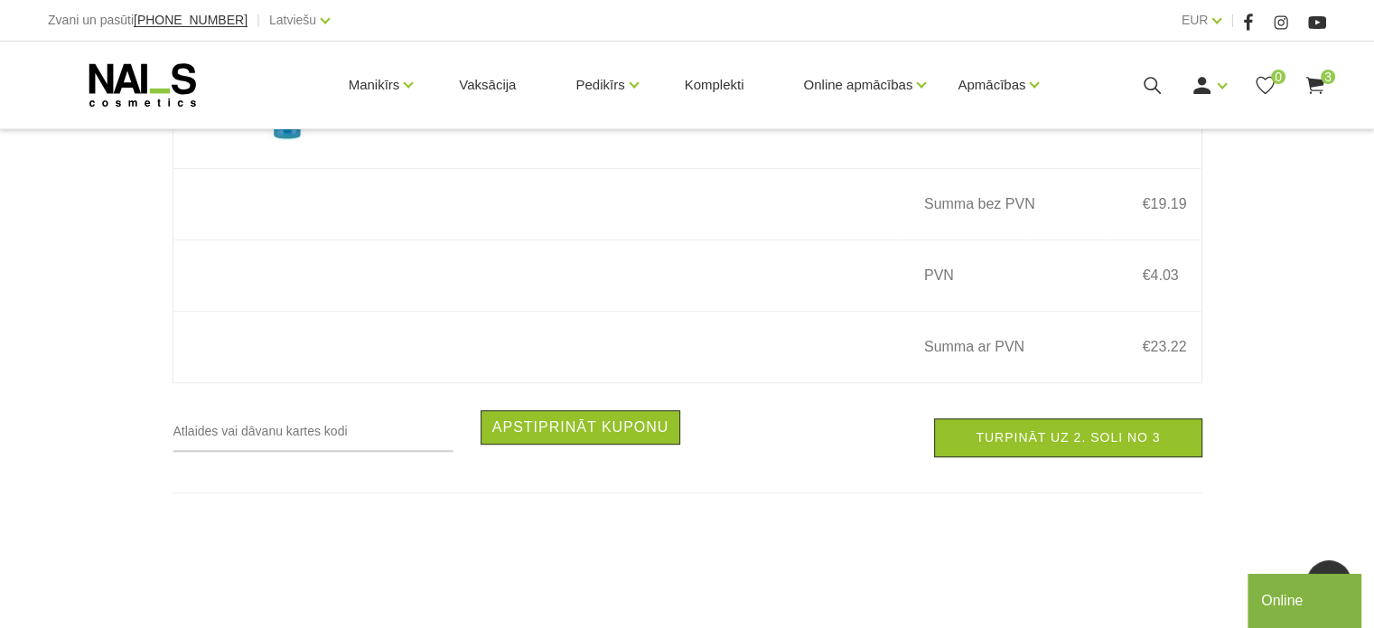
scroll to position [903, 0]
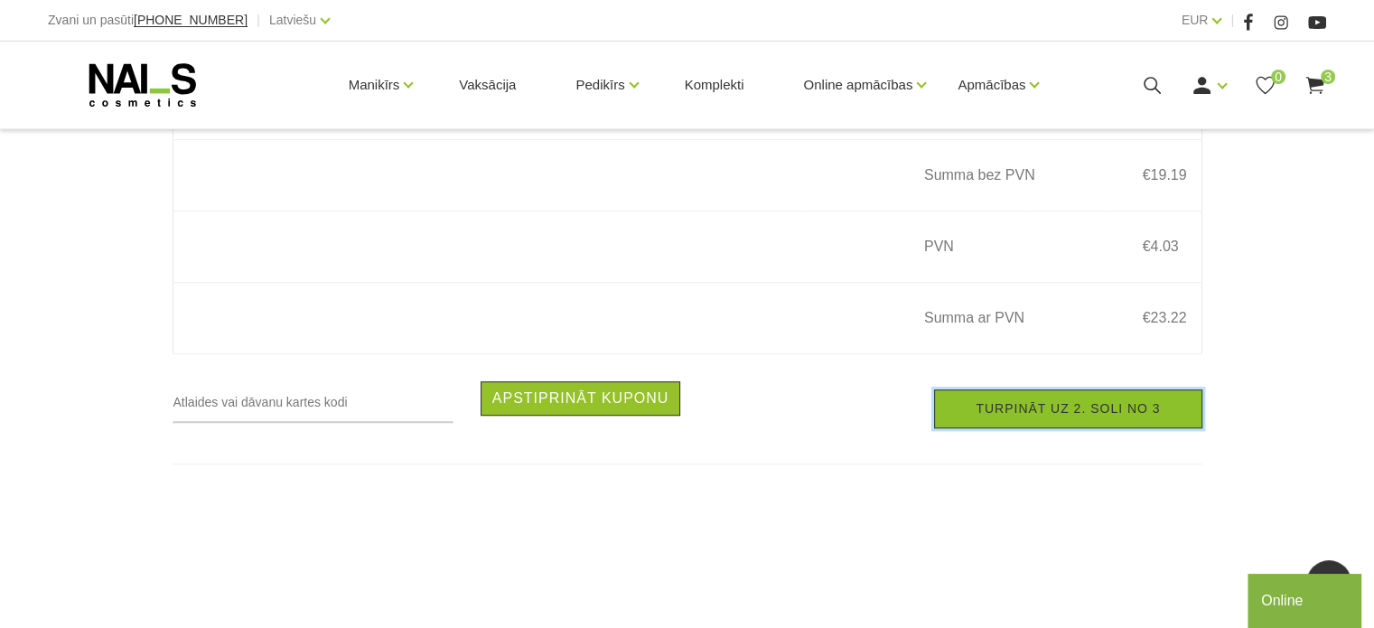
click at [994, 425] on link "Turpināt uz 2. soli no 3" at bounding box center [1067, 408] width 267 height 39
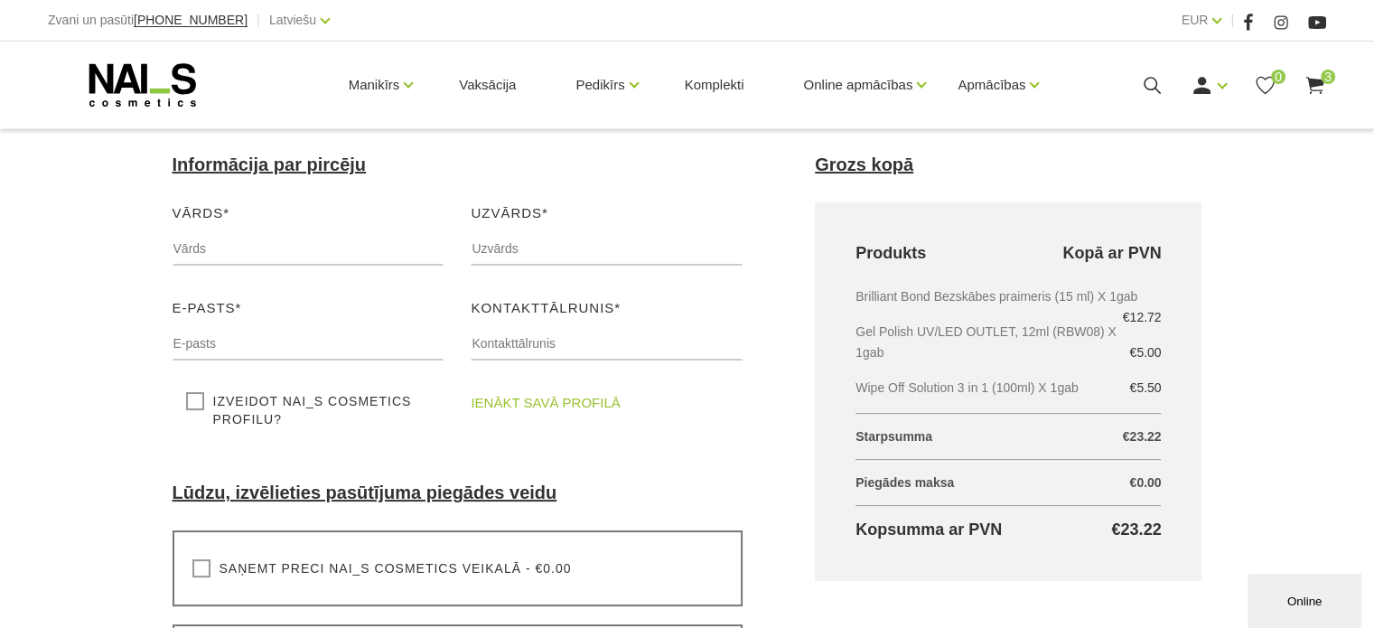
scroll to position [271, 0]
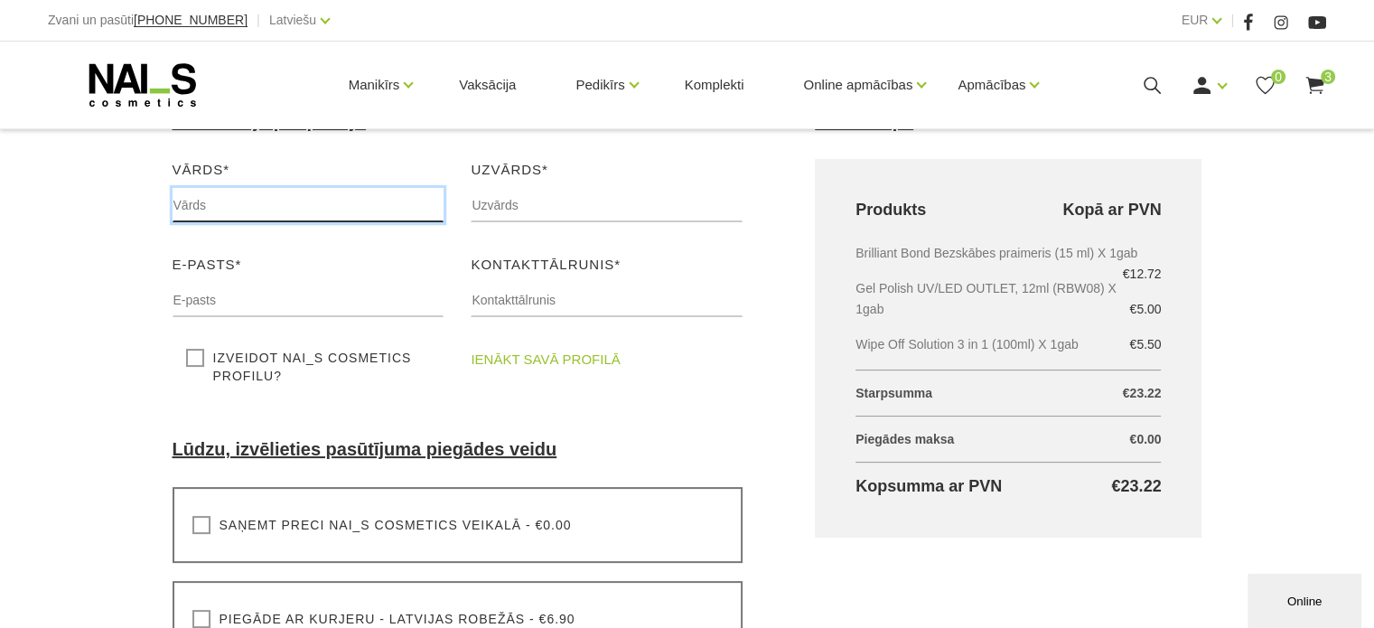
click at [267, 209] on input "text" at bounding box center [309, 205] width 272 height 34
type input "[PERSON_NAME]"
click at [546, 198] on input "text" at bounding box center [607, 205] width 272 height 34
type input "Bukovska"
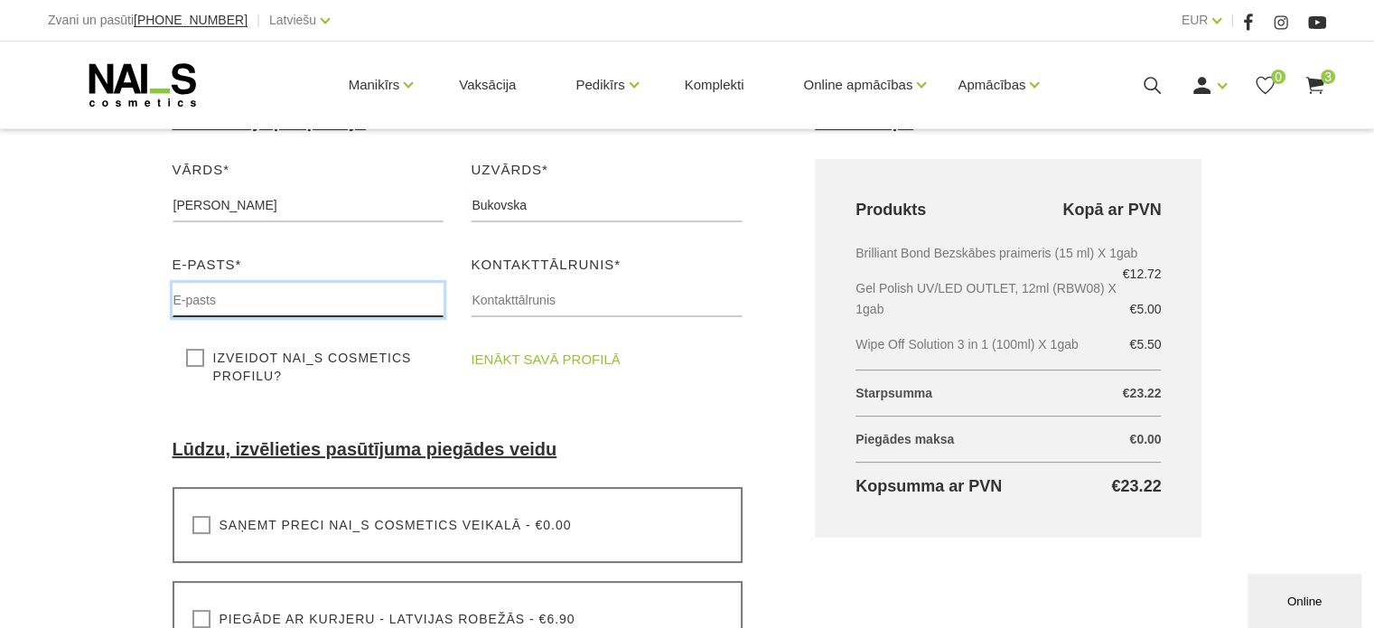
click at [362, 303] on input "text" at bounding box center [309, 300] width 272 height 34
type input "[EMAIL_ADDRESS][DOMAIN_NAME]"
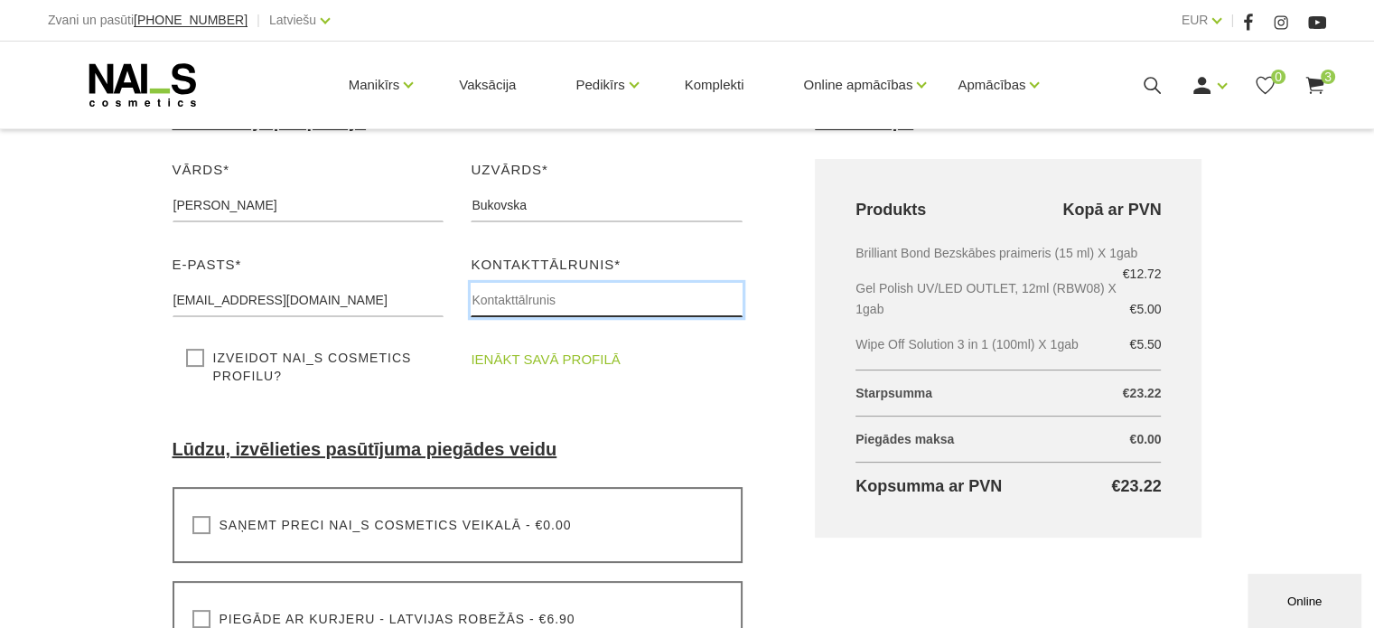
click at [591, 296] on input "text" at bounding box center [607, 300] width 272 height 34
type input "25467599"
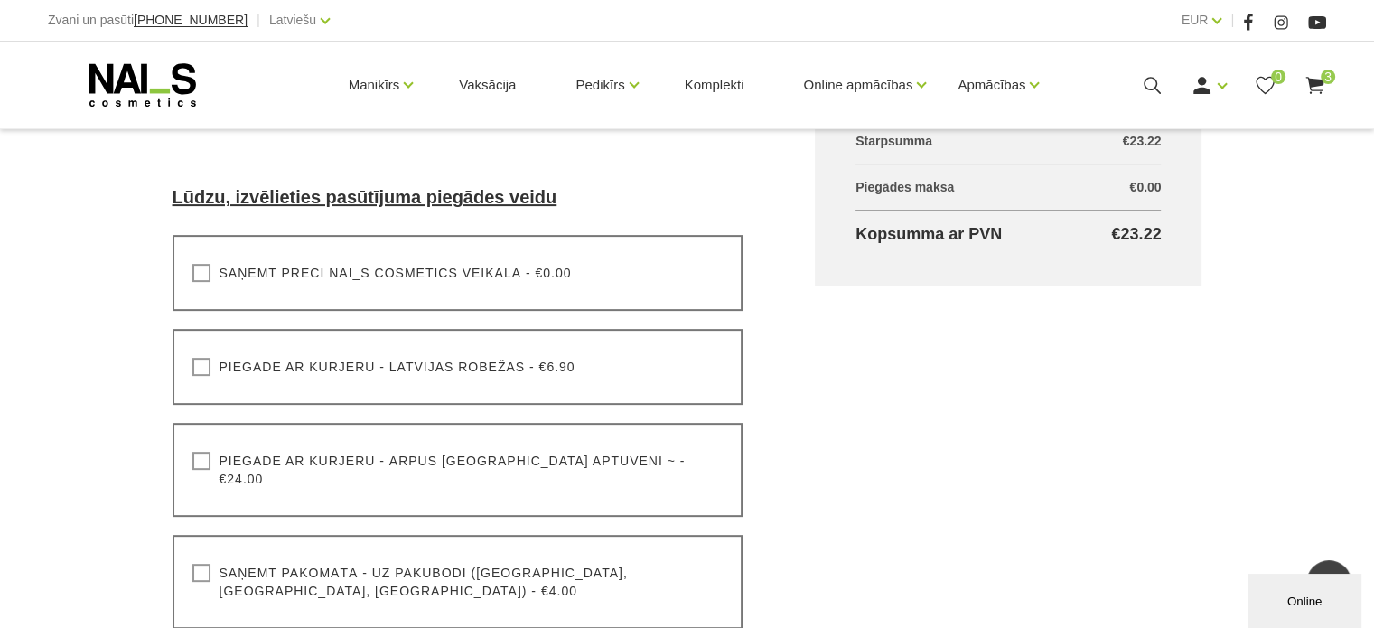
scroll to position [632, 0]
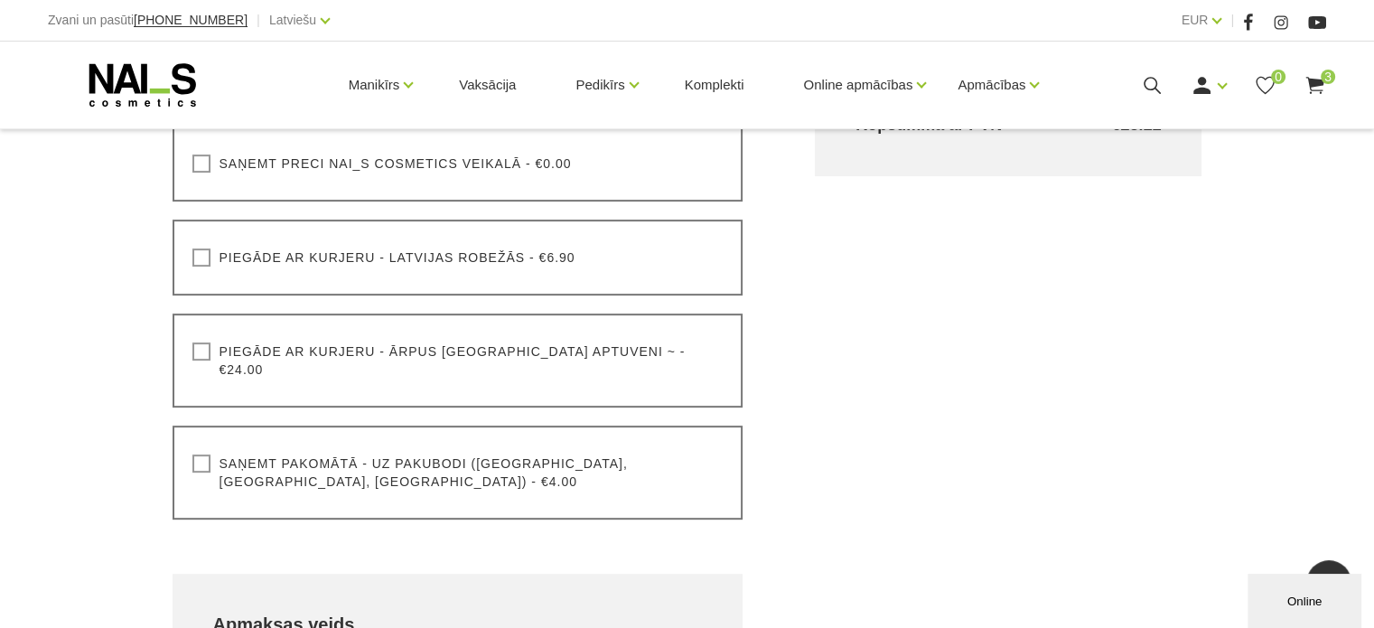
click at [202, 454] on label "Saņemt pakomātā - uz pakubodi (Latvija, Lietuva, Igaunija) - €4.00" at bounding box center [457, 472] width 531 height 36
click at [0, 0] on input "Saņemt pakomātā - uz pakubodi (Latvija, Lietuva, Igaunija) - €4.00" at bounding box center [0, 0] width 0 height 0
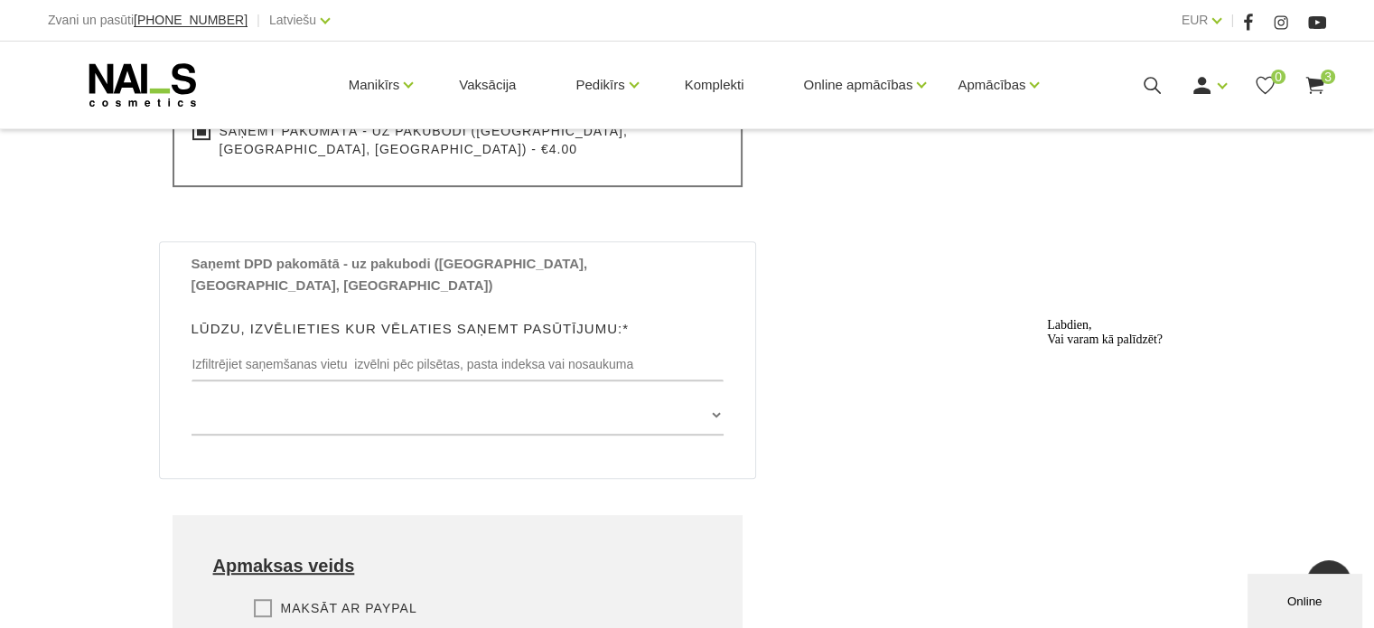
scroll to position [994, 0]
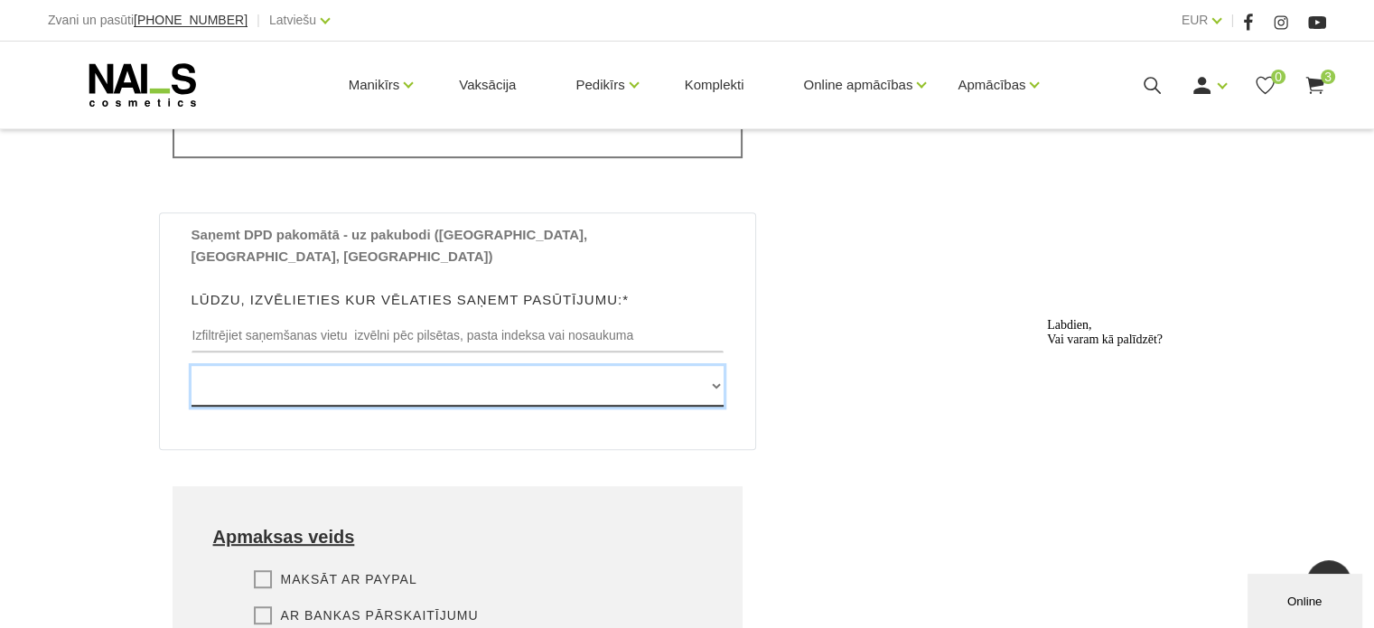
click at [719, 366] on select "Edvarta Virzas iela 2 , IECAVA, LV3913, (Paku Skapis TOP Iecava) Rīgas iela 27 …" at bounding box center [457, 386] width 533 height 41
select select "[STREET_ADDRESS], (Paku Skapis Drogas Jugla)"
click at [191, 366] on select "Edvarta Virzas iela 2 , IECAVA, LV3913, (Paku Skapis TOP Iecava) Rīgas iela 27 …" at bounding box center [457, 386] width 533 height 41
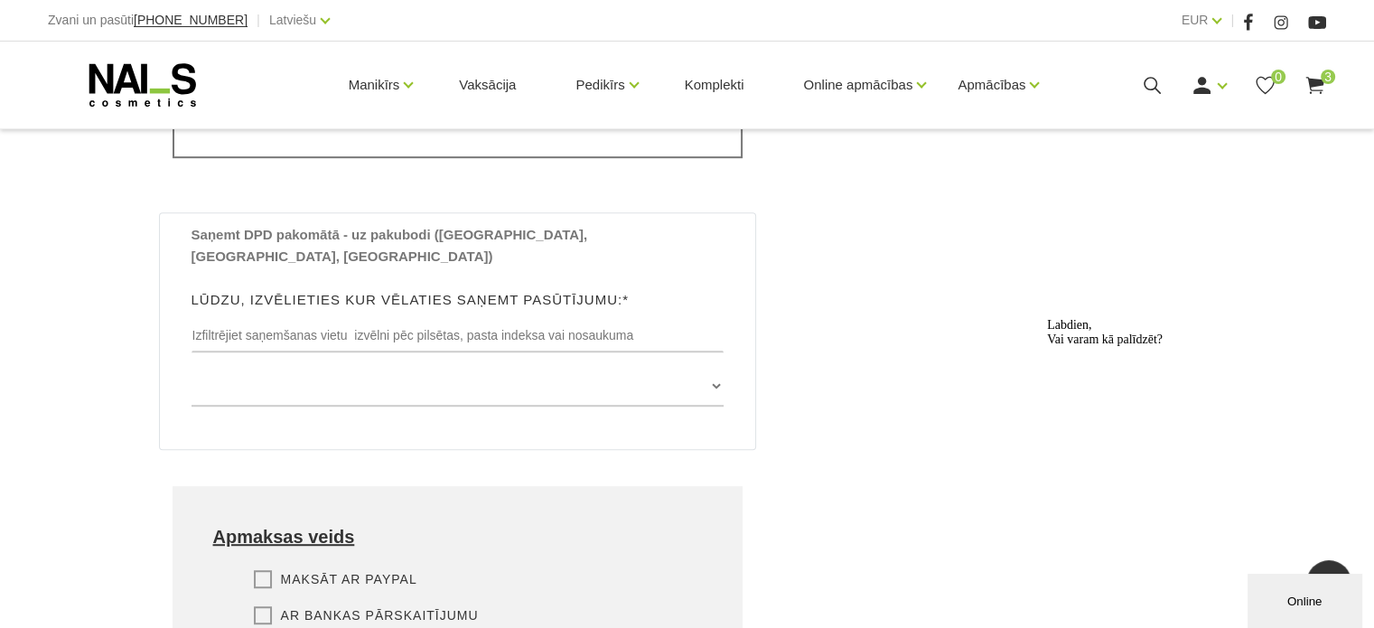
click at [268, 606] on label "Ar bankas pārskaitījumu" at bounding box center [366, 615] width 225 height 18
click at [0, 0] on input "Ar bankas pārskaitījumu" at bounding box center [0, 0] width 0 height 0
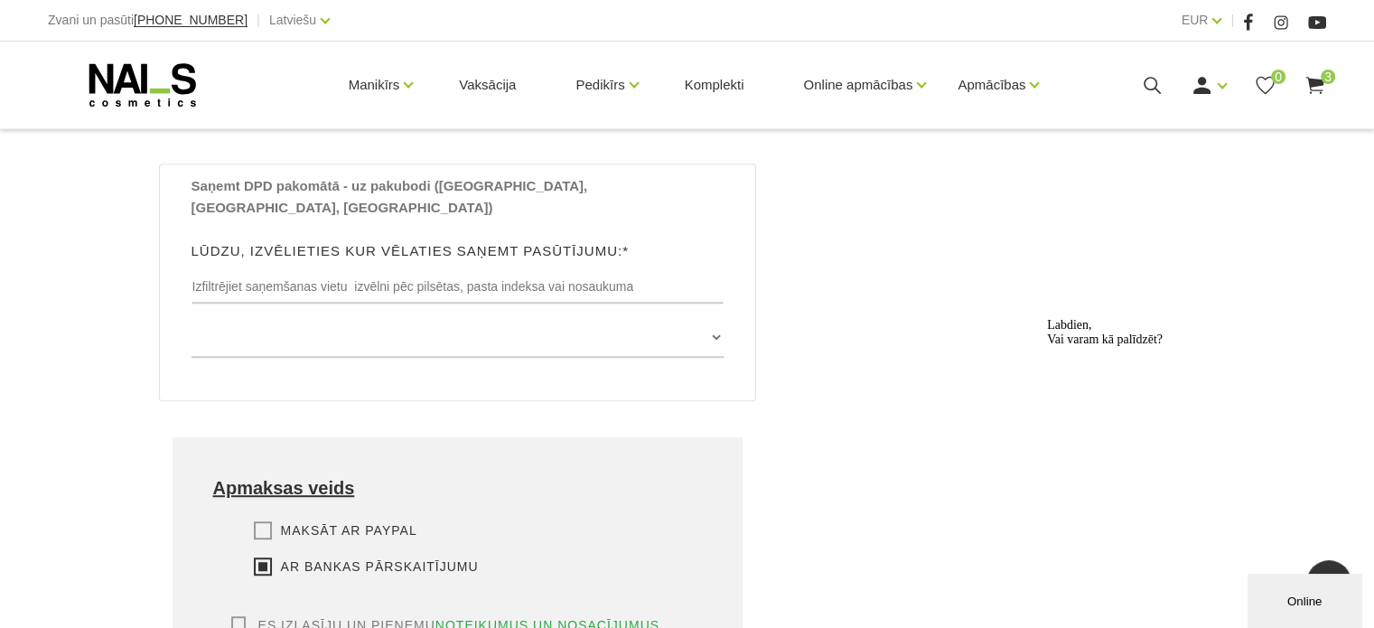
scroll to position [1084, 0]
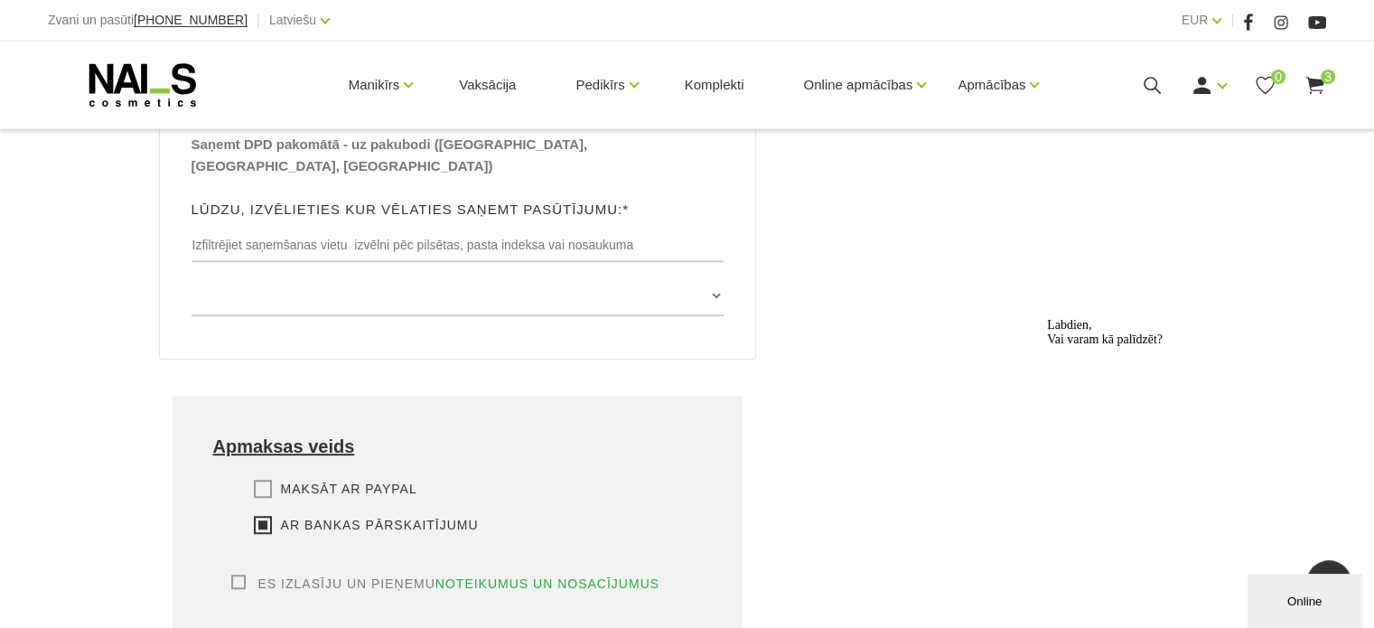
click at [242, 574] on label "Es izlasīju un pieņemu noteikumus un nosacījumus" at bounding box center [445, 583] width 429 height 18
click at [0, 0] on input "Es izlasīju un pieņemu noteikumus un nosacījumus" at bounding box center [0, 0] width 0 height 0
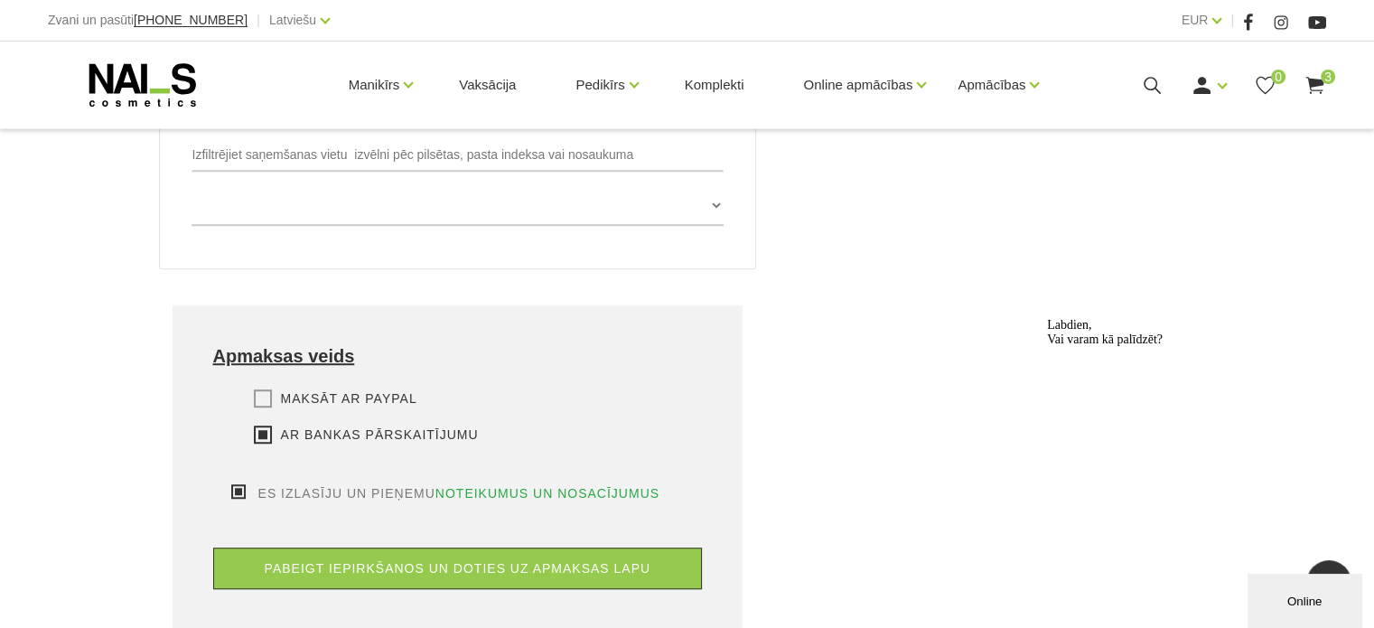
scroll to position [1265, 0]
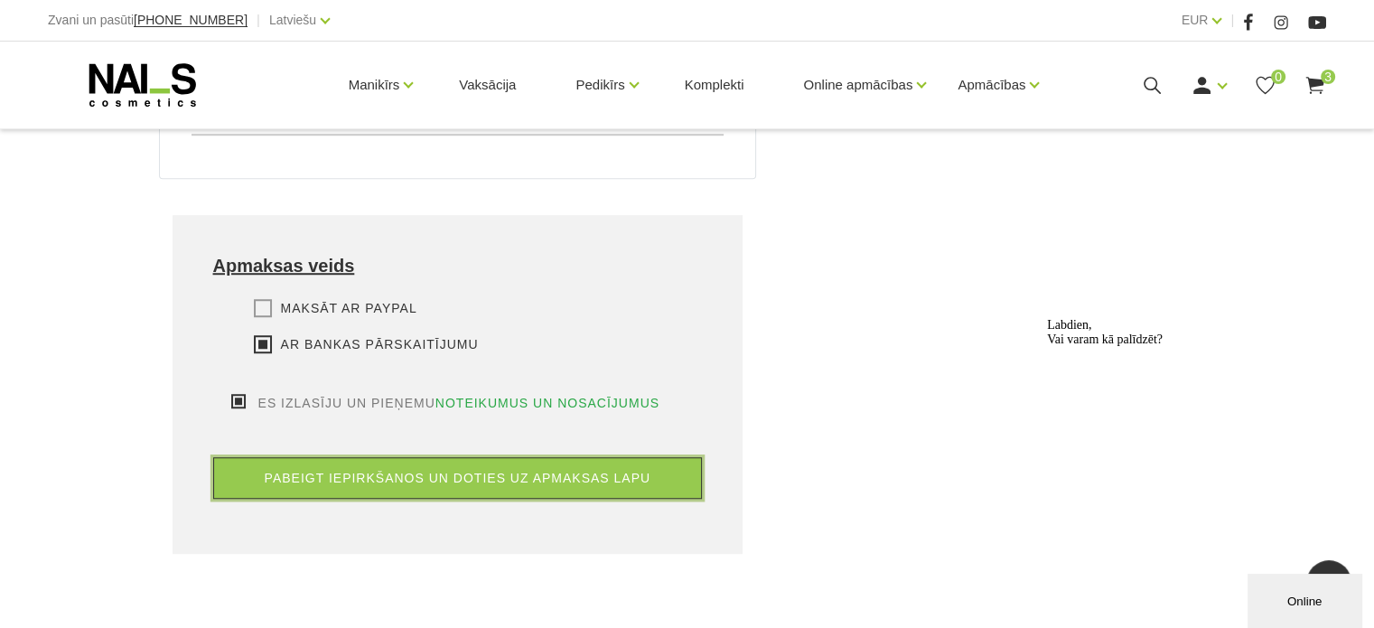
click at [561, 457] on button "pabeigt iepirkšanos un doties uz apmaksas lapu" at bounding box center [458, 478] width 490 height 42
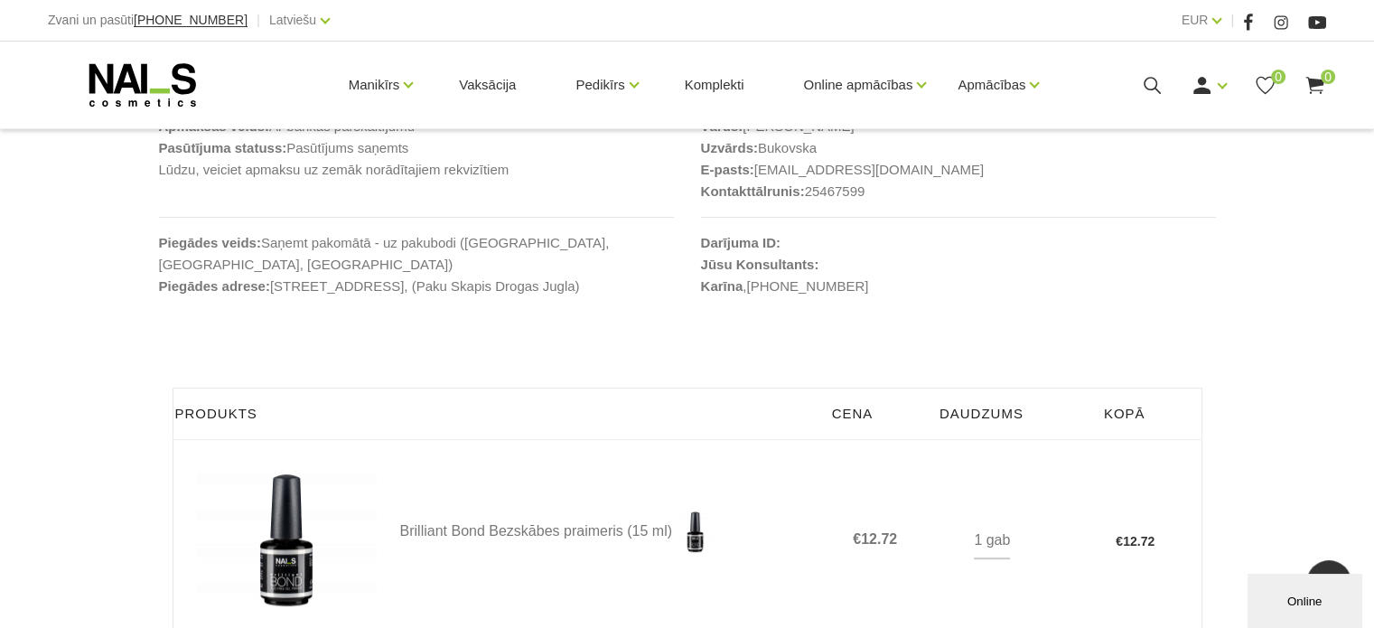
scroll to position [452, 0]
